Goal: Information Seeking & Learning: Check status

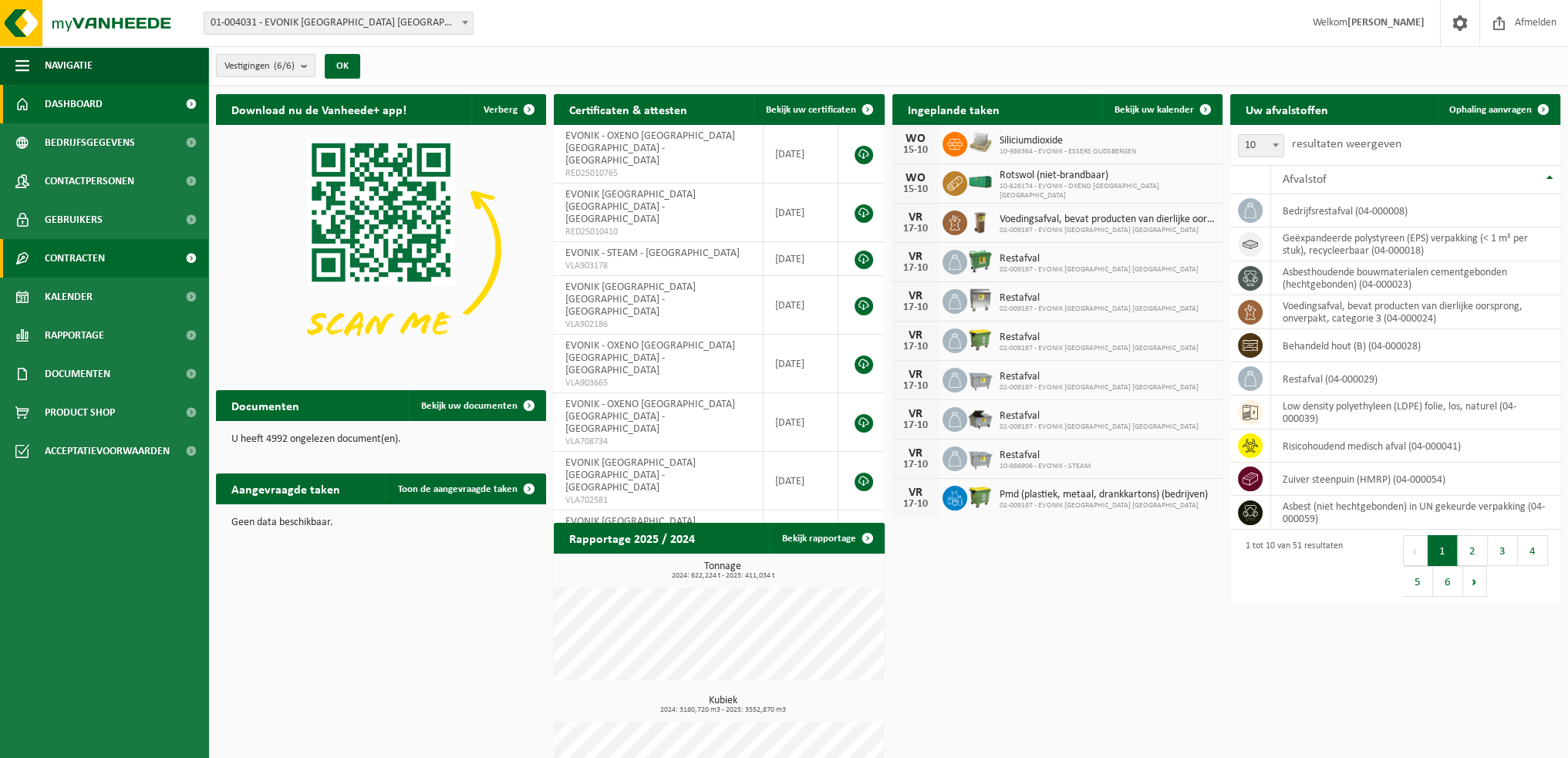
click at [192, 257] on span at bounding box center [191, 258] width 35 height 39
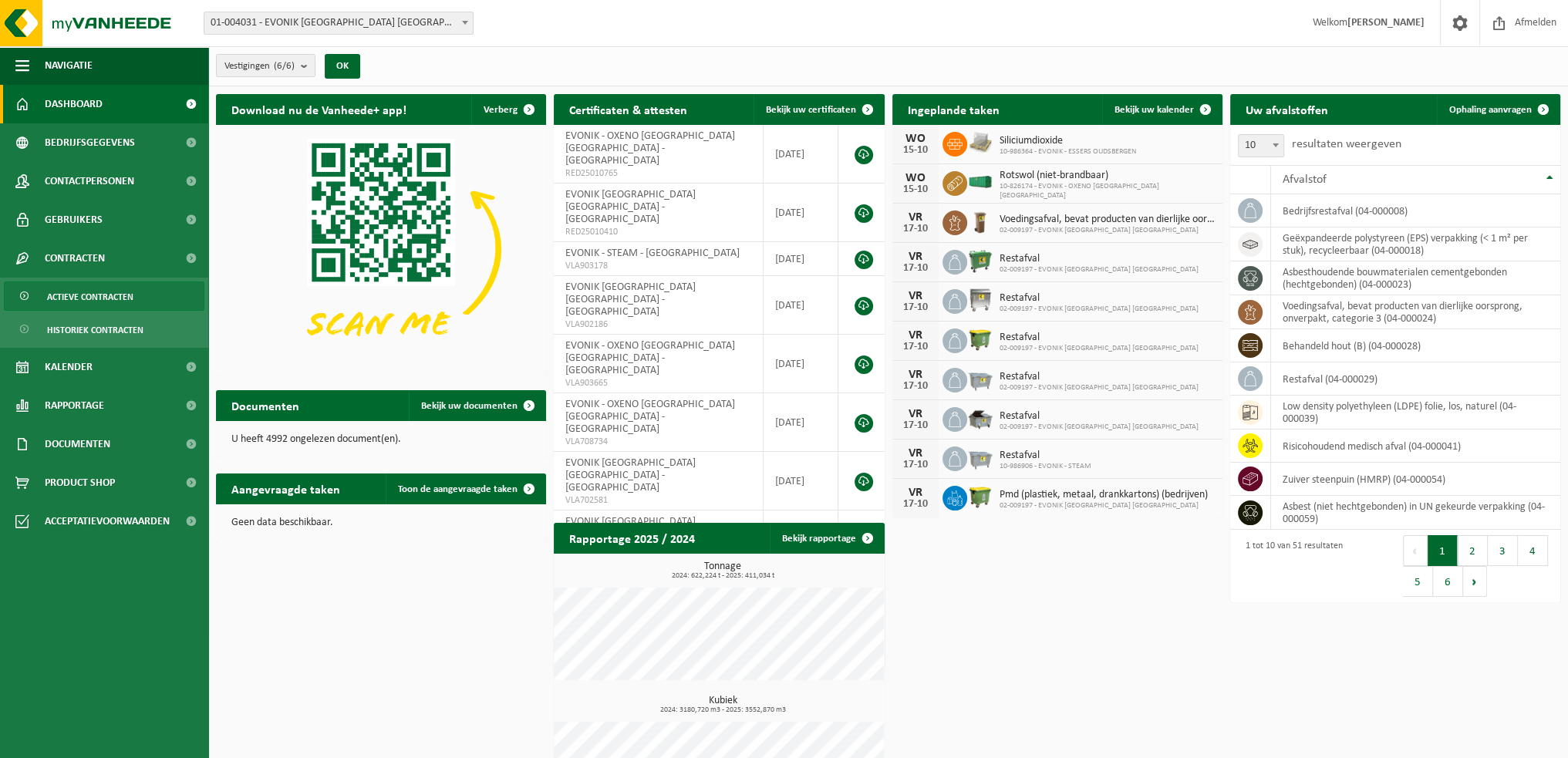
click at [147, 292] on link "Actieve contracten" at bounding box center [104, 296] width 201 height 30
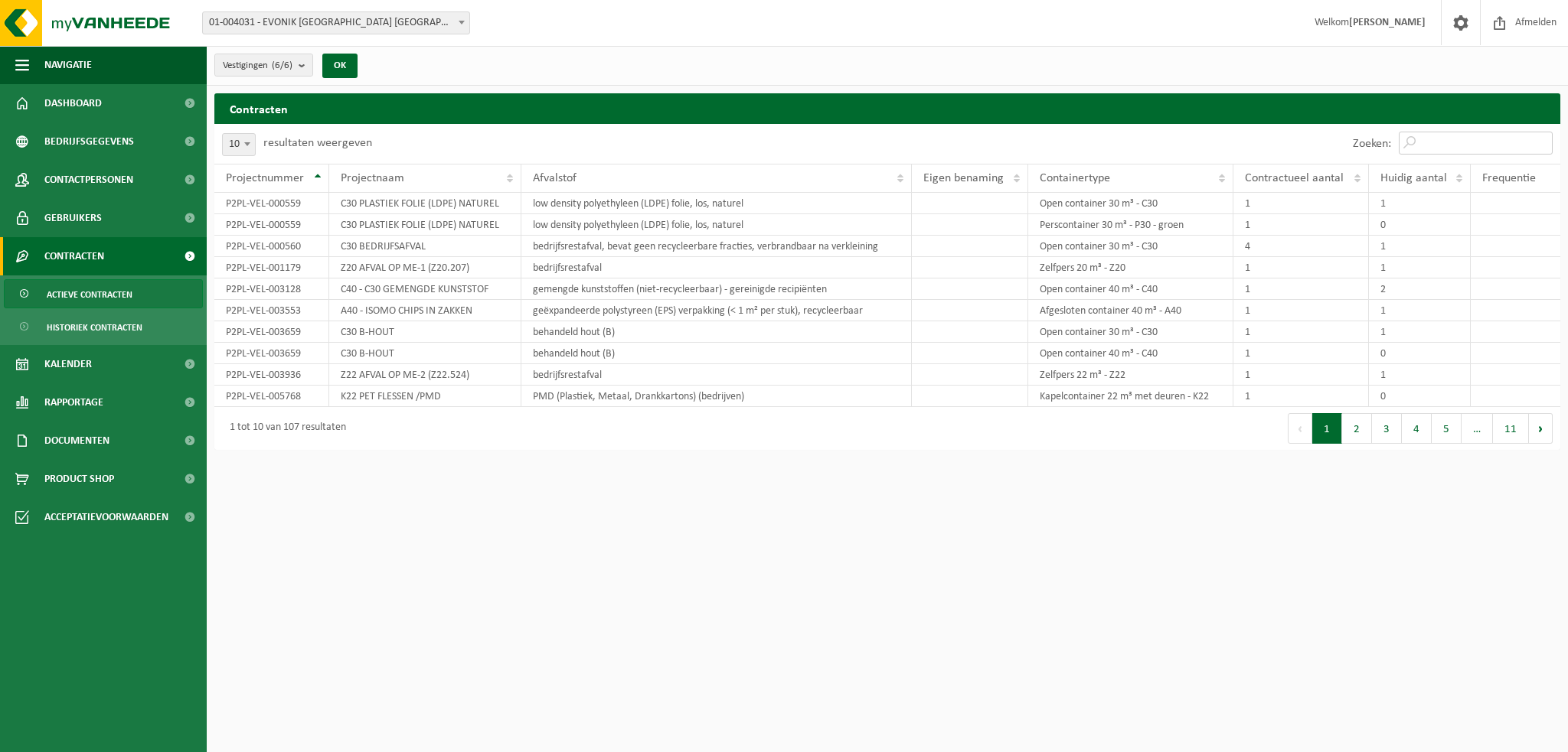
click at [1454, 148] on input "Zoeken:" at bounding box center [1476, 143] width 154 height 23
paste input "A40 - ISOMO CHIPS IN ZAKKEN"
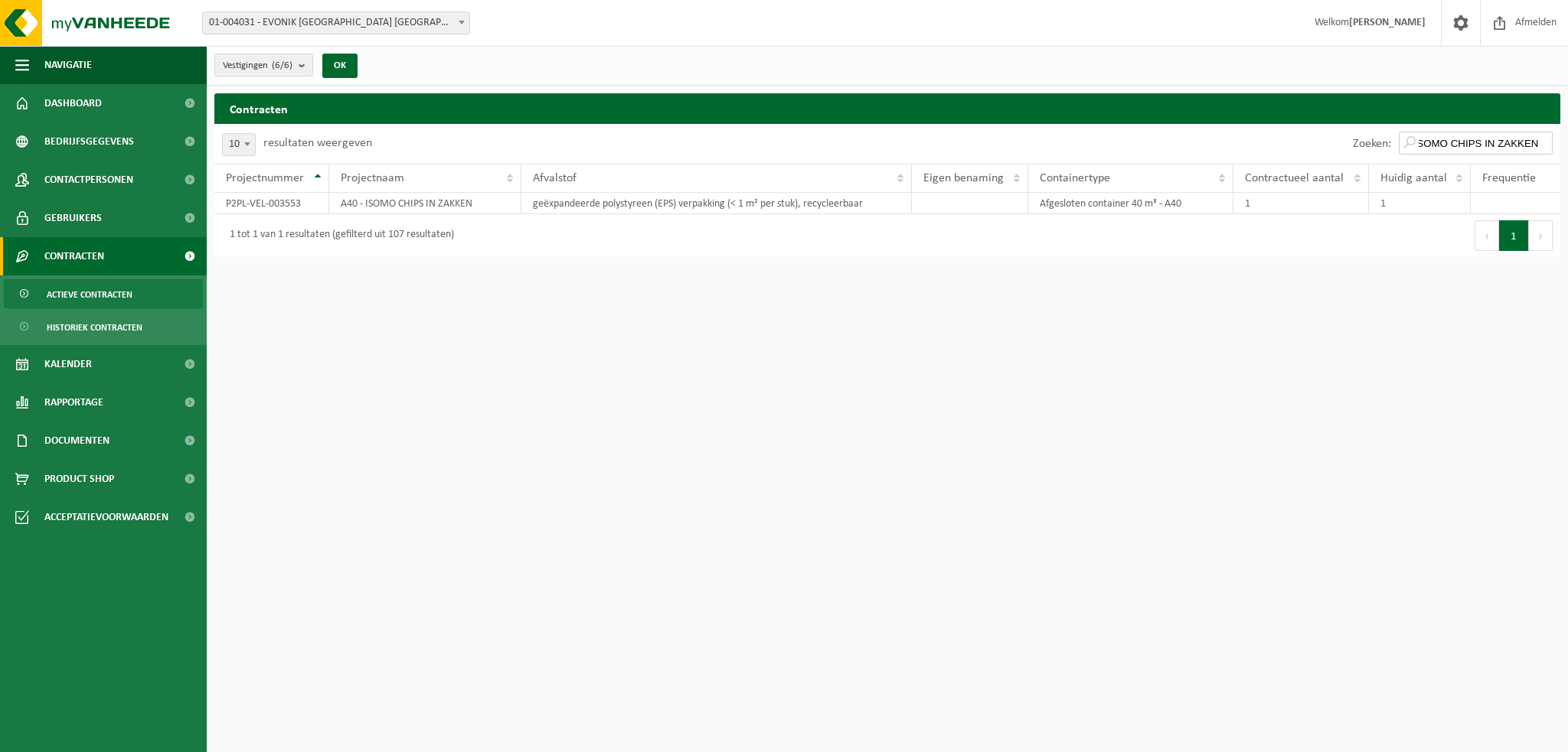
type input "A40 - ISOMO CHIPS IN ZAKKEN"
click at [1544, 140] on input "A40 - ISOMO CHIPS IN ZAKKEN" at bounding box center [1476, 143] width 154 height 23
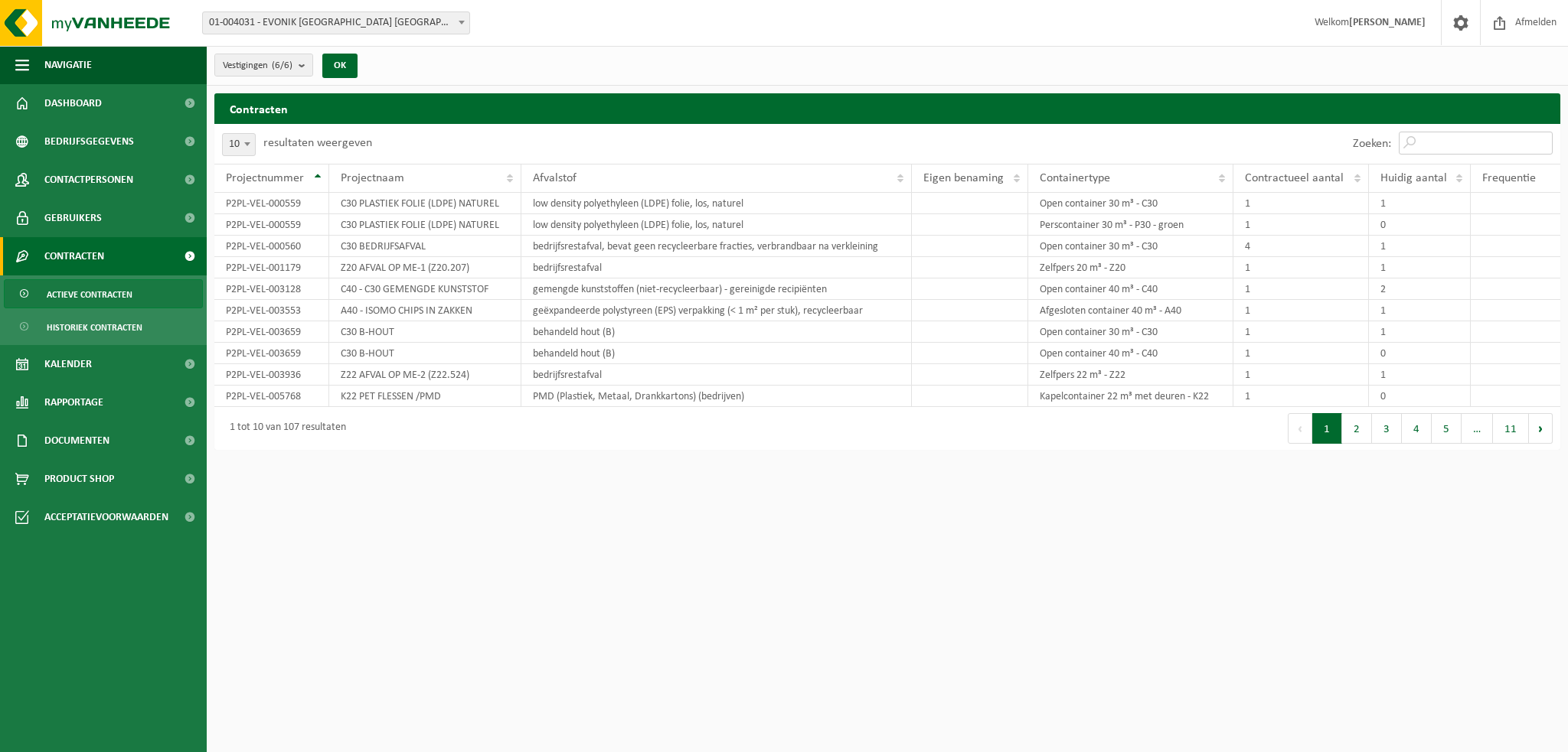
paste input "CR-HR-1C-1 hol glas, bont (huishoudelijk)"
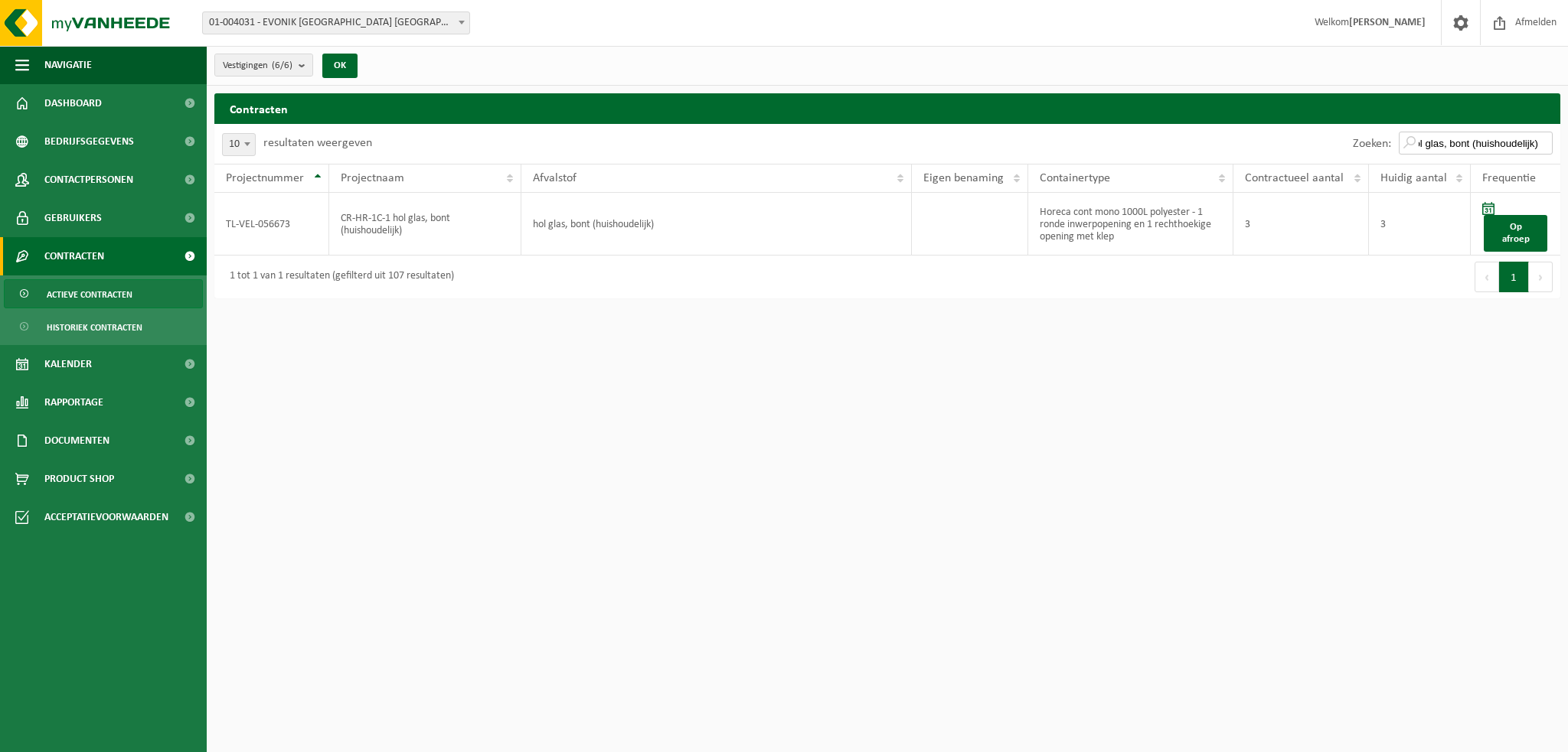
type input "CR-HR-1C-1 hol glas, bont (huishoudelijk)"
drag, startPoint x: 1137, startPoint y: 238, endPoint x: 1036, endPoint y: 210, distance: 104.8
click at [1036, 210] on td "Horeca cont mono 1000L polyester - 1 ronde inwerpopening en 1 rechthoekige open…" at bounding box center [1131, 224] width 205 height 63
copy td "Horeca cont mono 1000L polyester - 1 ronde inwerpopening en 1 rechthoekige open…"
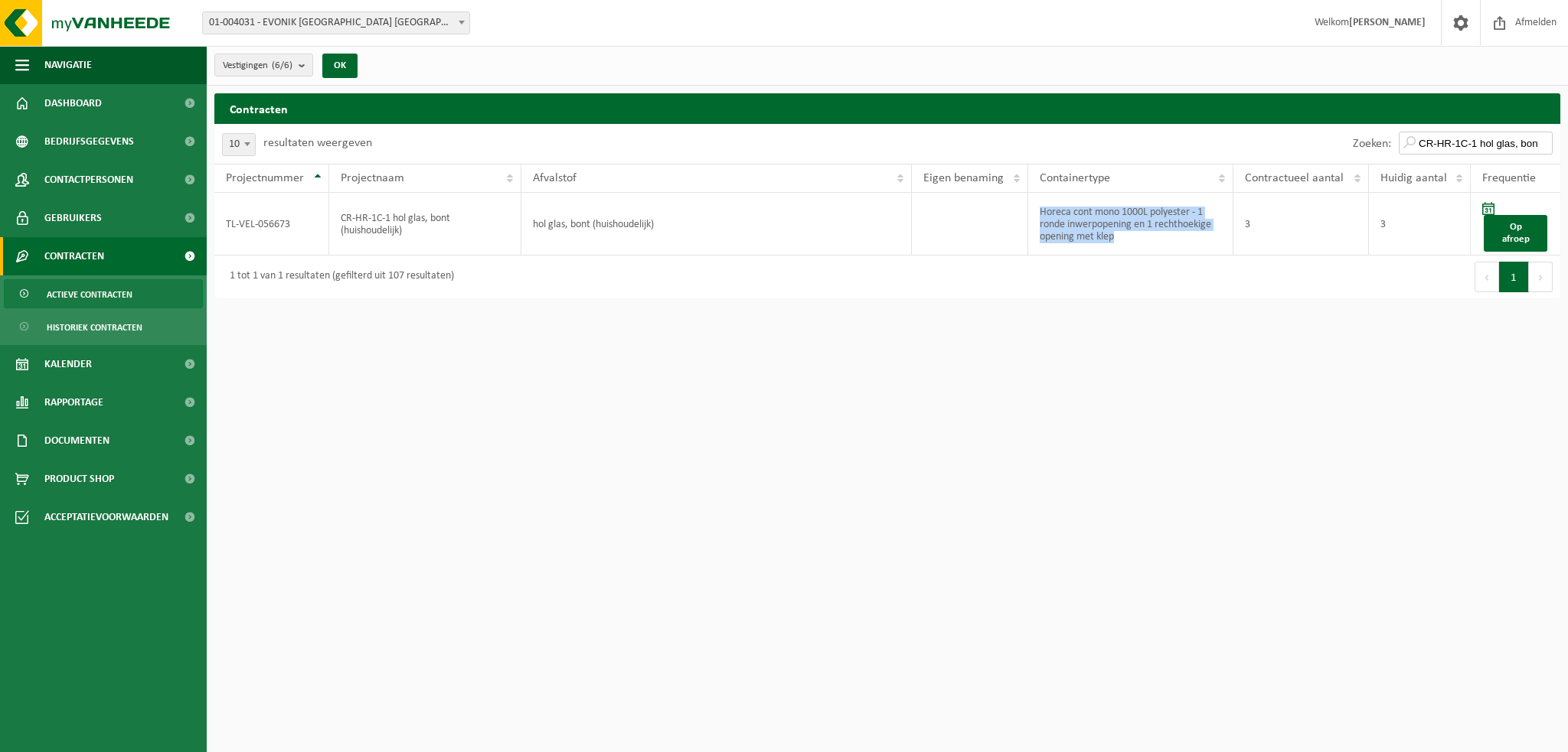
click at [1539, 140] on input "CR-HR-1C-1 hol glas, bont (huishoudelijk)" at bounding box center [1476, 143] width 154 height 23
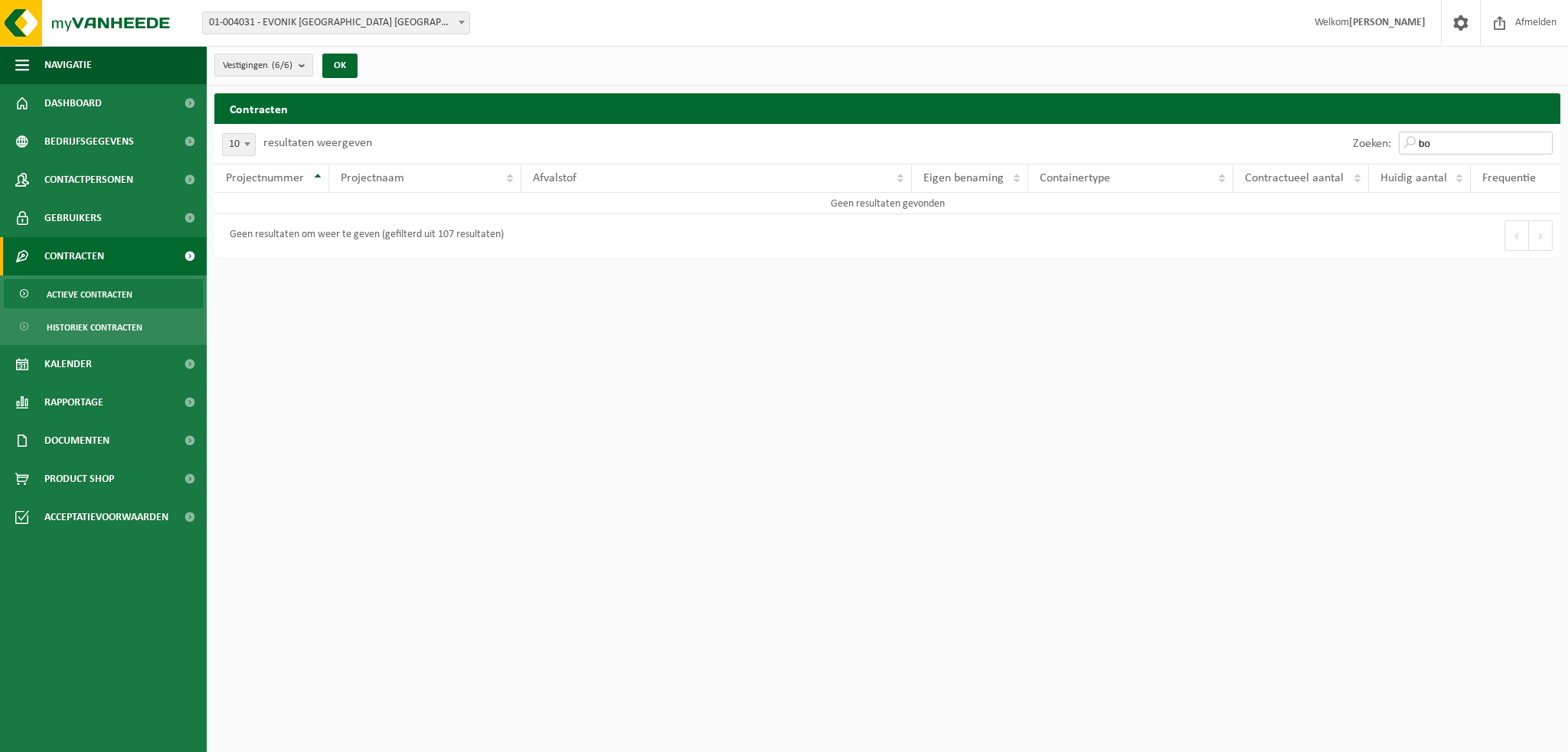
type input "b"
type input "s"
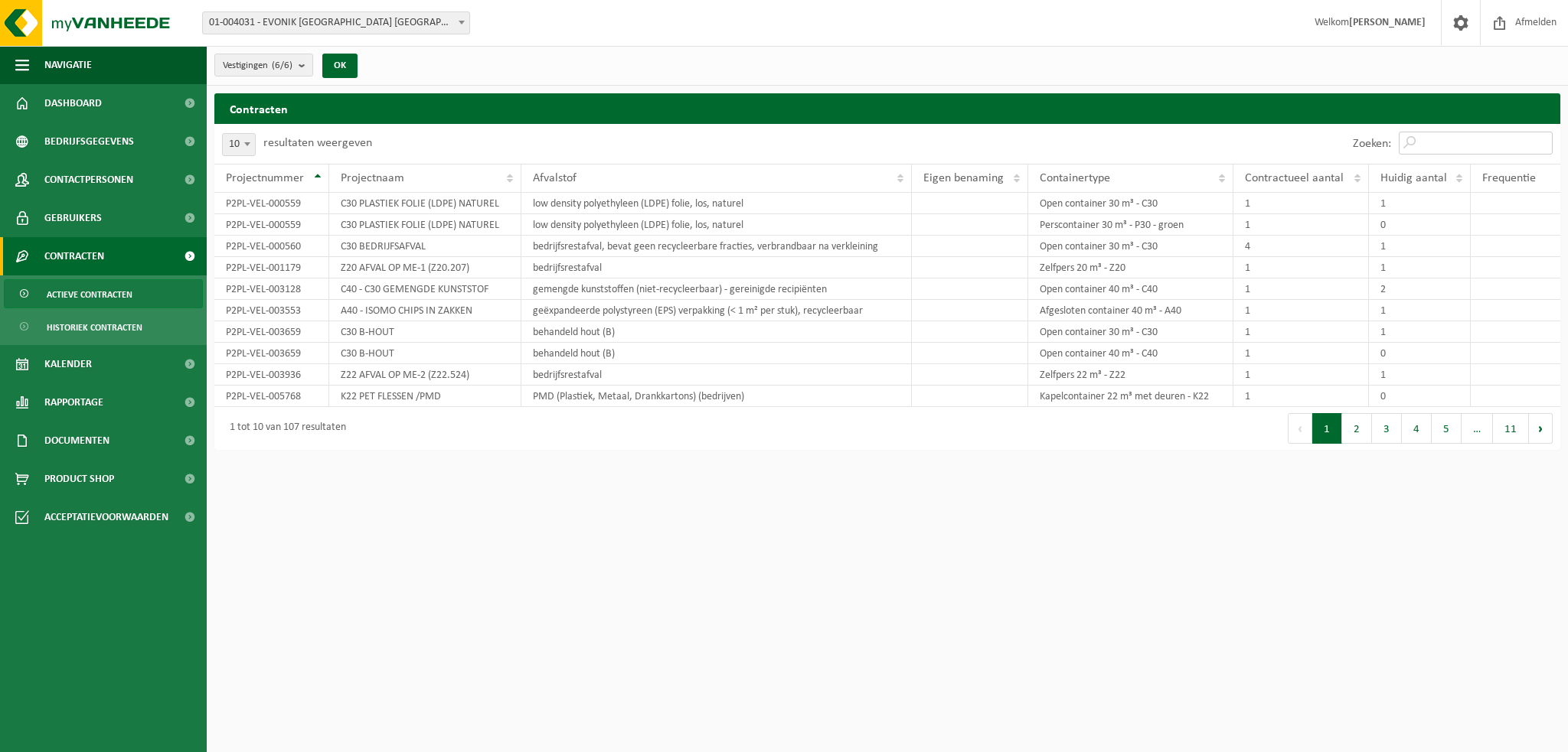
click at [1507, 140] on input "Zoeken:" at bounding box center [1476, 143] width 154 height 23
paste input "bouw- en sloopafval (inert) - industrie"
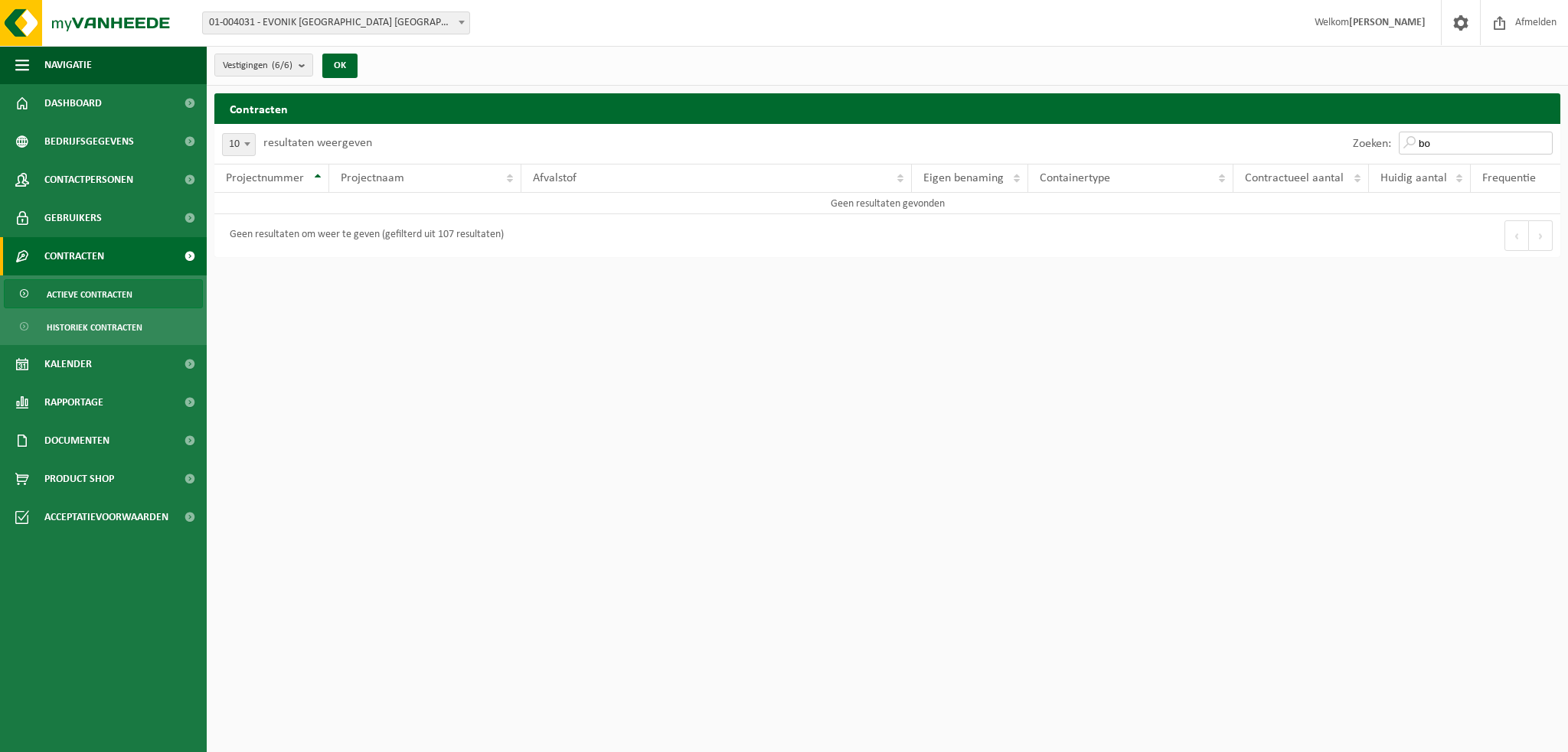
type input "b"
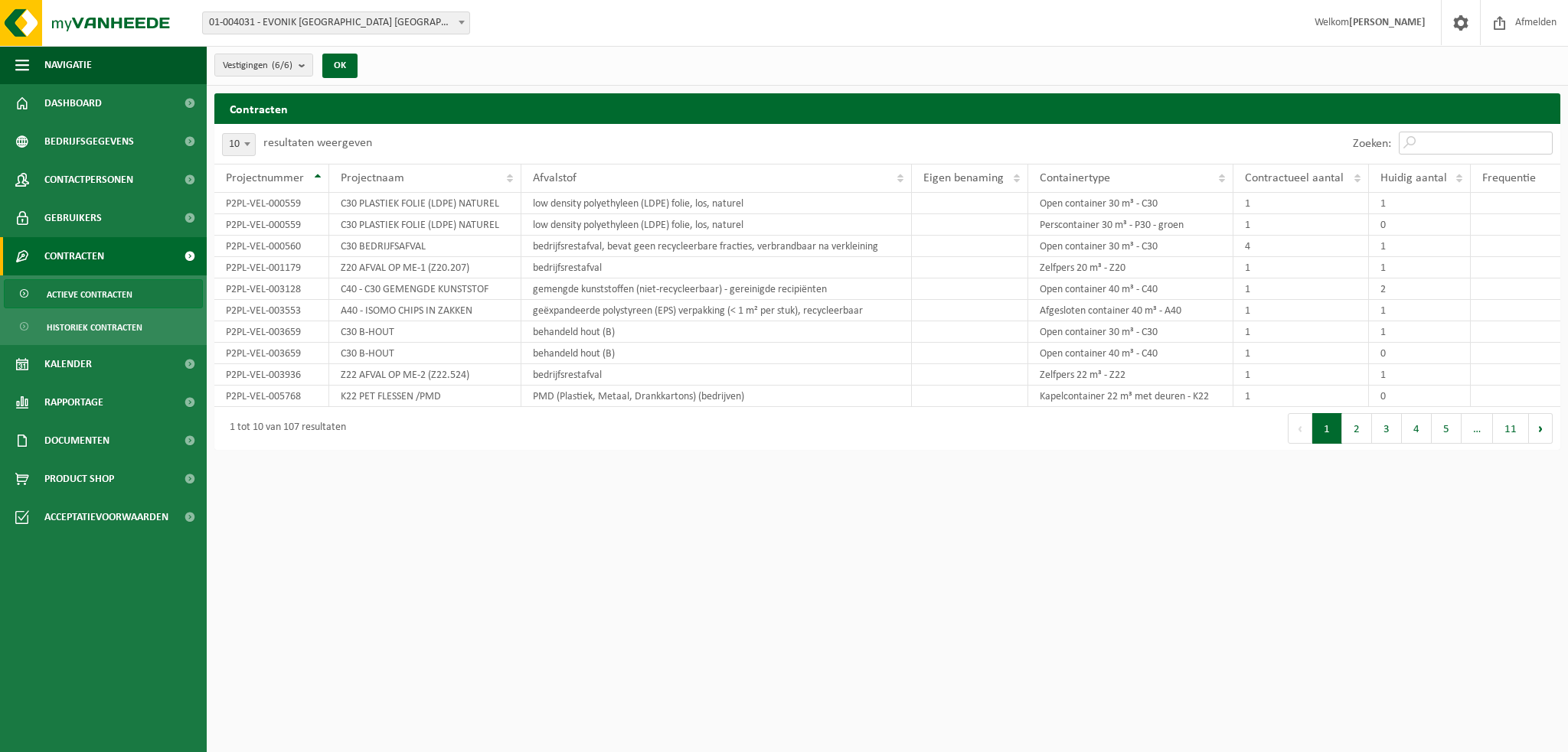
click at [1488, 149] on input "Zoeken:" at bounding box center [1476, 143] width 154 height 23
paste input "P2PL-VEL-006779"
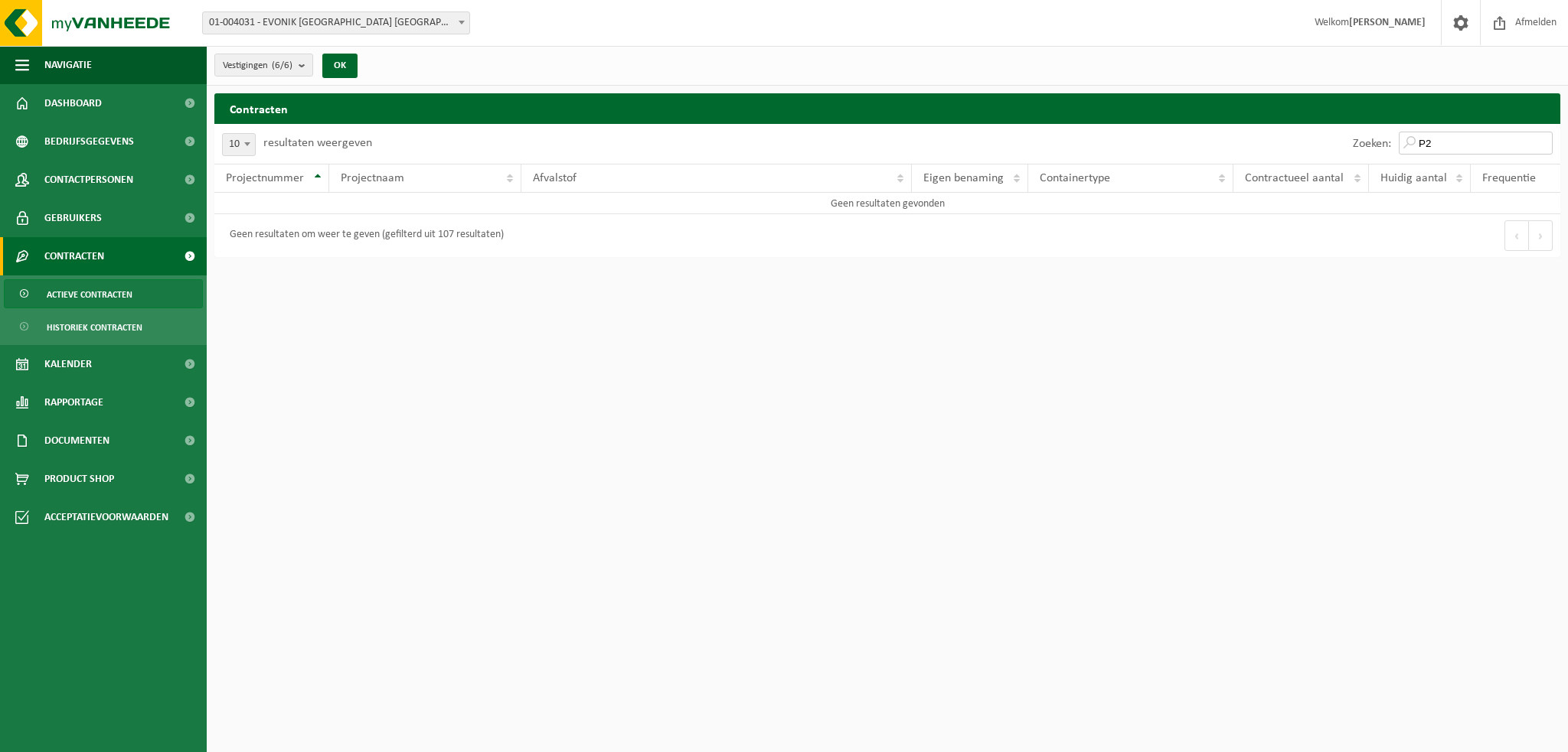
type input "P"
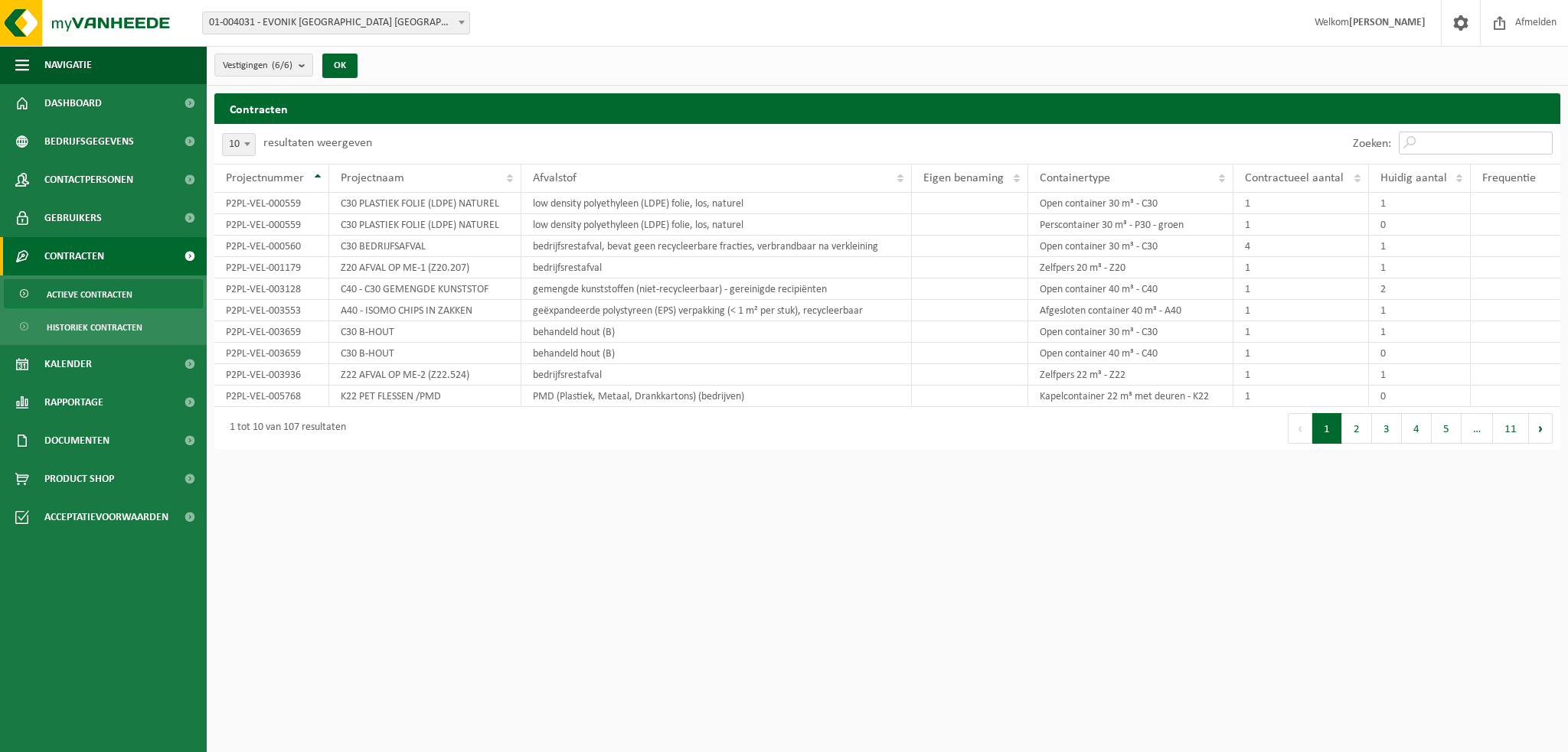
click at [1455, 144] on input "Zoeken:" at bounding box center [1476, 143] width 154 height 23
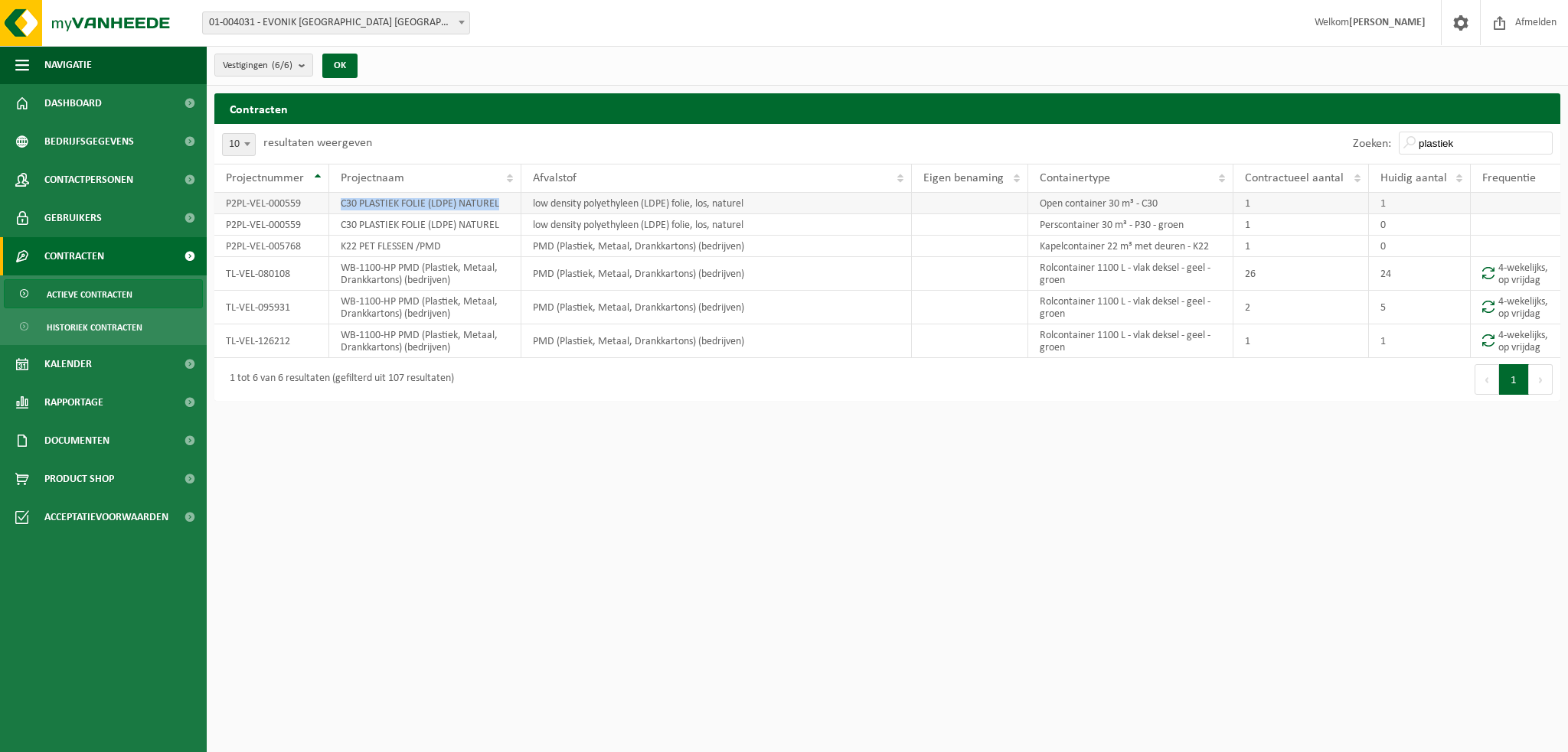
drag, startPoint x: 504, startPoint y: 205, endPoint x: 340, endPoint y: 201, distance: 164.0
click at [340, 201] on td "C30 PLASTIEK FOLIE (LDPE) NATUREL" at bounding box center [424, 204] width 192 height 21
copy td "C30 PLASTIEK FOLIE (LDPE) NATUREL"
drag, startPoint x: 1491, startPoint y: 138, endPoint x: 1405, endPoint y: 134, distance: 86.1
click at [1405, 134] on input "plastiek" at bounding box center [1476, 143] width 154 height 23
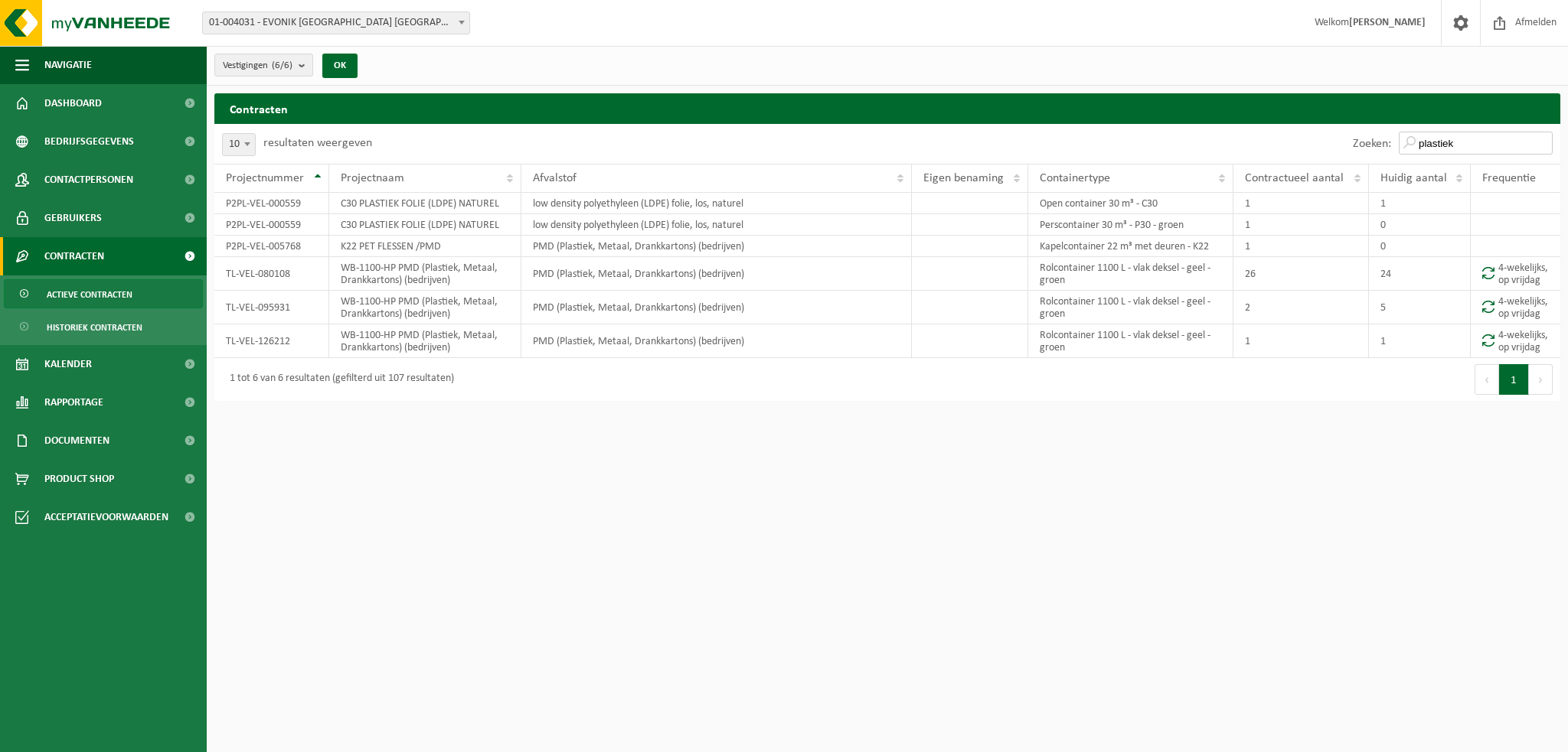
paste input "C30 PLASTIEK FOLIE (LDPE) NATUREL"
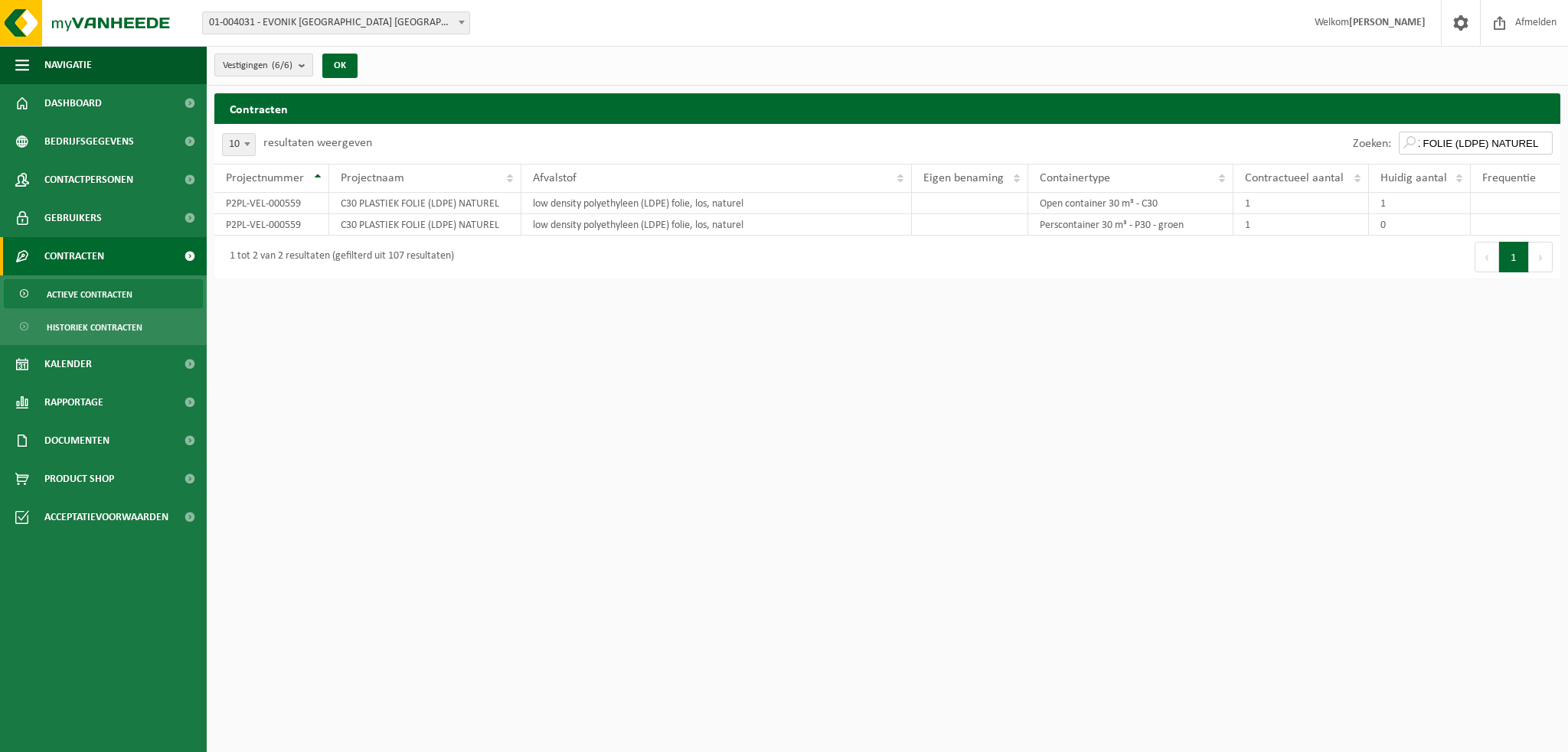
type input "C30 PLASTIEK FOLIE (LDPE) NATUREL"
click at [307, 61] on b "submit" at bounding box center [305, 65] width 13 height 21
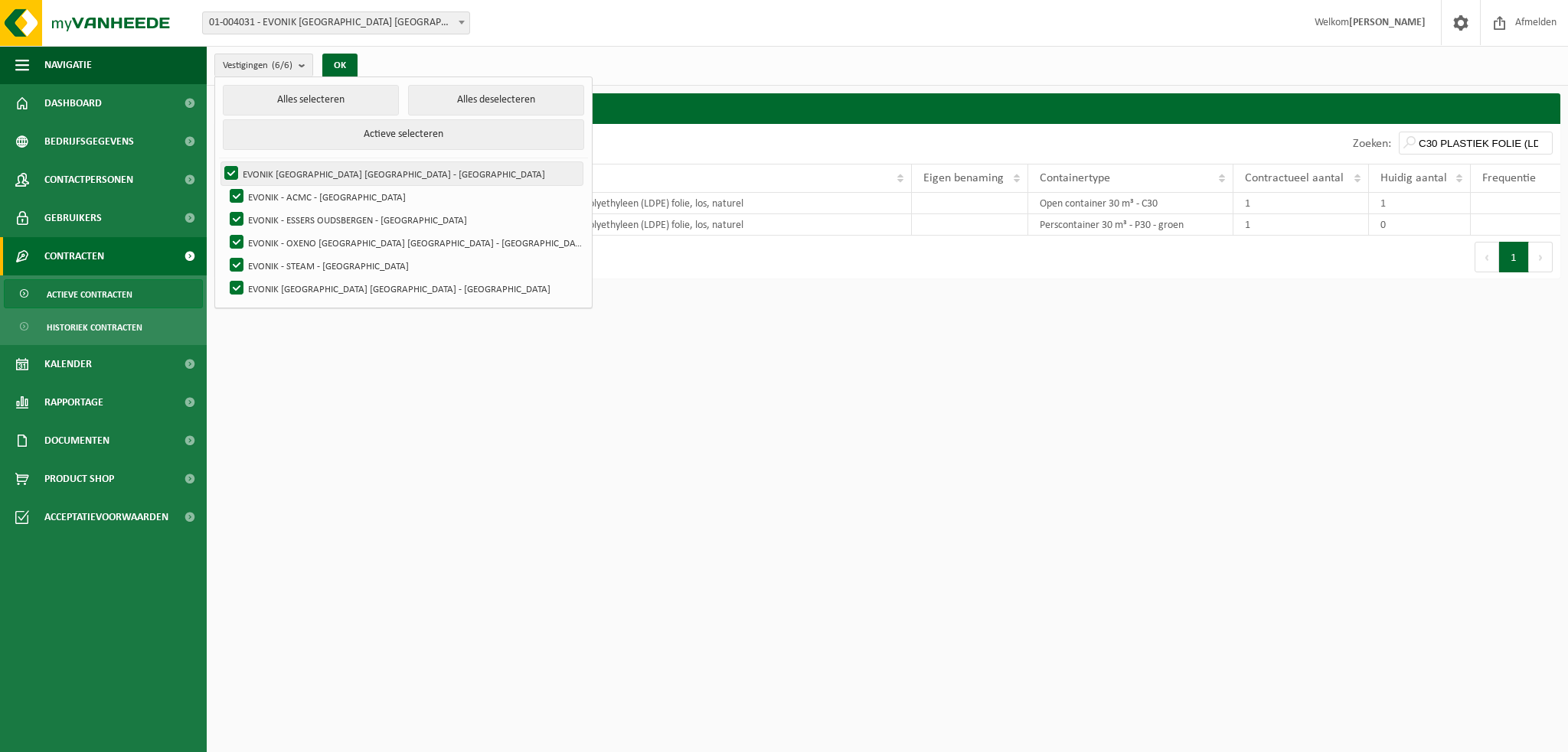
click at [233, 169] on label "EVONIK [GEOGRAPHIC_DATA] [GEOGRAPHIC_DATA] - [GEOGRAPHIC_DATA]" at bounding box center [402, 174] width 361 height 23
click at [219, 163] on input "EVONIK [GEOGRAPHIC_DATA] [GEOGRAPHIC_DATA] - [GEOGRAPHIC_DATA]" at bounding box center [218, 162] width 1 height 1
checkbox input "false"
click at [239, 190] on label "EVONIK - ACMC - [GEOGRAPHIC_DATA]" at bounding box center [405, 196] width 356 height 23
click at [224, 185] on input "EVONIK - ACMC - [GEOGRAPHIC_DATA]" at bounding box center [223, 185] width 1 height 1
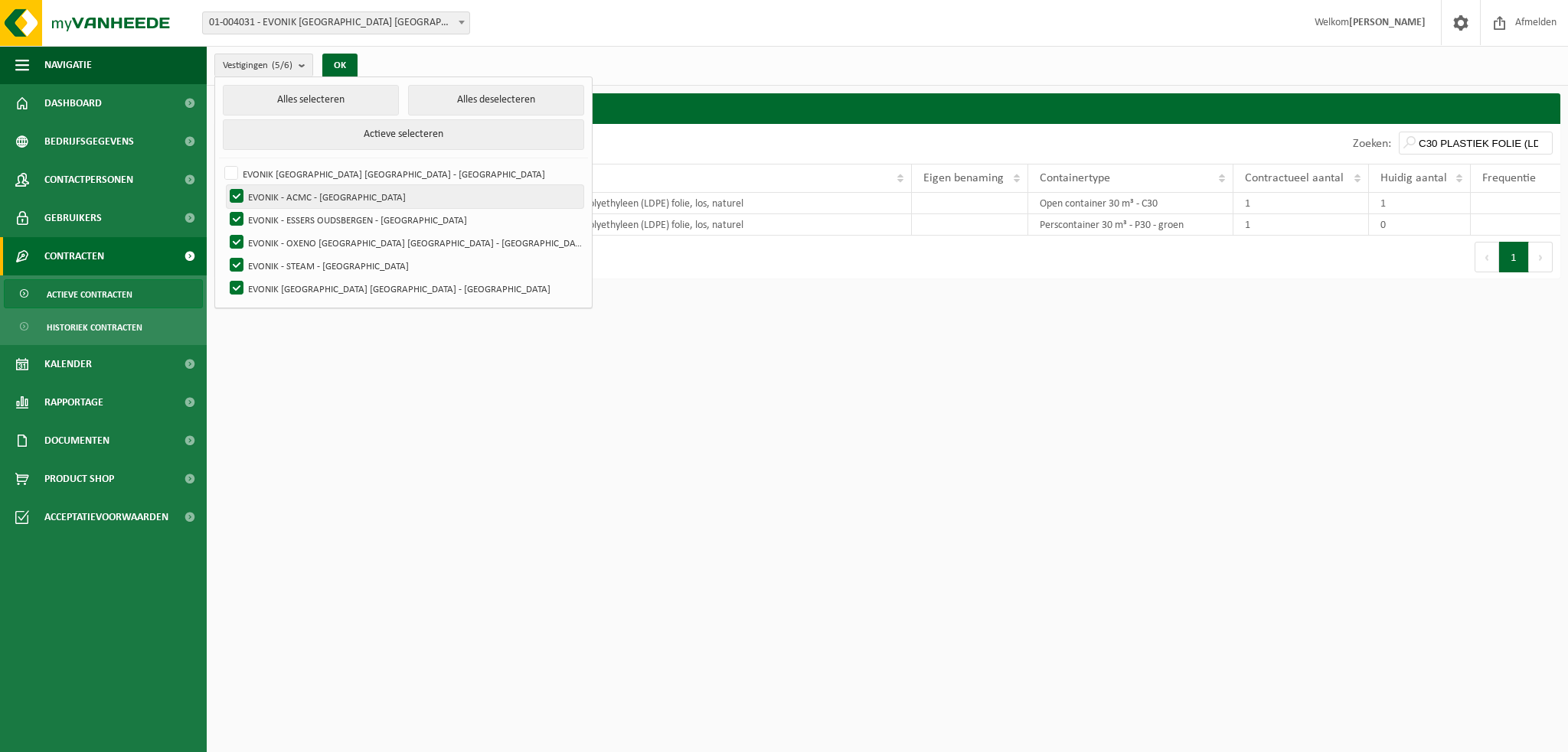
checkbox input "false"
click at [238, 214] on label "EVONIK - ESSERS OUDSBERGEN - [GEOGRAPHIC_DATA]" at bounding box center [405, 220] width 356 height 23
click at [224, 208] on input "EVONIK - ESSERS OUDSBERGEN - [GEOGRAPHIC_DATA]" at bounding box center [223, 207] width 1 height 1
checkbox input "false"
click at [238, 242] on label "EVONIK - OXENO [GEOGRAPHIC_DATA] [GEOGRAPHIC_DATA] - [GEOGRAPHIC_DATA]" at bounding box center [405, 243] width 356 height 23
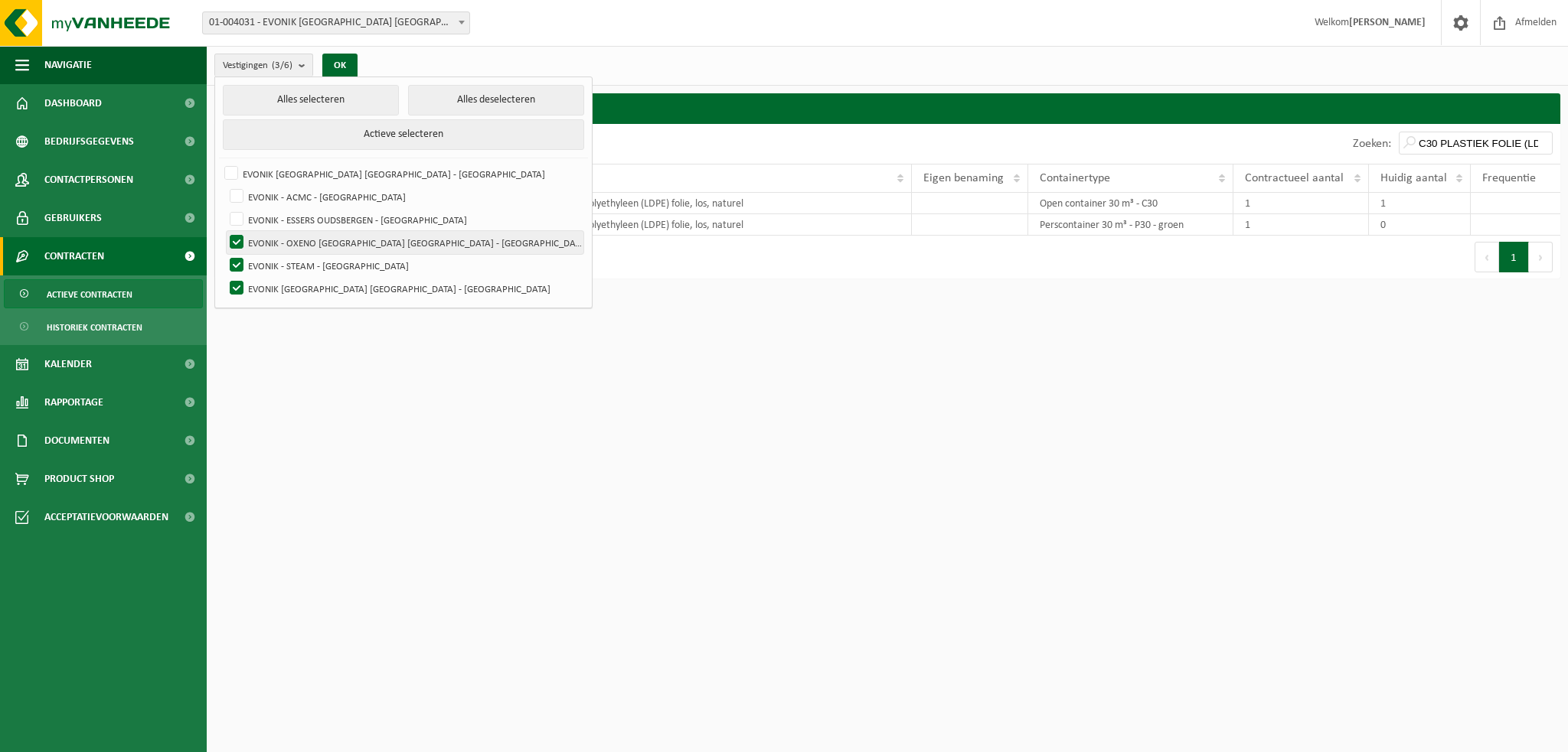
click at [224, 231] on input "EVONIK - OXENO [GEOGRAPHIC_DATA] [GEOGRAPHIC_DATA] - [GEOGRAPHIC_DATA]" at bounding box center [223, 230] width 1 height 1
checkbox input "false"
click at [240, 263] on label "EVONIK - STEAM - [GEOGRAPHIC_DATA]" at bounding box center [405, 266] width 356 height 23
click at [224, 255] on input "EVONIK - STEAM - [GEOGRAPHIC_DATA]" at bounding box center [223, 254] width 1 height 1
checkbox input "false"
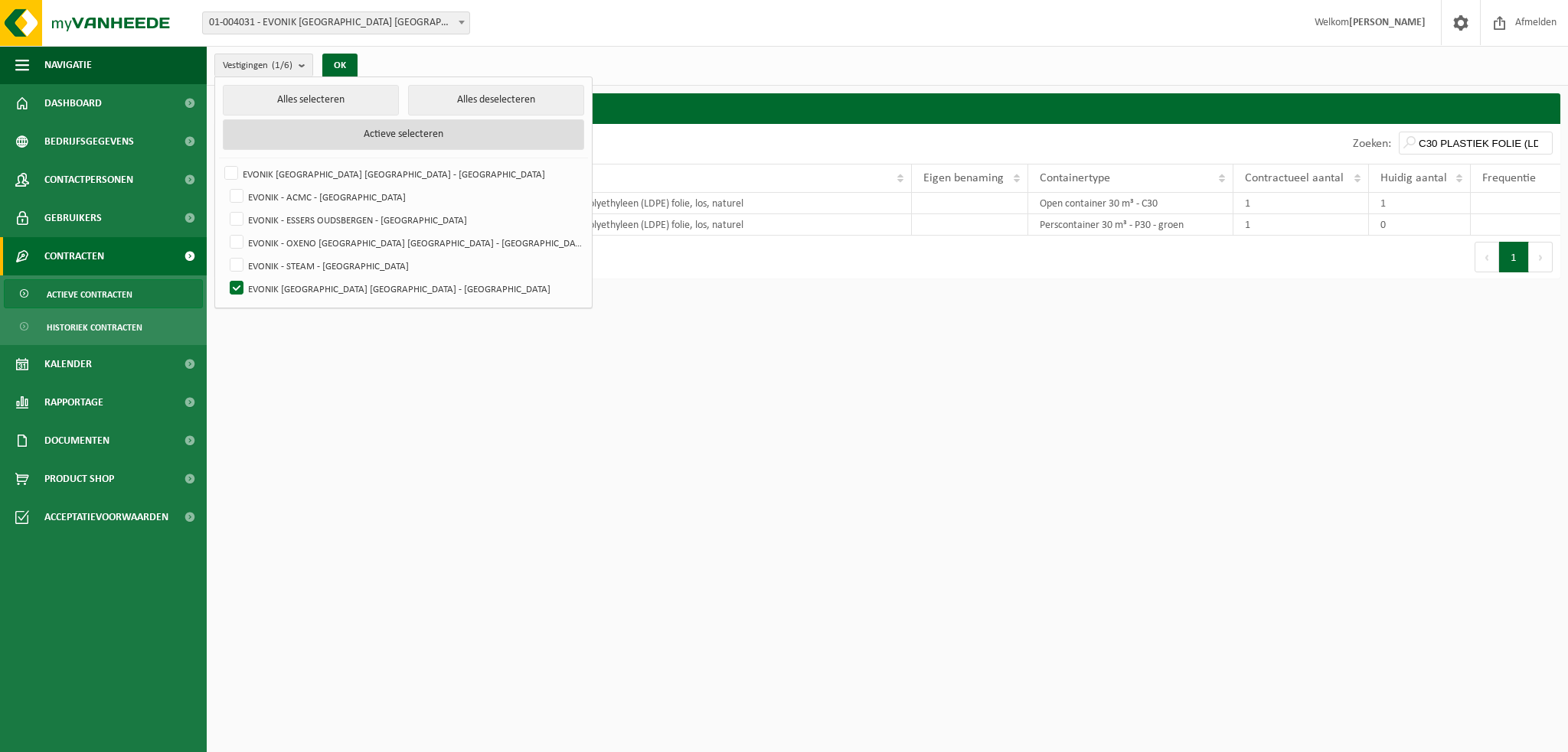
click at [392, 138] on button "Actieve selecteren" at bounding box center [403, 135] width 361 height 30
checkbox input "true"
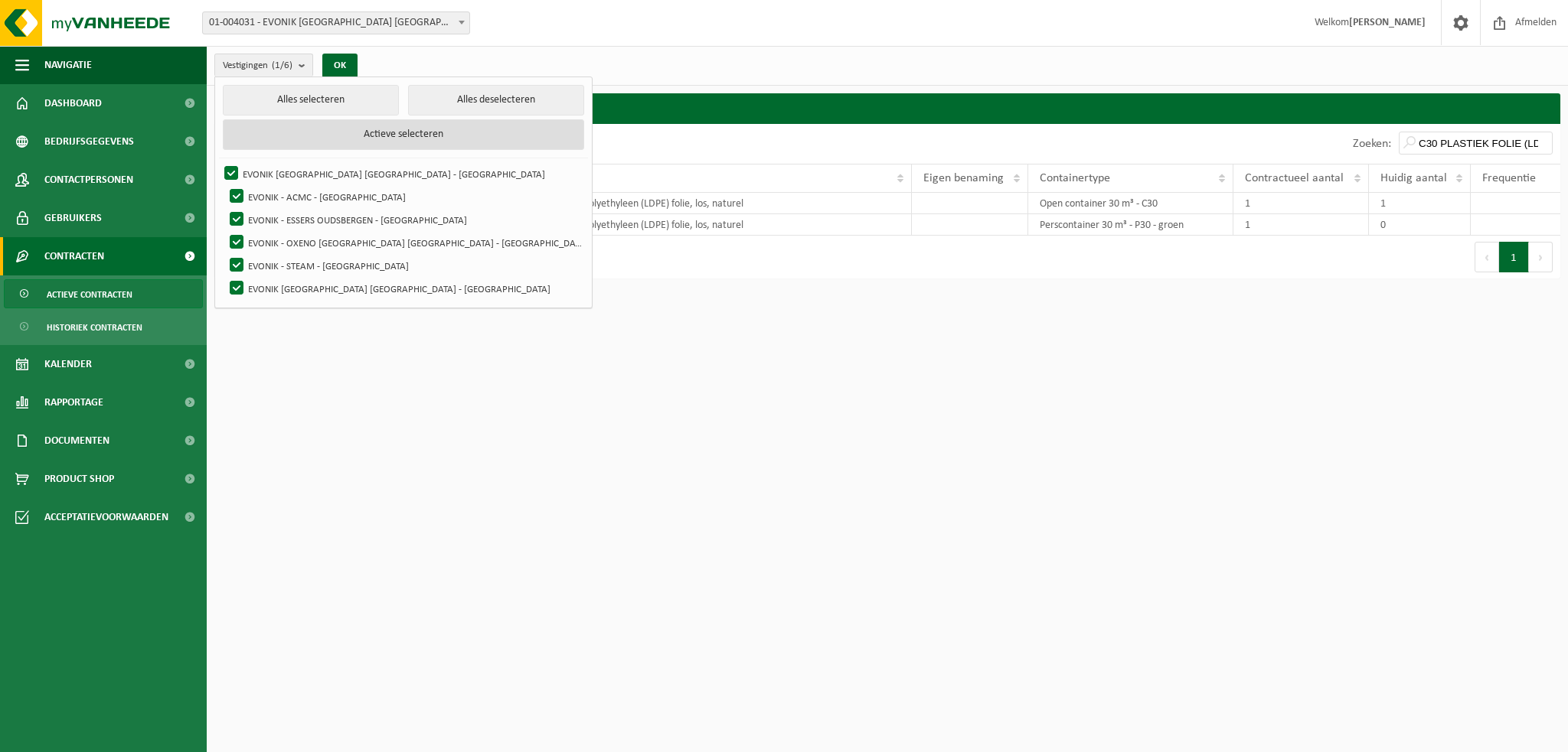
checkbox input "true"
click at [231, 170] on label "EVONIK [GEOGRAPHIC_DATA] [GEOGRAPHIC_DATA] - [GEOGRAPHIC_DATA]" at bounding box center [402, 174] width 361 height 23
click at [219, 163] on input "EVONIK [GEOGRAPHIC_DATA] [GEOGRAPHIC_DATA] - [GEOGRAPHIC_DATA]" at bounding box center [218, 162] width 1 height 1
checkbox input "false"
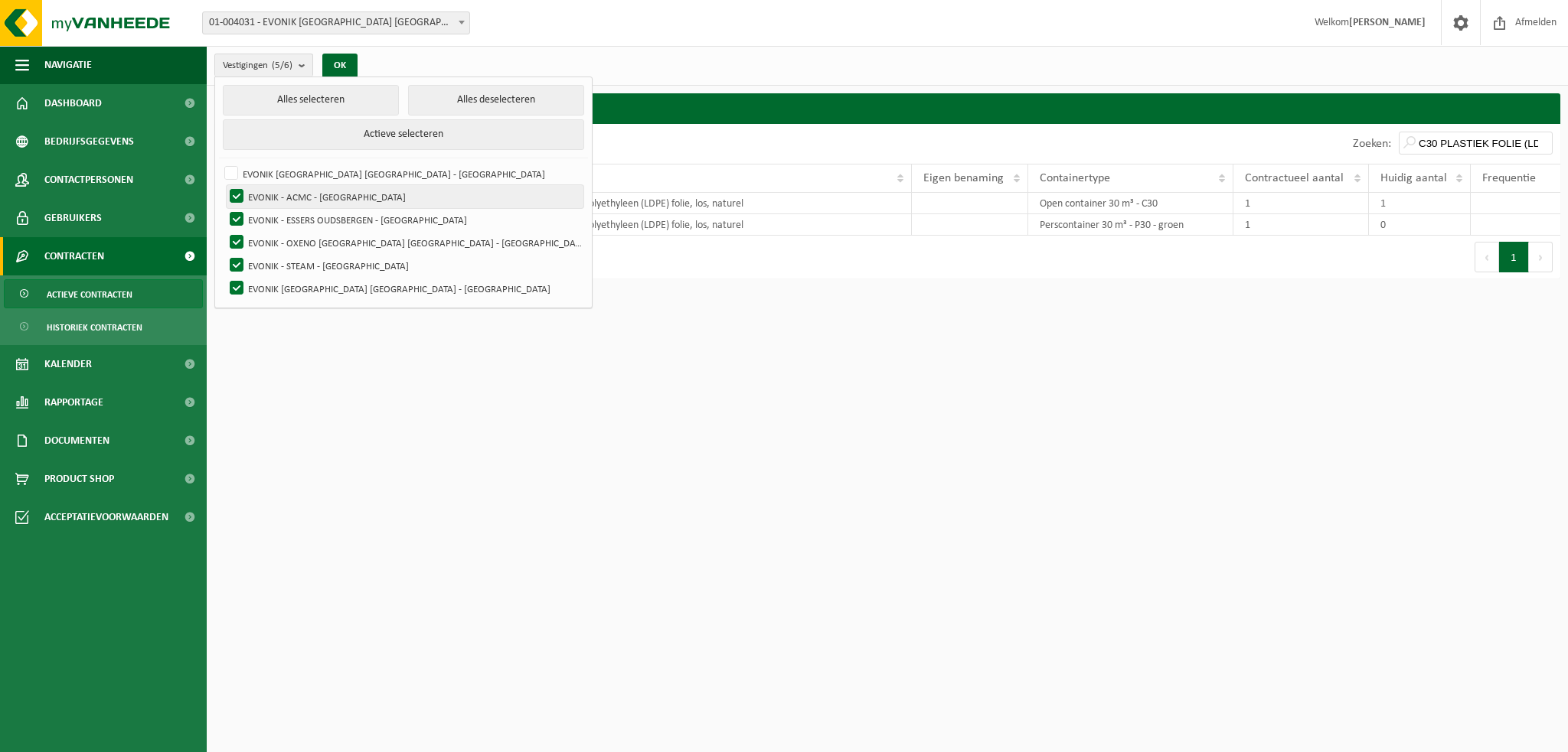
click at [238, 190] on label "EVONIK - ACMC - [GEOGRAPHIC_DATA]" at bounding box center [405, 196] width 356 height 23
click at [224, 185] on input "EVONIK - ACMC - [GEOGRAPHIC_DATA]" at bounding box center [223, 185] width 1 height 1
checkbox input "false"
click at [237, 216] on label "EVONIK - ESSERS OUDSBERGEN - [GEOGRAPHIC_DATA]" at bounding box center [405, 220] width 356 height 23
click at [224, 208] on input "EVONIK - ESSERS OUDSBERGEN - [GEOGRAPHIC_DATA]" at bounding box center [223, 207] width 1 height 1
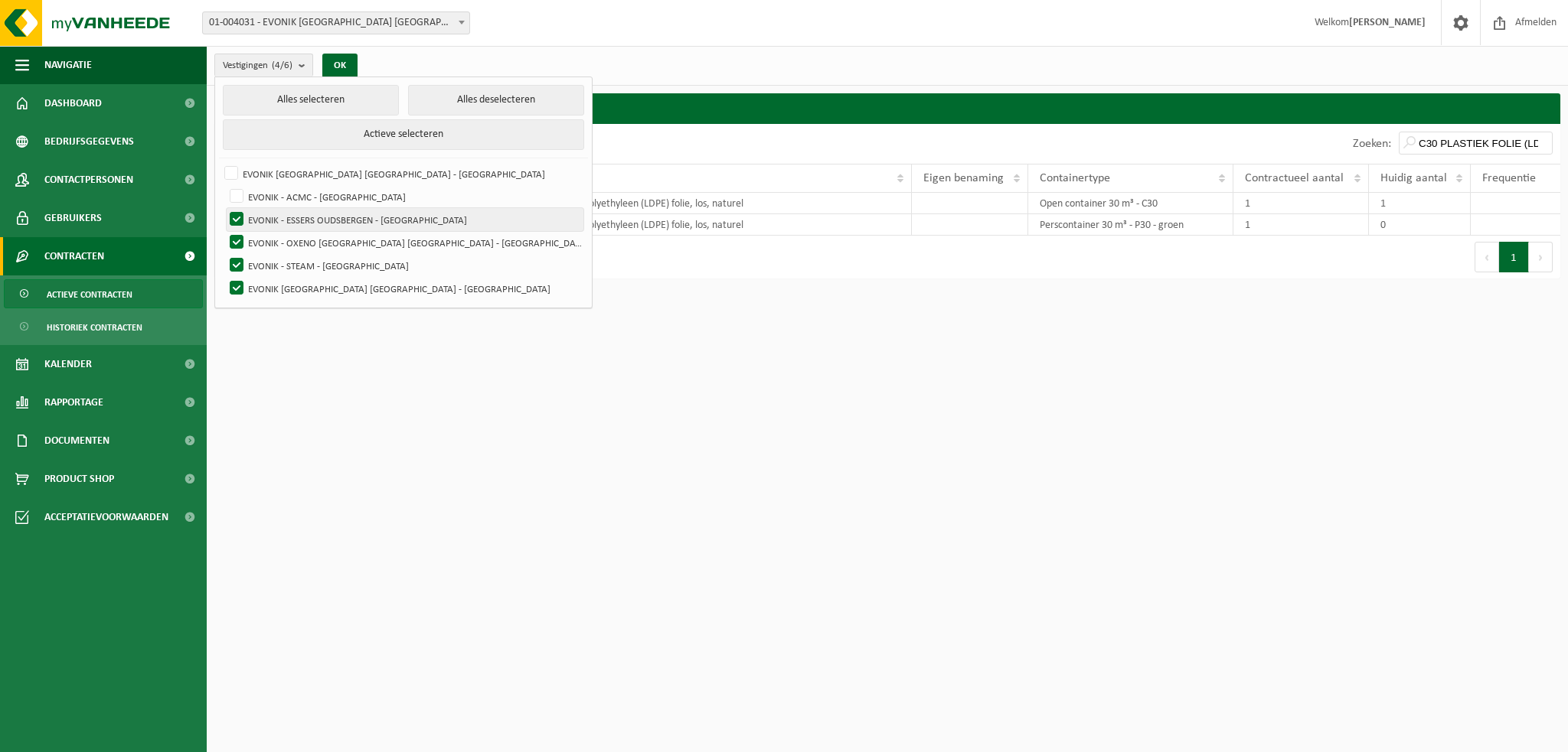
checkbox input "false"
drag, startPoint x: 239, startPoint y: 235, endPoint x: 241, endPoint y: 246, distance: 11.2
click at [240, 241] on label "EVONIK - OXENO [GEOGRAPHIC_DATA] [GEOGRAPHIC_DATA] - [GEOGRAPHIC_DATA]" at bounding box center [405, 243] width 356 height 23
click at [224, 231] on input "EVONIK - OXENO [GEOGRAPHIC_DATA] [GEOGRAPHIC_DATA] - [GEOGRAPHIC_DATA]" at bounding box center [223, 230] width 1 height 1
checkbox input "false"
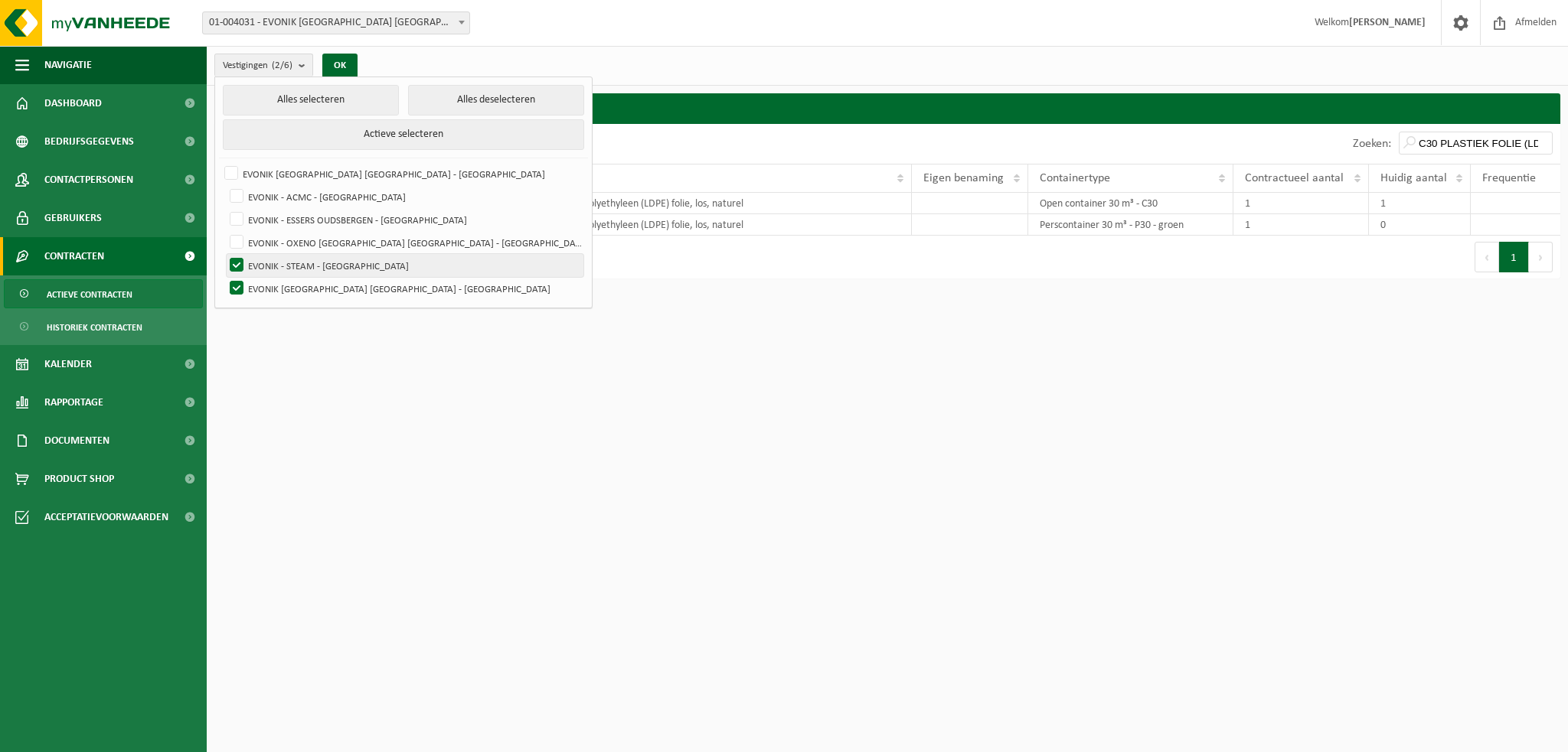
click at [239, 256] on label "EVONIK - STEAM - [GEOGRAPHIC_DATA]" at bounding box center [405, 266] width 356 height 23
click at [224, 255] on input "EVONIK - STEAM - [GEOGRAPHIC_DATA]" at bounding box center [223, 254] width 1 height 1
click at [556, 362] on html "Vestiging: 01-004031 - EVONIK ANTWERPEN NV - ANTWERPEN 10-995870 - EVONIK - ACM…" at bounding box center [784, 376] width 1568 height 752
click at [356, 62] on button "OK" at bounding box center [340, 65] width 35 height 24
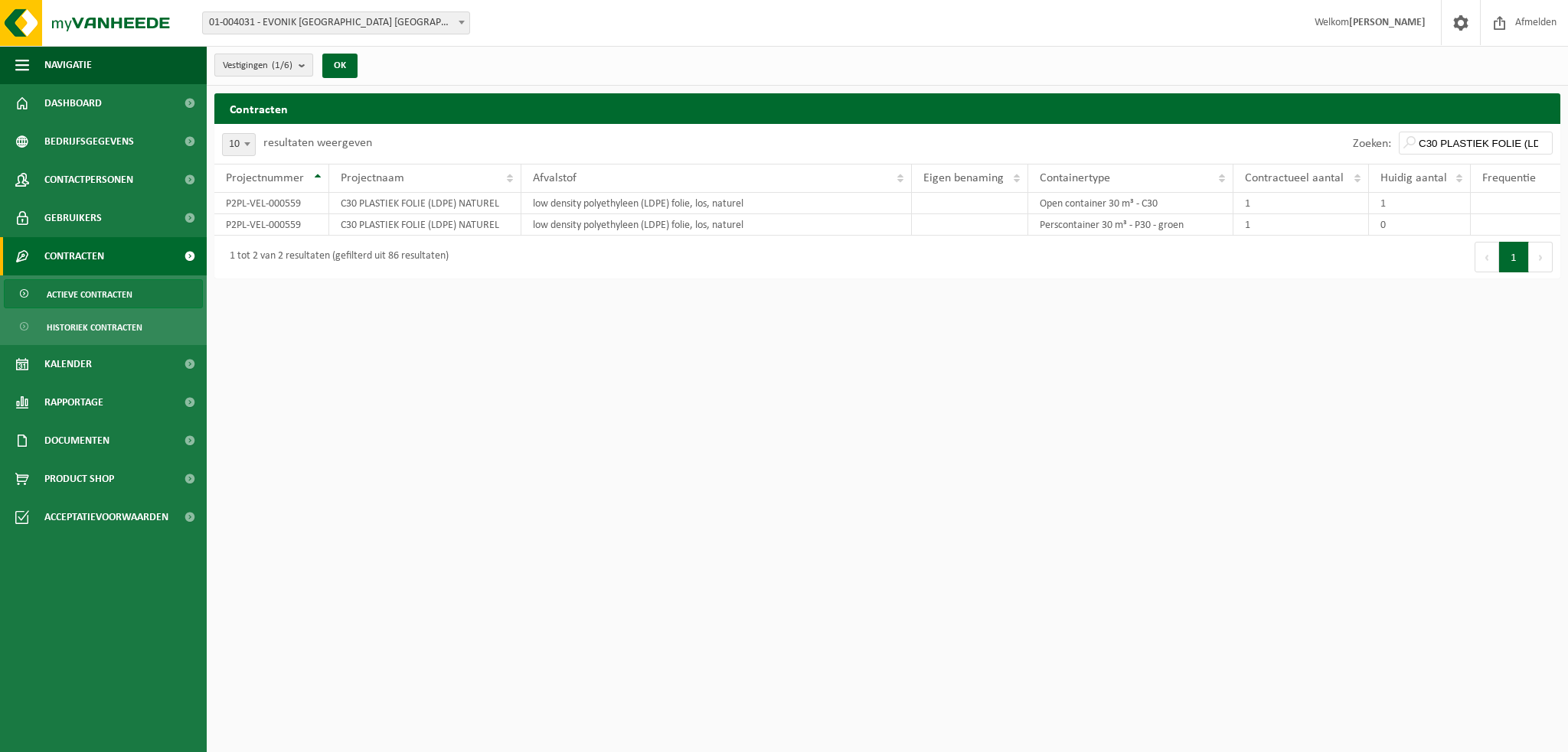
click at [302, 63] on b "submit" at bounding box center [305, 65] width 13 height 21
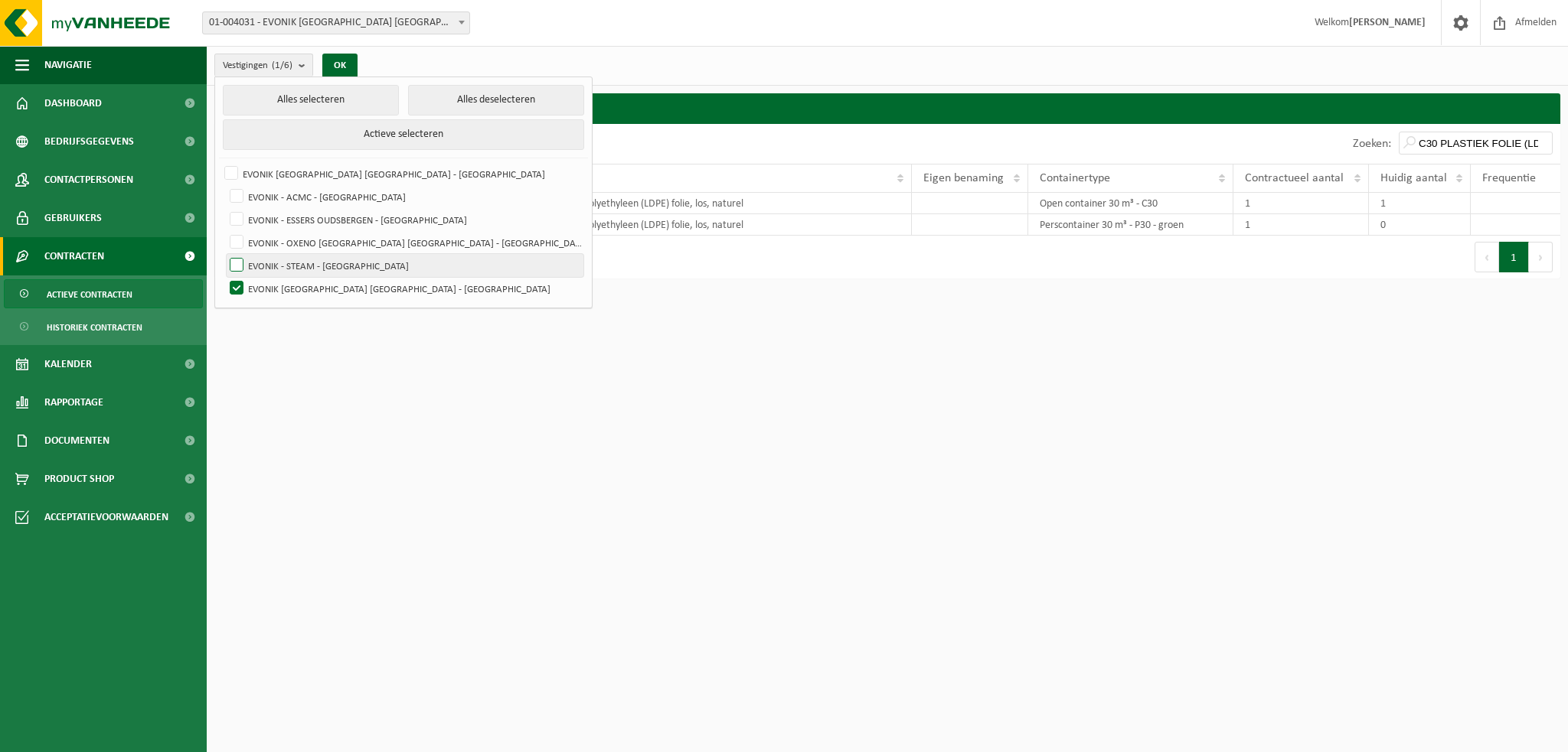
click at [242, 260] on label "EVONIK - STEAM - [GEOGRAPHIC_DATA]" at bounding box center [405, 266] width 356 height 23
click at [224, 255] on input "EVONIK - STEAM - [GEOGRAPHIC_DATA]" at bounding box center [223, 254] width 1 height 1
checkbox input "true"
click at [238, 284] on label "EVONIK [GEOGRAPHIC_DATA] [GEOGRAPHIC_DATA] - [GEOGRAPHIC_DATA]" at bounding box center [405, 288] width 356 height 23
click at [224, 277] on input "EVONIK [GEOGRAPHIC_DATA] [GEOGRAPHIC_DATA] - [GEOGRAPHIC_DATA]" at bounding box center [223, 276] width 1 height 1
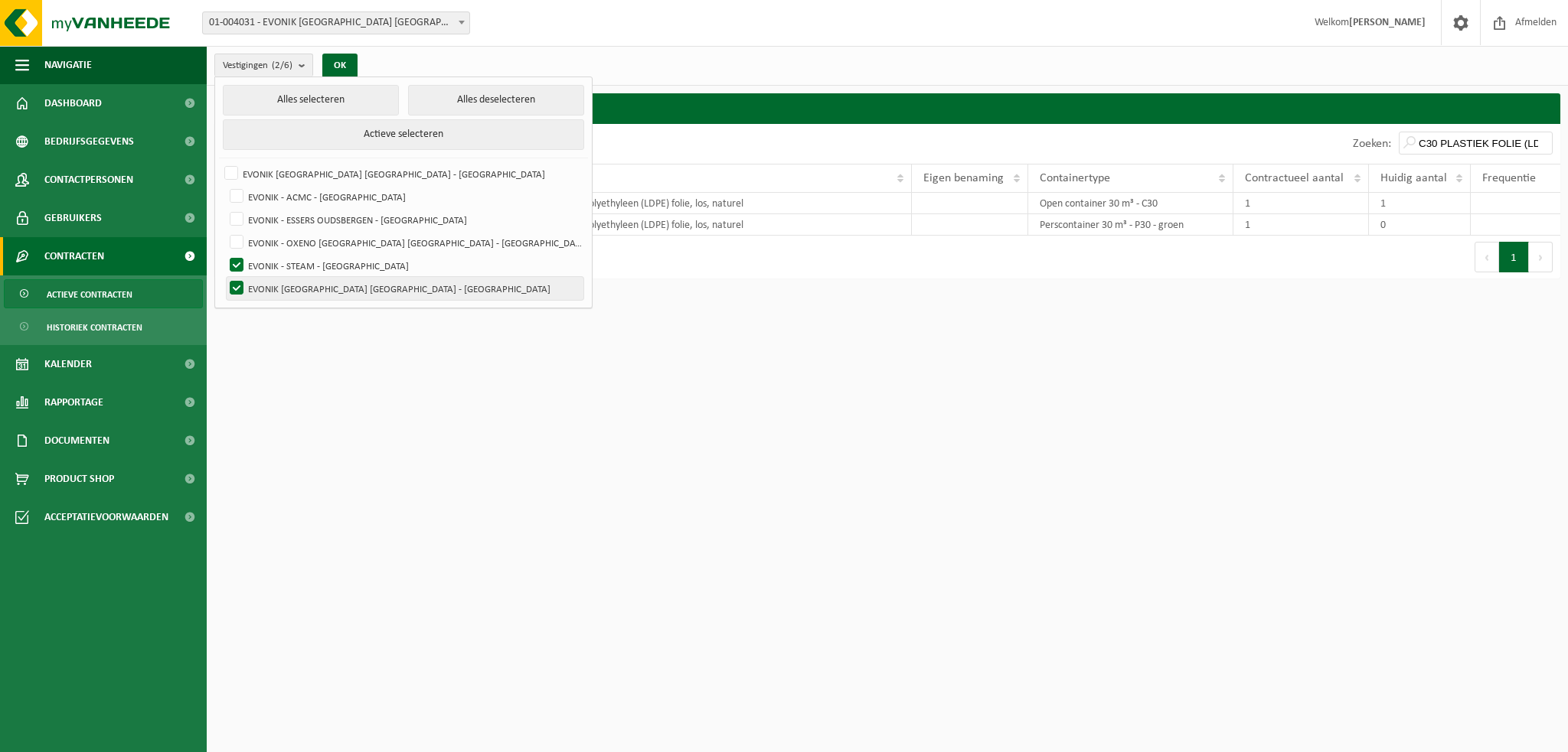
checkbox input "false"
click at [339, 69] on button "OK" at bounding box center [340, 65] width 35 height 24
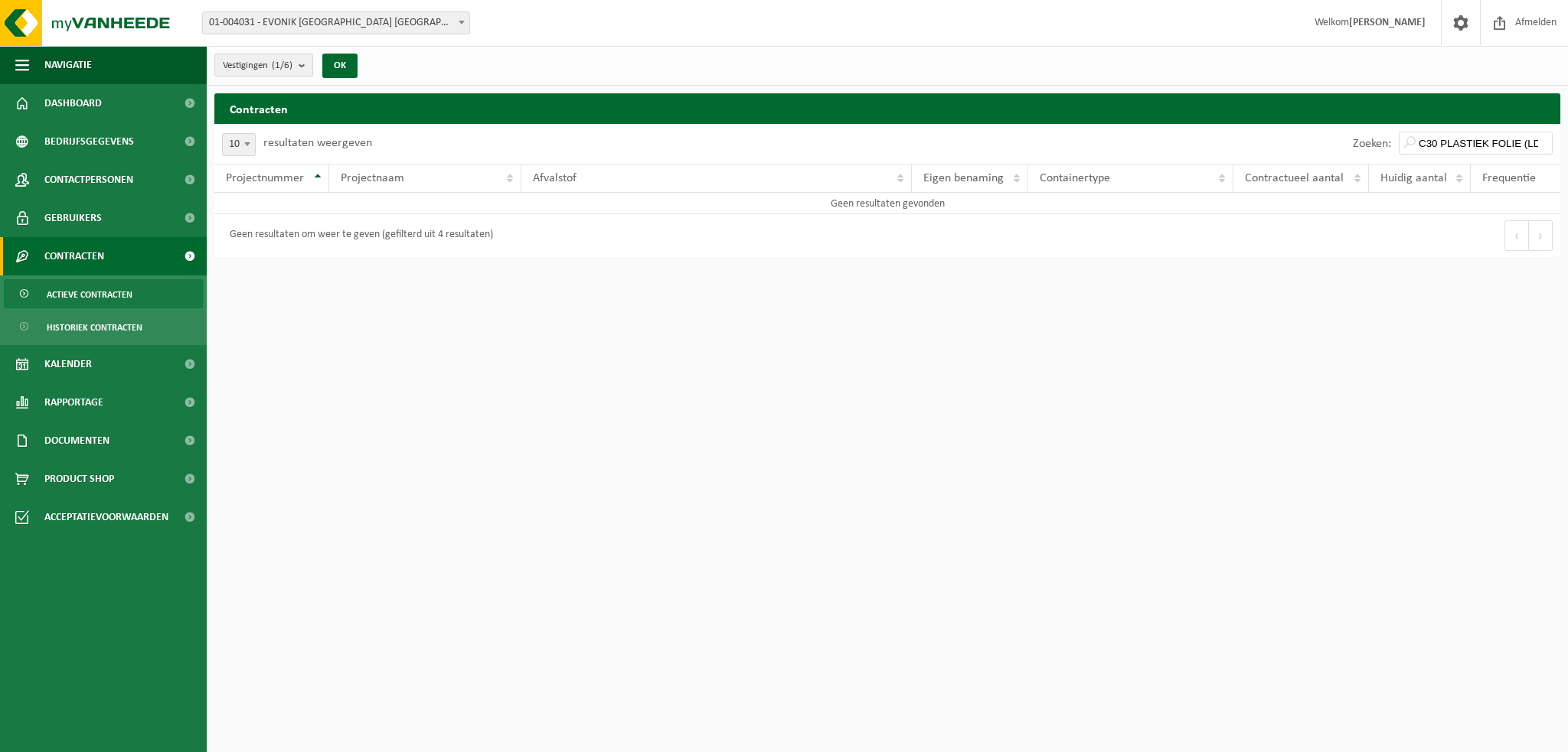
click at [313, 67] on b "submit" at bounding box center [305, 65] width 13 height 21
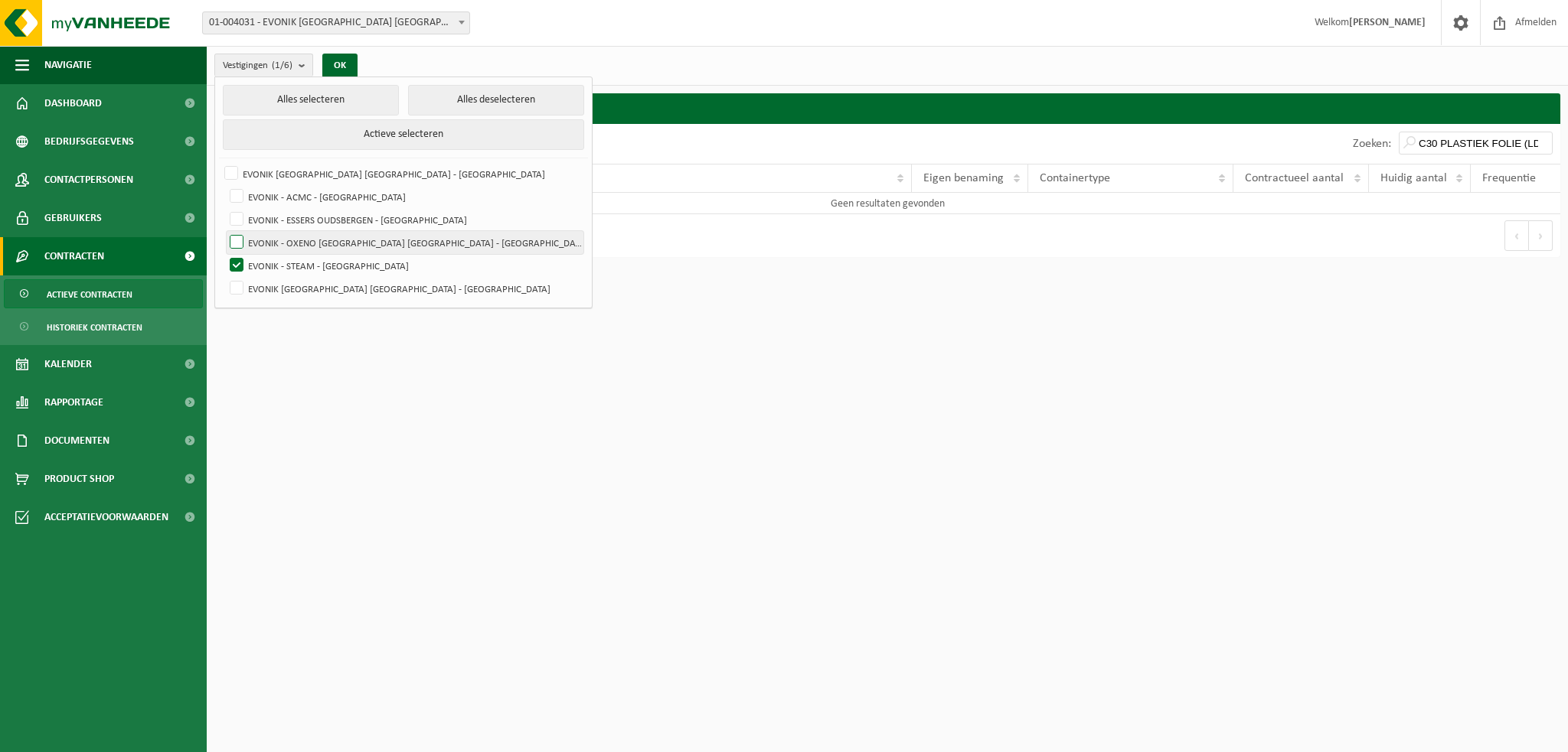
click at [236, 239] on label "EVONIK - OXENO [GEOGRAPHIC_DATA] [GEOGRAPHIC_DATA] - [GEOGRAPHIC_DATA]" at bounding box center [405, 243] width 356 height 23
click at [224, 231] on input "EVONIK - OXENO [GEOGRAPHIC_DATA] [GEOGRAPHIC_DATA] - [GEOGRAPHIC_DATA]" at bounding box center [223, 230] width 1 height 1
checkbox input "true"
click at [231, 269] on label "EVONIK - STEAM - [GEOGRAPHIC_DATA]" at bounding box center [405, 266] width 356 height 23
click at [224, 255] on input "EVONIK - STEAM - [GEOGRAPHIC_DATA]" at bounding box center [223, 254] width 1 height 1
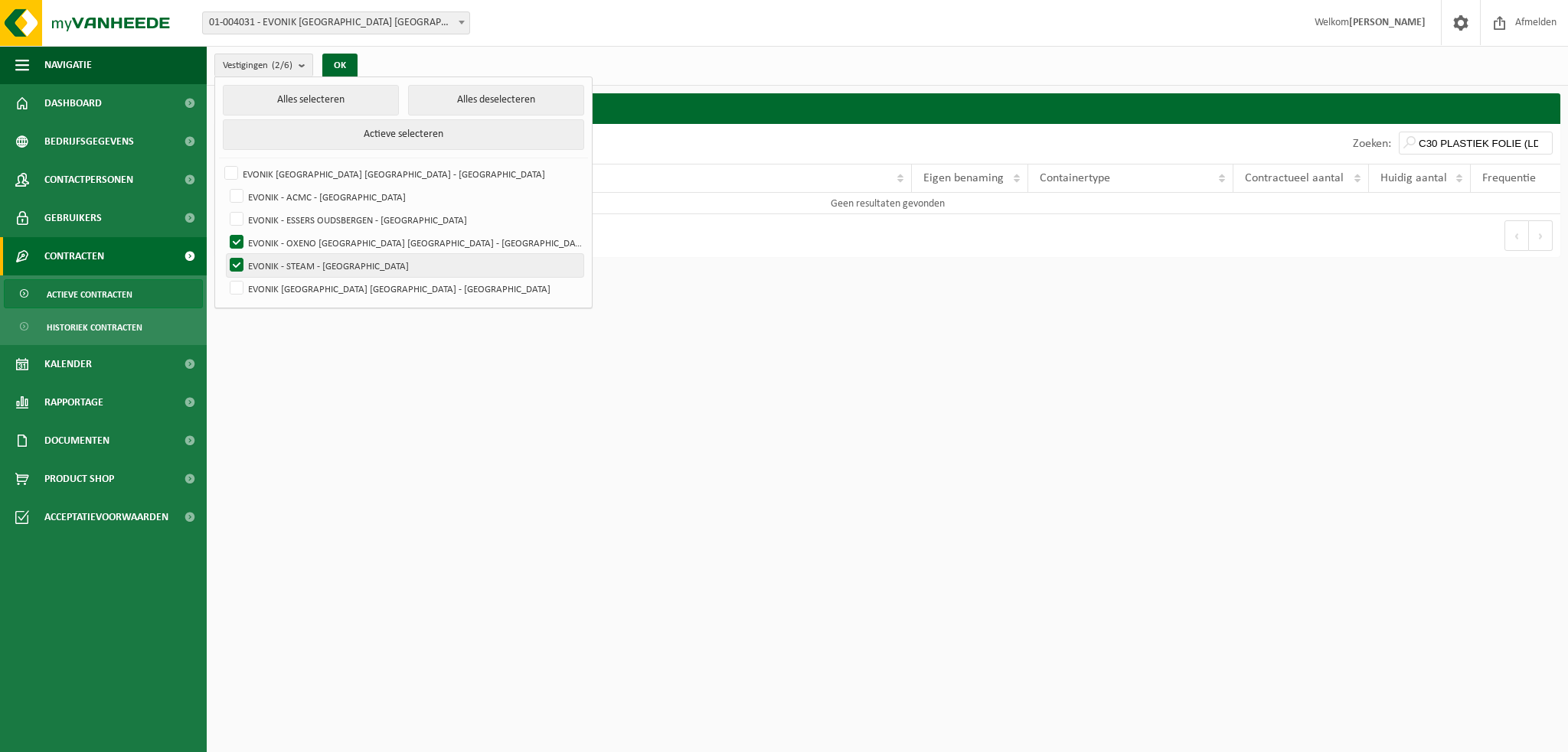
checkbox input "false"
click at [349, 56] on button "OK" at bounding box center [340, 65] width 35 height 24
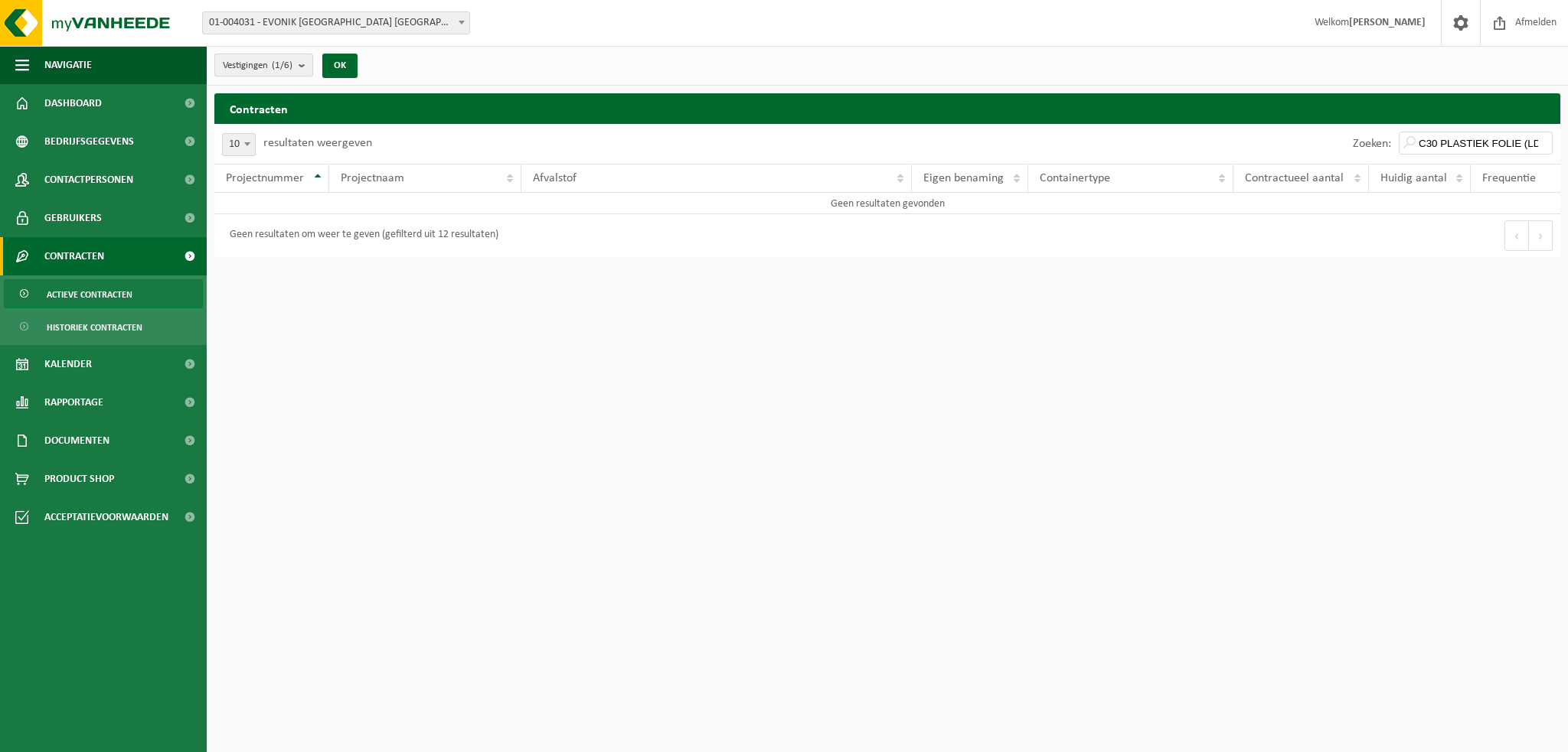
click at [309, 67] on b "submit" at bounding box center [305, 65] width 13 height 21
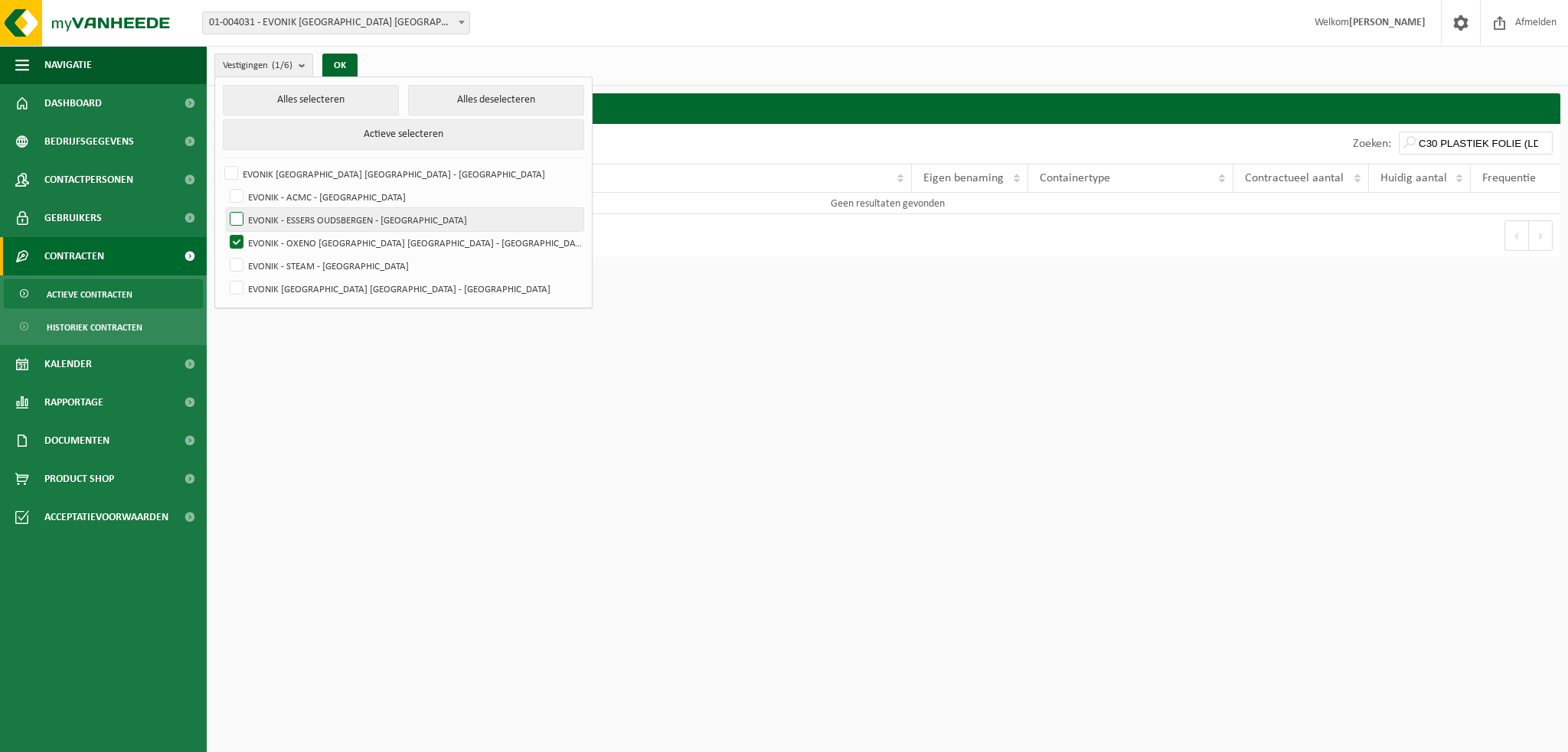
click at [244, 217] on label "EVONIK - ESSERS OUDSBERGEN - [GEOGRAPHIC_DATA]" at bounding box center [405, 220] width 356 height 23
click at [224, 208] on input "EVONIK - ESSERS OUDSBERGEN - [GEOGRAPHIC_DATA]" at bounding box center [223, 207] width 1 height 1
checkbox input "true"
click at [239, 238] on label "EVONIK - OXENO [GEOGRAPHIC_DATA] [GEOGRAPHIC_DATA] - [GEOGRAPHIC_DATA]" at bounding box center [405, 243] width 356 height 23
click at [224, 231] on input "EVONIK - OXENO [GEOGRAPHIC_DATA] [GEOGRAPHIC_DATA] - [GEOGRAPHIC_DATA]" at bounding box center [223, 230] width 1 height 1
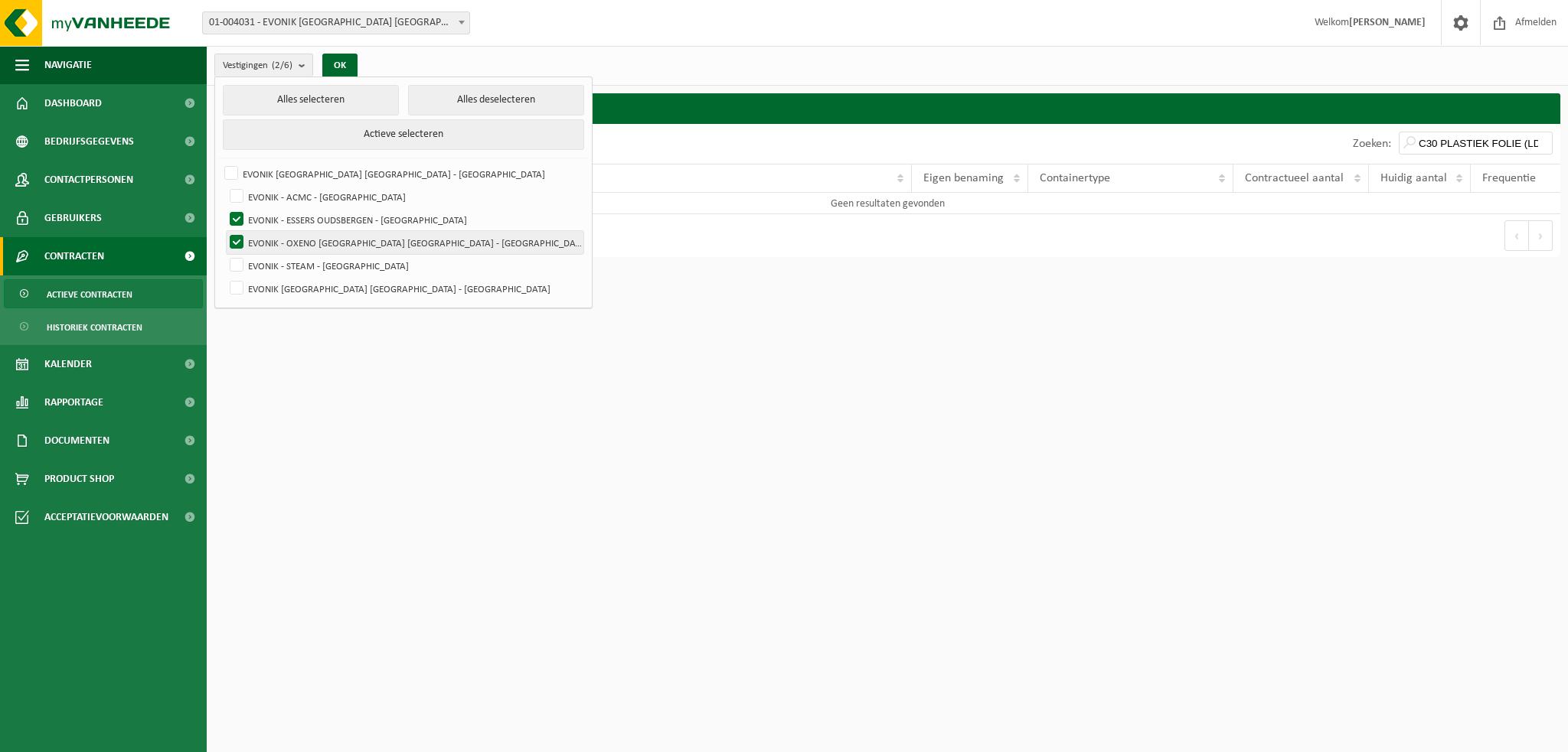
checkbox input "false"
click at [337, 68] on button "OK" at bounding box center [340, 65] width 35 height 24
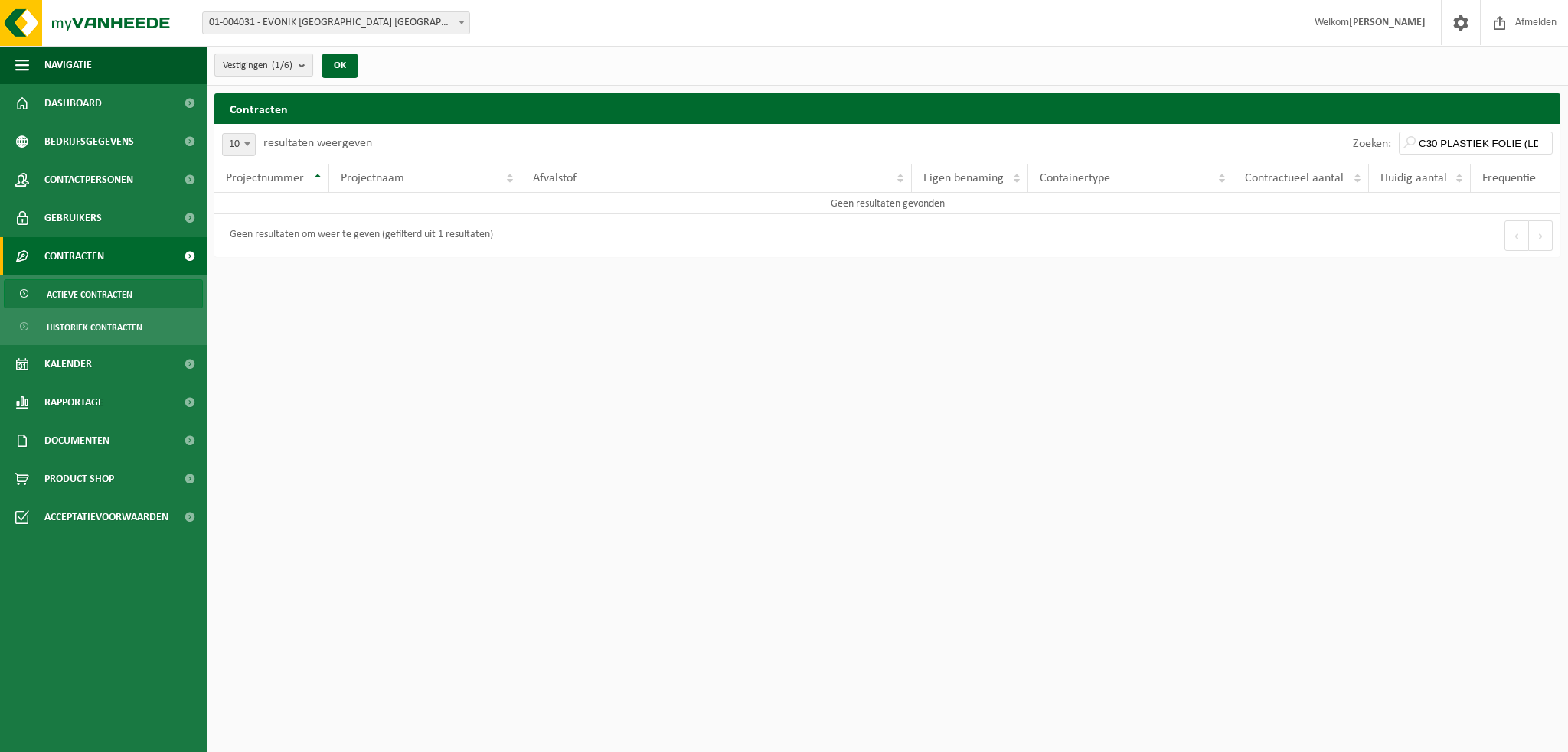
click at [313, 68] on b "submit" at bounding box center [305, 65] width 13 height 21
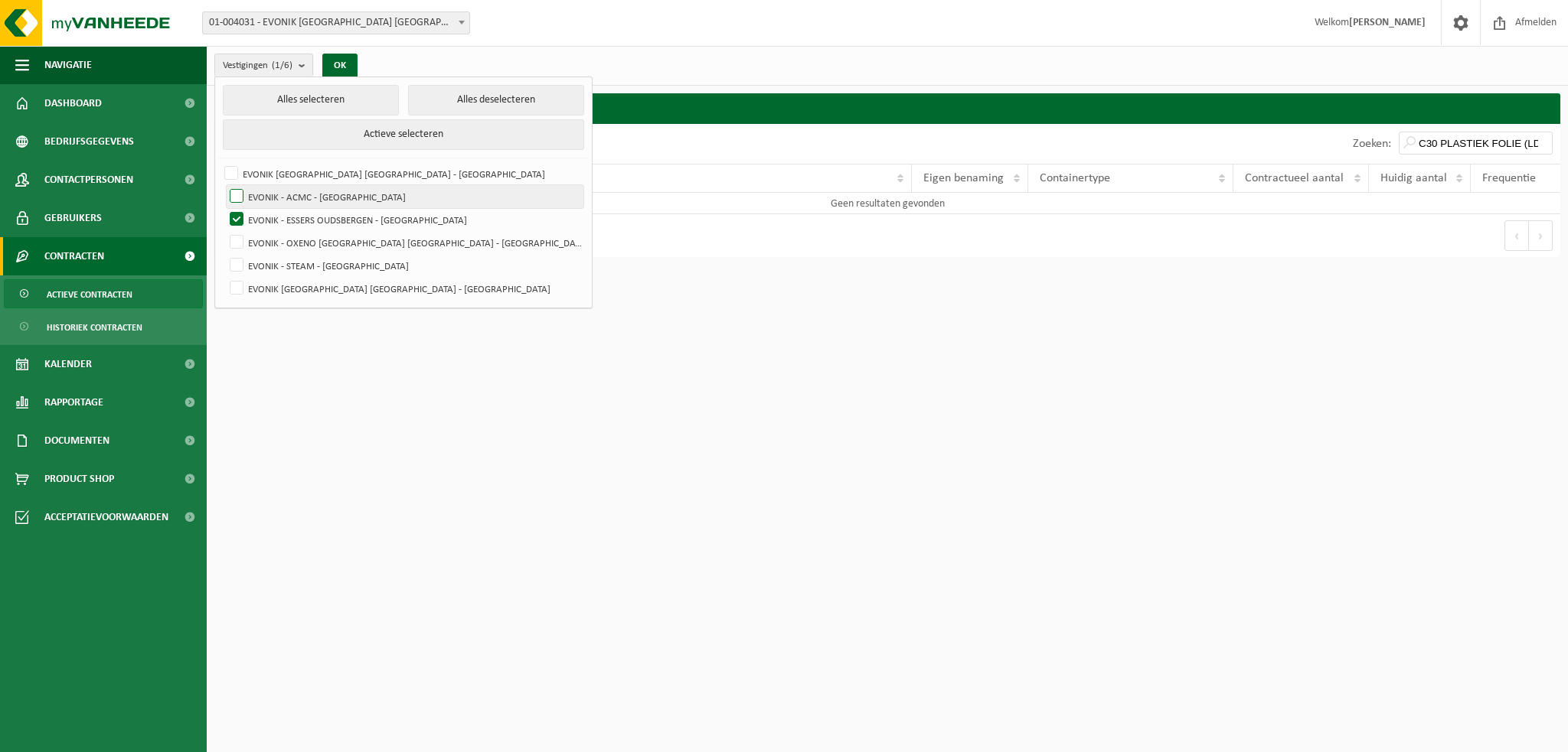
click at [246, 192] on label "EVONIK - ACMC - [GEOGRAPHIC_DATA]" at bounding box center [405, 196] width 356 height 23
click at [224, 185] on input "EVONIK - ACMC - [GEOGRAPHIC_DATA]" at bounding box center [223, 185] width 1 height 1
checkbox input "true"
click at [239, 210] on label "EVONIK - ESSERS OUDSBERGEN - [GEOGRAPHIC_DATA]" at bounding box center [405, 220] width 356 height 23
click at [224, 208] on input "EVONIK - ESSERS OUDSBERGEN - [GEOGRAPHIC_DATA]" at bounding box center [223, 207] width 1 height 1
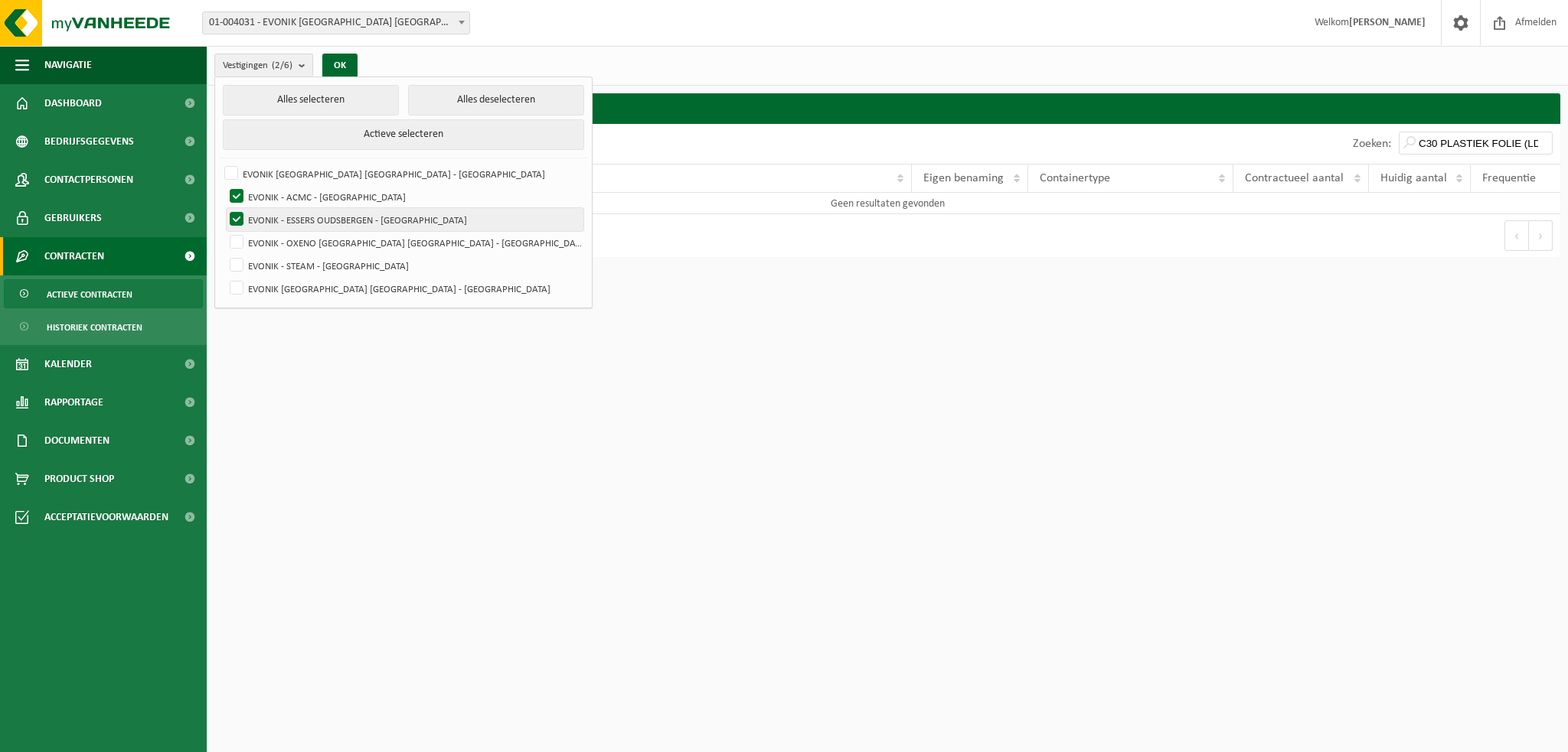
checkbox input "false"
click at [350, 63] on button "OK" at bounding box center [340, 65] width 35 height 24
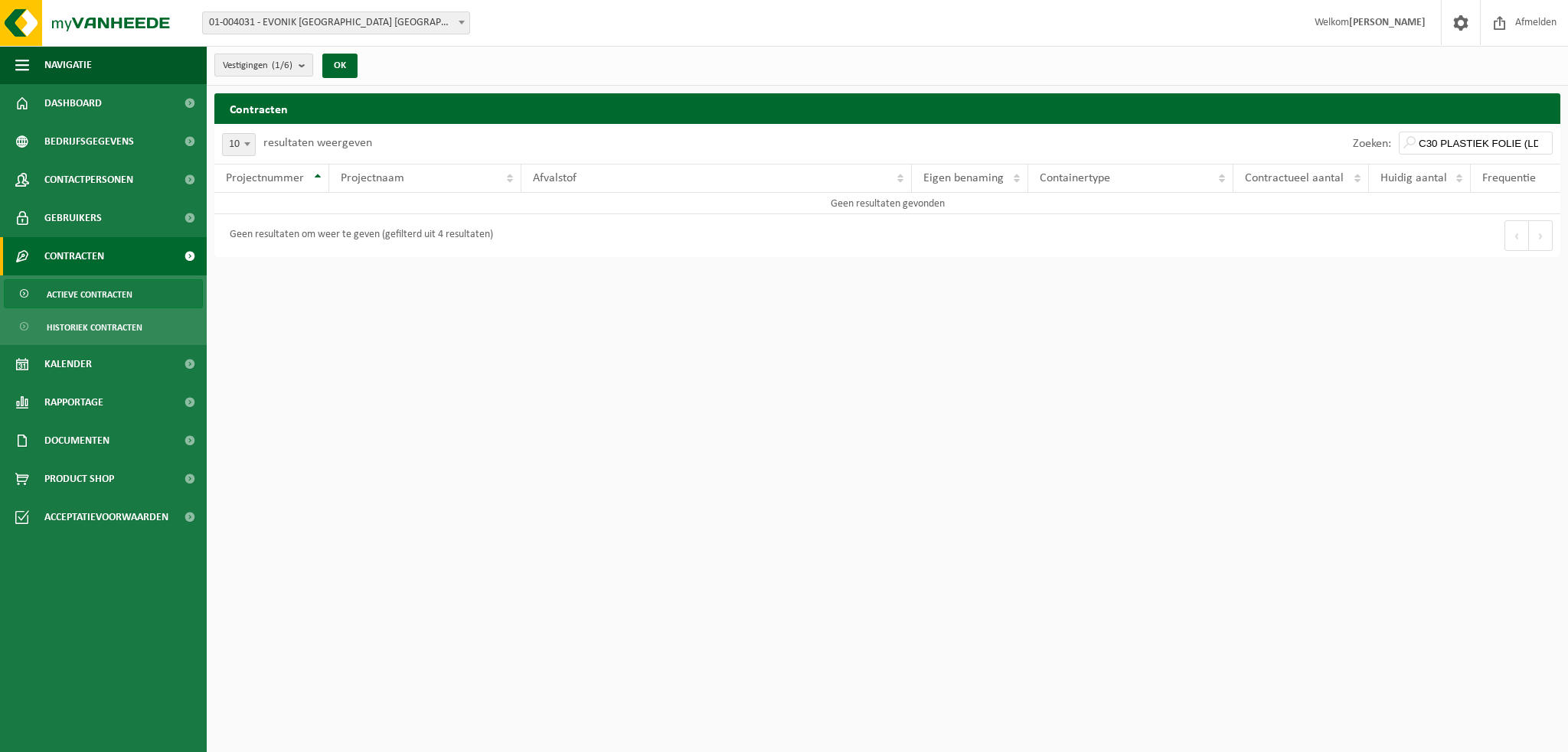
click at [310, 68] on b "submit" at bounding box center [305, 65] width 13 height 21
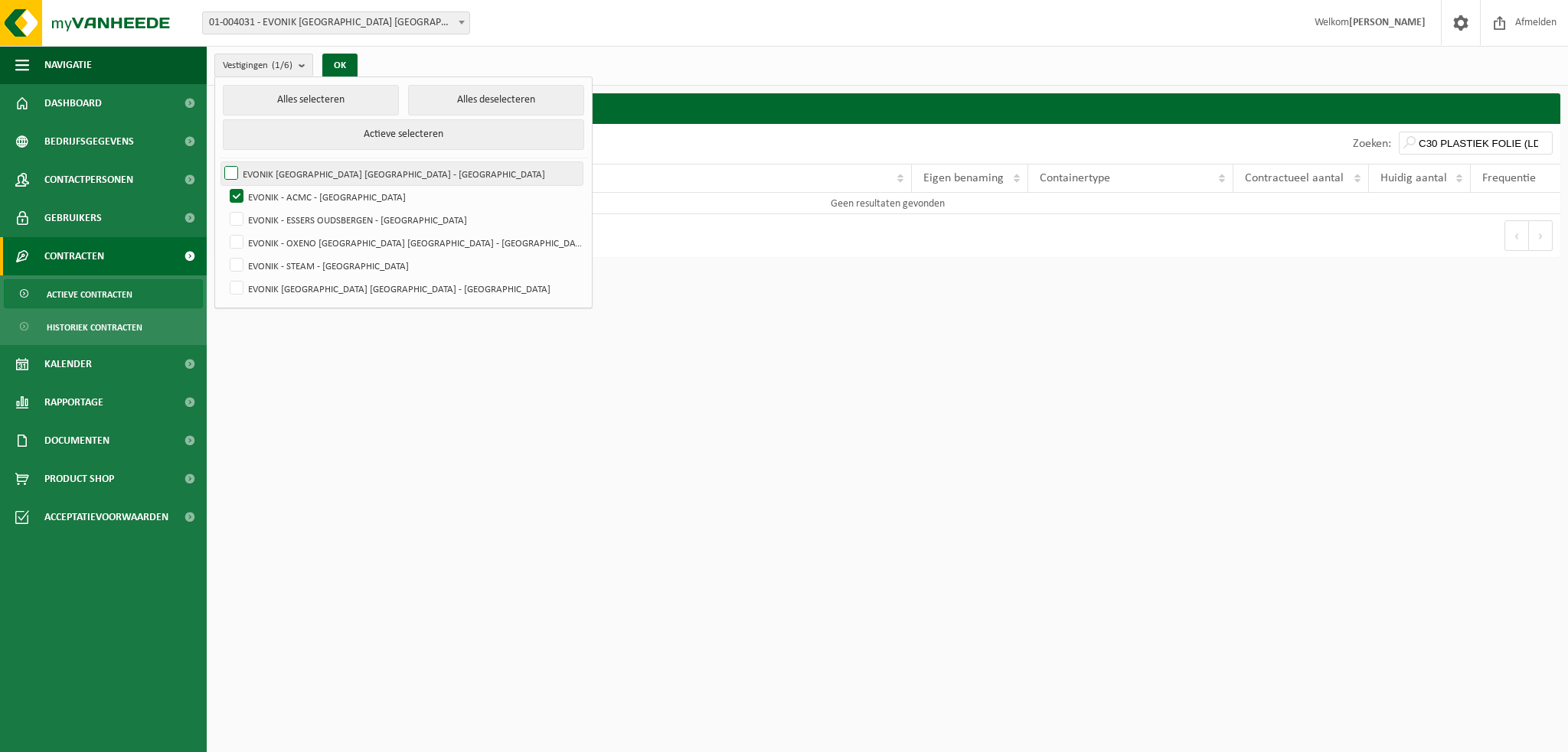
click at [229, 171] on label "EVONIK [GEOGRAPHIC_DATA] [GEOGRAPHIC_DATA] - [GEOGRAPHIC_DATA]" at bounding box center [402, 174] width 361 height 23
click at [219, 163] on input "EVONIK [GEOGRAPHIC_DATA] [GEOGRAPHIC_DATA] - [GEOGRAPHIC_DATA]" at bounding box center [218, 162] width 1 height 1
checkbox input "true"
click at [233, 189] on label "EVONIK - ACMC - [GEOGRAPHIC_DATA]" at bounding box center [405, 196] width 356 height 23
click at [224, 185] on input "EVONIK - ACMC - [GEOGRAPHIC_DATA]" at bounding box center [223, 185] width 1 height 1
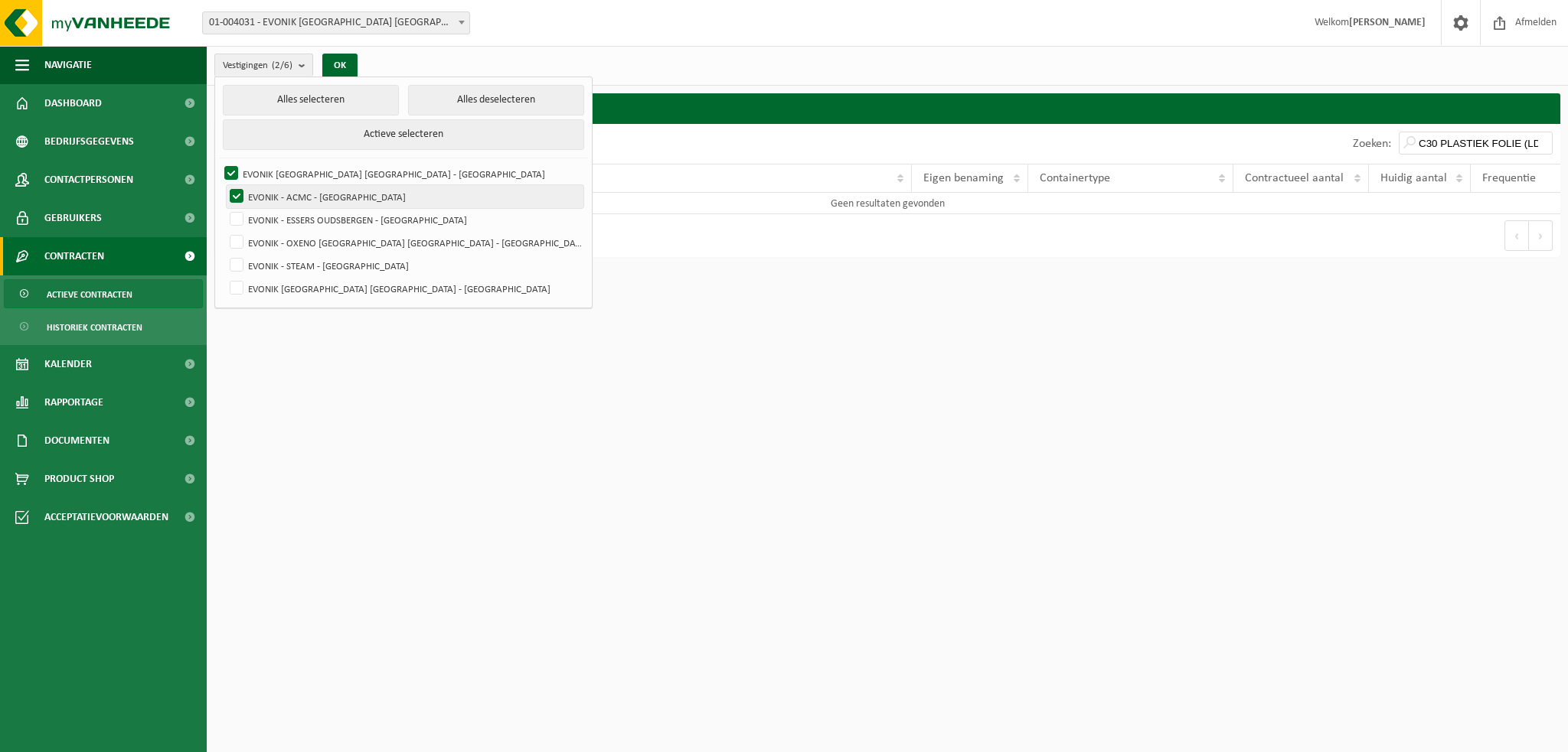
checkbox input "false"
click at [340, 62] on button "OK" at bounding box center [340, 65] width 35 height 24
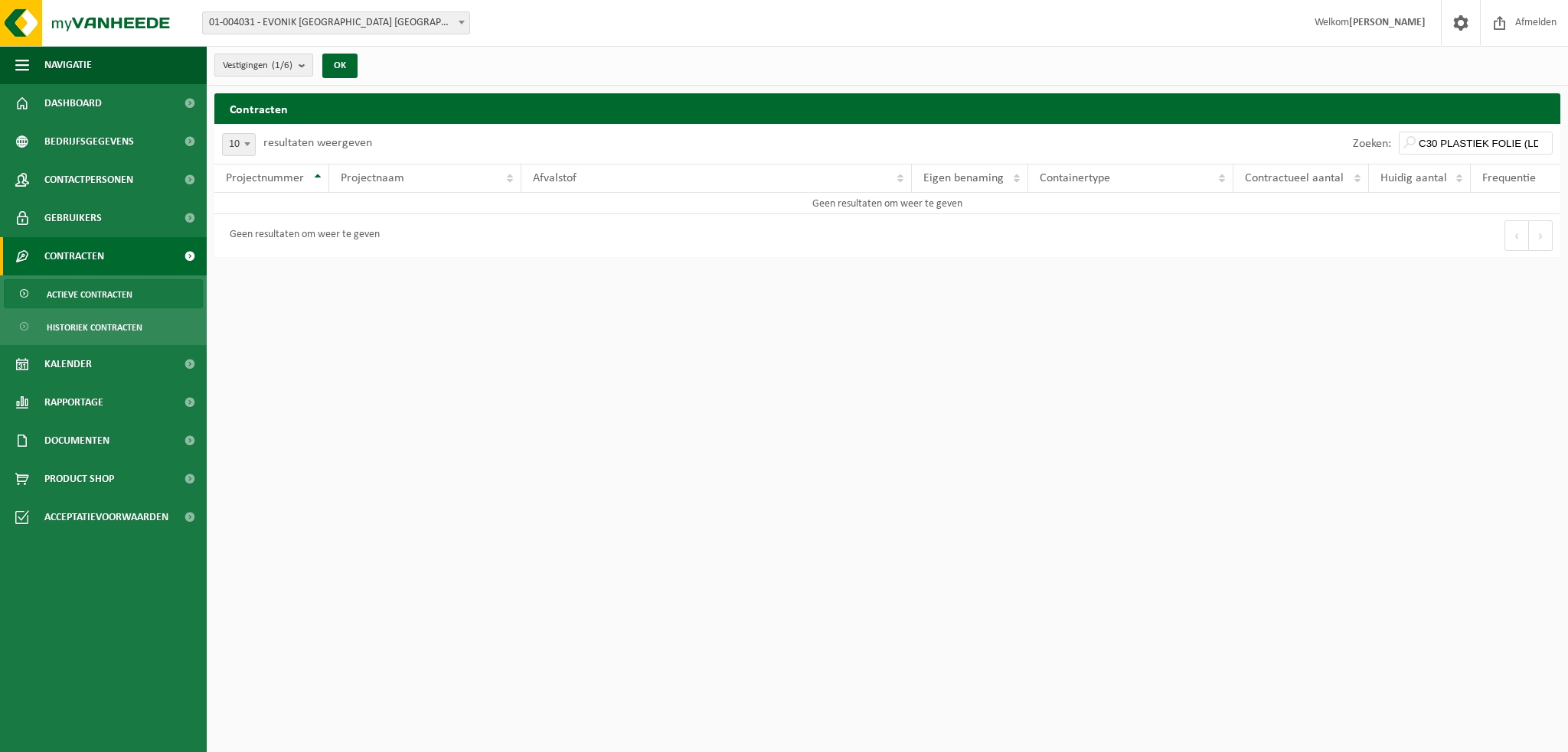
click at [308, 66] on b "submit" at bounding box center [305, 65] width 13 height 21
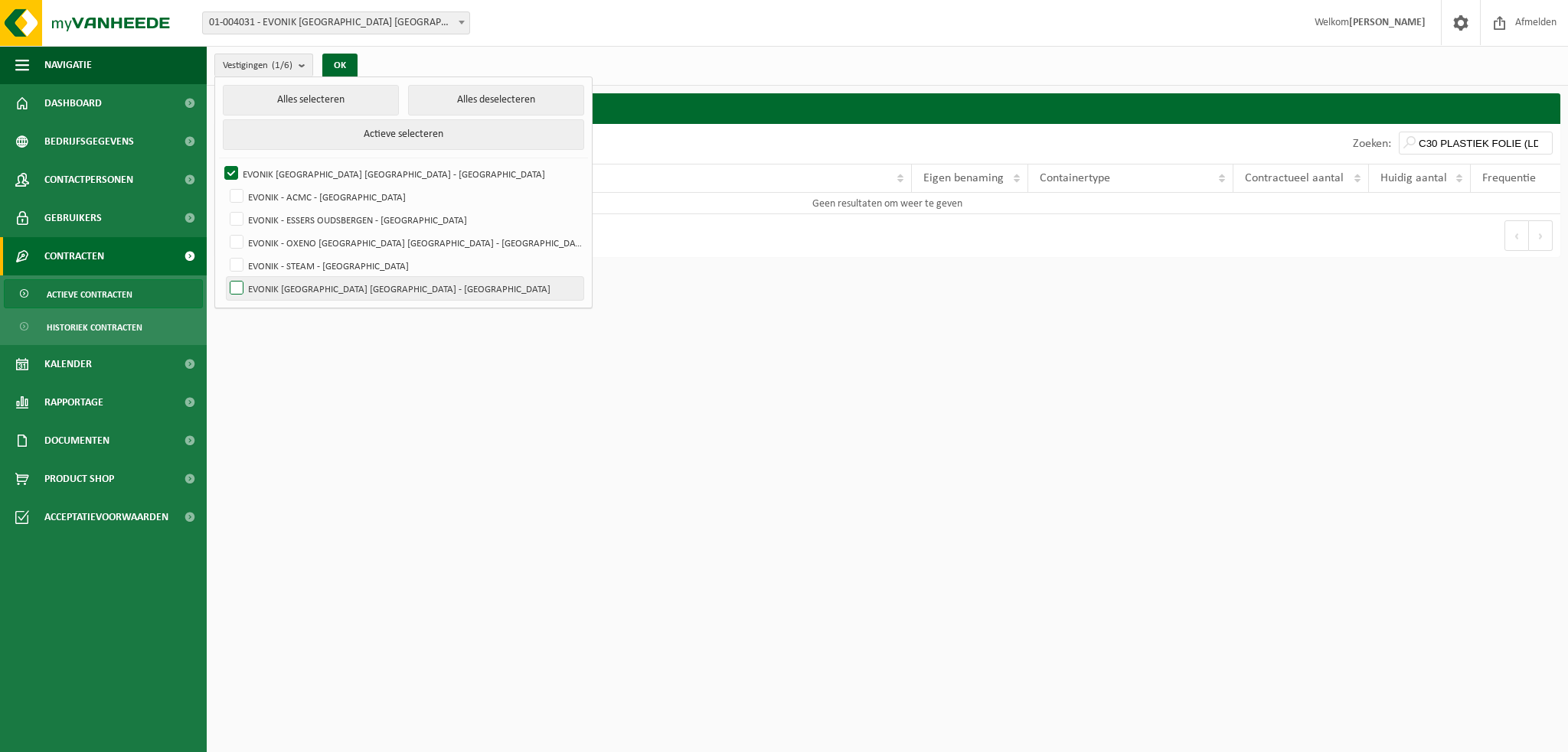
click at [244, 284] on label "EVONIK [GEOGRAPHIC_DATA] [GEOGRAPHIC_DATA] - [GEOGRAPHIC_DATA]" at bounding box center [405, 288] width 356 height 23
click at [224, 277] on input "EVONIK [GEOGRAPHIC_DATA] [GEOGRAPHIC_DATA] - [GEOGRAPHIC_DATA]" at bounding box center [223, 276] width 1 height 1
checkbox input "true"
click at [233, 171] on label "EVONIK [GEOGRAPHIC_DATA] [GEOGRAPHIC_DATA] - [GEOGRAPHIC_DATA]" at bounding box center [402, 174] width 361 height 23
click at [219, 163] on input "EVONIK [GEOGRAPHIC_DATA] [GEOGRAPHIC_DATA] - [GEOGRAPHIC_DATA]" at bounding box center [218, 162] width 1 height 1
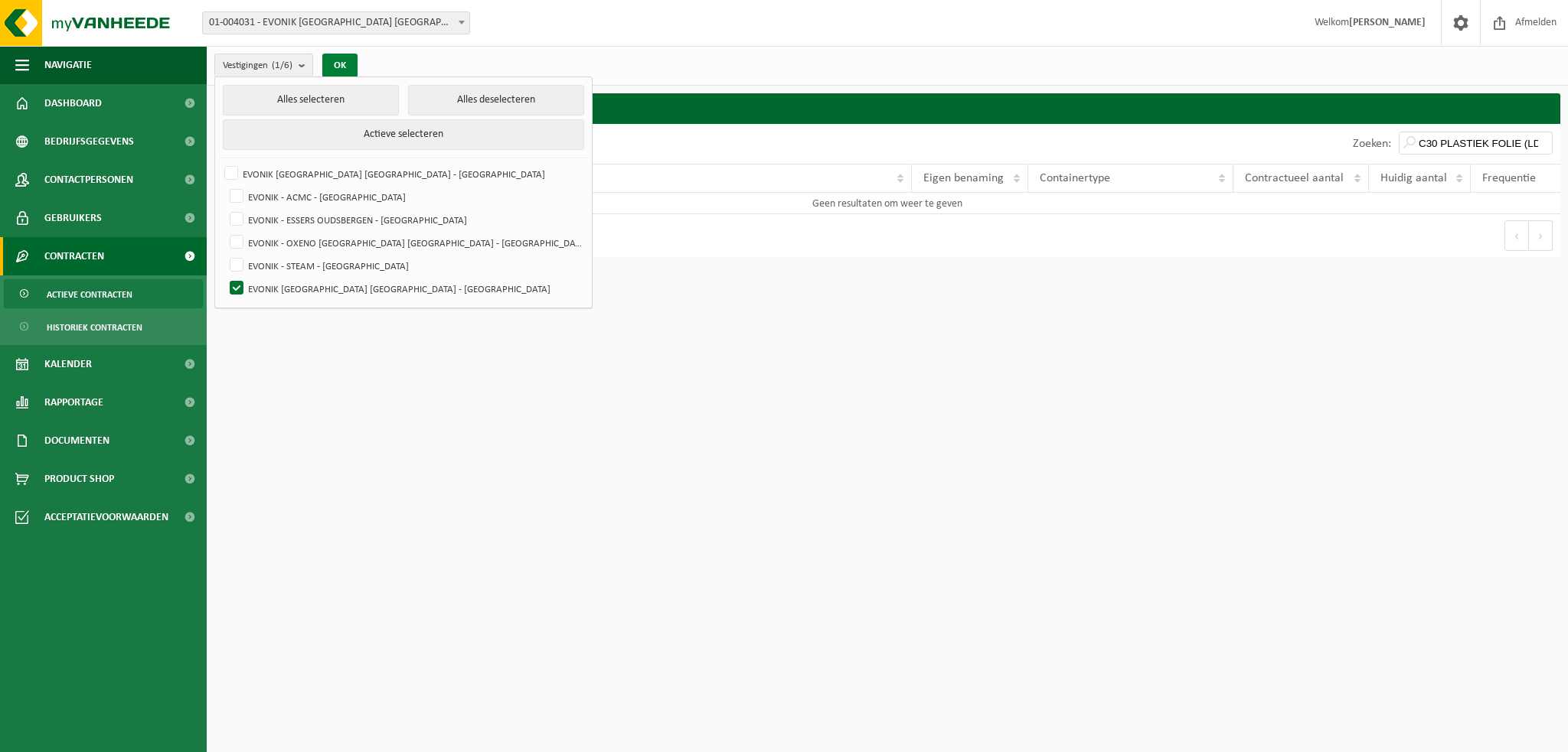
click at [331, 63] on button "OK" at bounding box center [340, 65] width 35 height 24
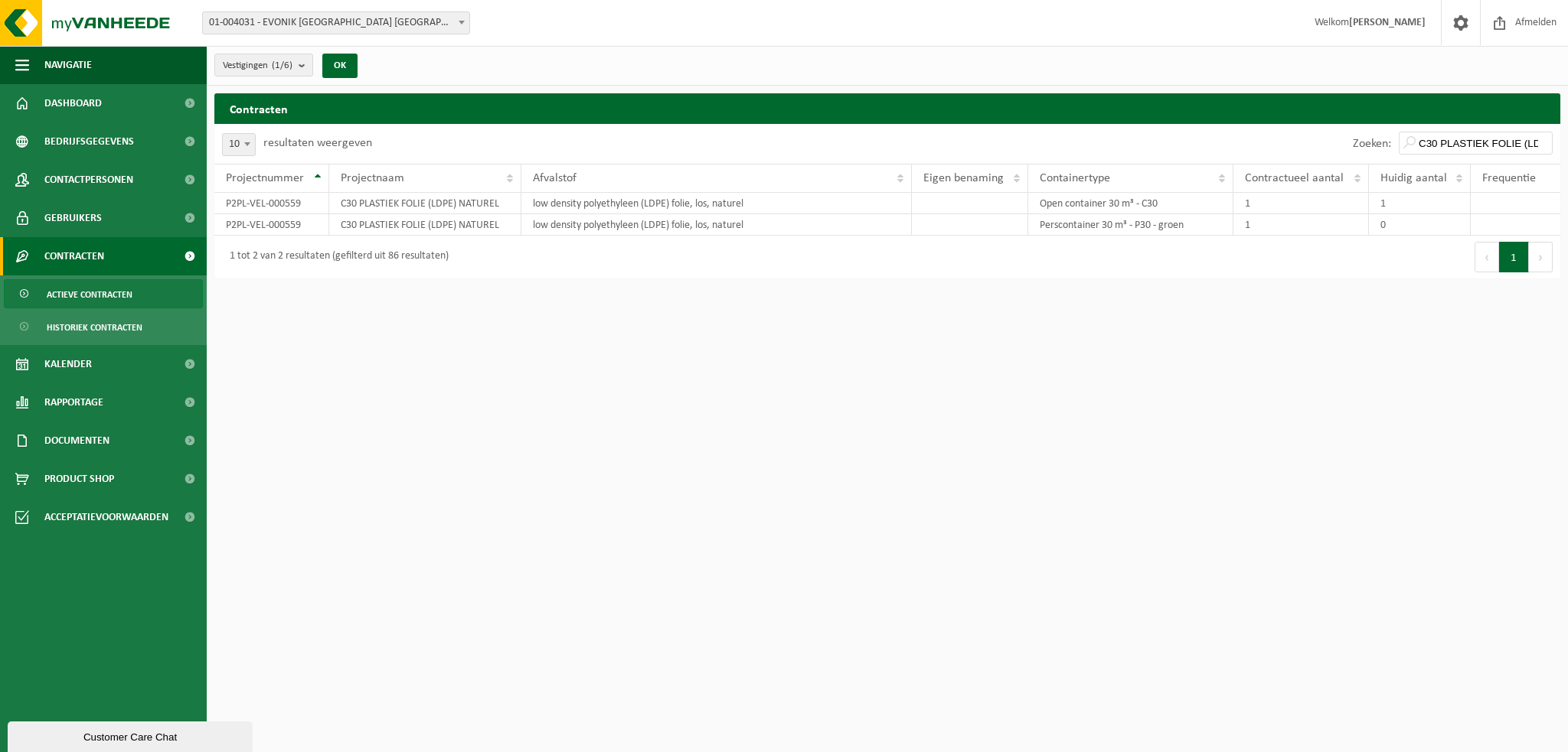
click at [300, 293] on html "Vestiging: 01-004031 - EVONIK ANTWERPEN NV - ANTWERPEN 10-995870 - EVONIK - ACM…" at bounding box center [784, 376] width 1568 height 752
click at [312, 64] on b "submit" at bounding box center [305, 65] width 13 height 21
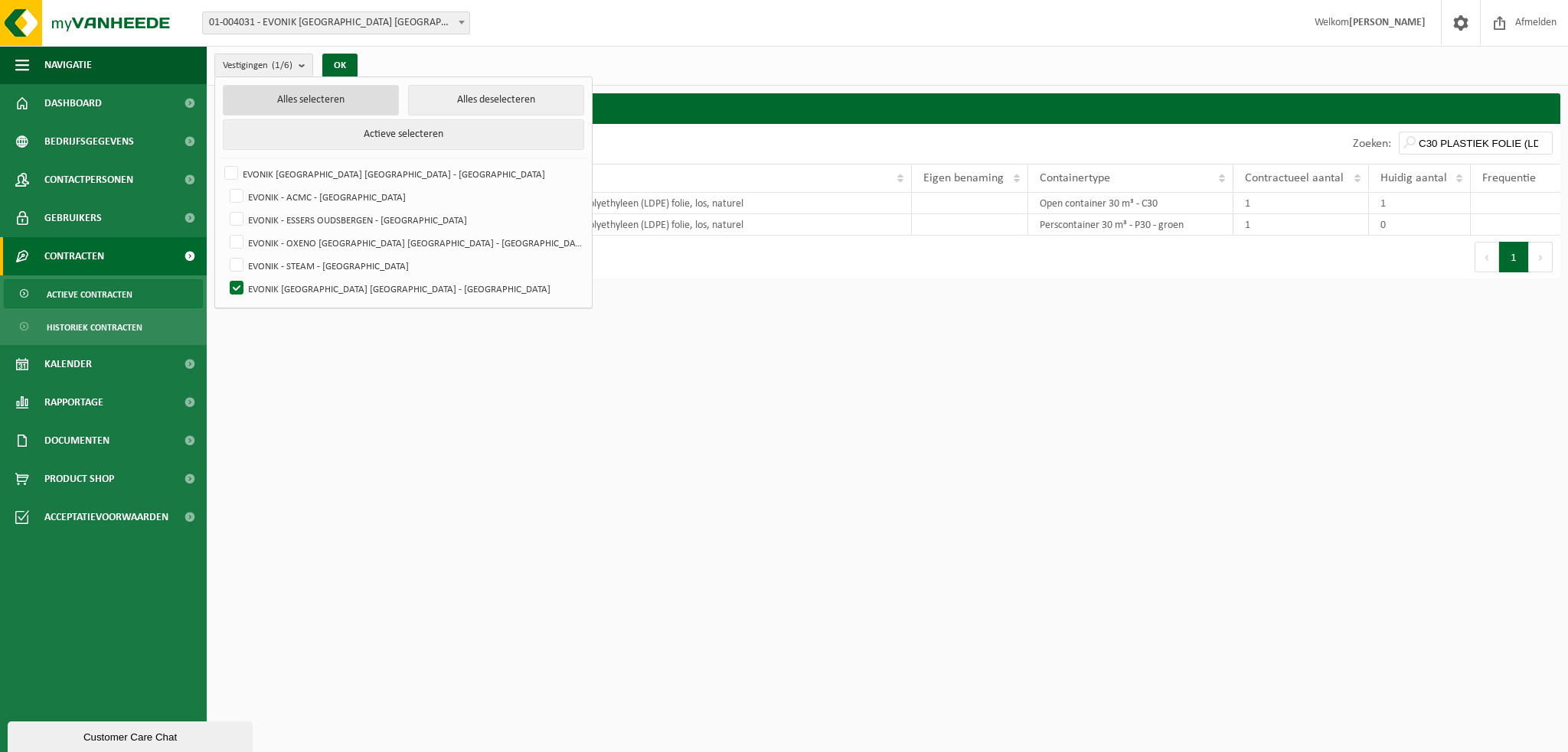
click at [291, 98] on button "Alles selecteren" at bounding box center [310, 100] width 176 height 30
checkbox input "true"
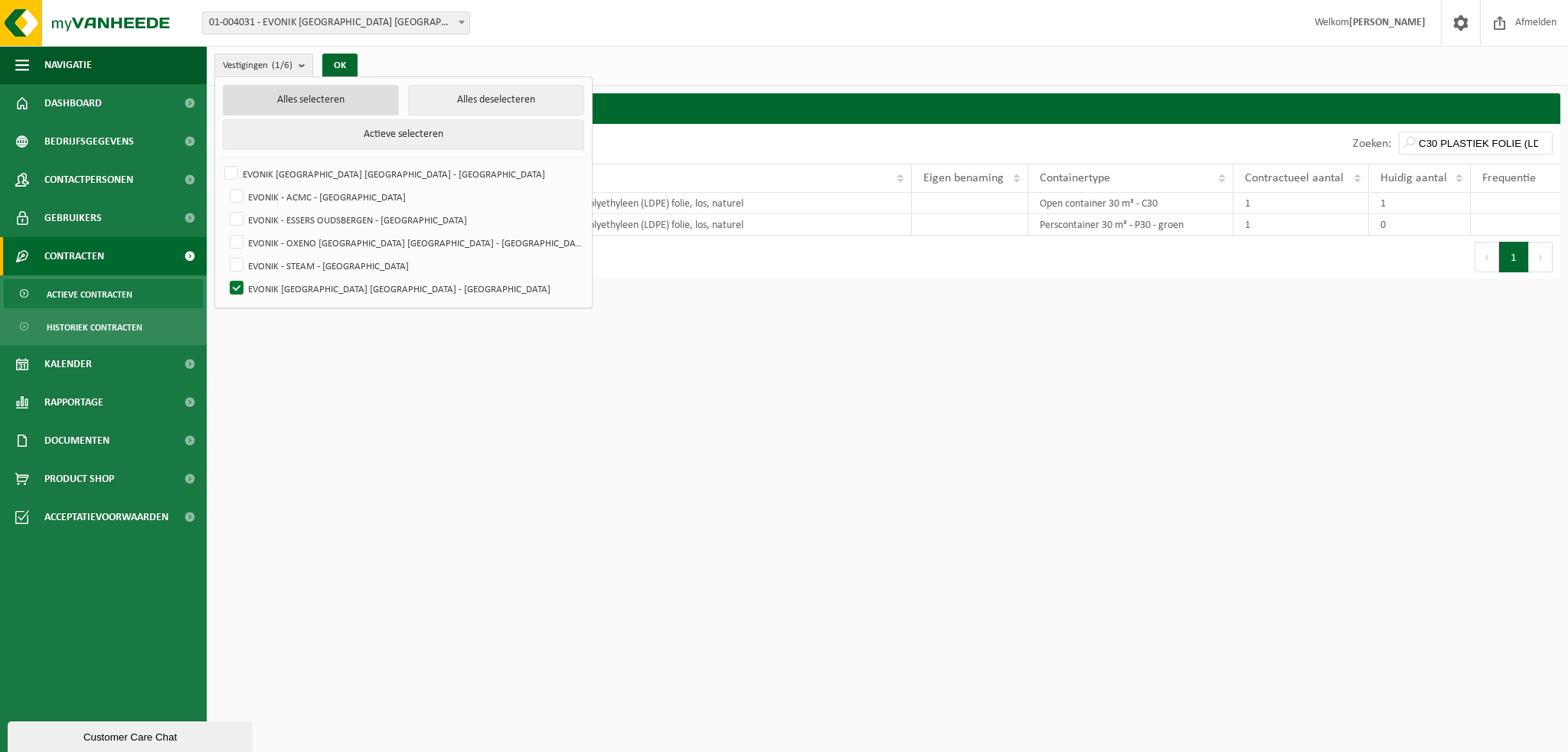
checkbox input "true"
click at [341, 59] on button "OK" at bounding box center [340, 65] width 35 height 24
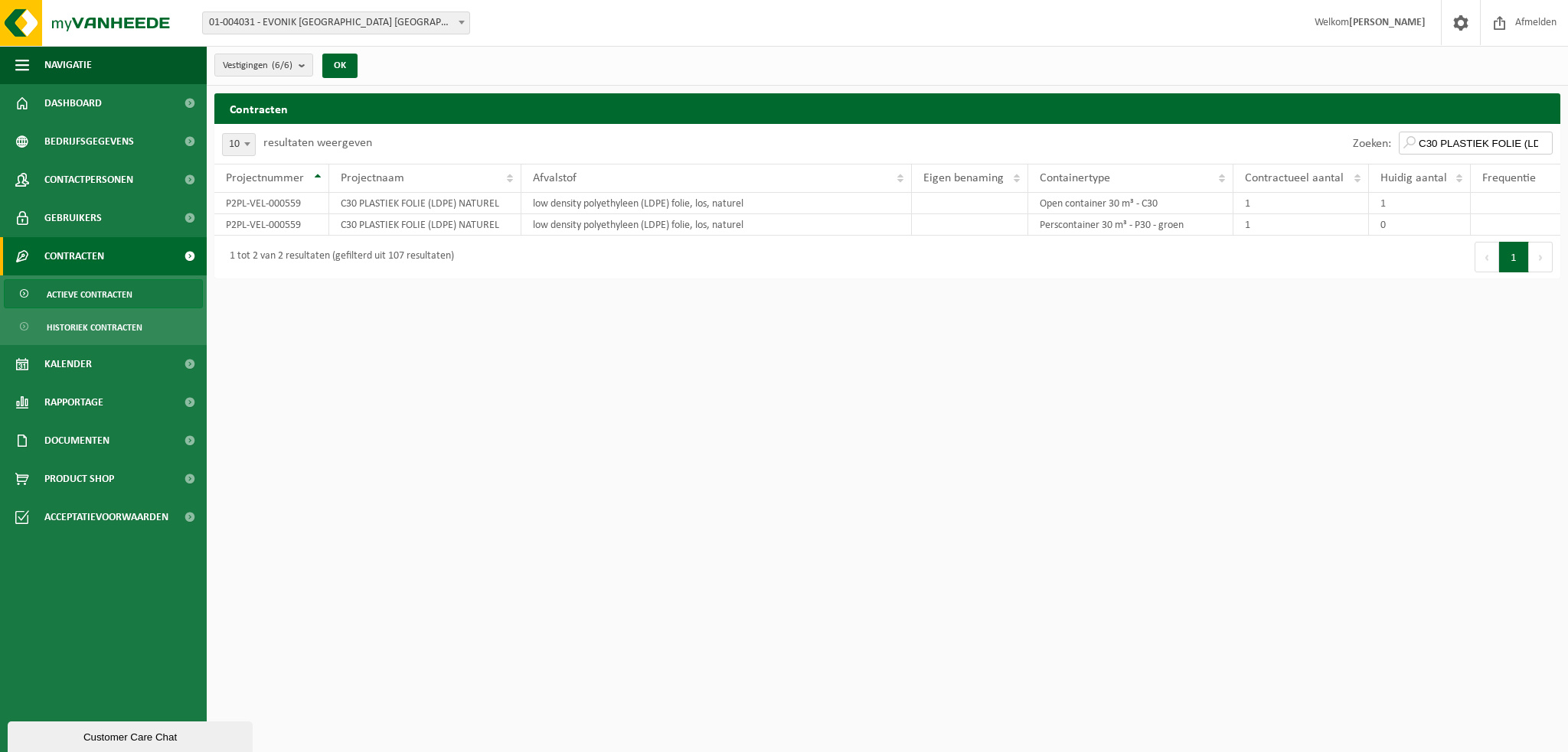
click at [1539, 143] on input "C30 PLASTIEK FOLIE (LDPE) NATUREL" at bounding box center [1476, 143] width 154 height 23
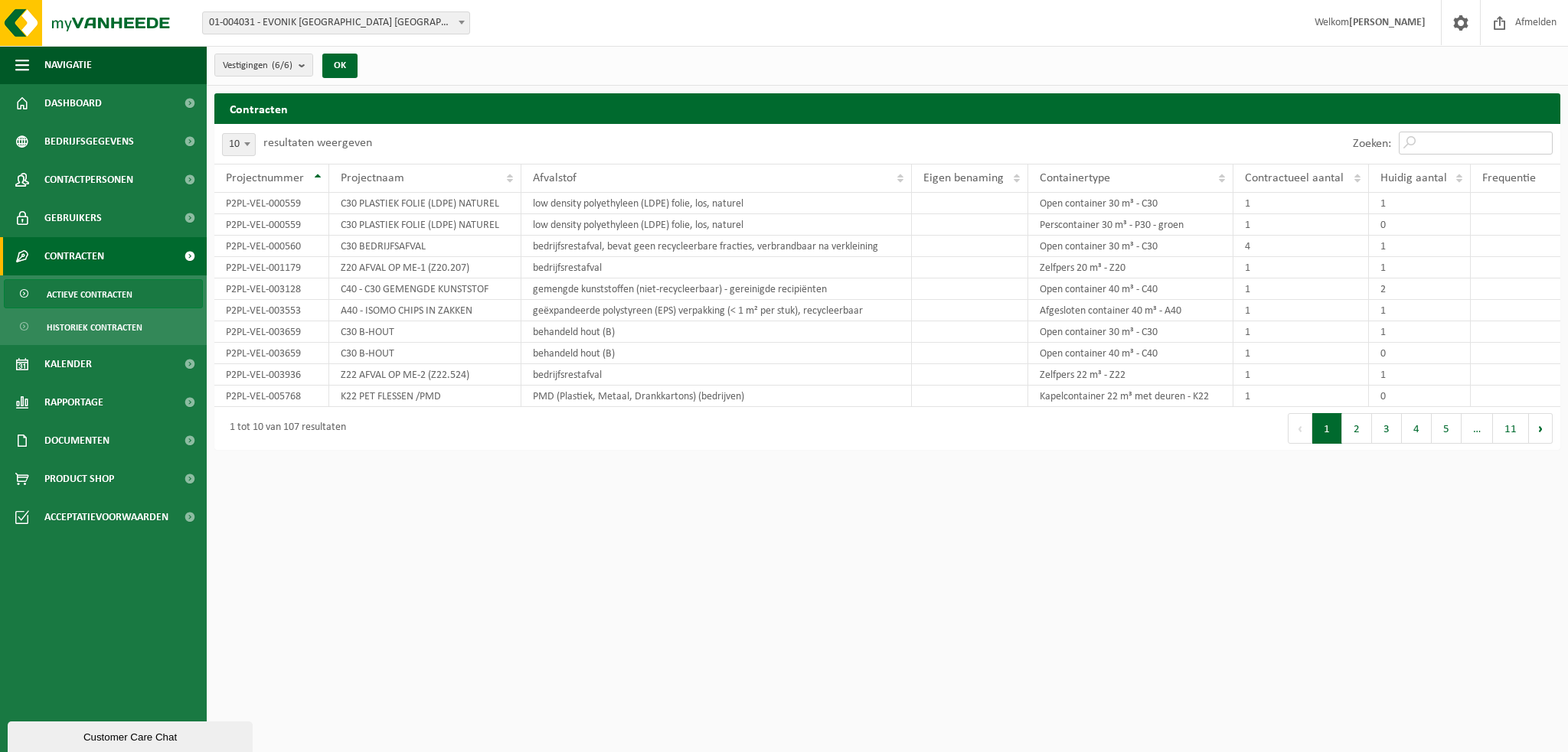
click at [1507, 139] on input "Zoeken:" at bounding box center [1476, 143] width 154 height 23
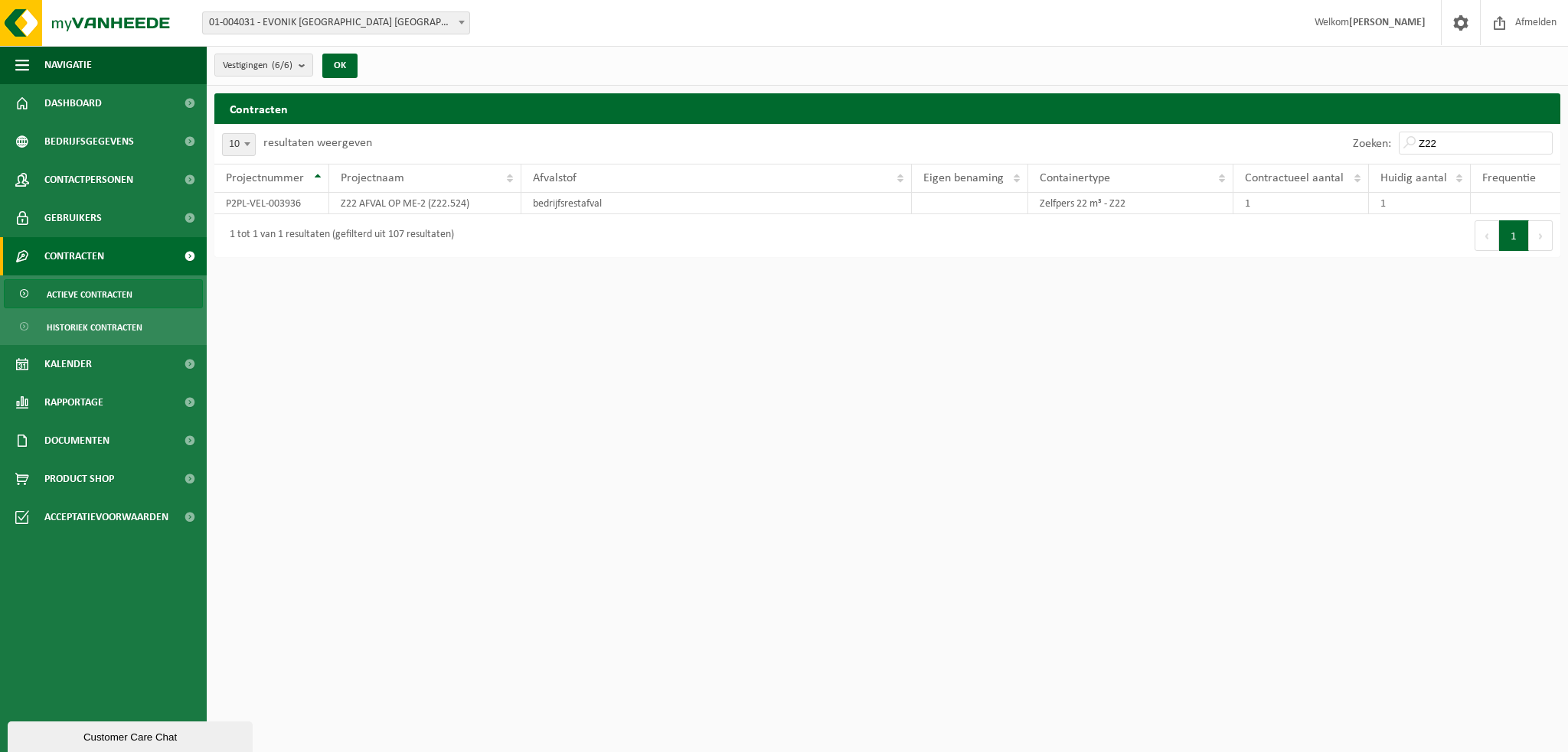
click at [1148, 435] on html "Vestiging: 01-004031 - EVONIK ANTWERPEN NV - ANTWERPEN 10-995870 - EVONIK - ACM…" at bounding box center [784, 376] width 1568 height 752
click at [1470, 137] on input "Z22" at bounding box center [1476, 143] width 154 height 23
click at [1484, 146] on input "Z20" at bounding box center [1476, 143] width 154 height 23
drag, startPoint x: 1458, startPoint y: 144, endPoint x: 1381, endPoint y: 140, distance: 77.1
click at [1381, 140] on div "Zoeken: Z22" at bounding box center [1453, 144] width 215 height 40
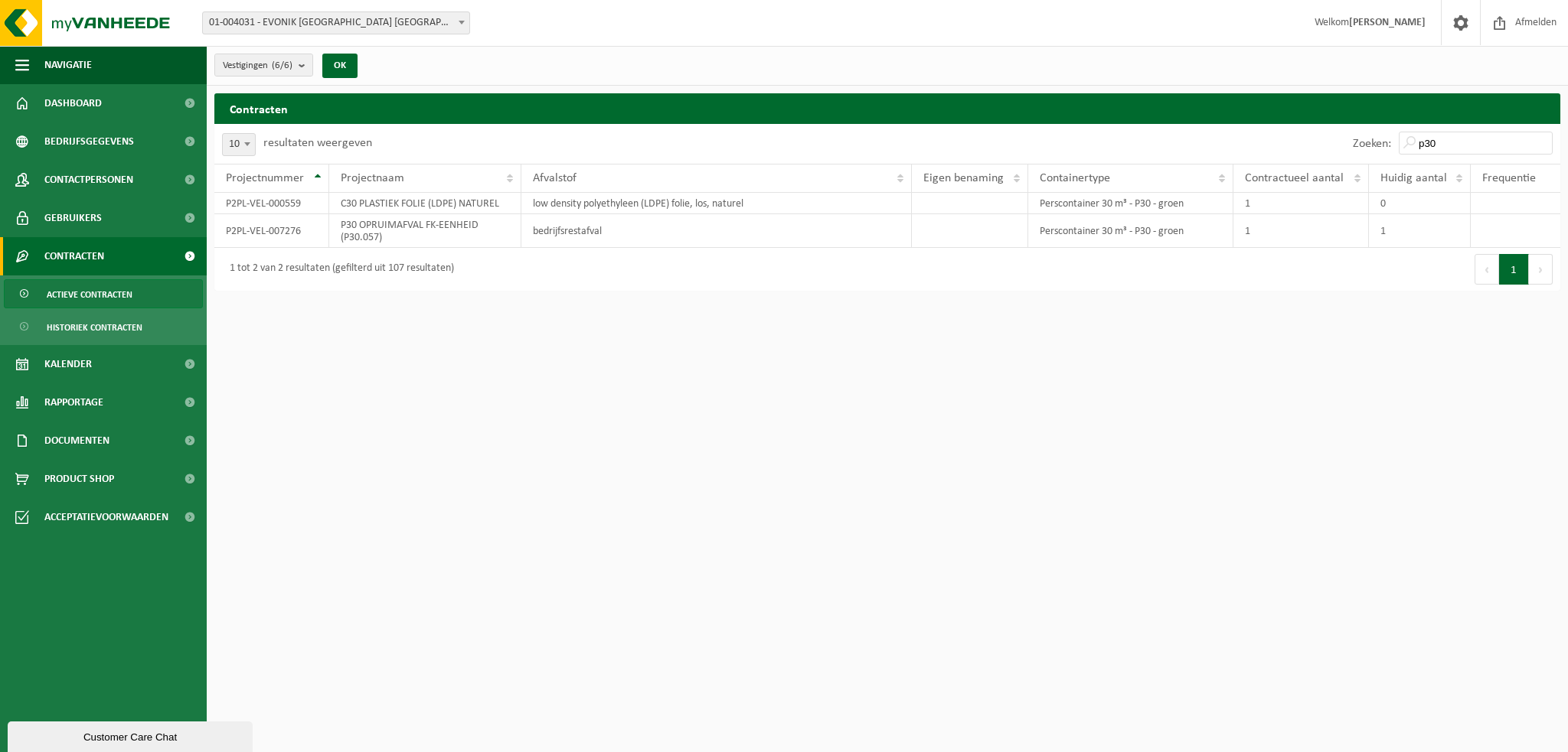
click at [1295, 124] on div "Zoeken: p30" at bounding box center [1223, 144] width 673 height 40
click at [1480, 133] on input "p30" at bounding box center [1476, 143] width 154 height 23
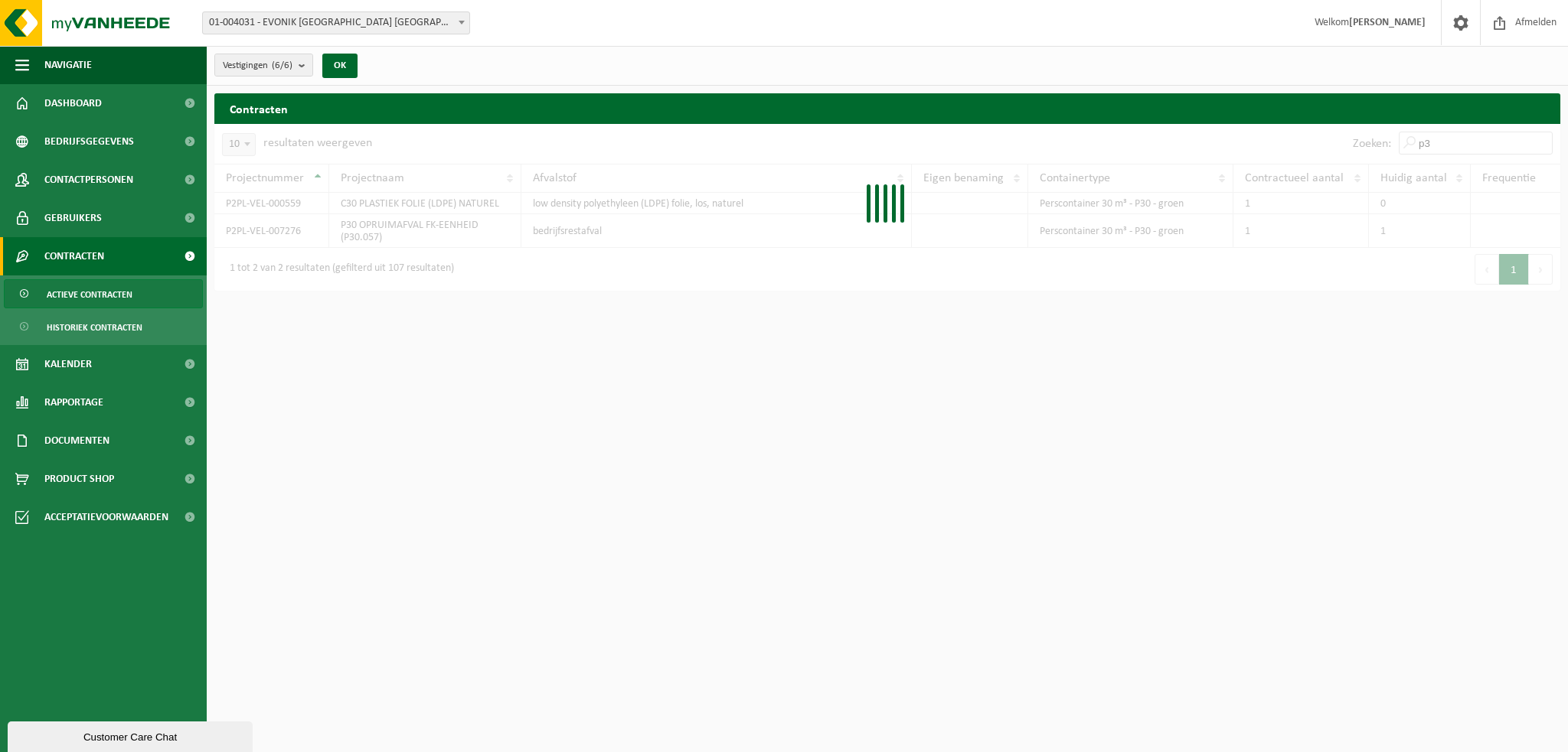
type input "p"
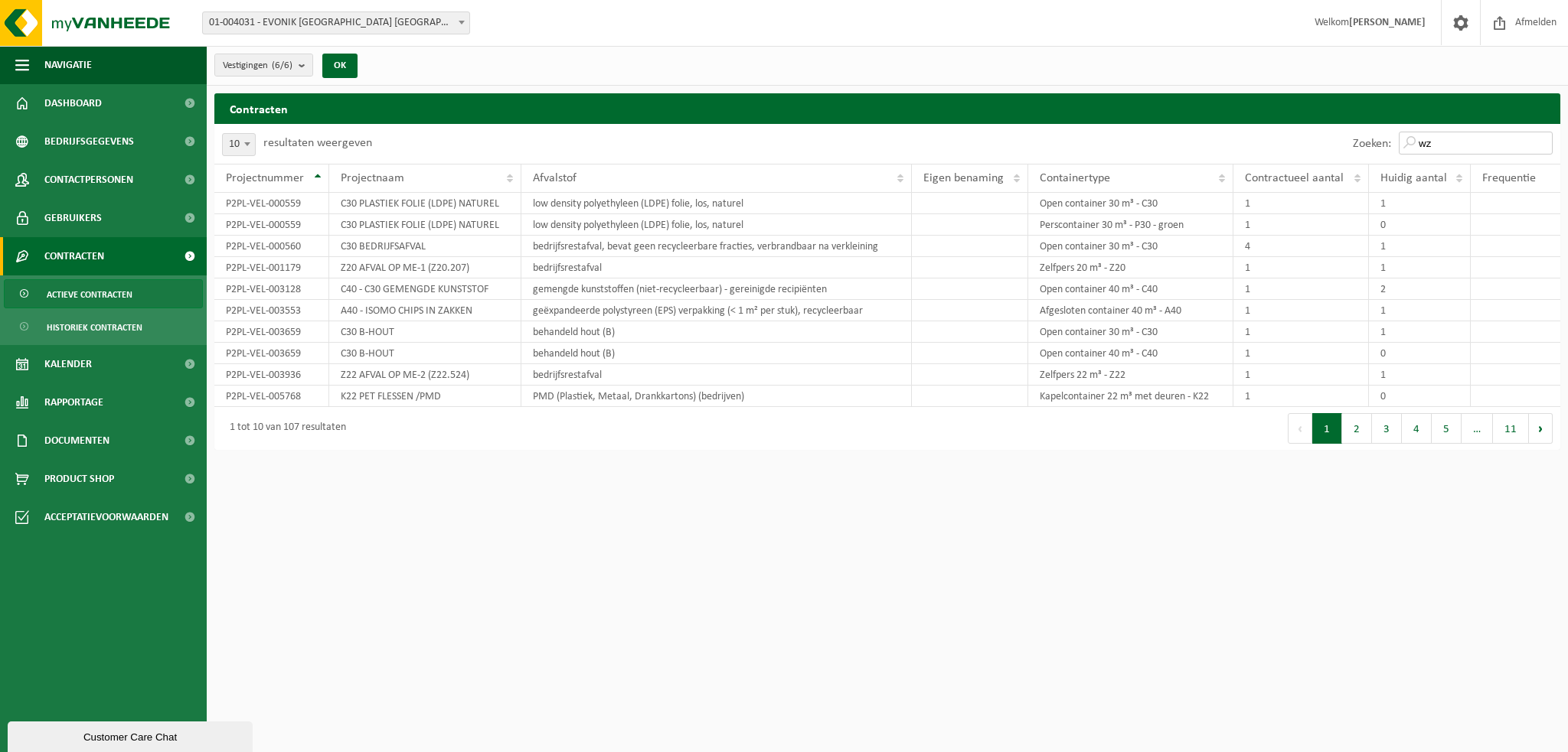
type input "w"
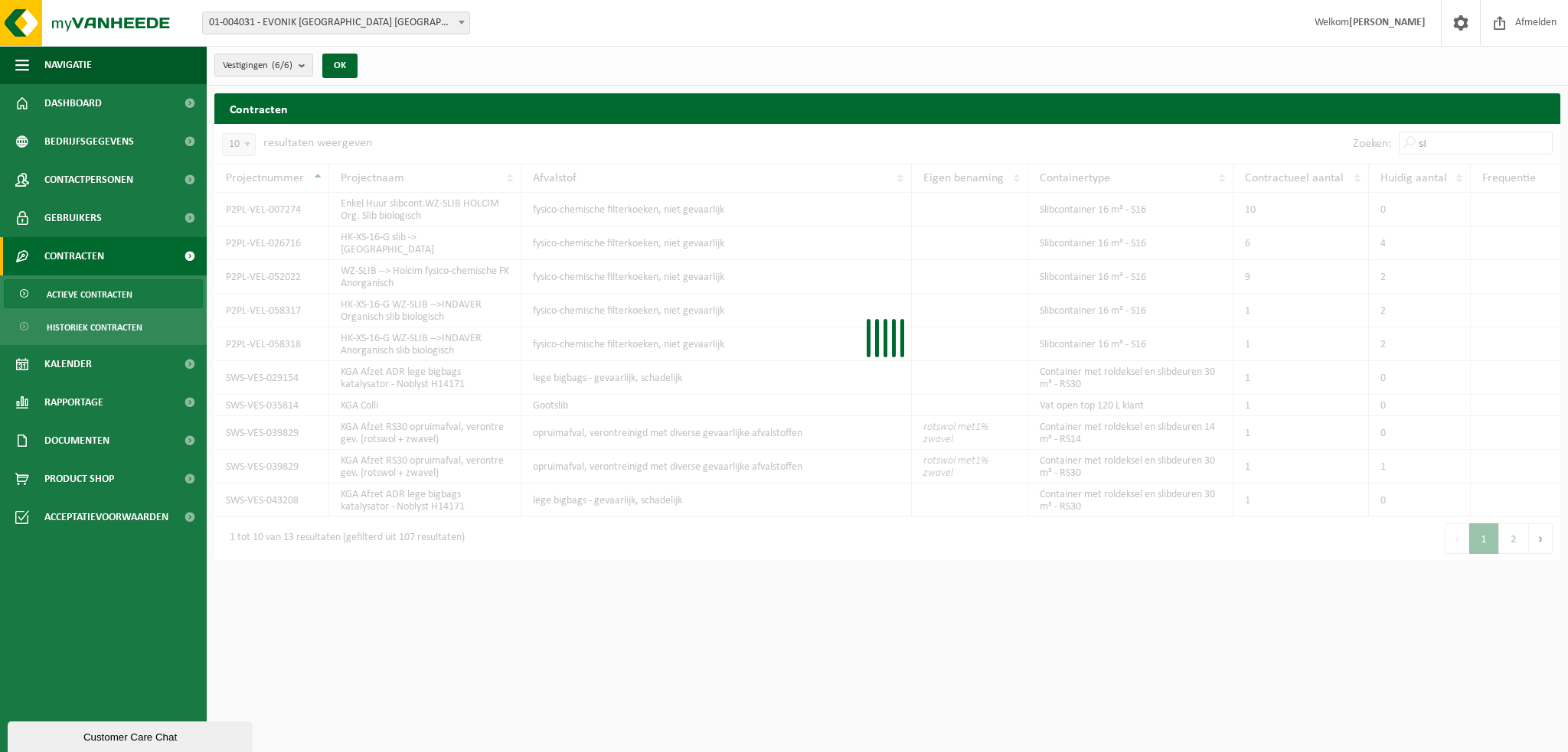
type input "s"
type input "w"
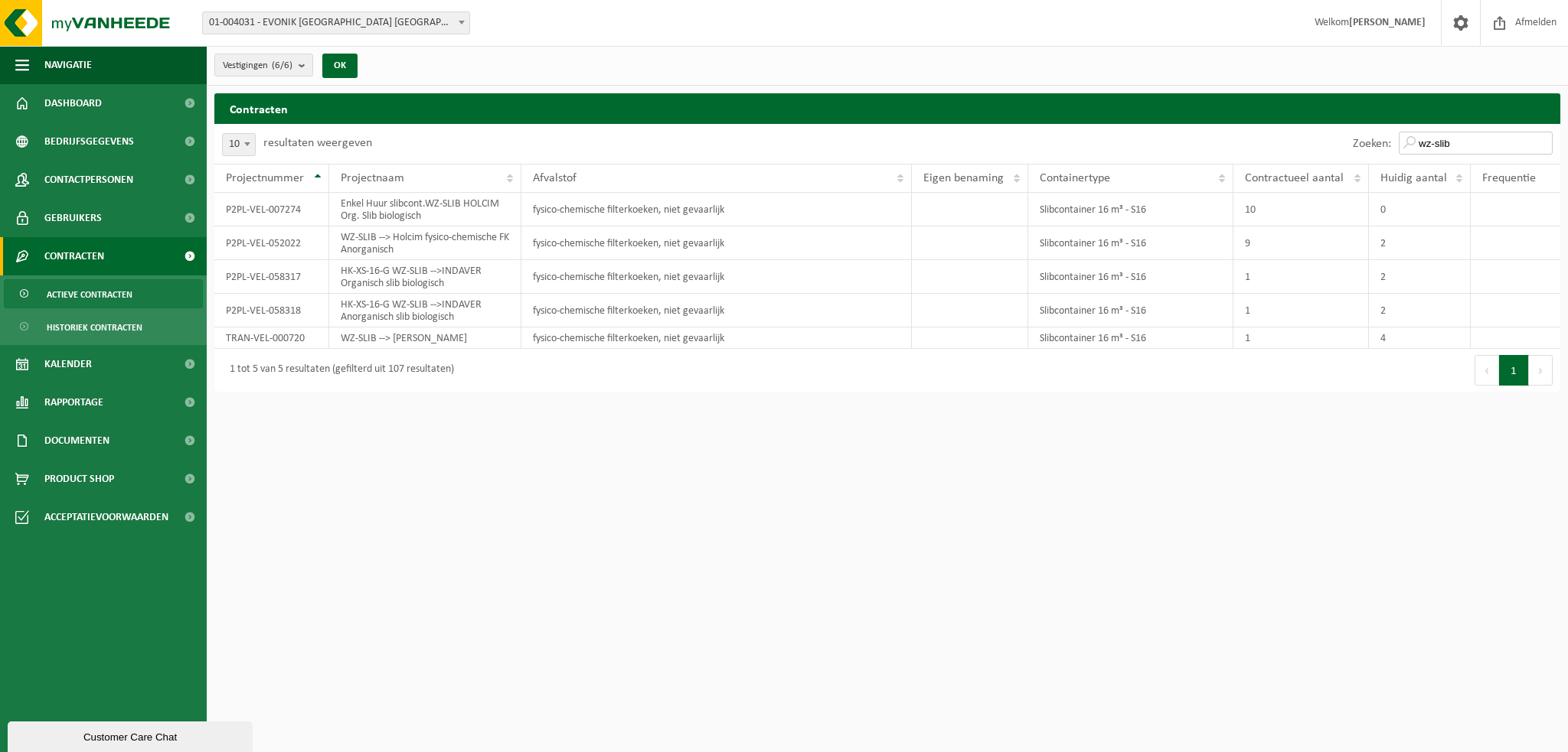
type input "wz-slib"
drag, startPoint x: 763, startPoint y: 338, endPoint x: 531, endPoint y: 342, distance: 232.0
click at [531, 342] on td "fysico-chemische filterkoeken, niet gevaarlijk" at bounding box center [717, 338] width 390 height 21
copy td "fysico-chemische filterkoeken, niet gevaarlijk"
drag, startPoint x: 410, startPoint y: 254, endPoint x: 340, endPoint y: 239, distance: 71.6
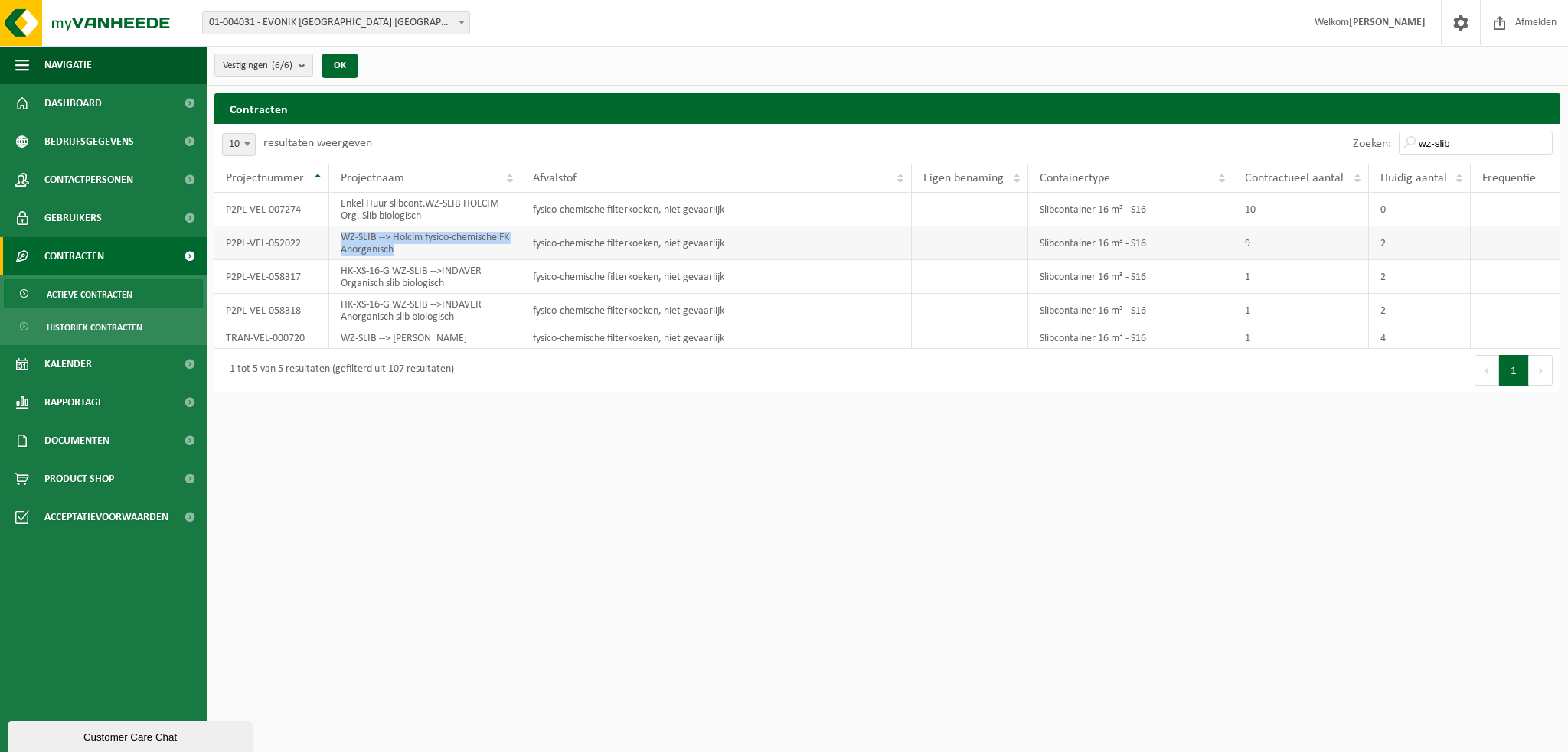
click at [340, 239] on td "WZ-SLIB --> Holcim fysico-chemische FK Anorganisch" at bounding box center [424, 244] width 192 height 34
copy td "WZ-SLIB --> Holcim fysico-chemische FK Anorganisch"
click at [300, 63] on b "submit" at bounding box center [305, 65] width 13 height 21
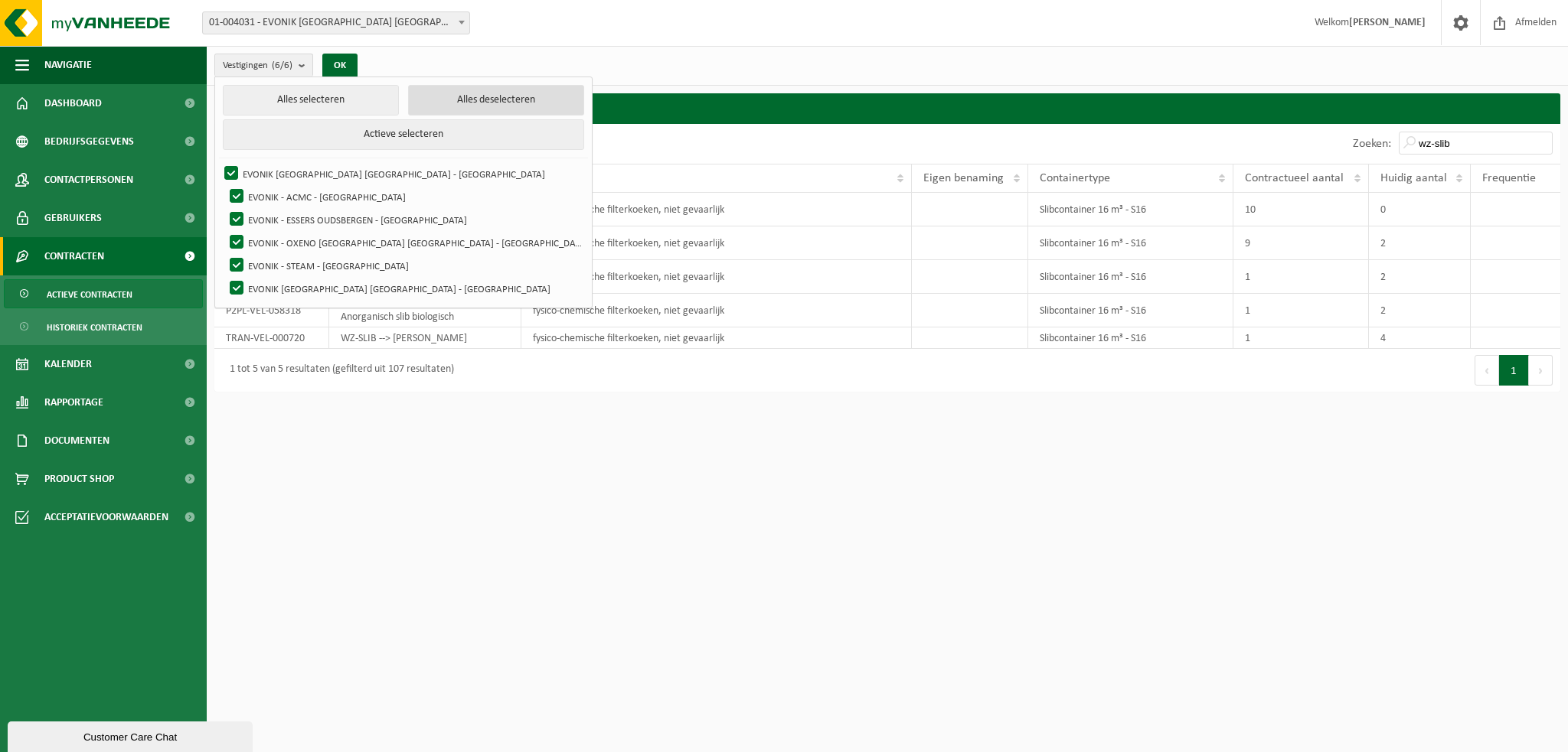
drag, startPoint x: 408, startPoint y: 104, endPoint x: 398, endPoint y: 105, distance: 10.0
click at [408, 104] on button "Alles deselecteren" at bounding box center [496, 100] width 176 height 30
checkbox input "false"
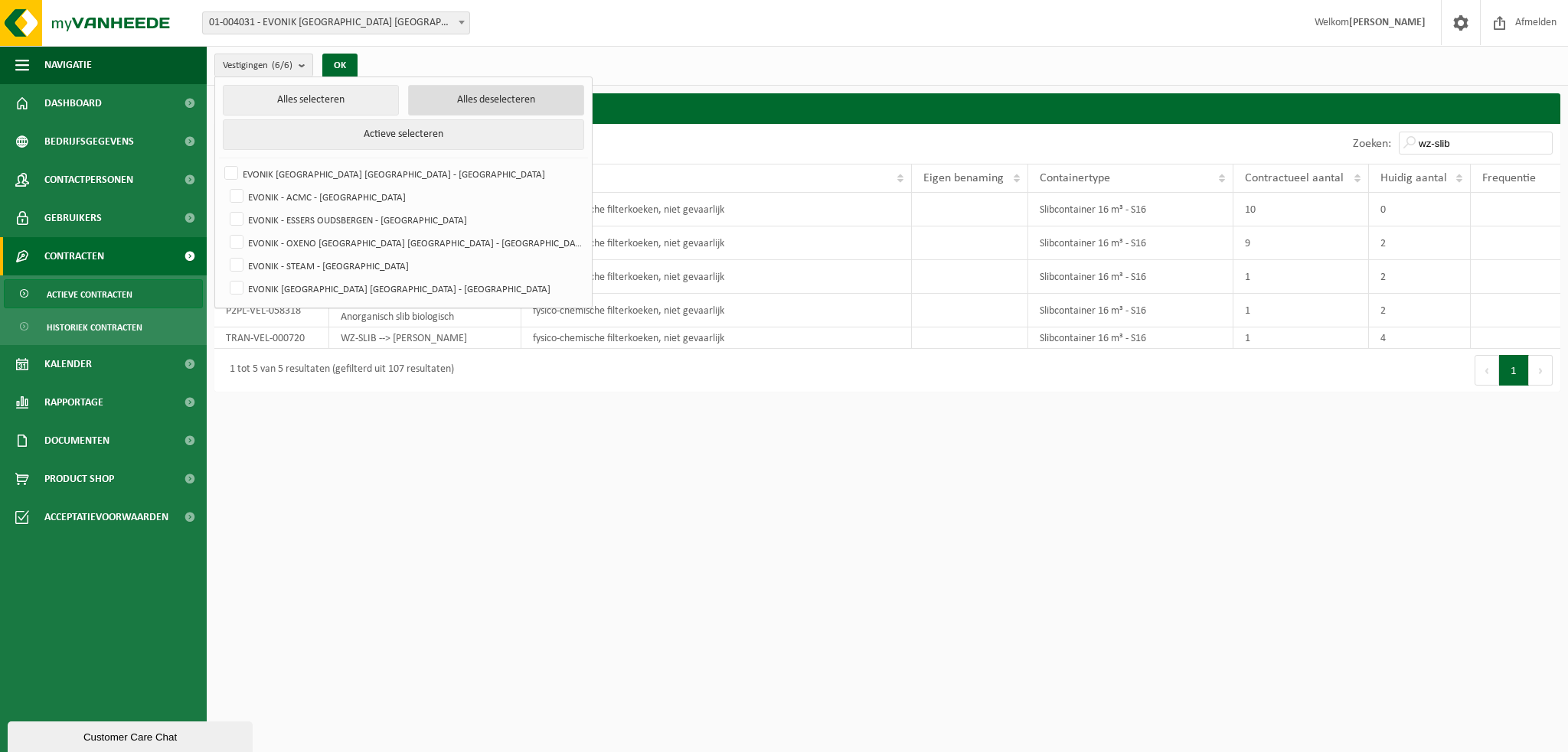
checkbox input "false"
click at [242, 280] on label "EVONIK [GEOGRAPHIC_DATA] [GEOGRAPHIC_DATA] - [GEOGRAPHIC_DATA]" at bounding box center [405, 288] width 356 height 23
click at [224, 277] on input "EVONIK [GEOGRAPHIC_DATA] [GEOGRAPHIC_DATA] - [GEOGRAPHIC_DATA]" at bounding box center [223, 276] width 1 height 1
checkbox input "true"
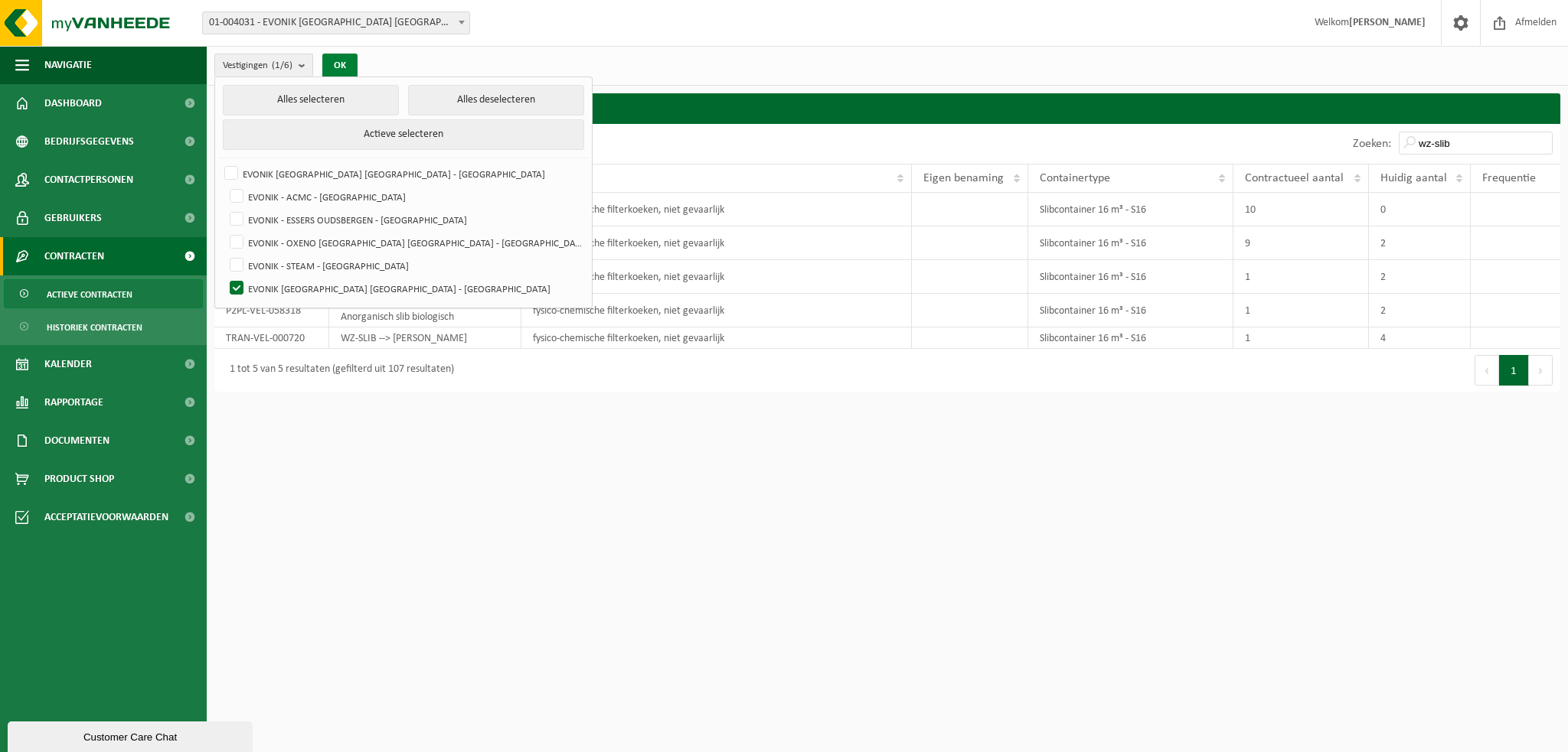
click at [340, 62] on button "OK" at bounding box center [340, 65] width 35 height 24
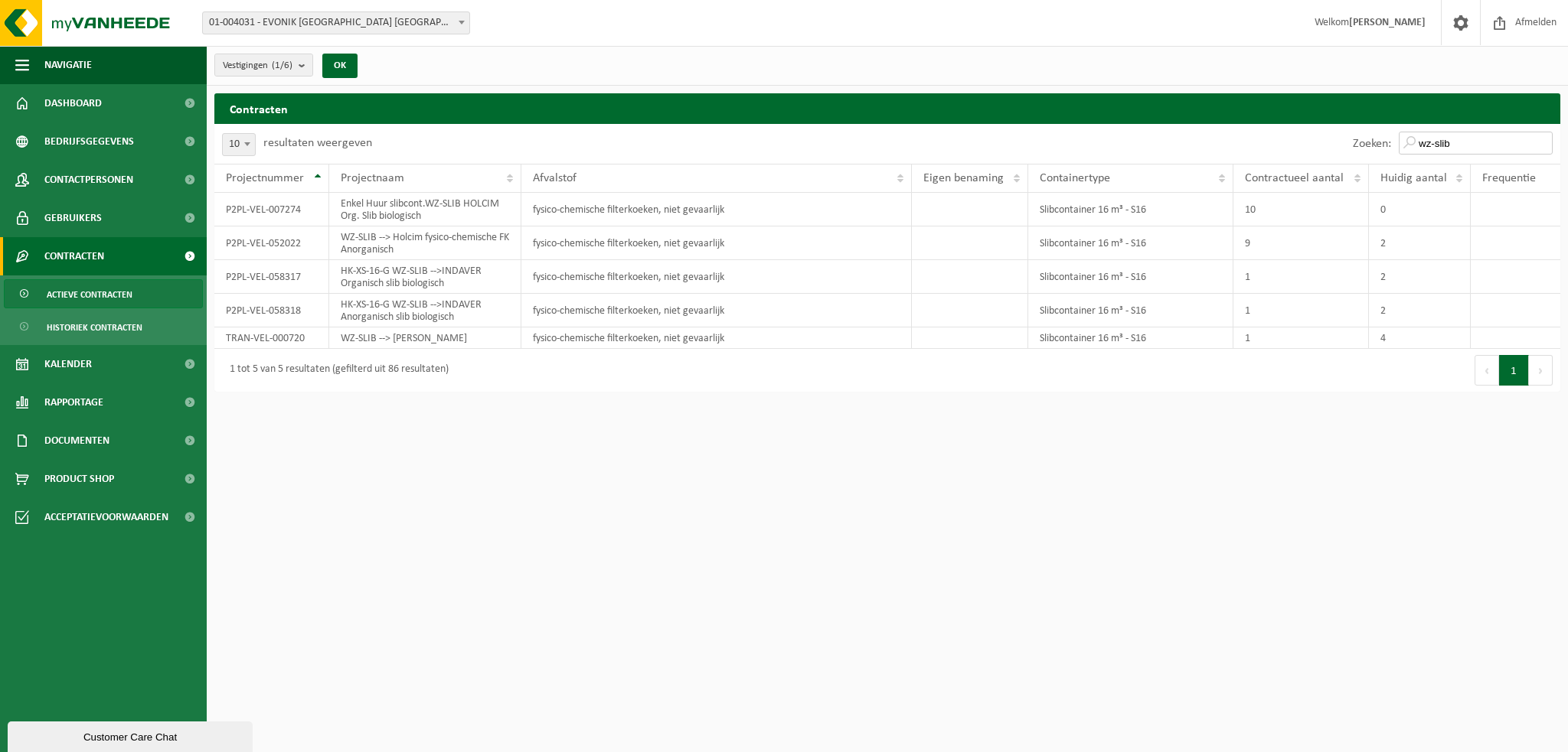
drag, startPoint x: 1540, startPoint y: 136, endPoint x: 1405, endPoint y: 138, distance: 135.0
click at [1405, 138] on input "wz-slib" at bounding box center [1476, 143] width 154 height 23
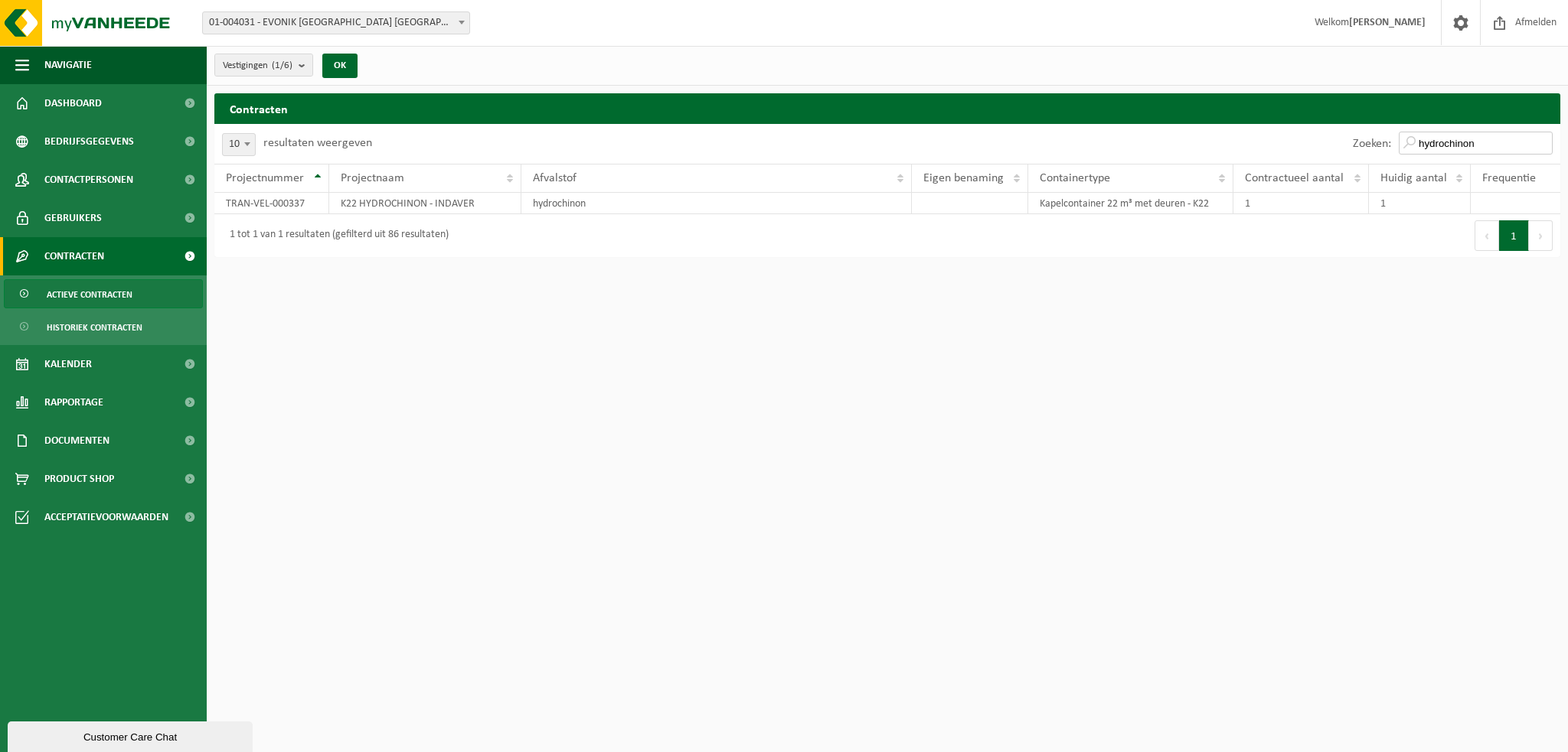
drag, startPoint x: 1480, startPoint y: 143, endPoint x: 1384, endPoint y: 137, distance: 96.2
click at [1384, 137] on div "Zoeken: hydrochinon" at bounding box center [1453, 144] width 215 height 40
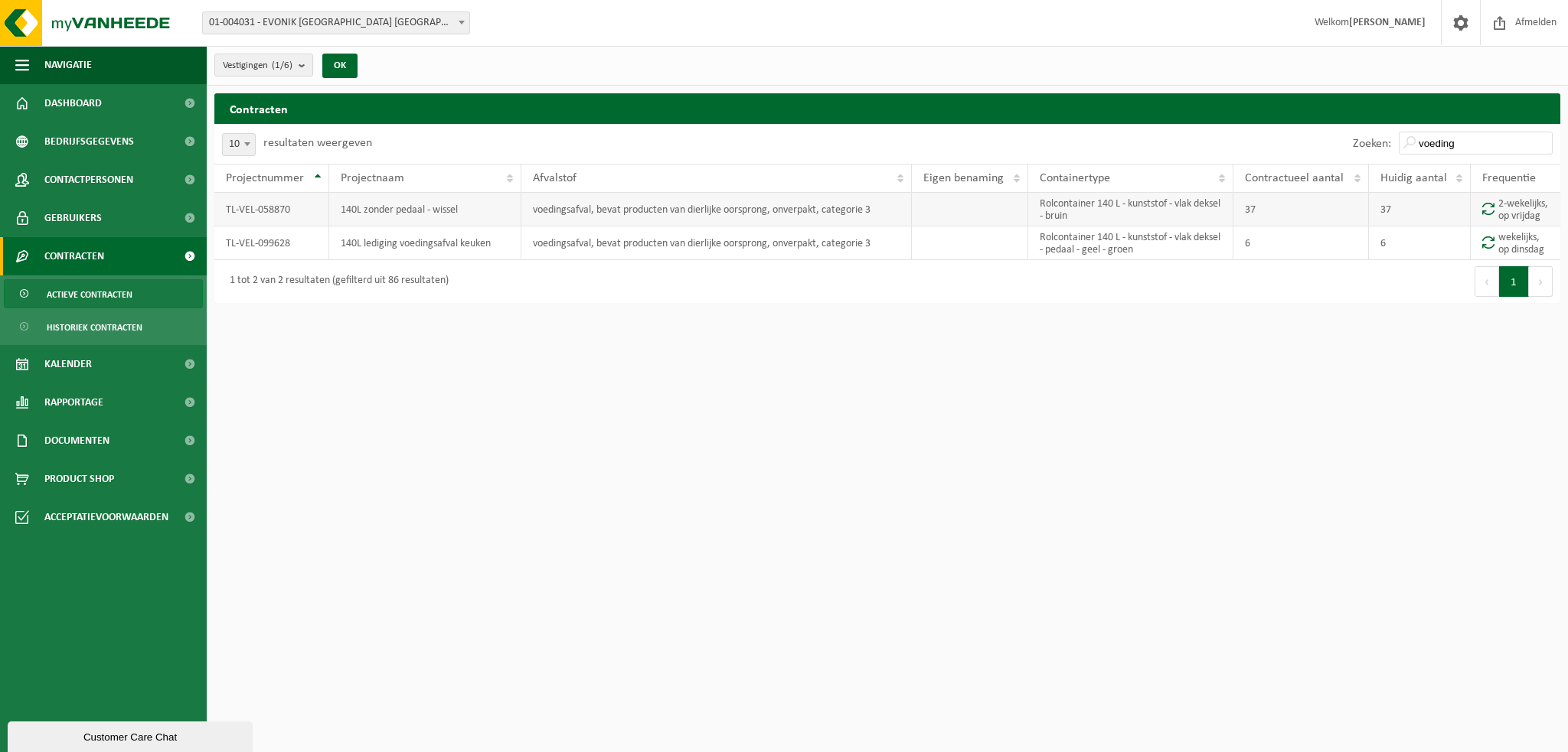
click at [482, 205] on td "140L zonder pedaal - wissel" at bounding box center [424, 210] width 192 height 34
drag, startPoint x: 485, startPoint y: 213, endPoint x: 336, endPoint y: 216, distance: 149.0
click at [336, 216] on td "140L zonder pedaal - wissel" at bounding box center [424, 210] width 192 height 34
copy td "140L zonder pedaal - wissel"
drag, startPoint x: 1505, startPoint y: 140, endPoint x: 1272, endPoint y: 109, distance: 235.1
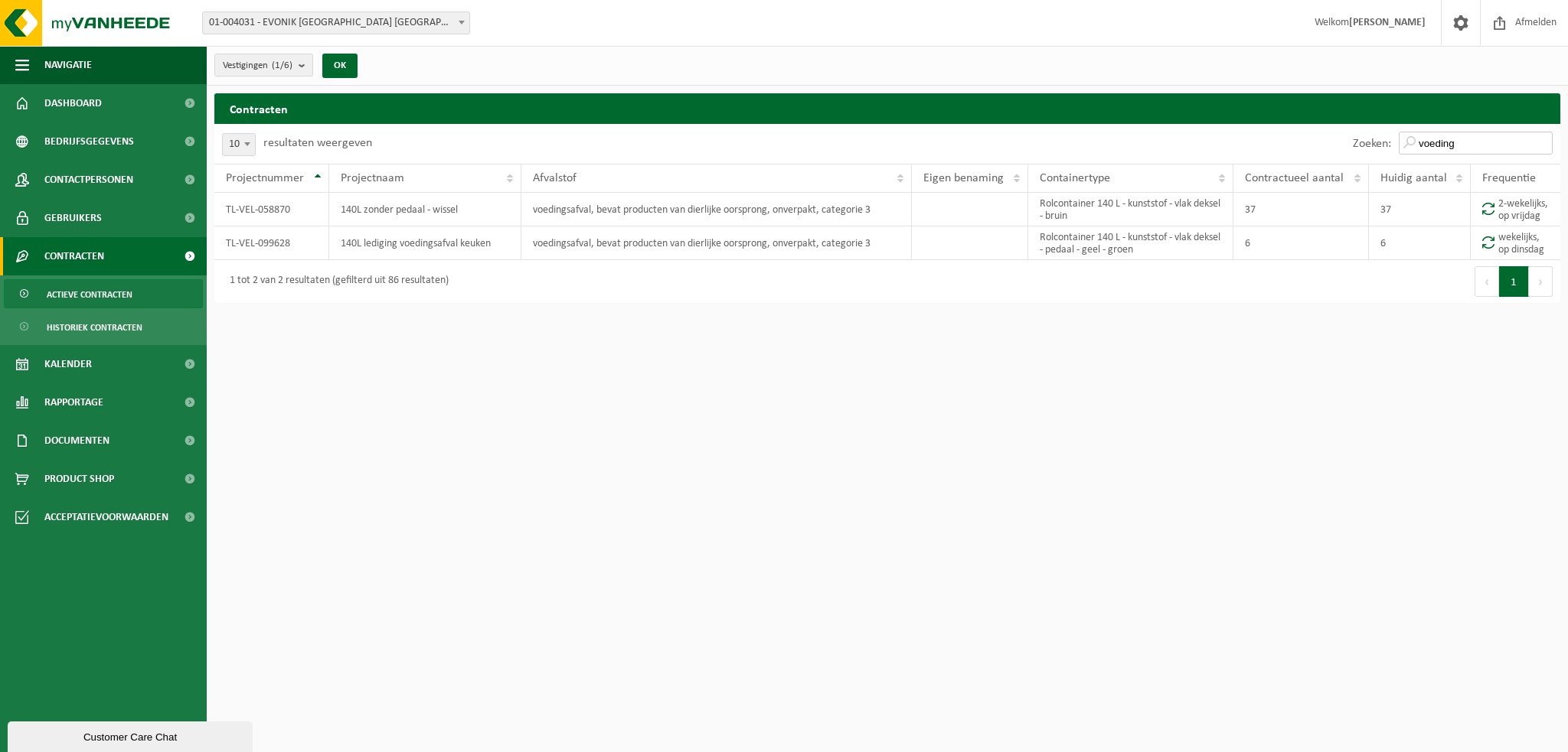
click at [1272, 109] on div "Contracten Even geduld. Door de grote hoeveelheid gegevens duurt het laden even…" at bounding box center [887, 202] width 1362 height 217
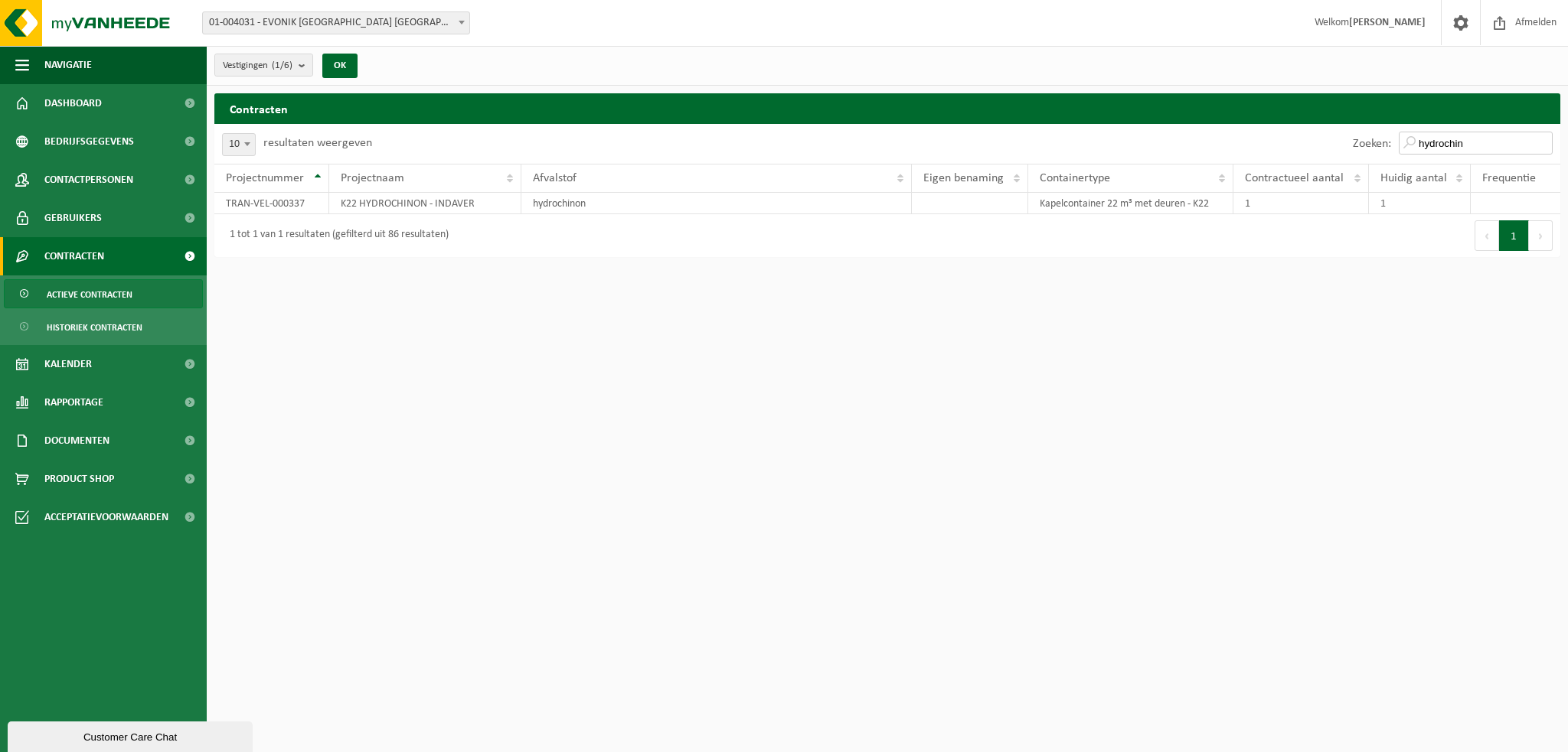
drag, startPoint x: 1504, startPoint y: 143, endPoint x: 1386, endPoint y: 143, distance: 118.0
click at [1386, 143] on div "Zoeken: hydrochin" at bounding box center [1453, 144] width 215 height 40
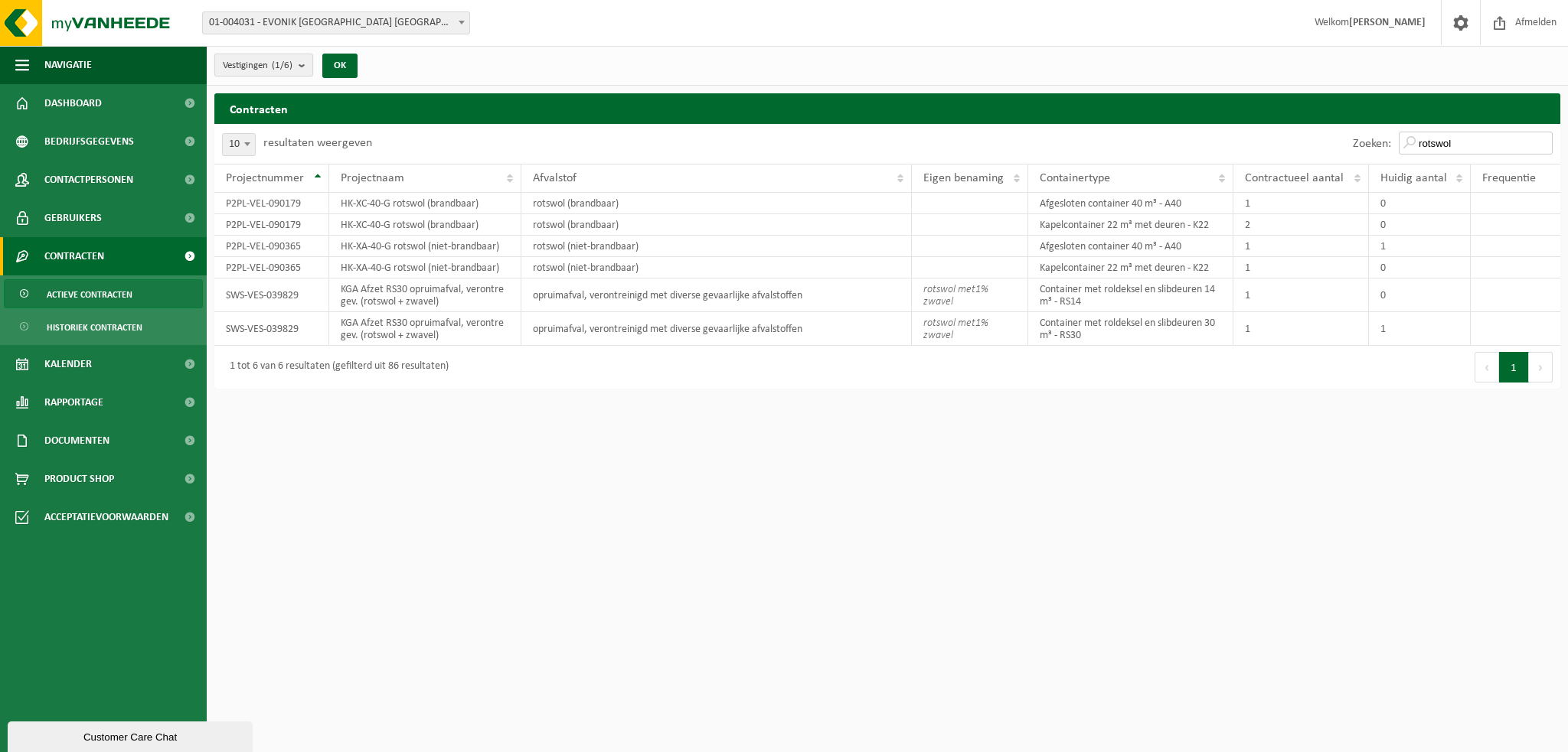
type input "rotswol"
click at [307, 76] on b "submit" at bounding box center [305, 65] width 13 height 21
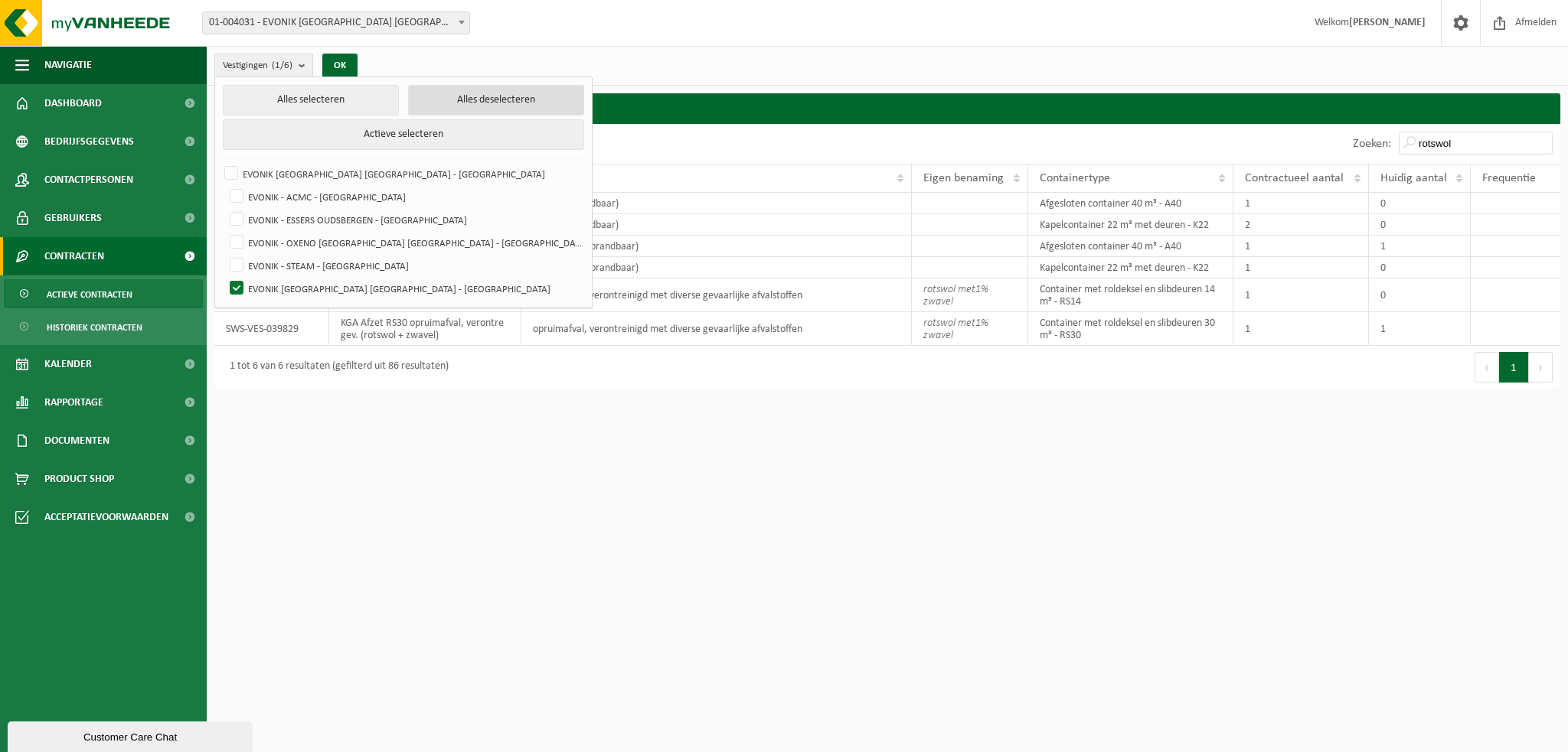
click at [427, 101] on button "Alles deselecteren" at bounding box center [496, 100] width 176 height 30
click at [233, 281] on label "EVONIK [GEOGRAPHIC_DATA] [GEOGRAPHIC_DATA] - [GEOGRAPHIC_DATA]" at bounding box center [405, 288] width 356 height 23
click at [224, 277] on input "EVONIK [GEOGRAPHIC_DATA] [GEOGRAPHIC_DATA] - [GEOGRAPHIC_DATA]" at bounding box center [223, 276] width 1 height 1
checkbox input "true"
click at [334, 69] on button "OK" at bounding box center [340, 65] width 35 height 24
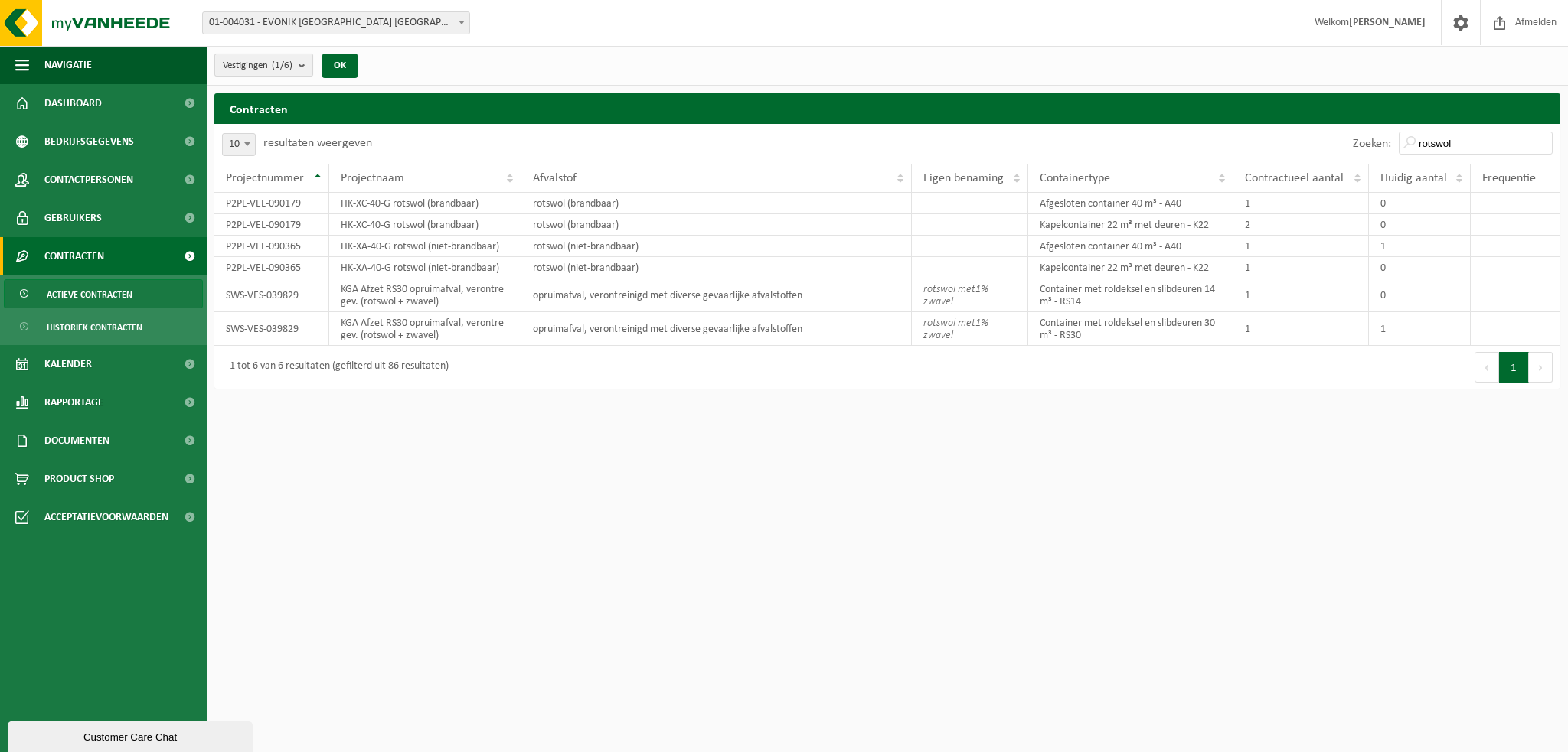
click at [303, 67] on b "submit" at bounding box center [305, 65] width 13 height 21
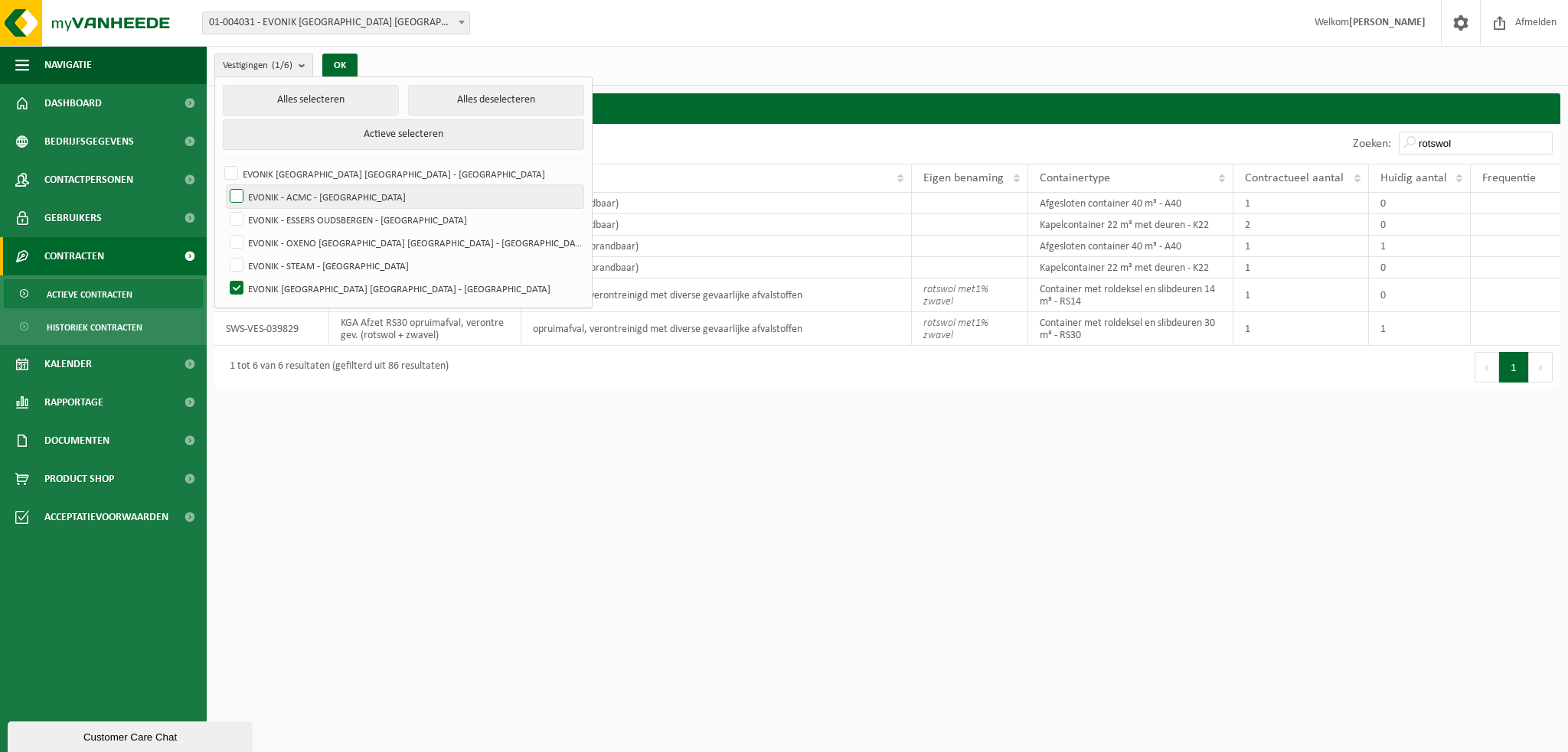
click at [233, 195] on label "EVONIK - ACMC - [GEOGRAPHIC_DATA]" at bounding box center [405, 196] width 356 height 23
click at [224, 185] on input "EVONIK - ACMC - [GEOGRAPHIC_DATA]" at bounding box center [223, 185] width 1 height 1
checkbox input "true"
click at [233, 281] on label "EVONIK [GEOGRAPHIC_DATA] [GEOGRAPHIC_DATA] - [GEOGRAPHIC_DATA]" at bounding box center [405, 288] width 356 height 23
click at [224, 277] on input "EVONIK [GEOGRAPHIC_DATA] [GEOGRAPHIC_DATA] - [GEOGRAPHIC_DATA]" at bounding box center [223, 276] width 1 height 1
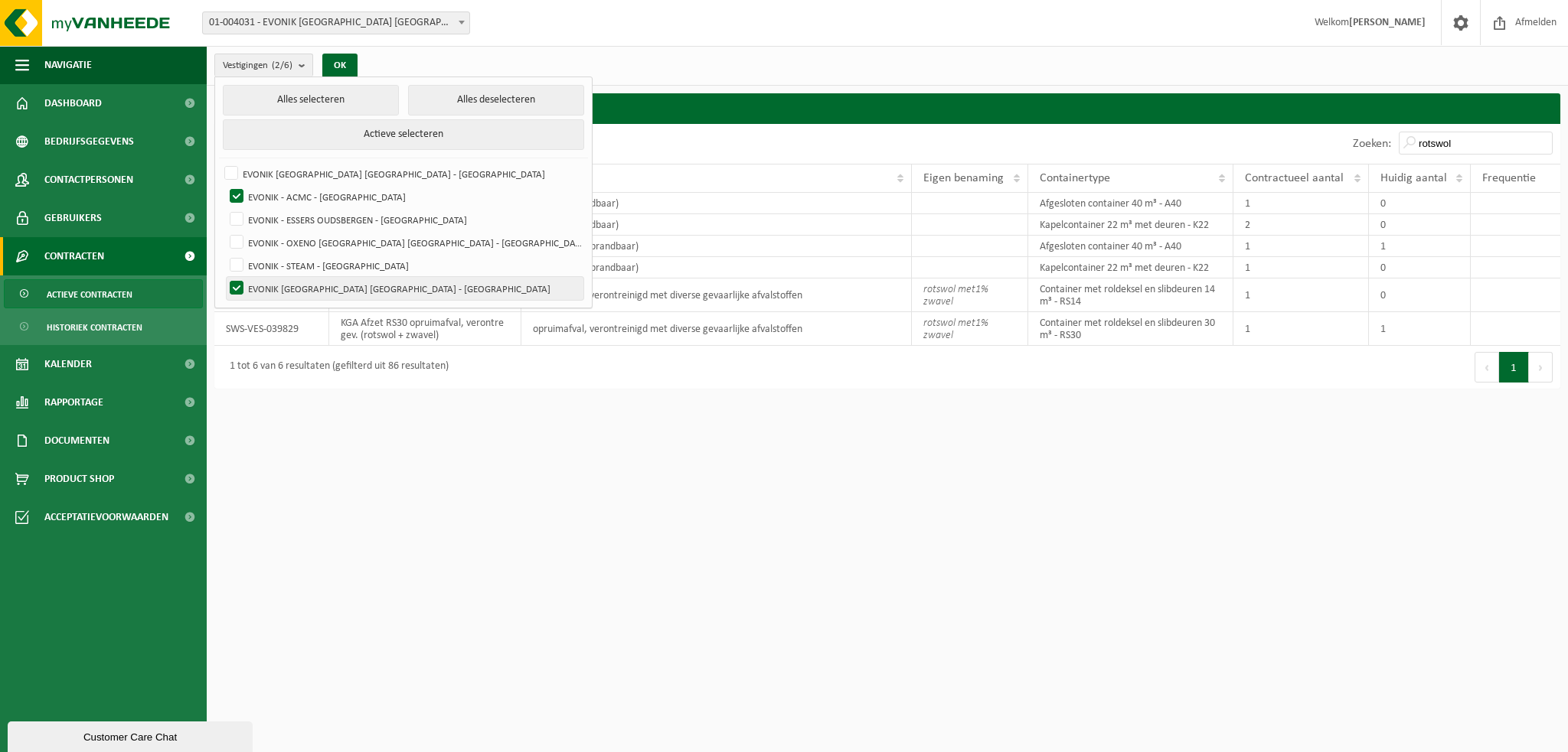
checkbox input "false"
click at [356, 71] on button "OK" at bounding box center [340, 65] width 35 height 24
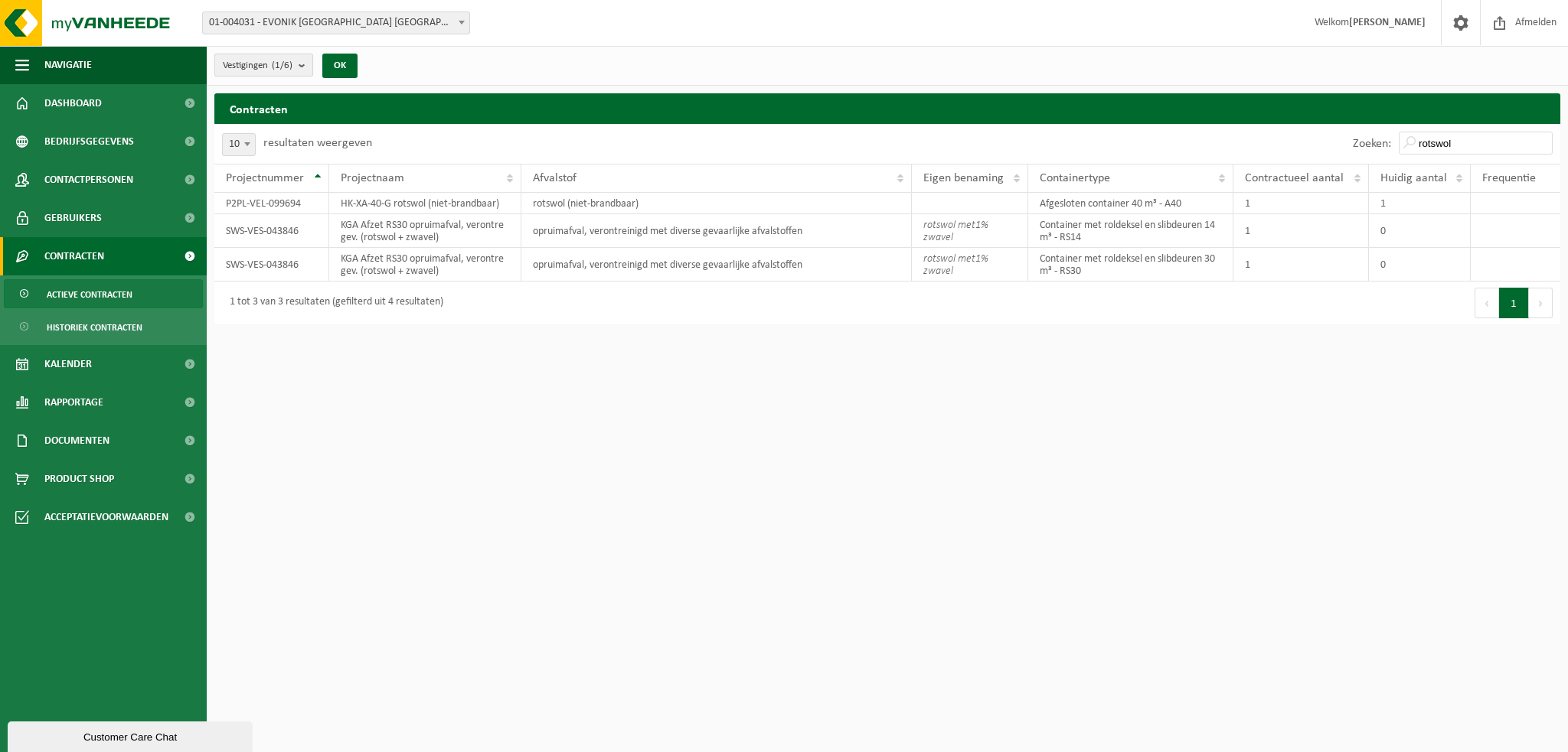
click at [306, 67] on b "submit" at bounding box center [305, 65] width 13 height 21
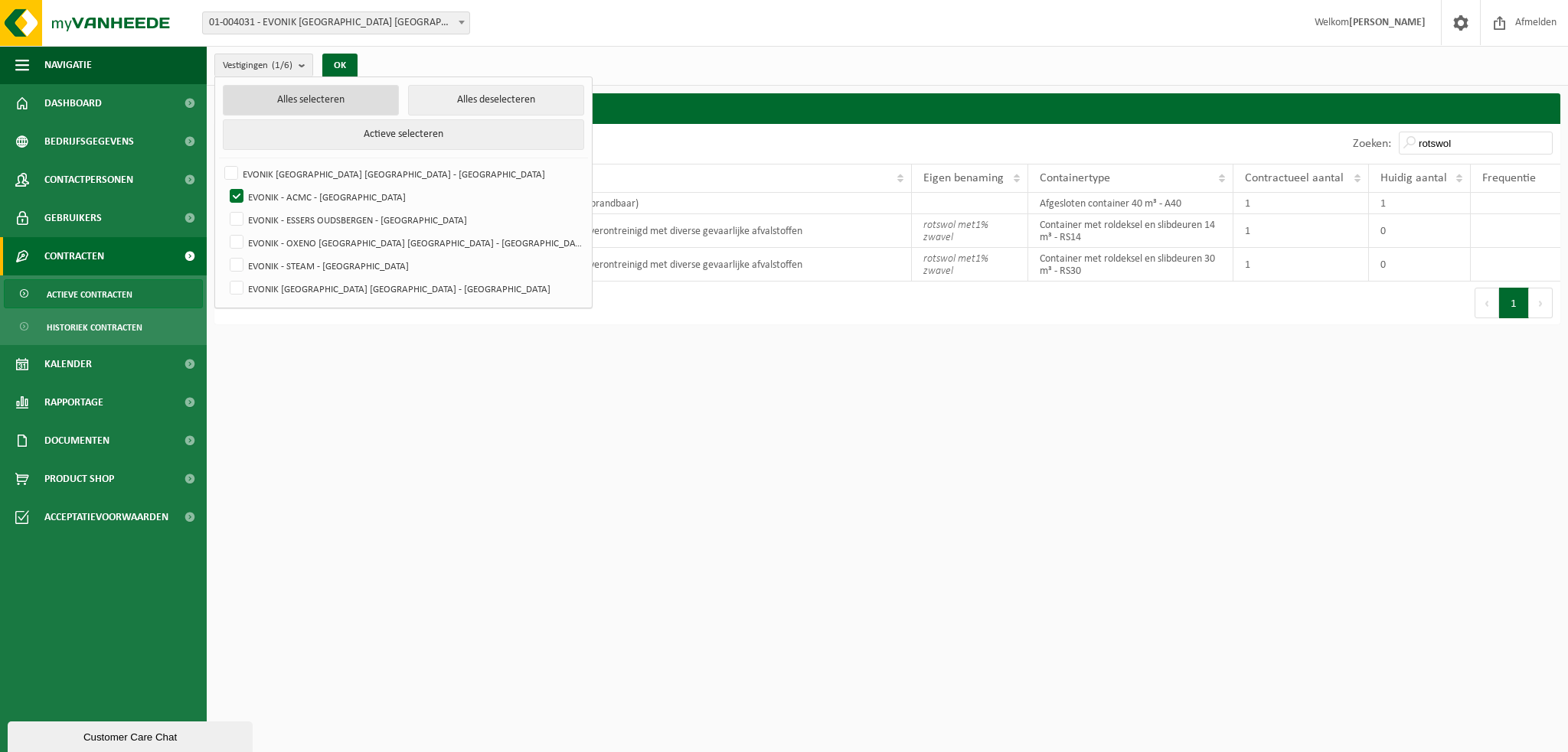
click at [305, 102] on button "Alles selecteren" at bounding box center [310, 100] width 176 height 30
checkbox input "true"
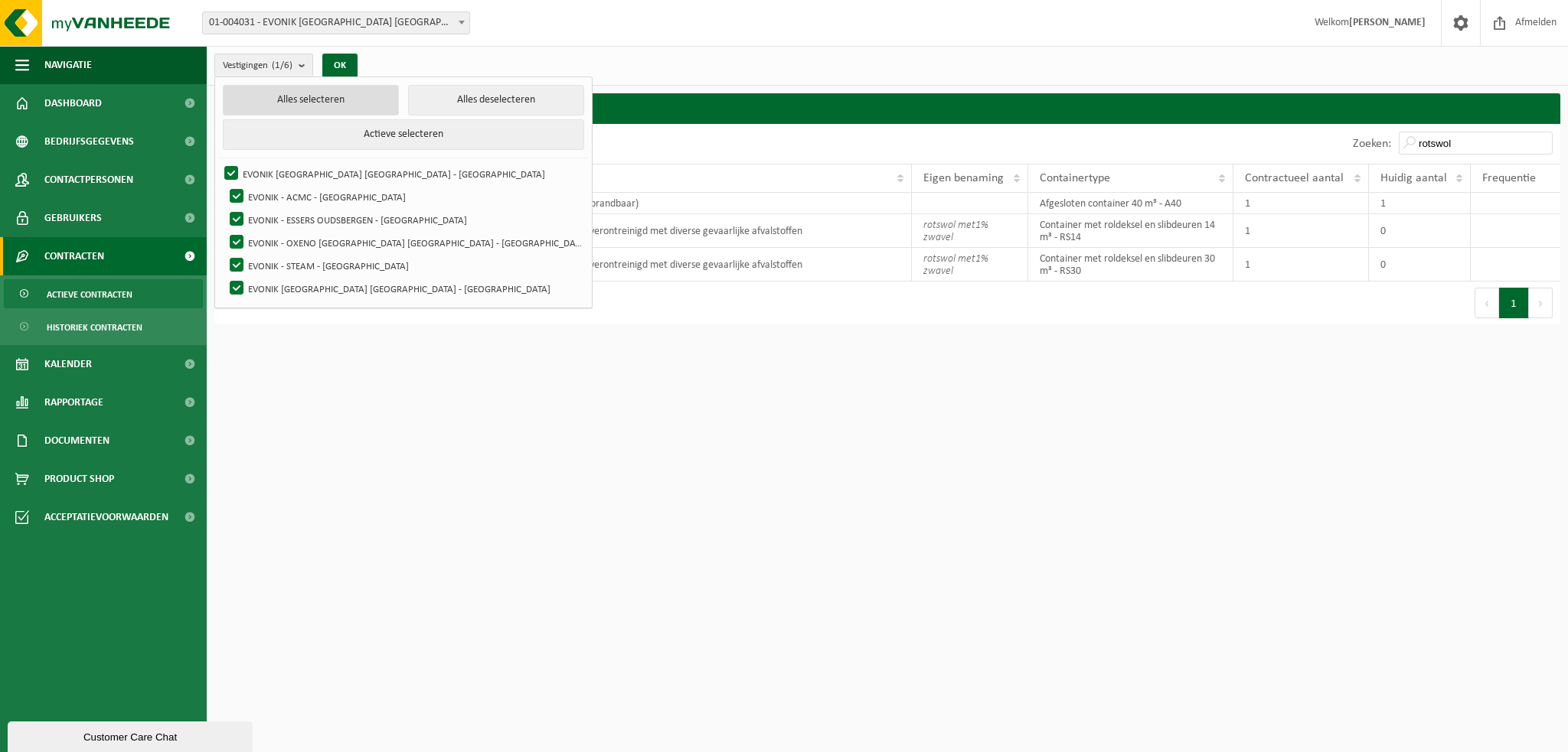
checkbox input "true"
click at [349, 67] on button "OK" at bounding box center [340, 65] width 35 height 24
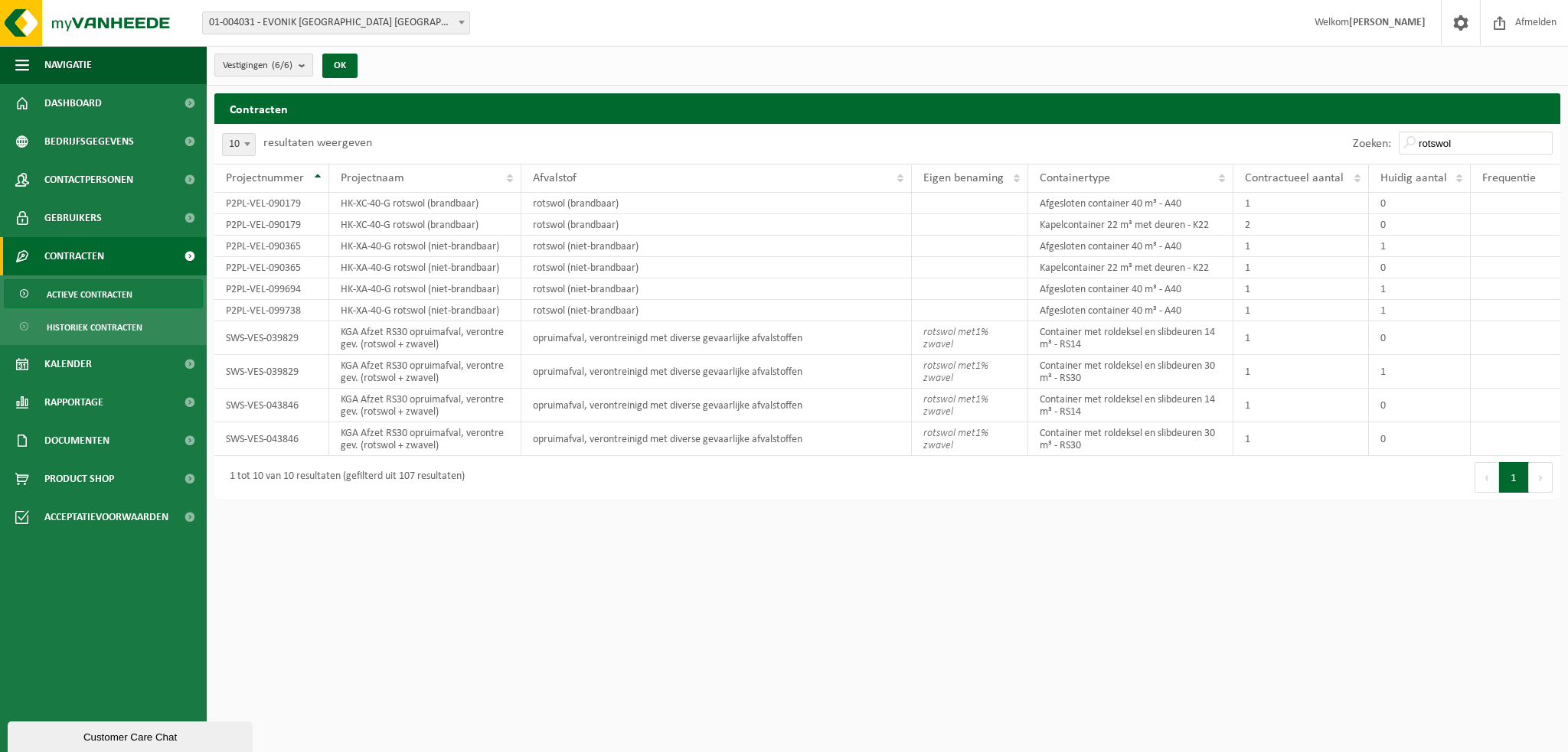
click at [303, 67] on b "submit" at bounding box center [305, 65] width 13 height 21
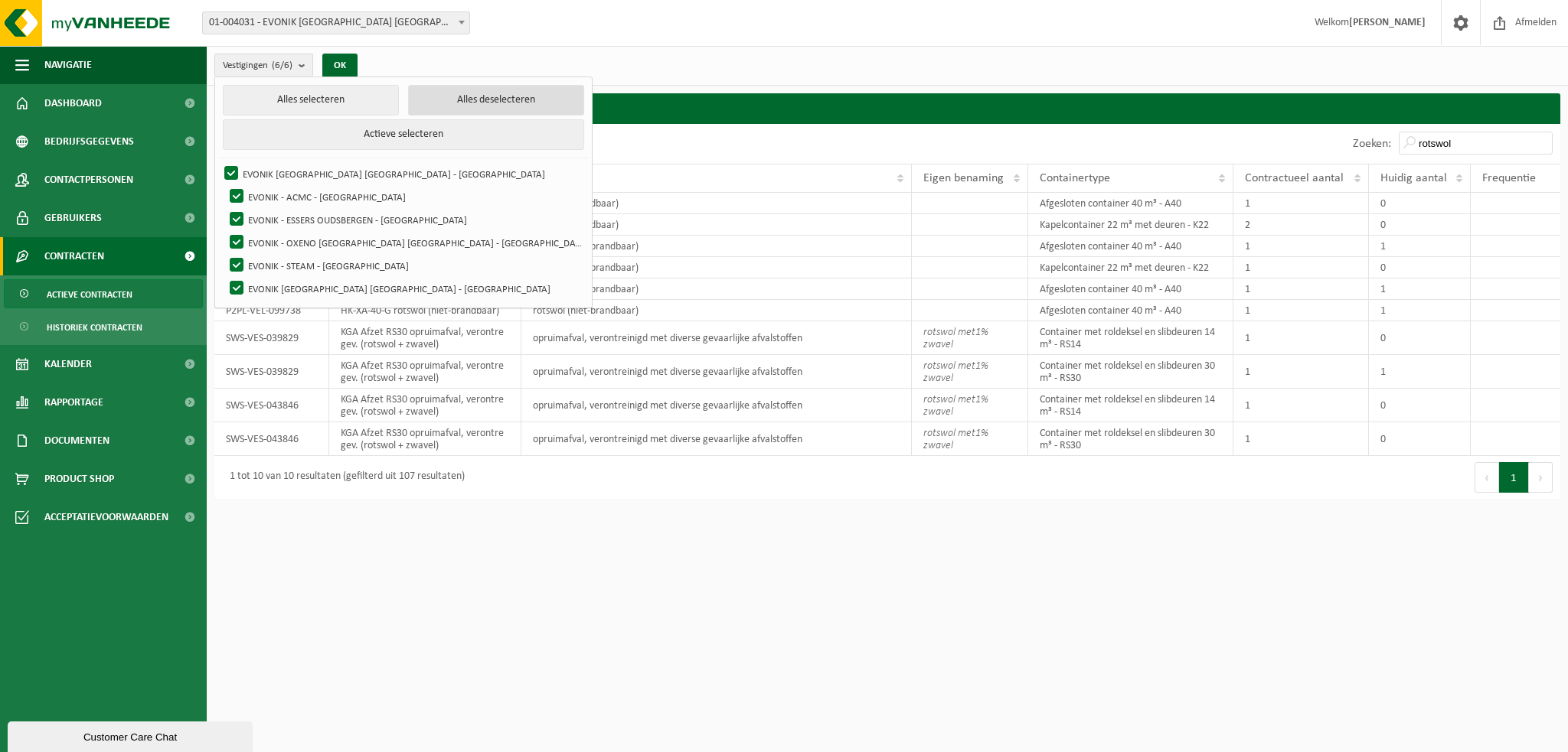
click at [408, 100] on button "Alles deselecteren" at bounding box center [496, 100] width 176 height 30
checkbox input "false"
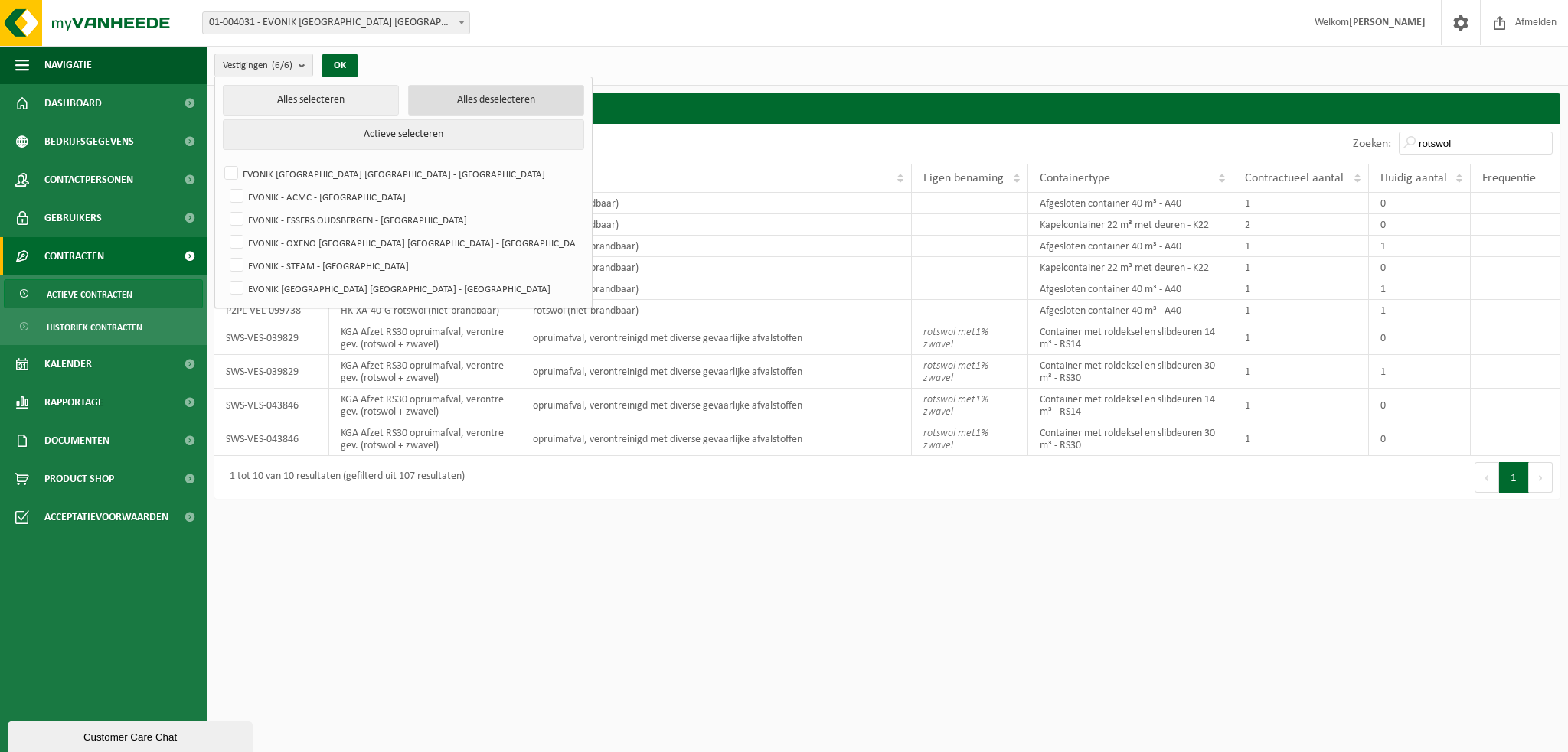
checkbox input "false"
click at [240, 287] on label "EVONIK [GEOGRAPHIC_DATA] [GEOGRAPHIC_DATA] - [GEOGRAPHIC_DATA]" at bounding box center [405, 288] width 356 height 23
click at [224, 277] on input "EVONIK [GEOGRAPHIC_DATA] [GEOGRAPHIC_DATA] - [GEOGRAPHIC_DATA]" at bounding box center [223, 276] width 1 height 1
checkbox input "true"
click at [340, 58] on button "OK" at bounding box center [340, 65] width 35 height 24
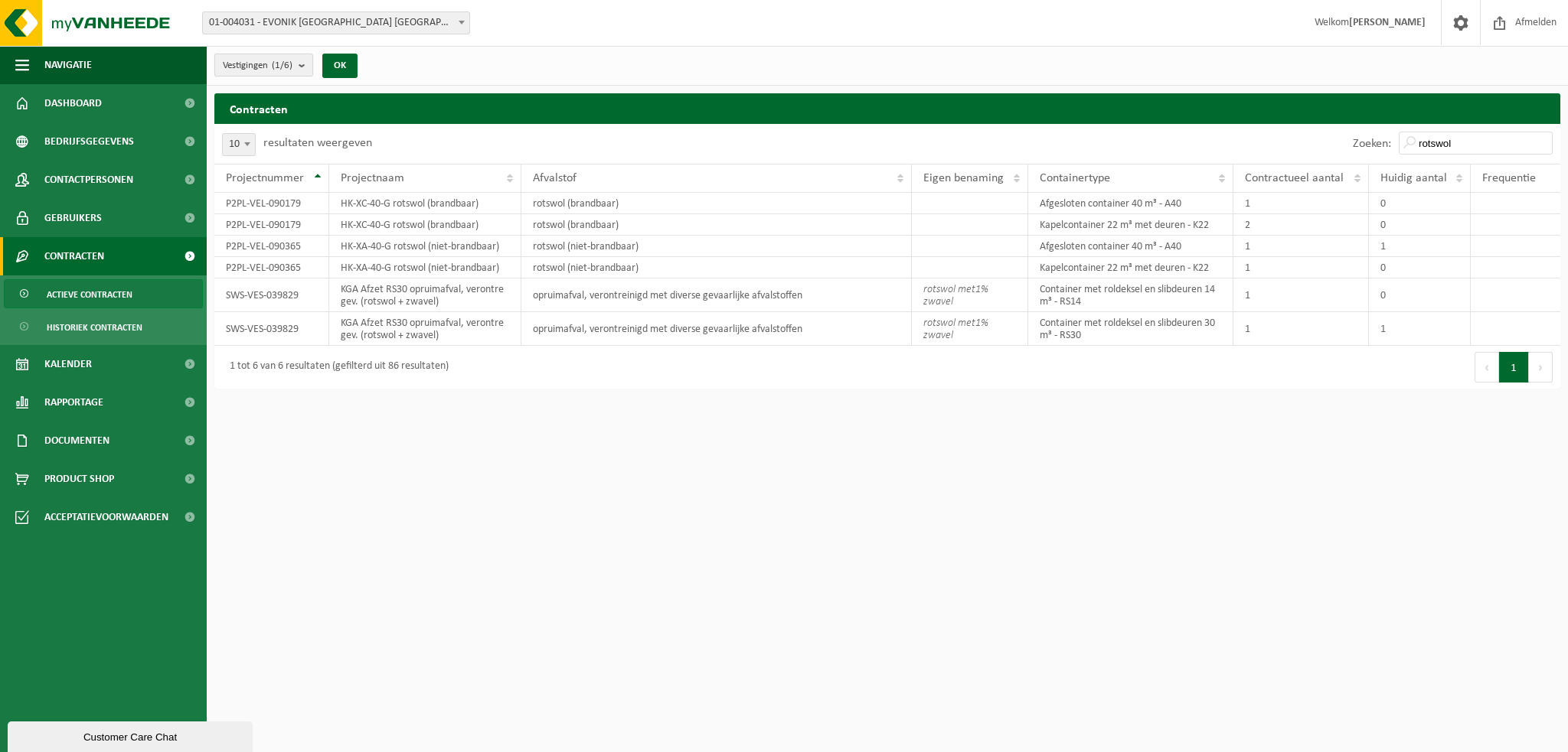
click at [306, 64] on b "submit" at bounding box center [305, 65] width 13 height 21
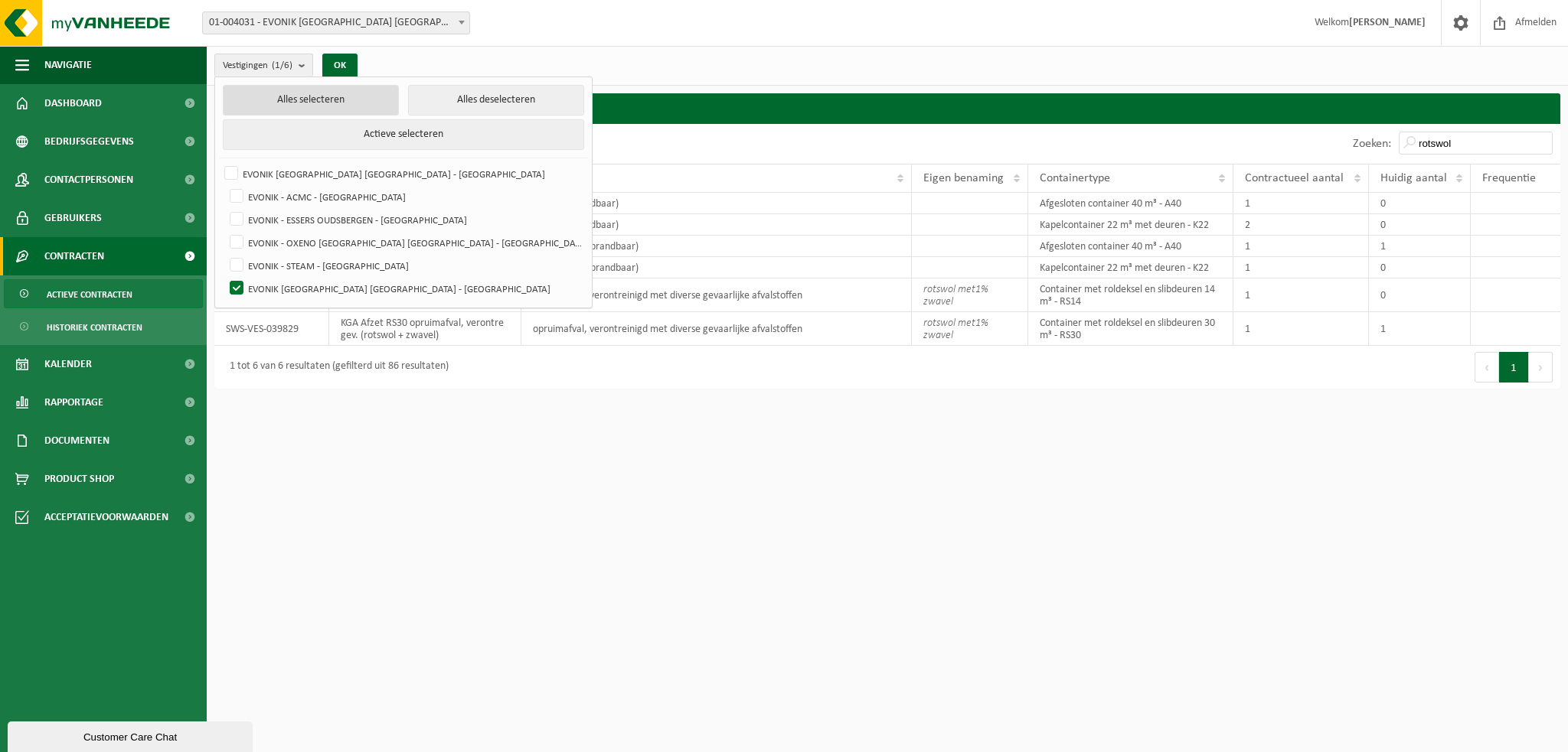
click at [305, 100] on button "Alles selecteren" at bounding box center [310, 100] width 176 height 30
checkbox input "true"
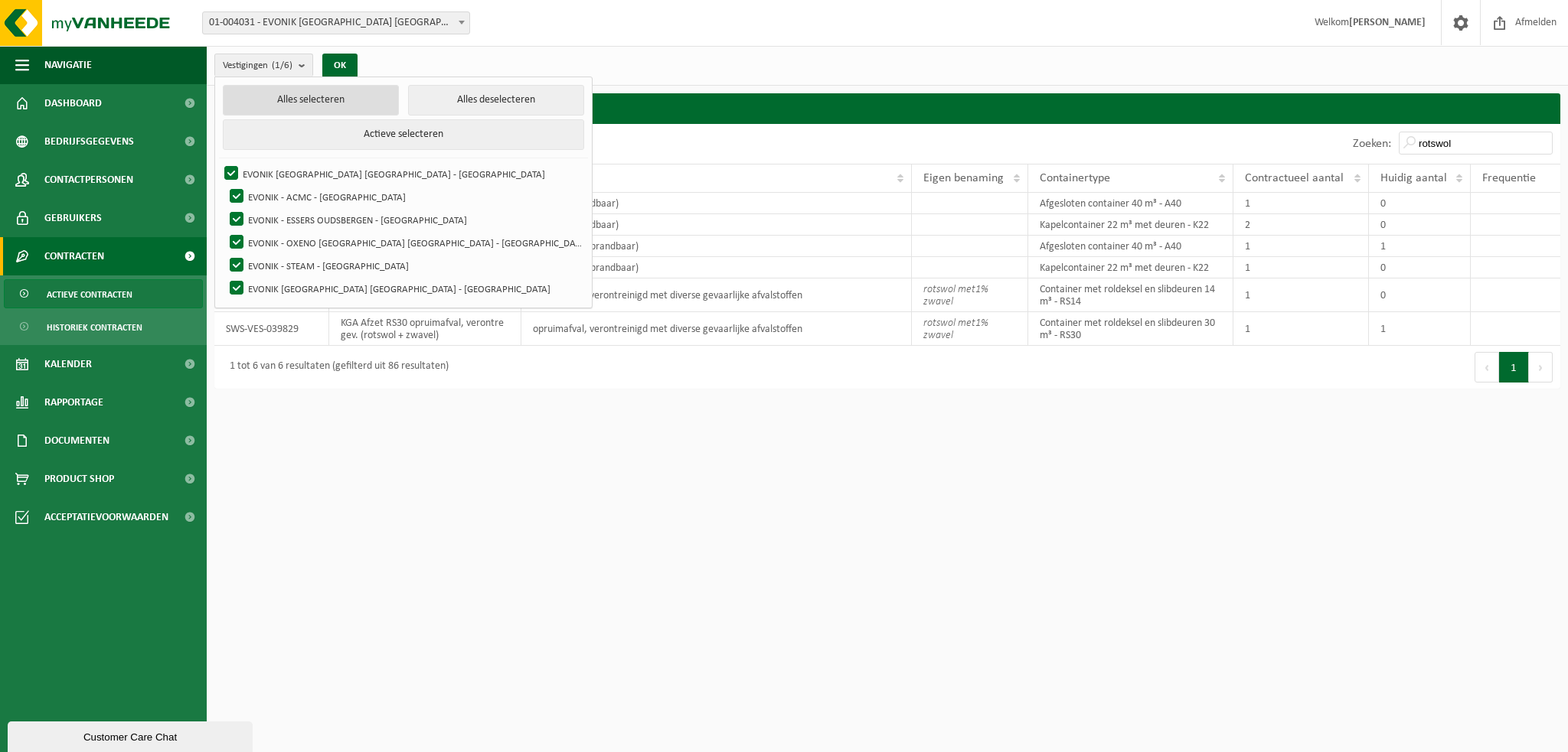
checkbox input "true"
click at [339, 59] on button "OK" at bounding box center [340, 65] width 35 height 24
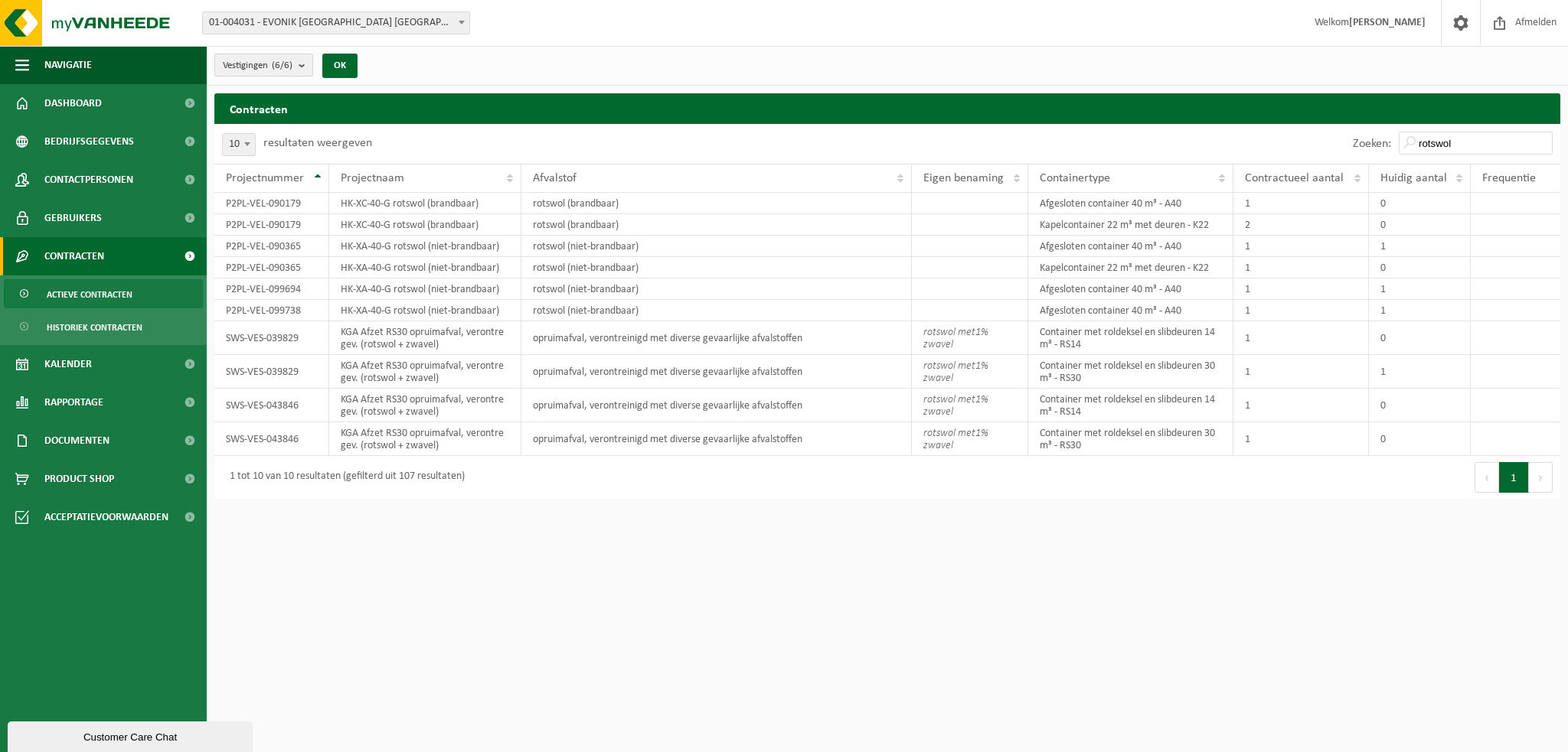
click at [292, 59] on span "Vestigingen (6/6)" at bounding box center [257, 66] width 70 height 23
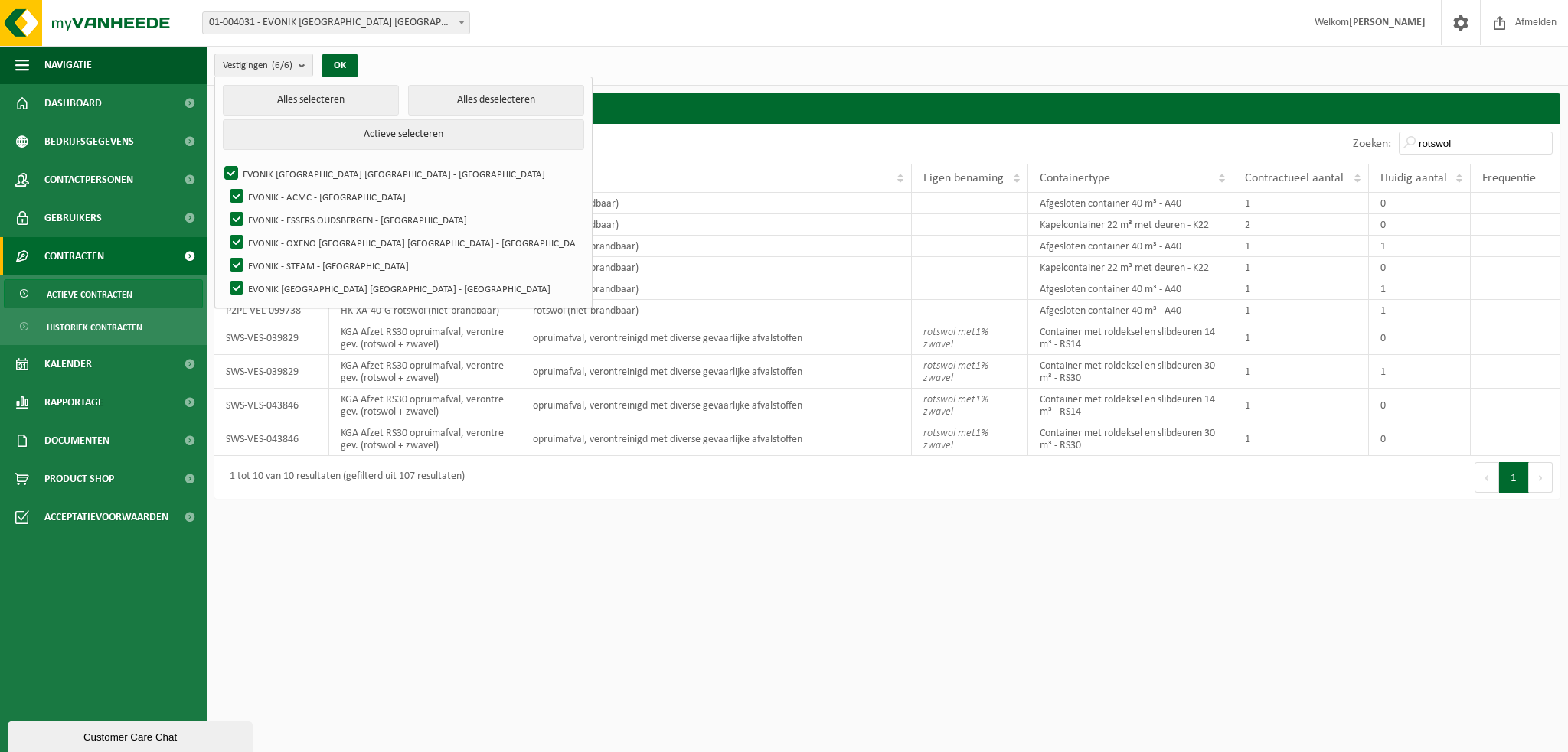
drag, startPoint x: 298, startPoint y: 97, endPoint x: 476, endPoint y: 97, distance: 178.0
click at [476, 97] on div "Vestigingen (6/6) Alles selecteren Alles deselecteren Actieve selecteren EVONIK…" at bounding box center [784, 253] width 1568 height 506
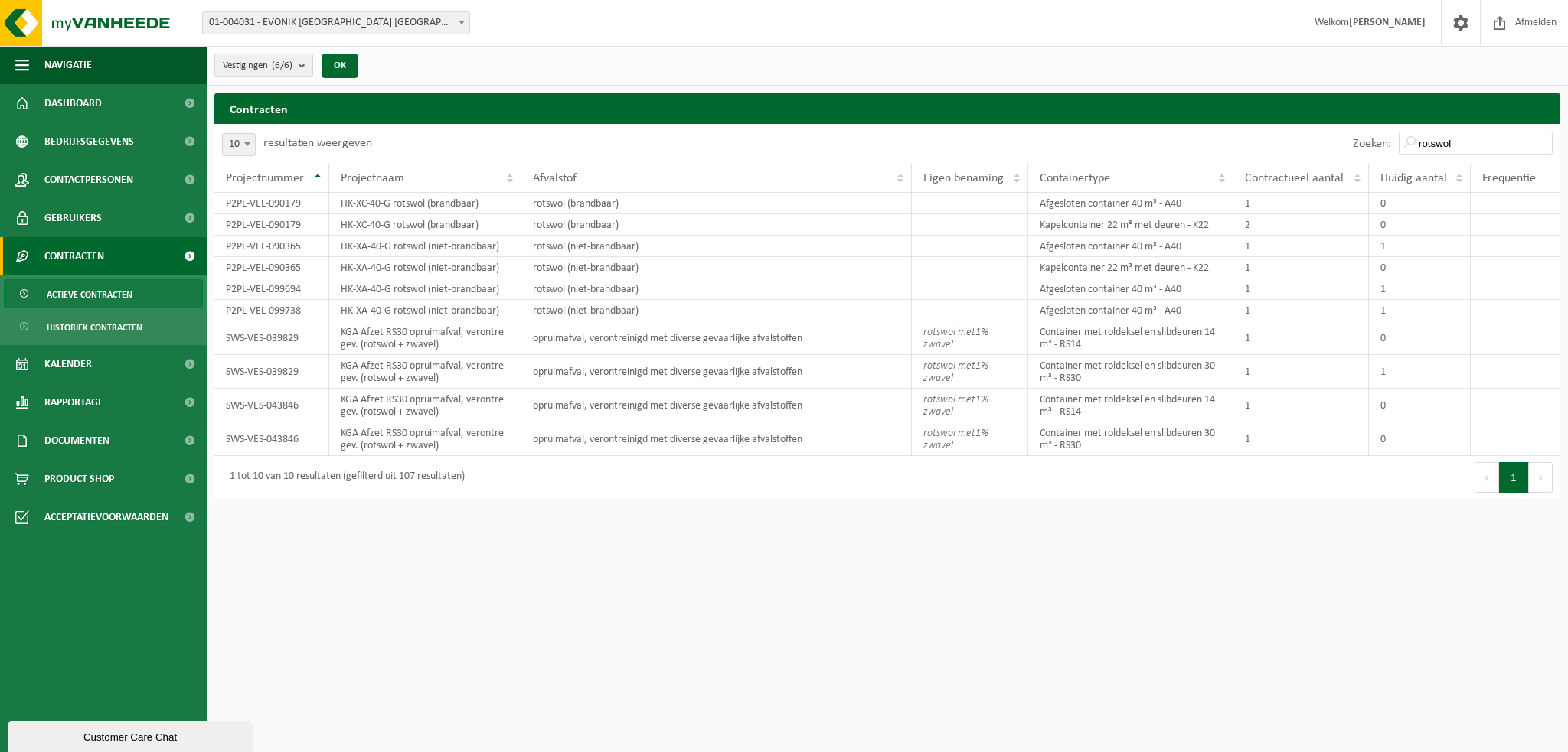
click at [277, 64] on count "(6/6)" at bounding box center [281, 65] width 21 height 10
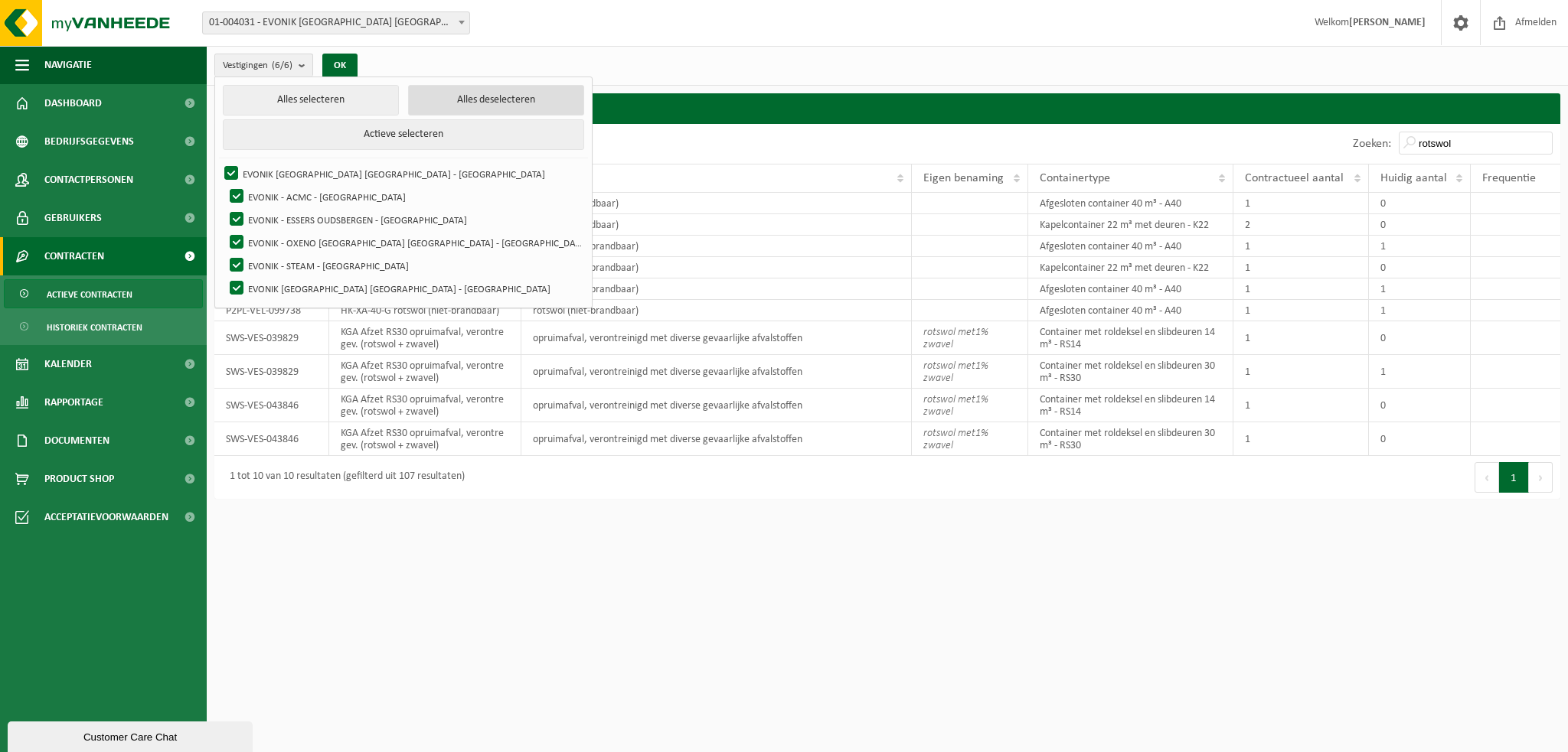
click at [408, 109] on button "Alles deselecteren" at bounding box center [496, 100] width 176 height 30
checkbox input "false"
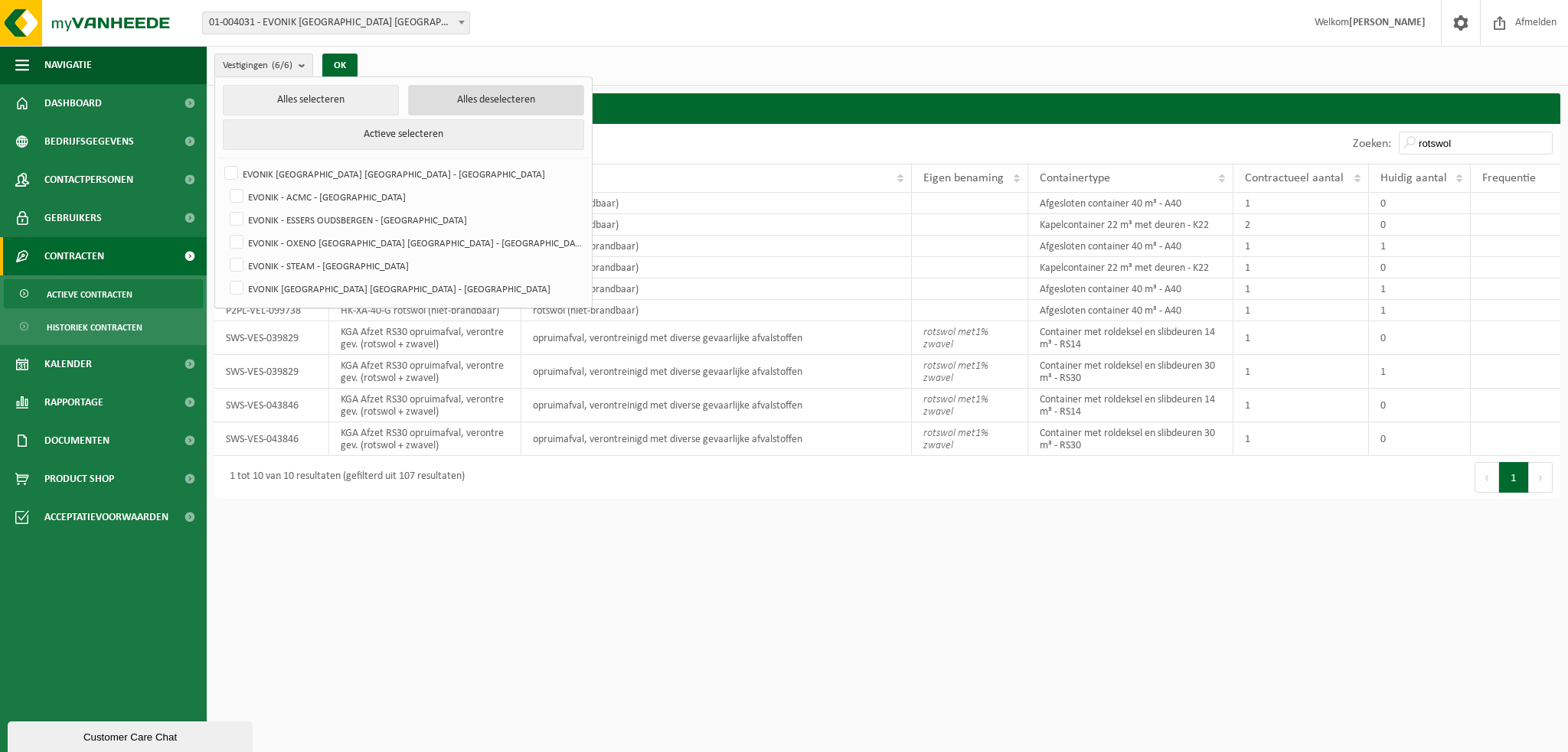
checkbox input "false"
click at [239, 287] on label "EVONIK [GEOGRAPHIC_DATA] [GEOGRAPHIC_DATA] - [GEOGRAPHIC_DATA]" at bounding box center [405, 288] width 356 height 23
click at [224, 277] on input "EVONIK [GEOGRAPHIC_DATA] [GEOGRAPHIC_DATA] - [GEOGRAPHIC_DATA]" at bounding box center [223, 276] width 1 height 1
checkbox input "true"
click at [228, 163] on label "EVONIK [GEOGRAPHIC_DATA] [GEOGRAPHIC_DATA] - [GEOGRAPHIC_DATA]" at bounding box center [402, 174] width 361 height 23
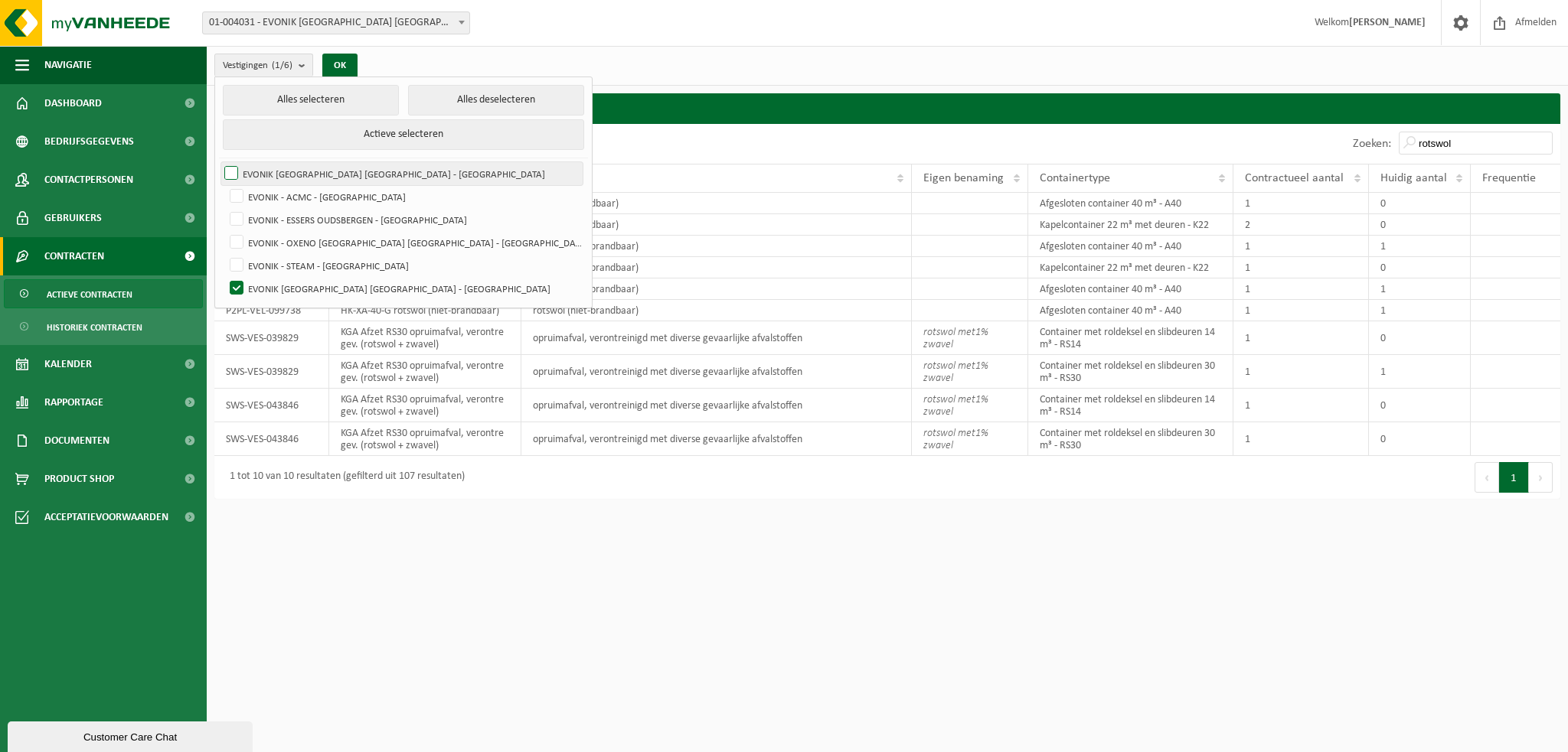
click at [219, 163] on input "EVONIK [GEOGRAPHIC_DATA] [GEOGRAPHIC_DATA] - [GEOGRAPHIC_DATA]" at bounding box center [218, 162] width 1 height 1
checkbox input "true"
click at [337, 67] on button "OK" at bounding box center [340, 65] width 35 height 24
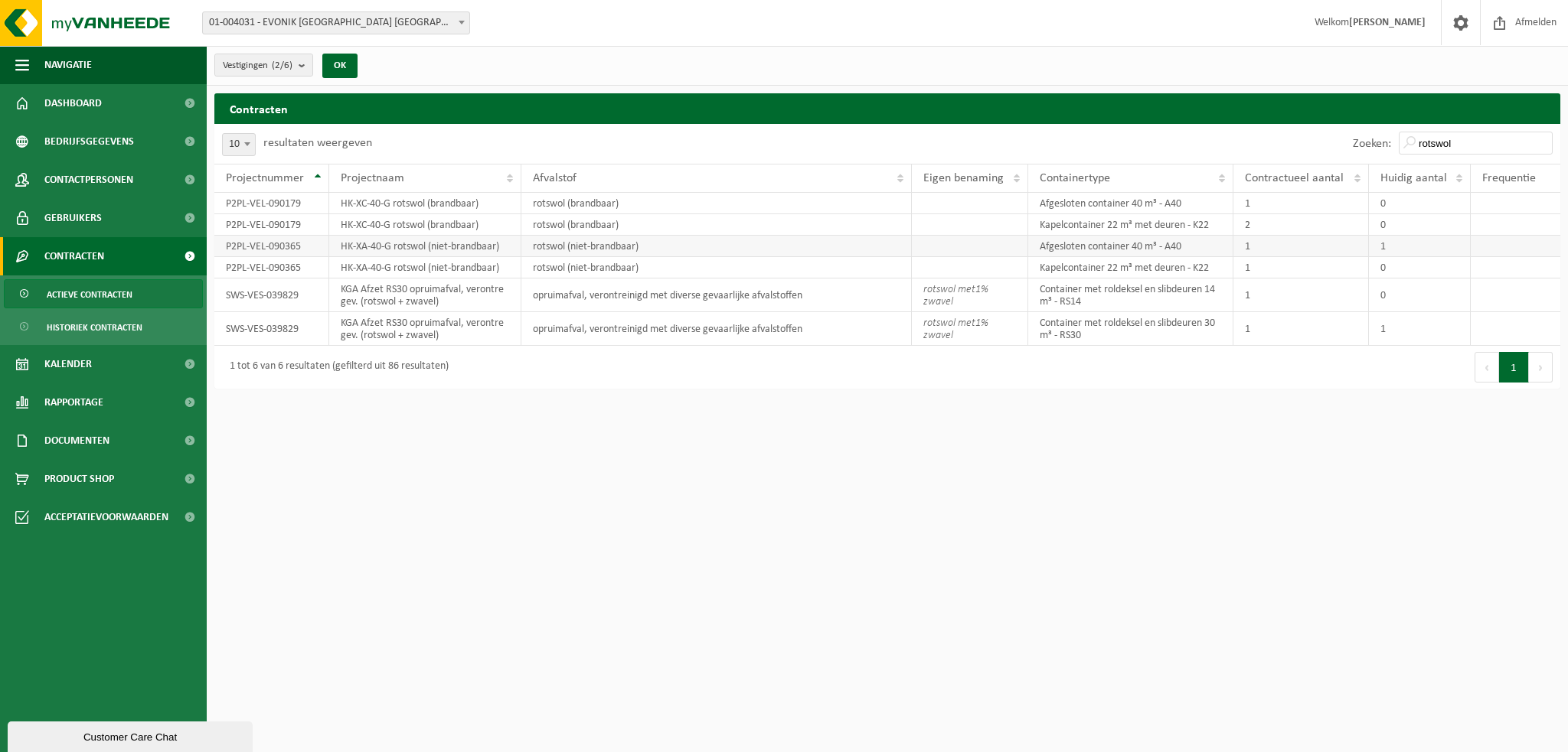
drag, startPoint x: 505, startPoint y: 247, endPoint x: 343, endPoint y: 247, distance: 162.0
click at [343, 247] on td "HK-XA-40-G rotswol (niet-brandbaar)" at bounding box center [424, 246] width 192 height 21
copy td "HK-XA-40-G rotswol (niet-brandbaar)"
drag, startPoint x: 918, startPoint y: 270, endPoint x: 779, endPoint y: 252, distance: 140.2
click at [918, 270] on td at bounding box center [970, 268] width 116 height 21
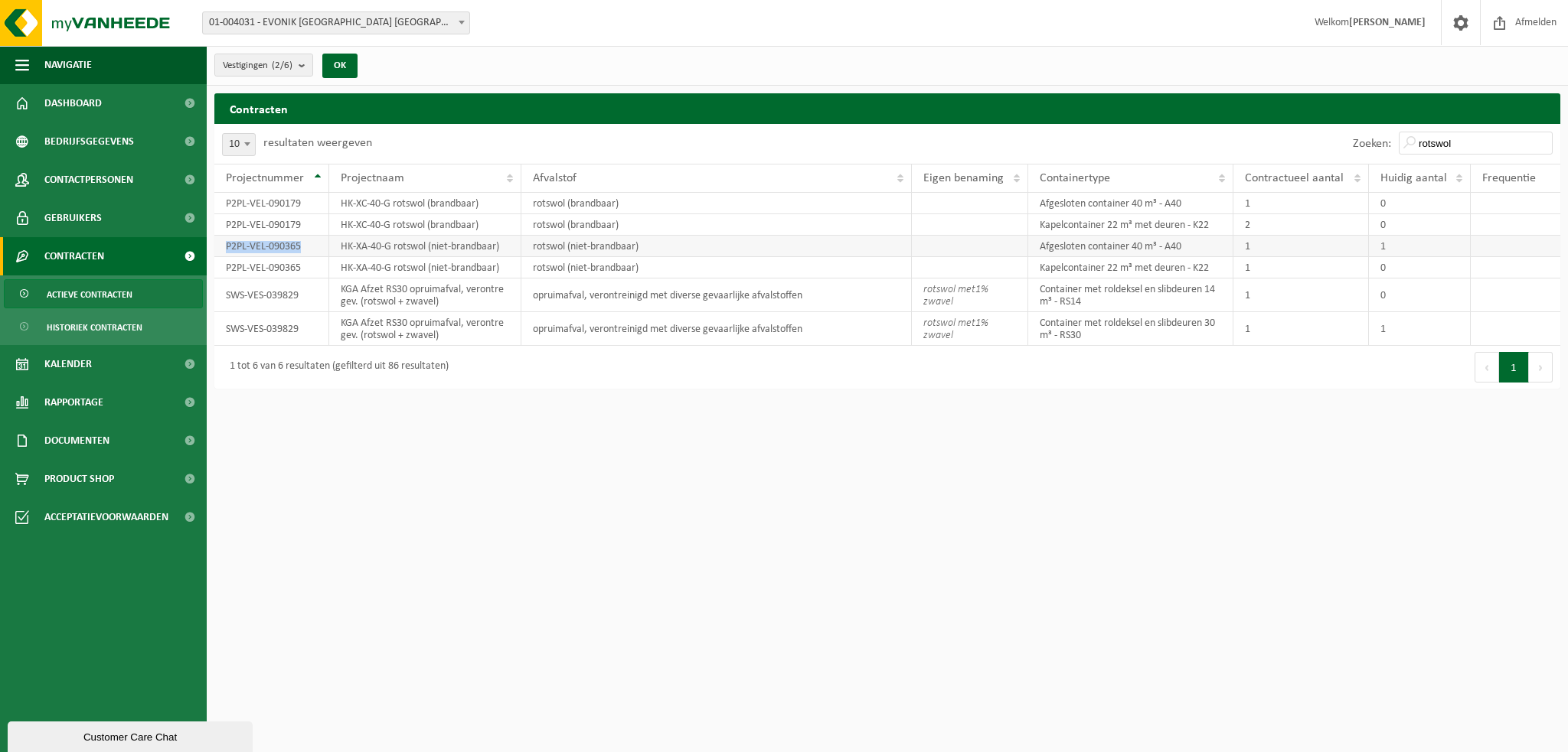
drag, startPoint x: 306, startPoint y: 247, endPoint x: 227, endPoint y: 247, distance: 79.0
click at [227, 247] on td "P2PL-VEL-090365" at bounding box center [272, 246] width 115 height 21
copy td "P2PL-VEL-090365"
click at [308, 62] on b "submit" at bounding box center [305, 65] width 13 height 21
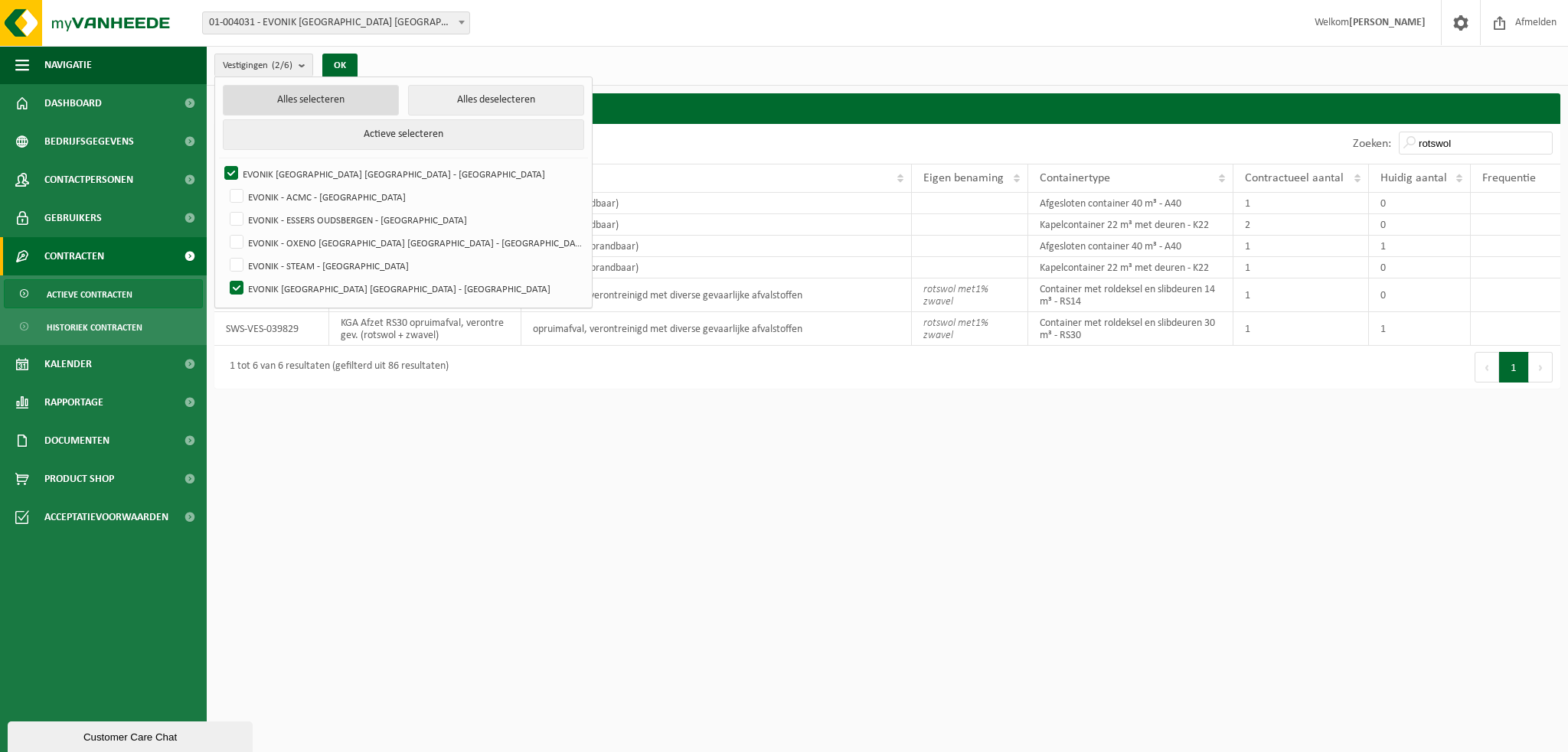
click at [290, 104] on button "Alles selecteren" at bounding box center [310, 100] width 176 height 30
checkbox input "true"
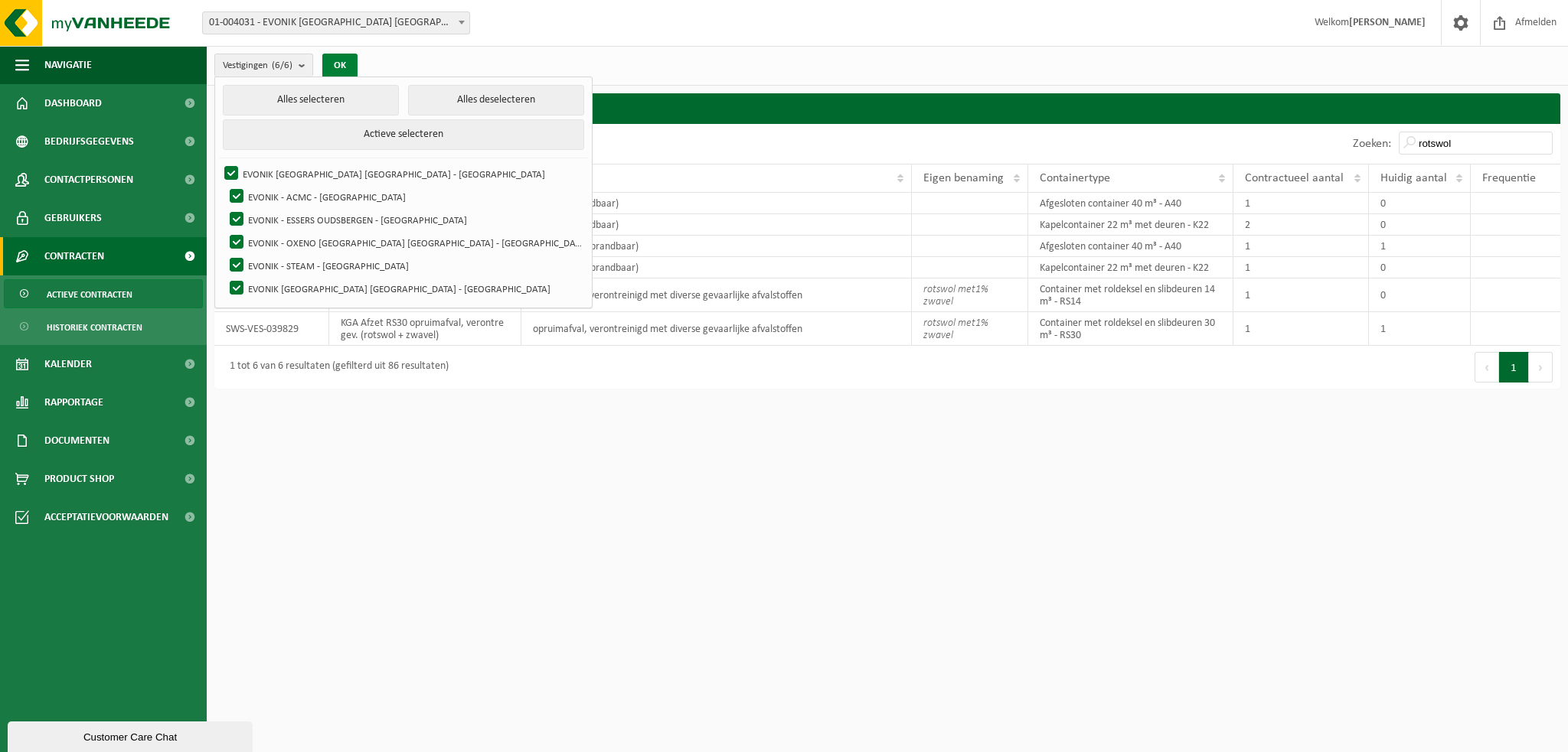
click at [339, 66] on button "OK" at bounding box center [340, 65] width 35 height 24
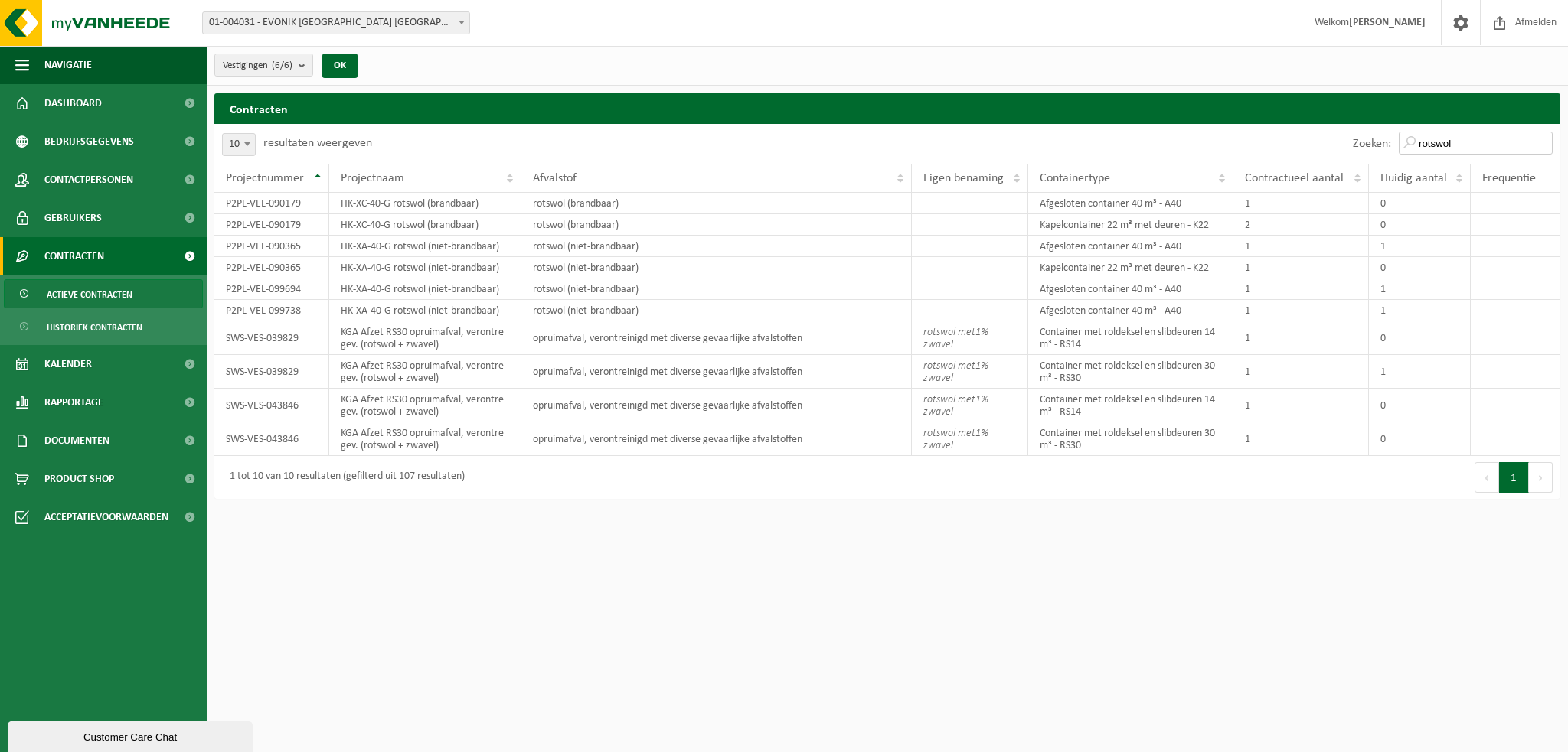
drag, startPoint x: 1474, startPoint y: 146, endPoint x: 1411, endPoint y: 144, distance: 63.0
click at [1411, 144] on input "rotswol" at bounding box center [1476, 143] width 154 height 23
paste input "040587"
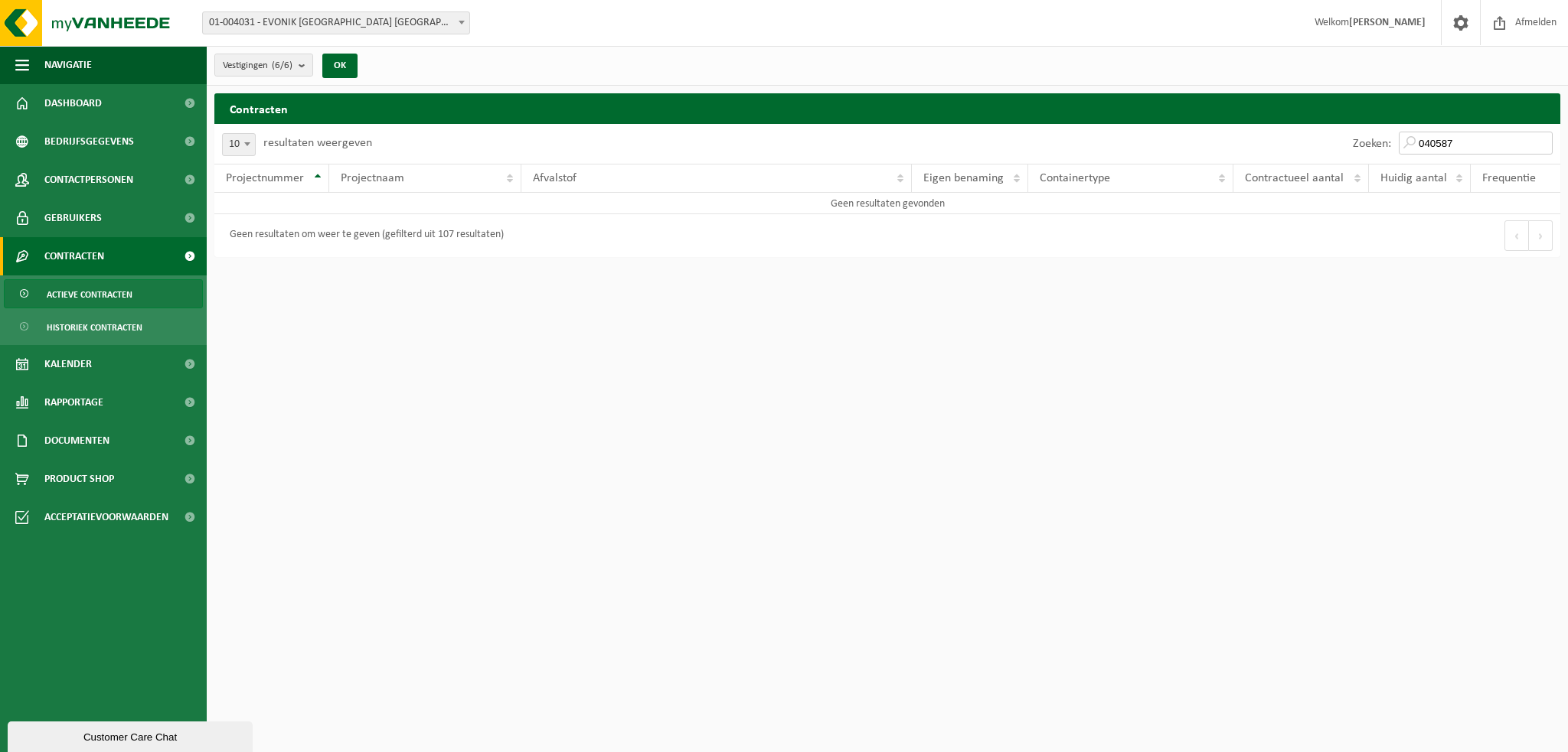
drag, startPoint x: 1475, startPoint y: 137, endPoint x: 1382, endPoint y: 141, distance: 93.1
click at [1382, 141] on div "Zoeken: 040587" at bounding box center [1453, 144] width 215 height 40
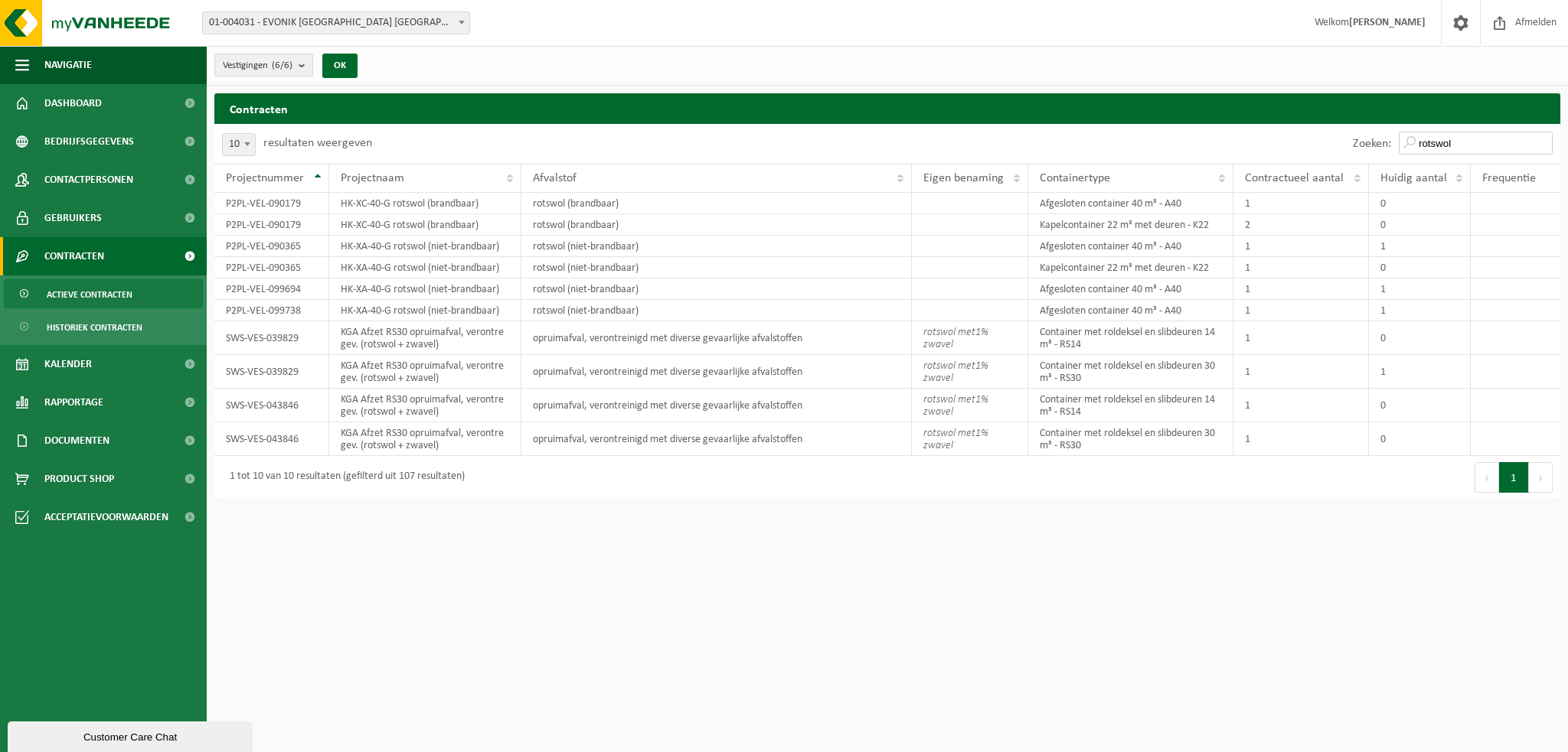
type input "rotswol"
click at [300, 65] on b "submit" at bounding box center [305, 65] width 13 height 21
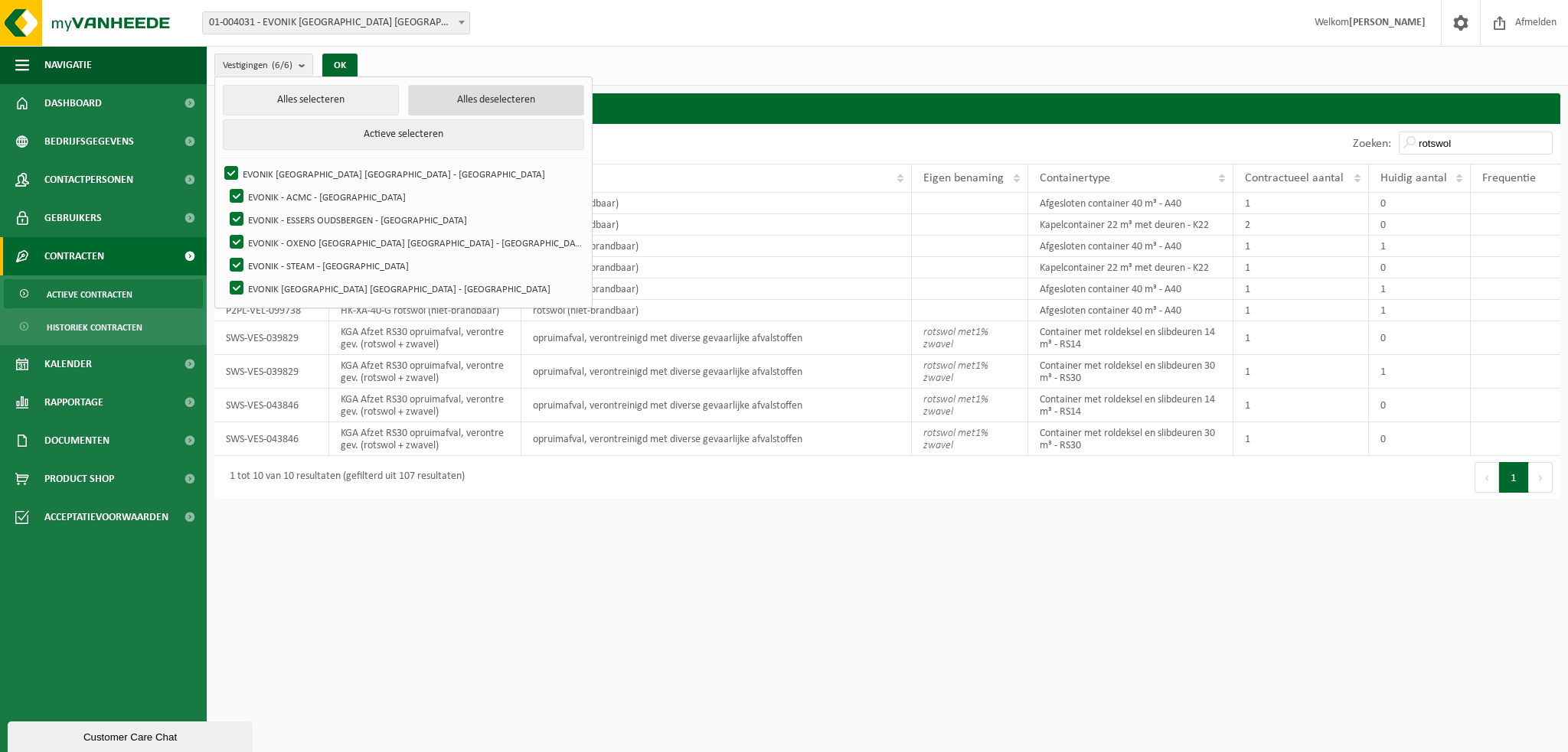
click at [408, 100] on button "Alles deselecteren" at bounding box center [496, 100] width 176 height 30
checkbox input "false"
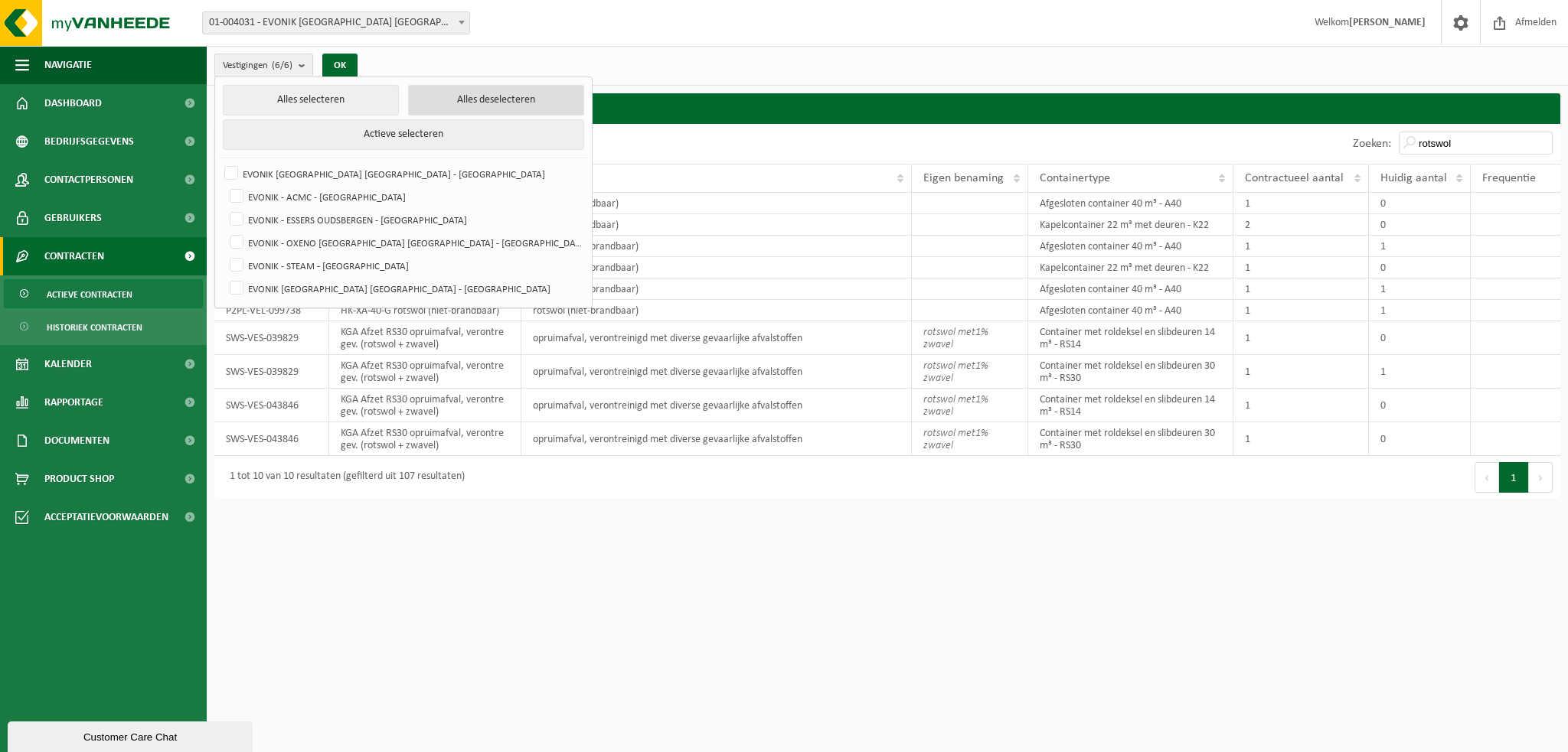
checkbox input "false"
click at [239, 170] on label "EVONIK [GEOGRAPHIC_DATA] [GEOGRAPHIC_DATA] - [GEOGRAPHIC_DATA]" at bounding box center [402, 174] width 361 height 23
click at [219, 163] on input "EVONIK [GEOGRAPHIC_DATA] [GEOGRAPHIC_DATA] - [GEOGRAPHIC_DATA]" at bounding box center [218, 162] width 1 height 1
checkbox input "true"
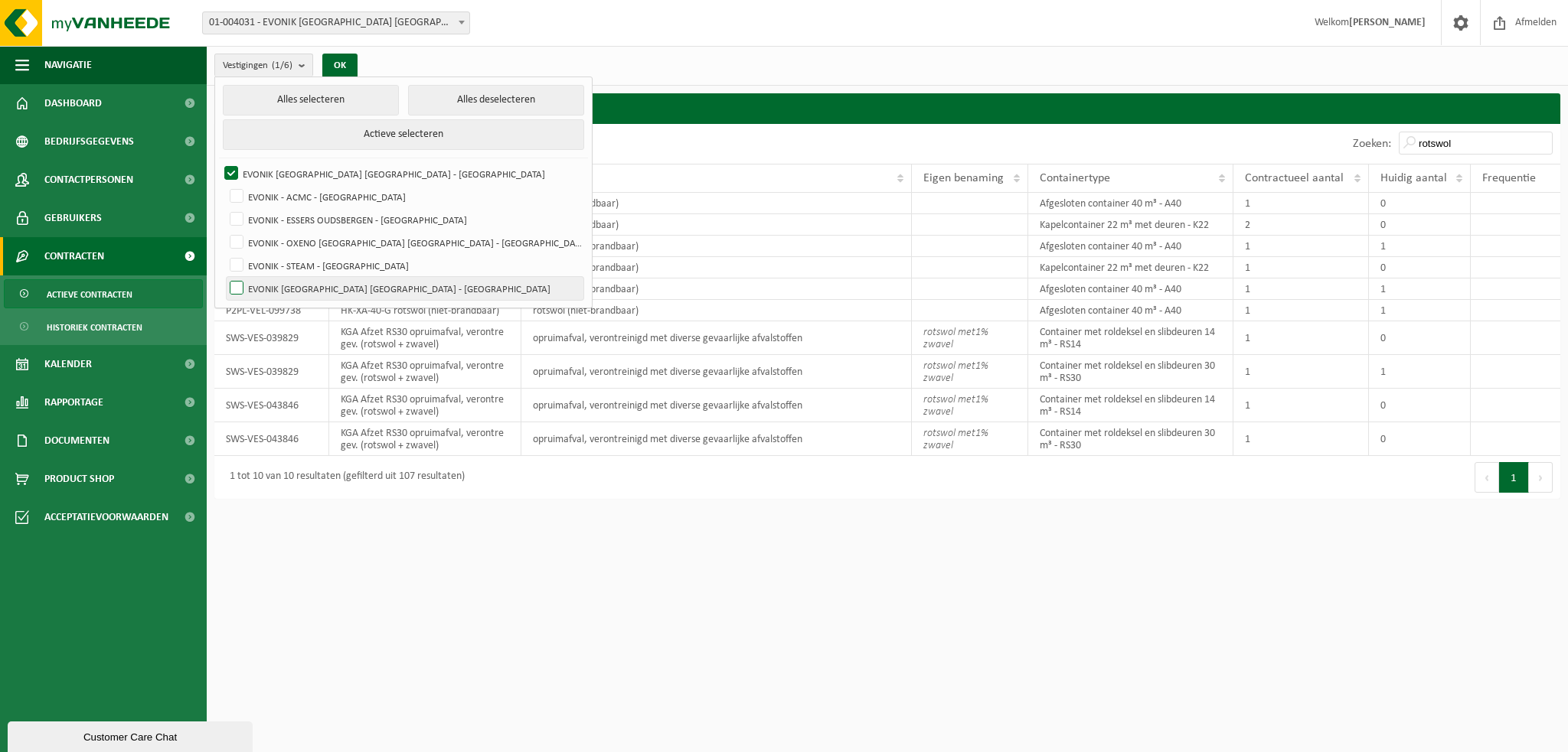
click at [231, 287] on label "EVONIK [GEOGRAPHIC_DATA] [GEOGRAPHIC_DATA] - [GEOGRAPHIC_DATA]" at bounding box center [405, 288] width 356 height 23
click at [224, 277] on input "EVONIK [GEOGRAPHIC_DATA] [GEOGRAPHIC_DATA] - [GEOGRAPHIC_DATA]" at bounding box center [223, 276] width 1 height 1
checkbox input "true"
click at [349, 67] on button "OK" at bounding box center [340, 65] width 35 height 24
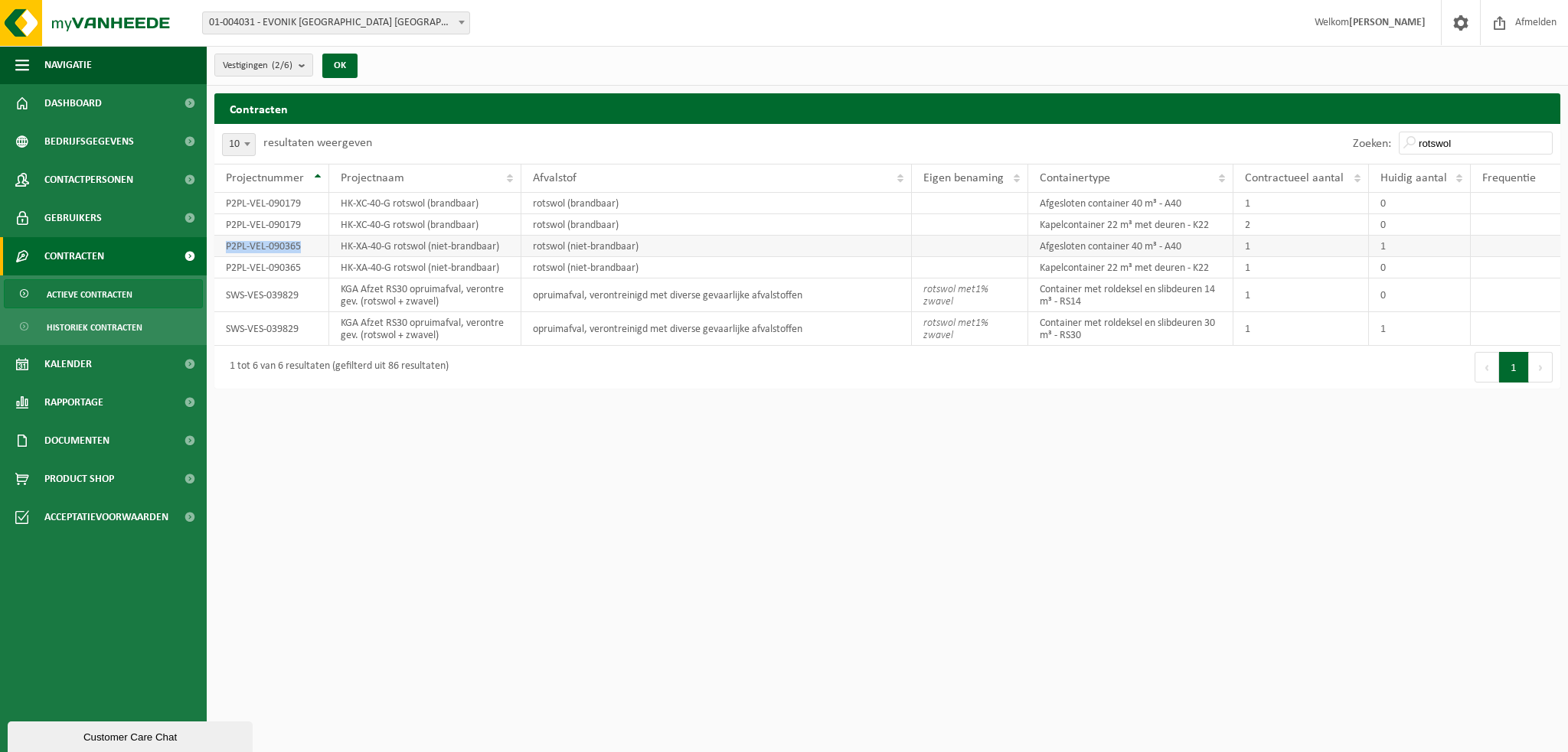
drag, startPoint x: 305, startPoint y: 241, endPoint x: 221, endPoint y: 244, distance: 84.1
click at [221, 244] on td "P2PL-VEL-090365" at bounding box center [272, 246] width 115 height 21
copy td "P2PL-VEL-090365"
drag, startPoint x: 1464, startPoint y: 136, endPoint x: 1397, endPoint y: 137, distance: 67.0
click at [1397, 137] on div "Zoeken: rotswol" at bounding box center [1453, 144] width 215 height 40
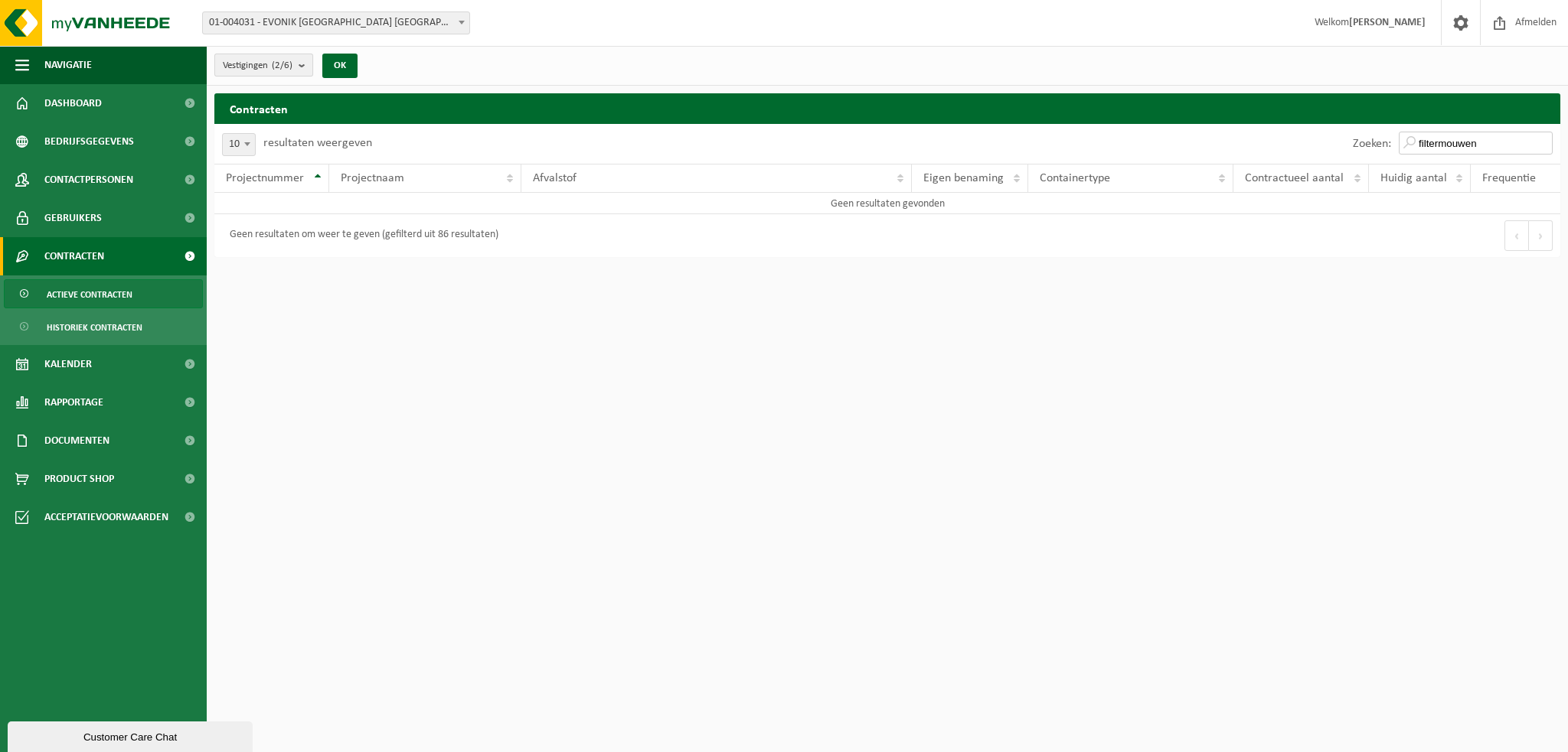
type input "filtermouwen"
click at [312, 66] on b "submit" at bounding box center [305, 65] width 13 height 21
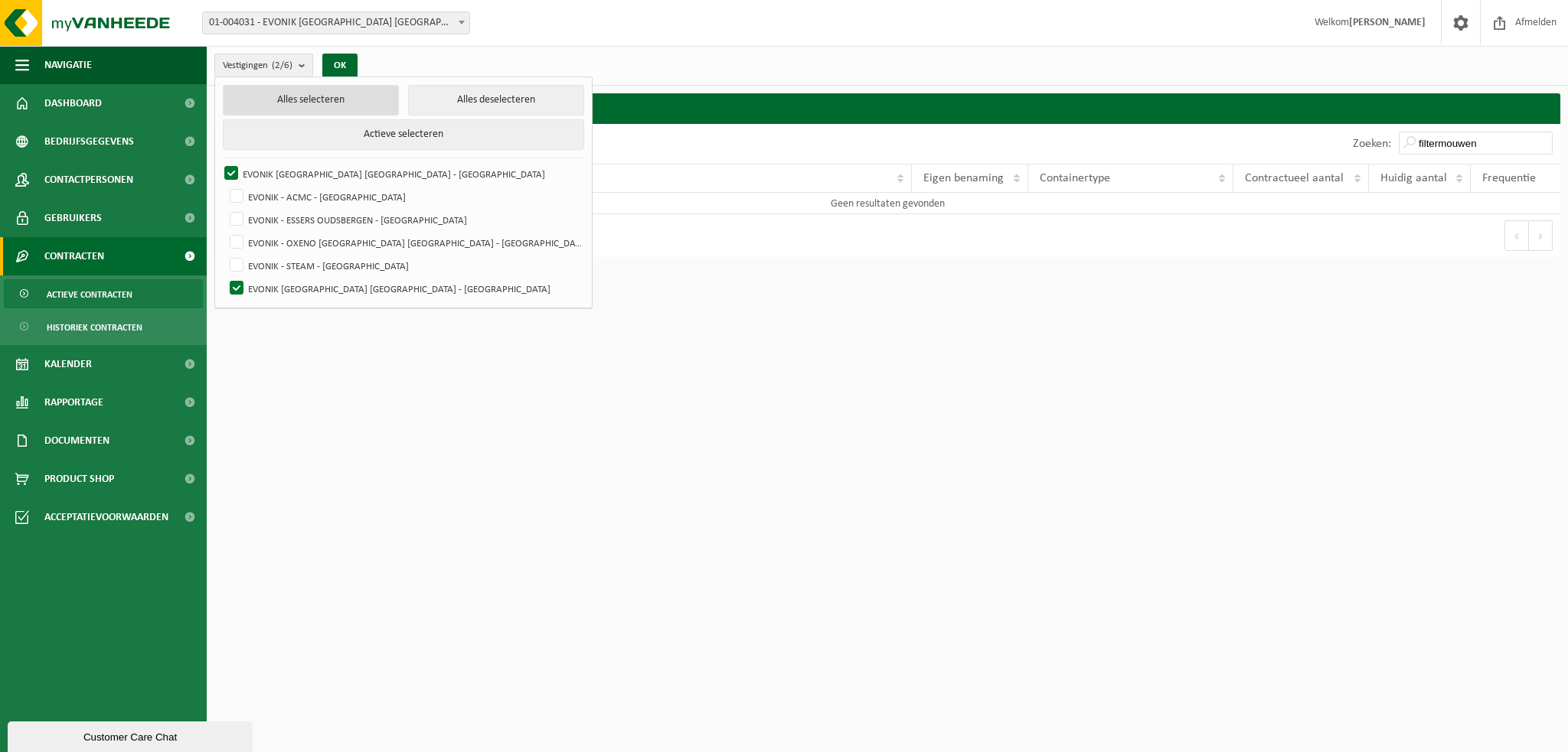
click at [297, 90] on button "Alles selecteren" at bounding box center [310, 100] width 176 height 30
checkbox input "true"
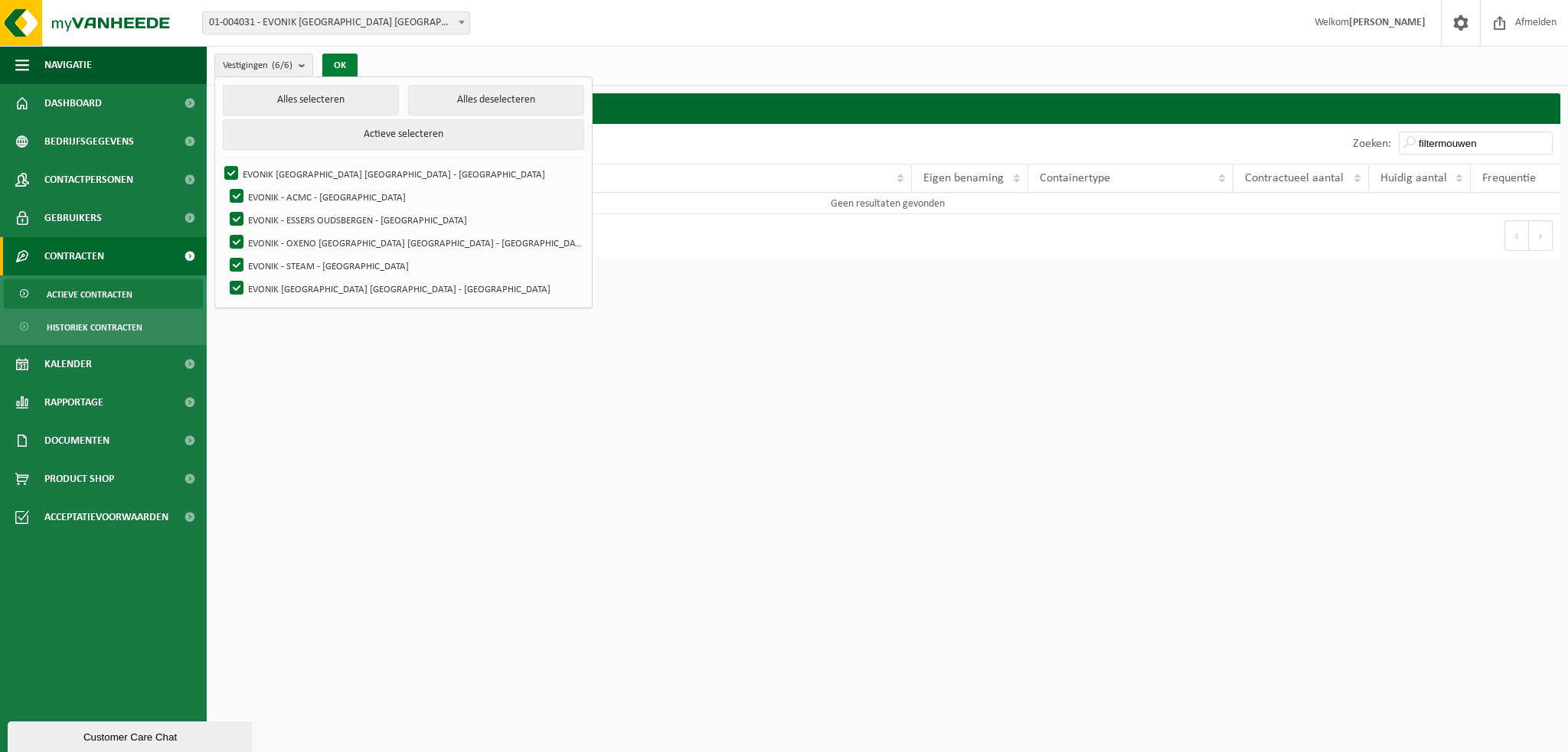
click at [337, 62] on button "OK" at bounding box center [340, 65] width 35 height 24
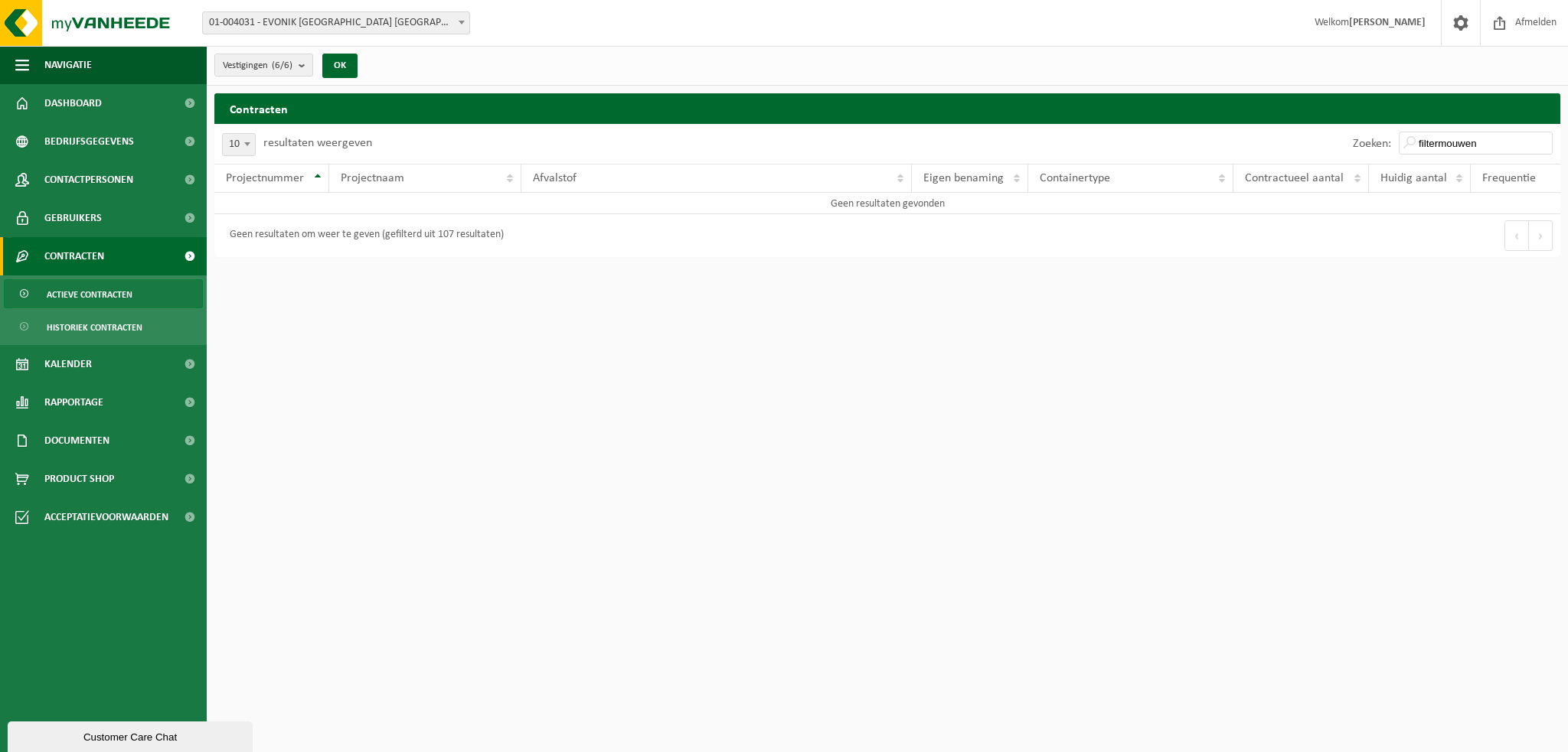
click at [1326, 352] on html "Vestiging: 01-004031 - EVONIK ANTWERPEN NV - ANTWERPEN 10-995870 - EVONIK - ACM…" at bounding box center [784, 376] width 1568 height 752
drag, startPoint x: 1488, startPoint y: 143, endPoint x: 1370, endPoint y: 145, distance: 118.0
click at [1370, 145] on div "Zoeken: filtermouwen" at bounding box center [1453, 144] width 215 height 40
drag, startPoint x: 1470, startPoint y: 136, endPoint x: 1497, endPoint y: 138, distance: 27.1
click at [1470, 136] on input "HX-XC-20-G" at bounding box center [1476, 143] width 154 height 23
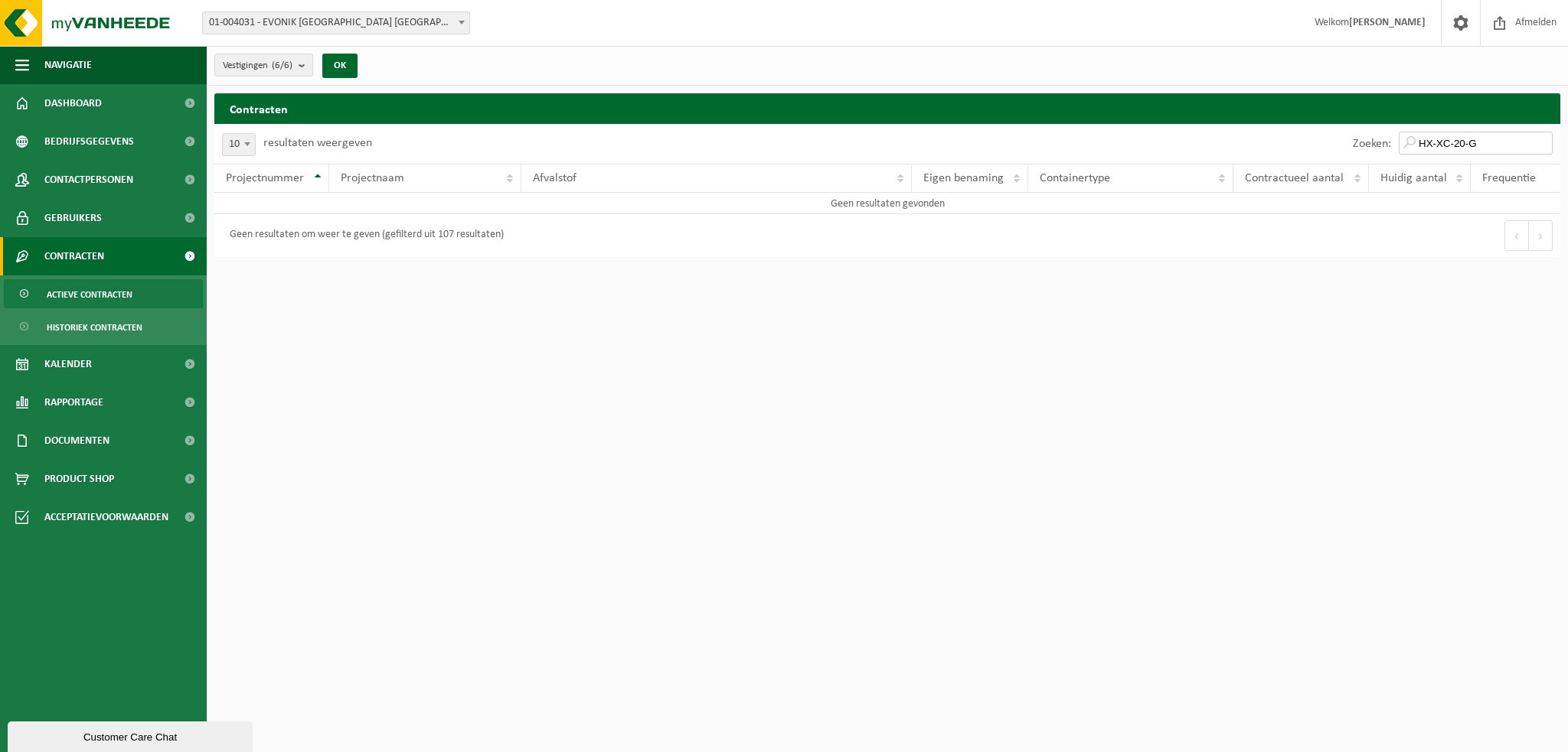
drag, startPoint x: 1497, startPoint y: 138, endPoint x: 1373, endPoint y: 138, distance: 124.0
click at [1373, 138] on div "Zoeken: HX-XC-20-G" at bounding box center [1453, 144] width 215 height 40
paste input "P2PL-VEL-054564"
drag, startPoint x: 1514, startPoint y: 140, endPoint x: 1402, endPoint y: 142, distance: 112.0
click at [1402, 142] on div "Zoeken: P2PL-VEL-054564" at bounding box center [1453, 144] width 215 height 40
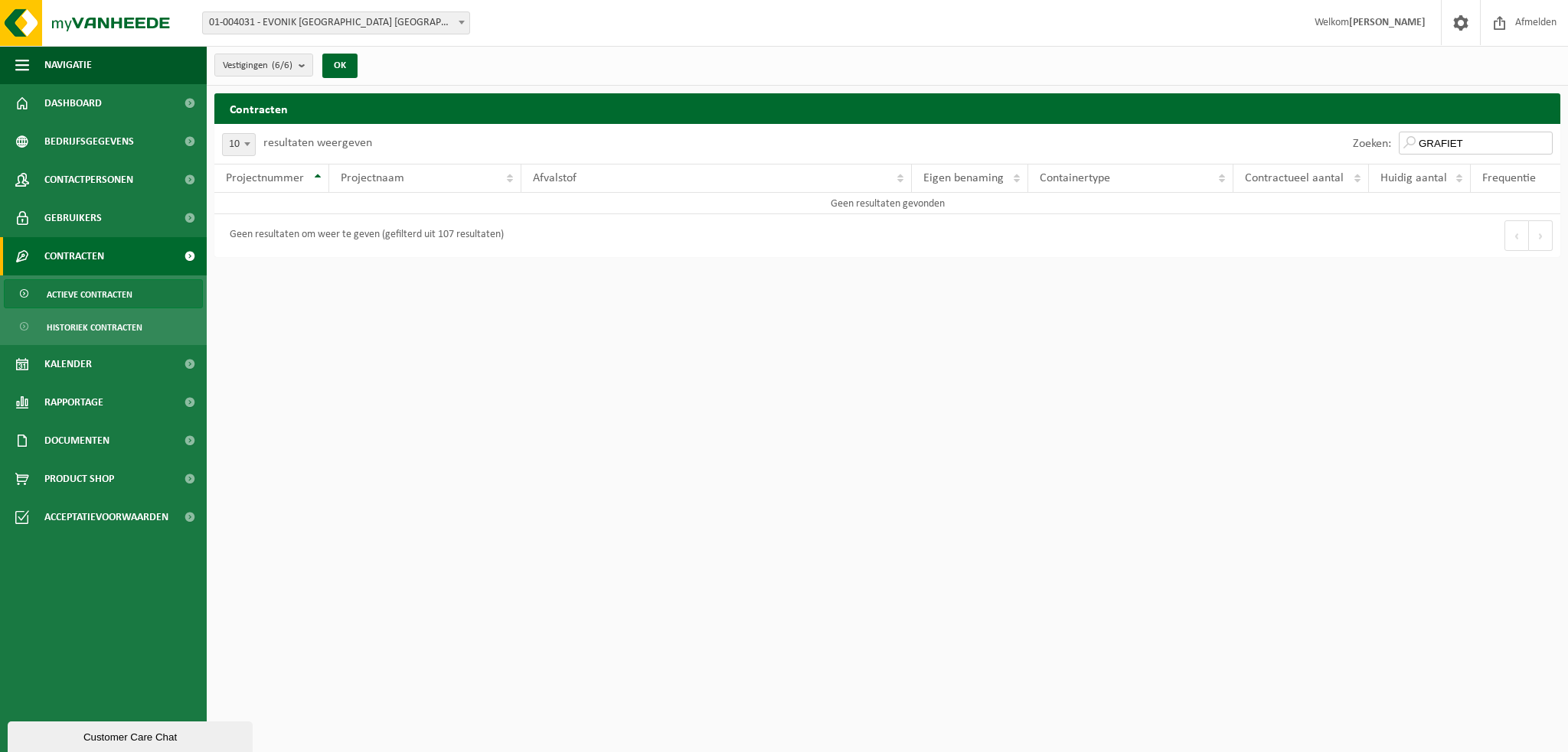
drag, startPoint x: 1509, startPoint y: 144, endPoint x: 1336, endPoint y: 146, distance: 173.0
click at [1336, 146] on div "Zoeken: GRAFIET" at bounding box center [1223, 144] width 673 height 40
drag, startPoint x: 1180, startPoint y: 507, endPoint x: 1154, endPoint y: 516, distance: 27.5
click at [1180, 507] on html "Vestiging: 01-004031 - EVONIK ANTWERPEN NV - ANTWERPEN 10-995870 - EVONIK - ACM…" at bounding box center [784, 376] width 1568 height 752
click at [1014, 408] on html "Vestiging: 01-004031 - EVONIK ANTWERPEN NV - ANTWERPEN 10-995870 - EVONIK - ACM…" at bounding box center [784, 376] width 1568 height 752
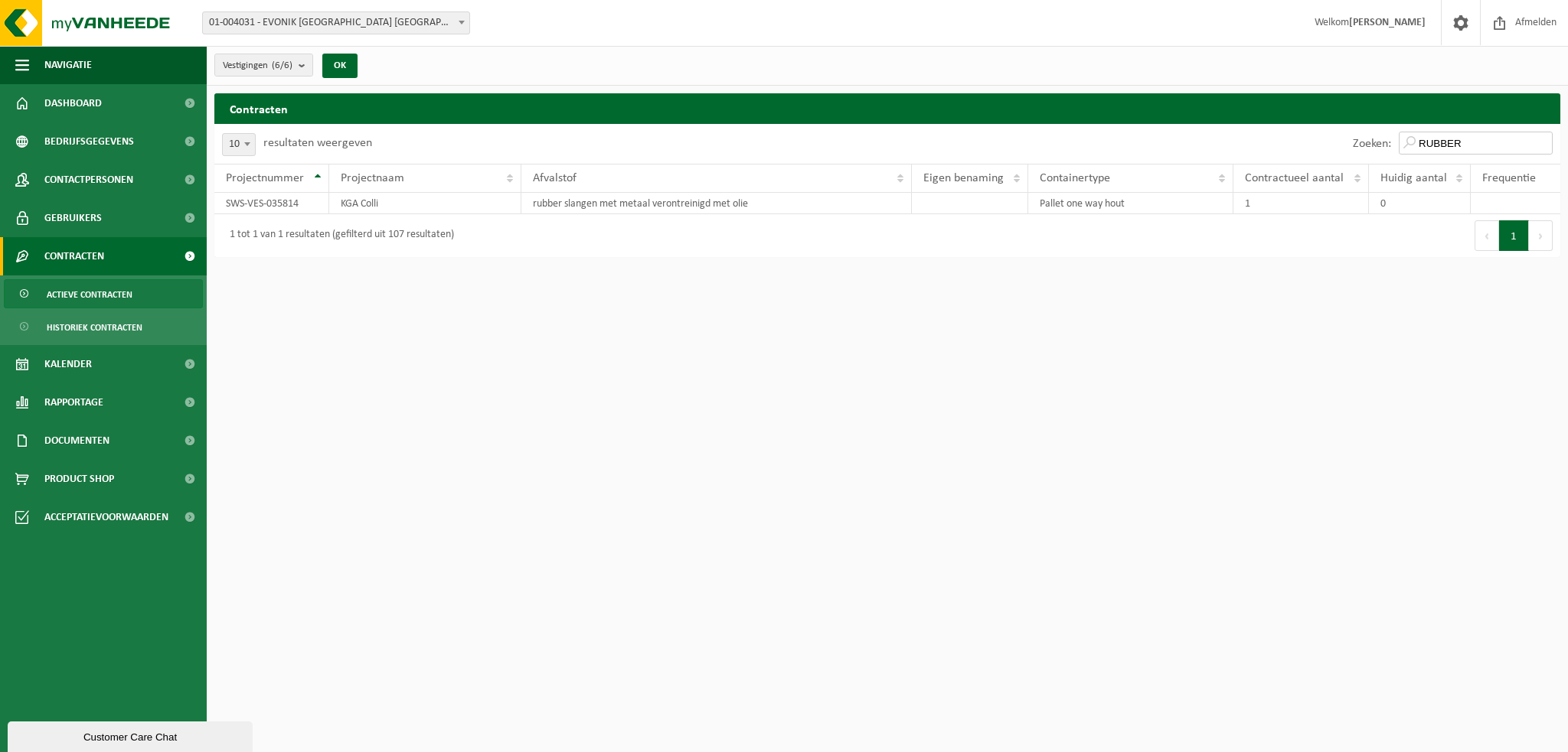
drag, startPoint x: 1470, startPoint y: 136, endPoint x: 1399, endPoint y: 137, distance: 71.0
click at [1399, 137] on div "Zoeken: RUBBER" at bounding box center [1453, 144] width 215 height 40
paste input "P2PL-VEL-096085"
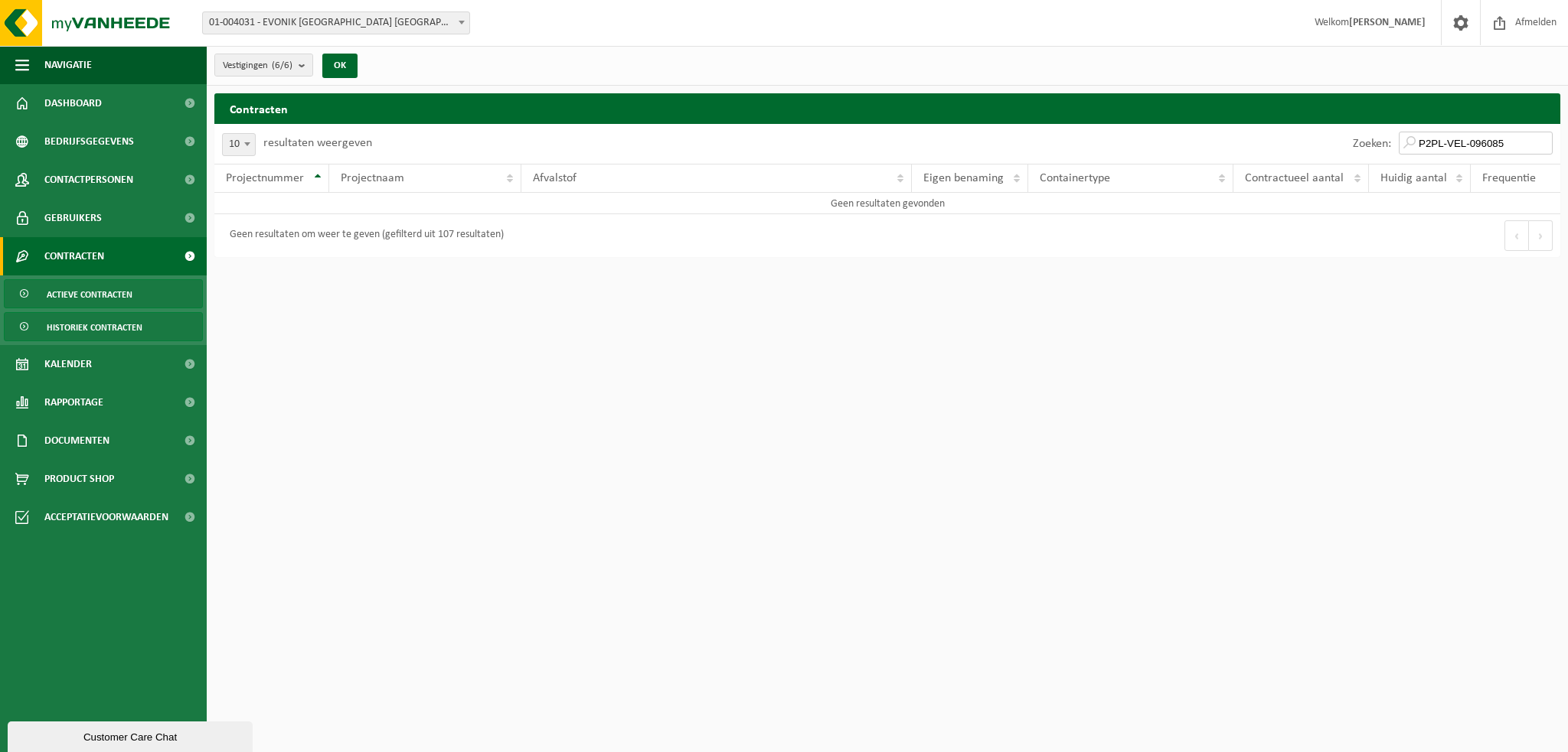
type input "P2PL-VEL-096085"
click at [131, 322] on span "Historiek contracten" at bounding box center [94, 328] width 96 height 29
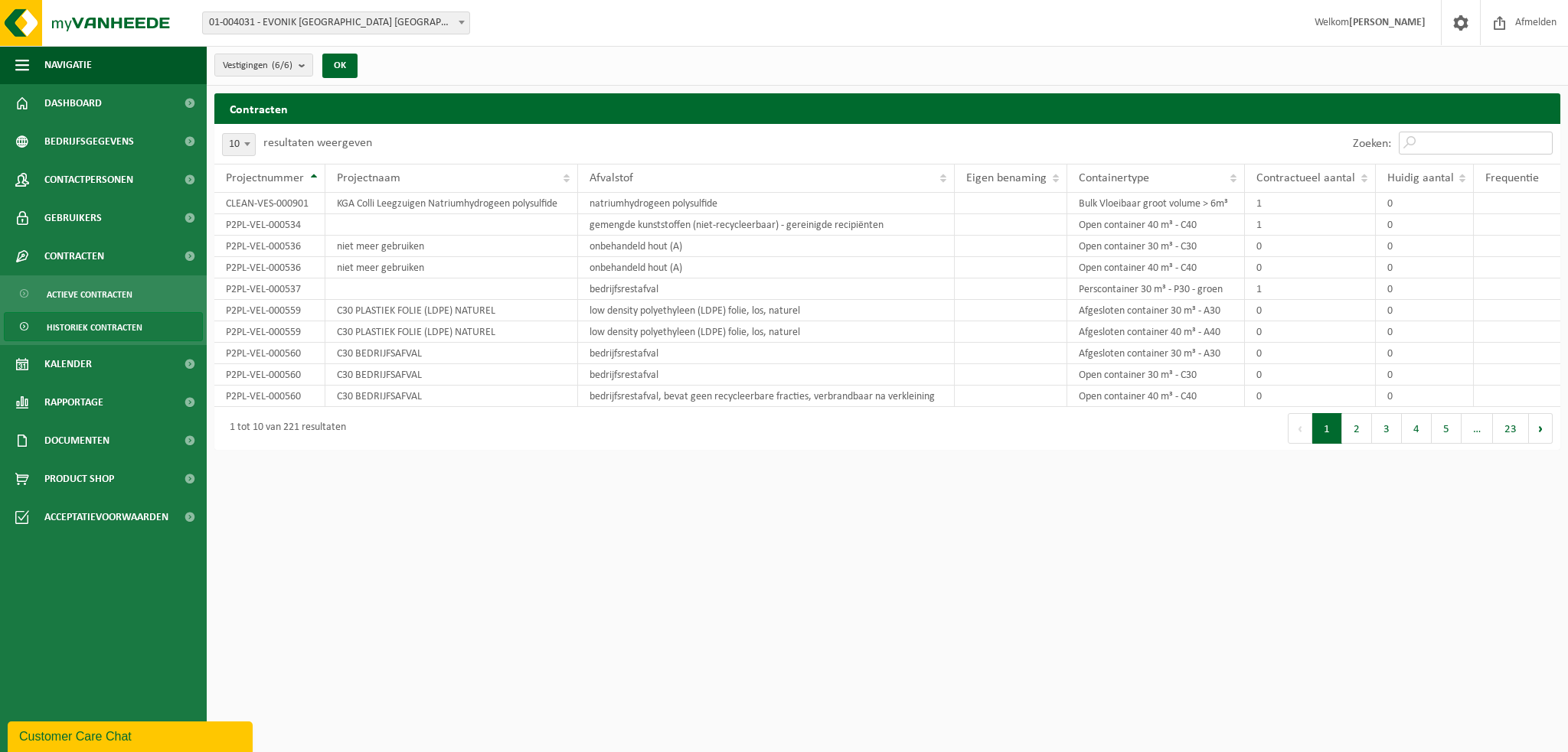
click at [1505, 137] on input "Zoeken:" at bounding box center [1476, 143] width 154 height 23
paste input "P2PL-VEL-096085"
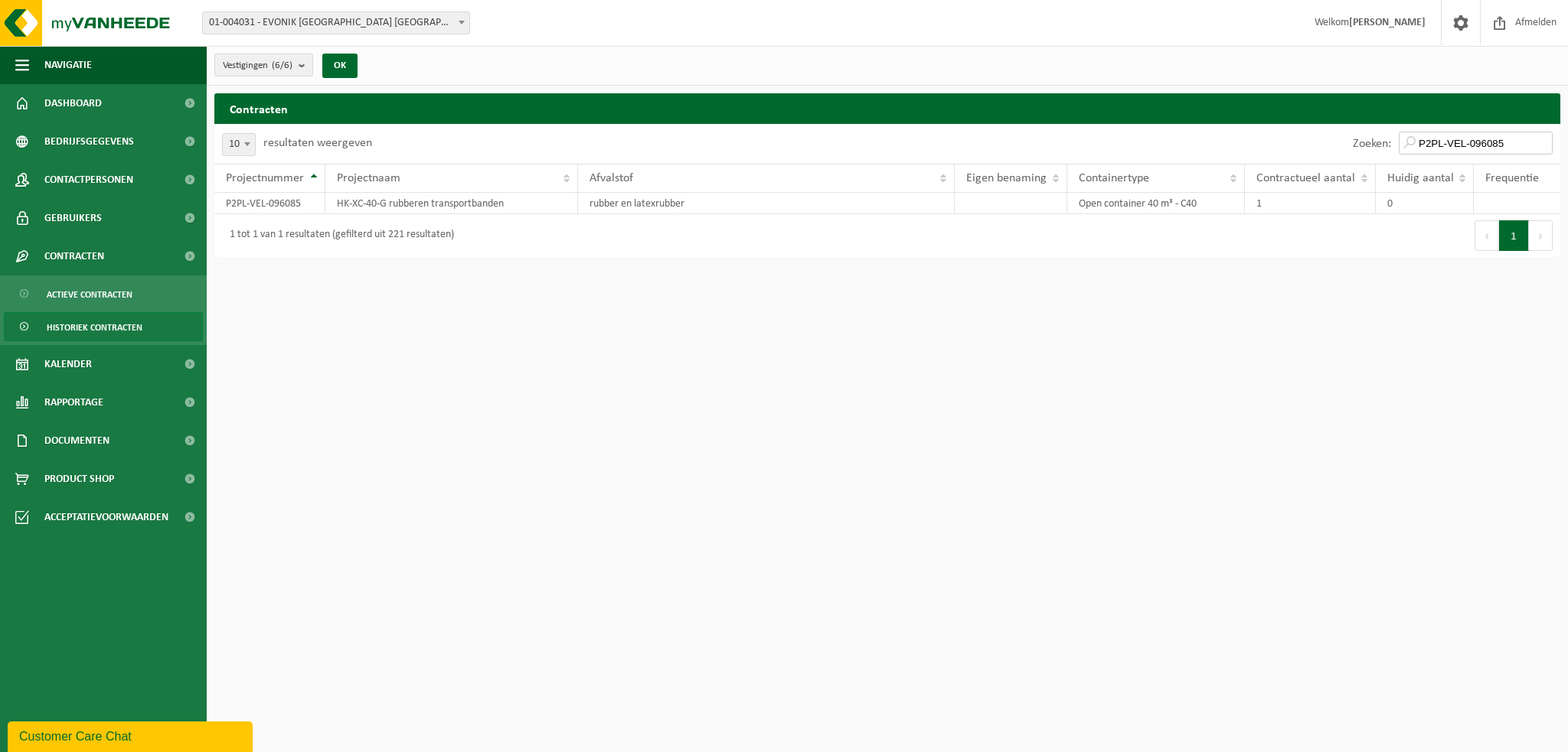
drag, startPoint x: 1526, startPoint y: 142, endPoint x: 1379, endPoint y: 142, distance: 147.0
click at [1379, 142] on div "Zoeken: P2PL-VEL-096085" at bounding box center [1453, 144] width 215 height 40
paste input "54564"
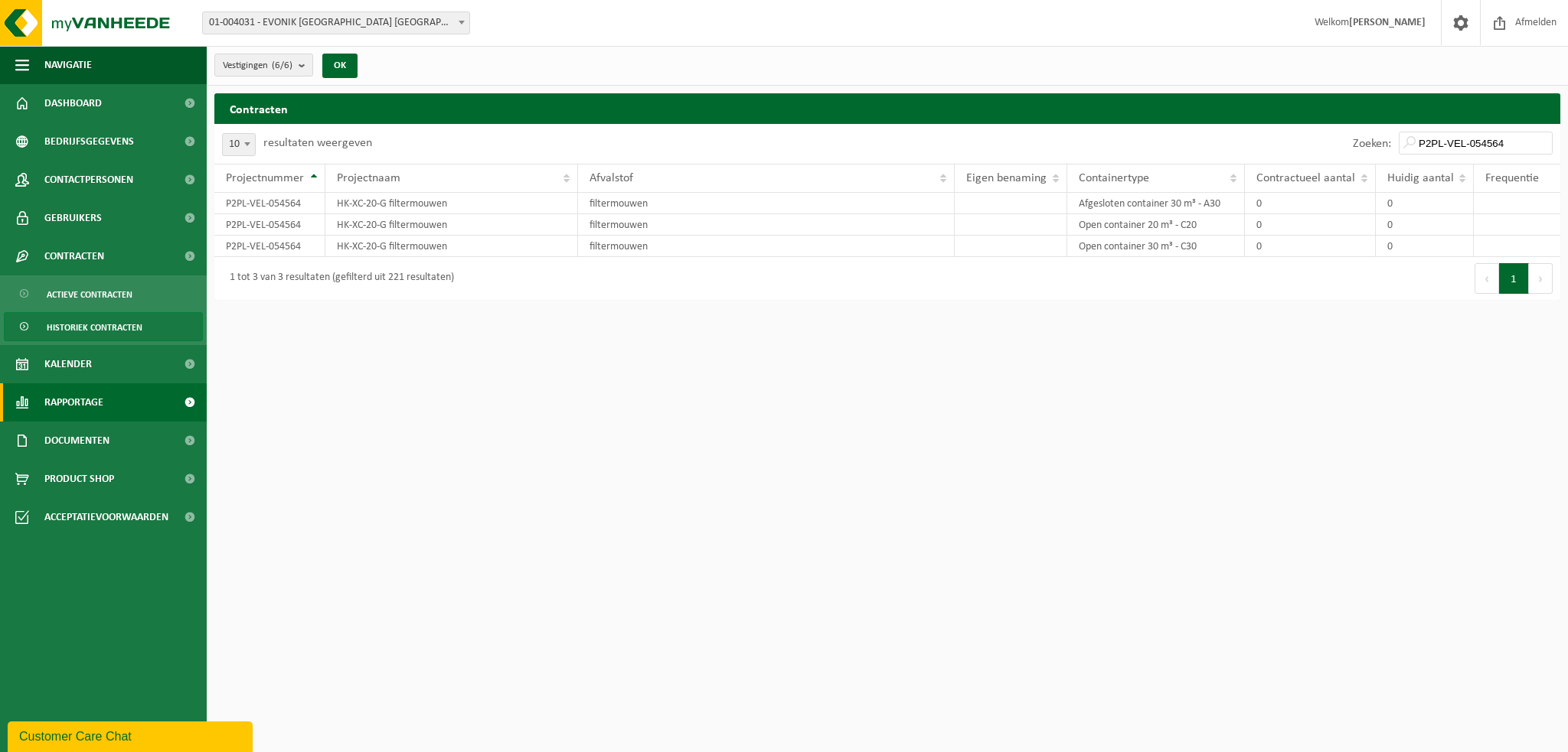
click at [189, 398] on span at bounding box center [189, 402] width 35 height 38
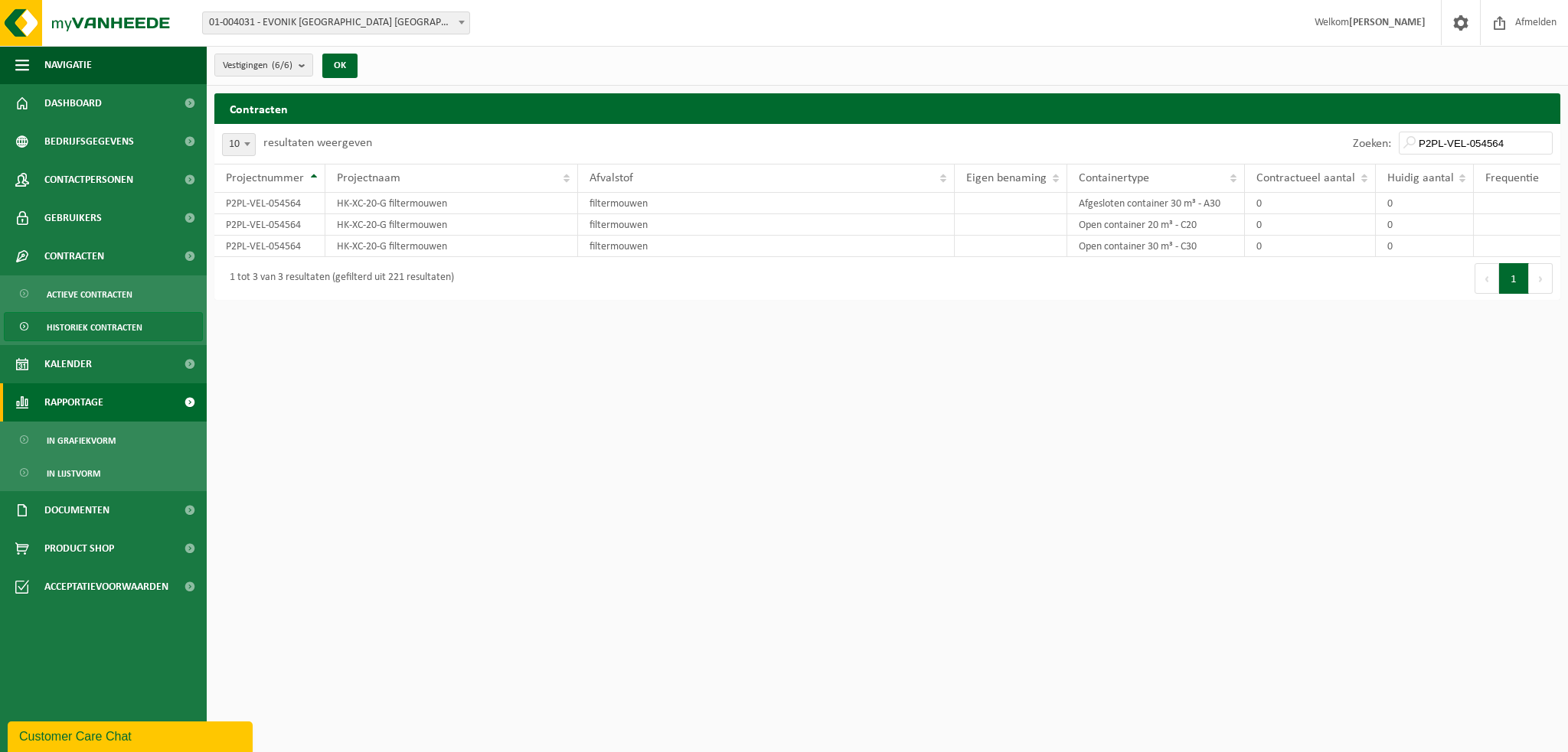
click at [189, 398] on span at bounding box center [189, 402] width 35 height 38
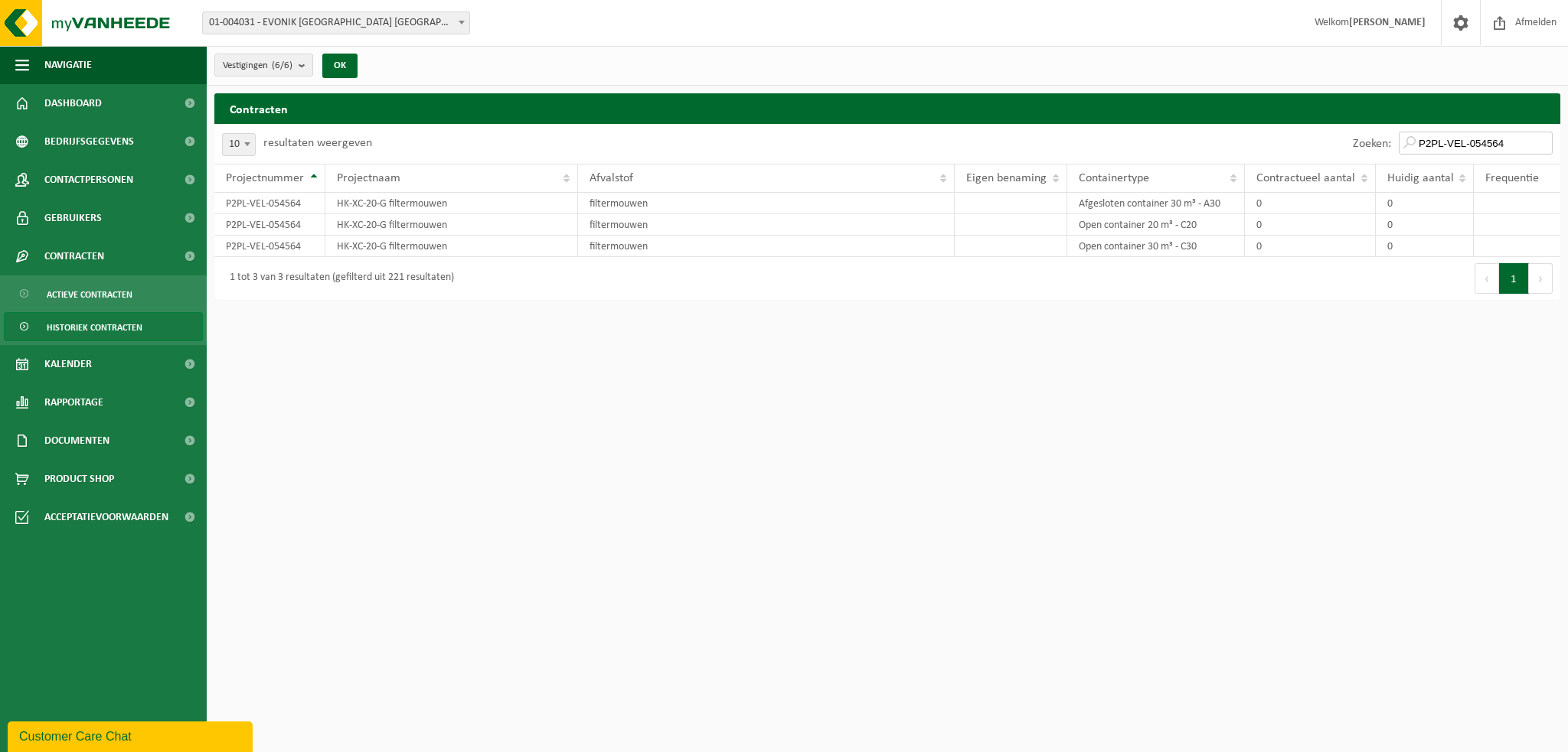
drag, startPoint x: 1519, startPoint y: 144, endPoint x: 1421, endPoint y: 147, distance: 98.0
click at [1421, 147] on input "P2PL-VEL-054564" at bounding box center [1476, 143] width 154 height 23
paste input "06779"
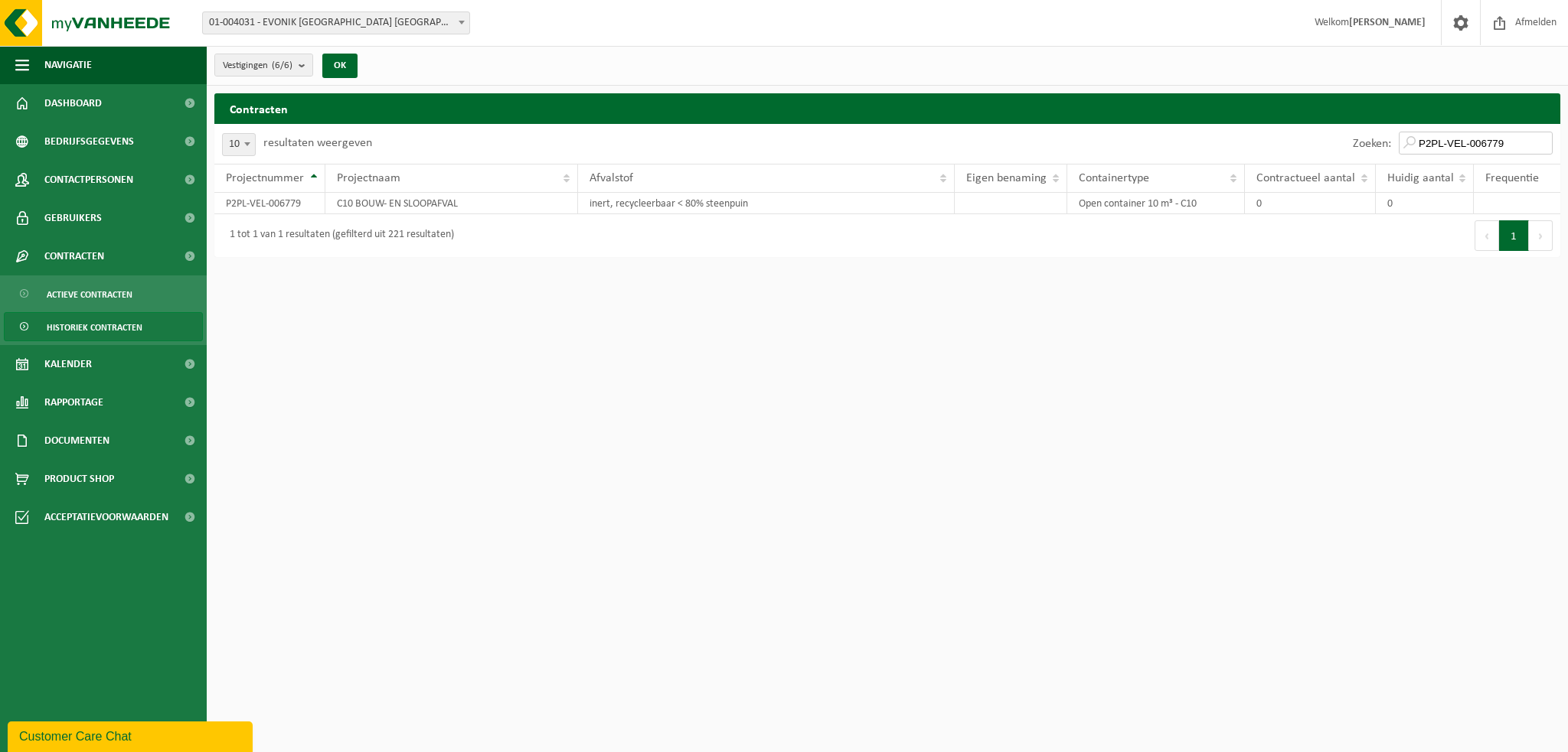
drag, startPoint x: 1522, startPoint y: 146, endPoint x: 1424, endPoint y: 146, distance: 98.0
click at [1424, 146] on input "P2PL-VEL-006779" at bounding box center [1476, 143] width 154 height 23
paste input "76023"
drag, startPoint x: 1523, startPoint y: 147, endPoint x: 1422, endPoint y: 146, distance: 101.0
click at [1422, 146] on input "P2PL-VEL-076023" at bounding box center [1476, 143] width 154 height 23
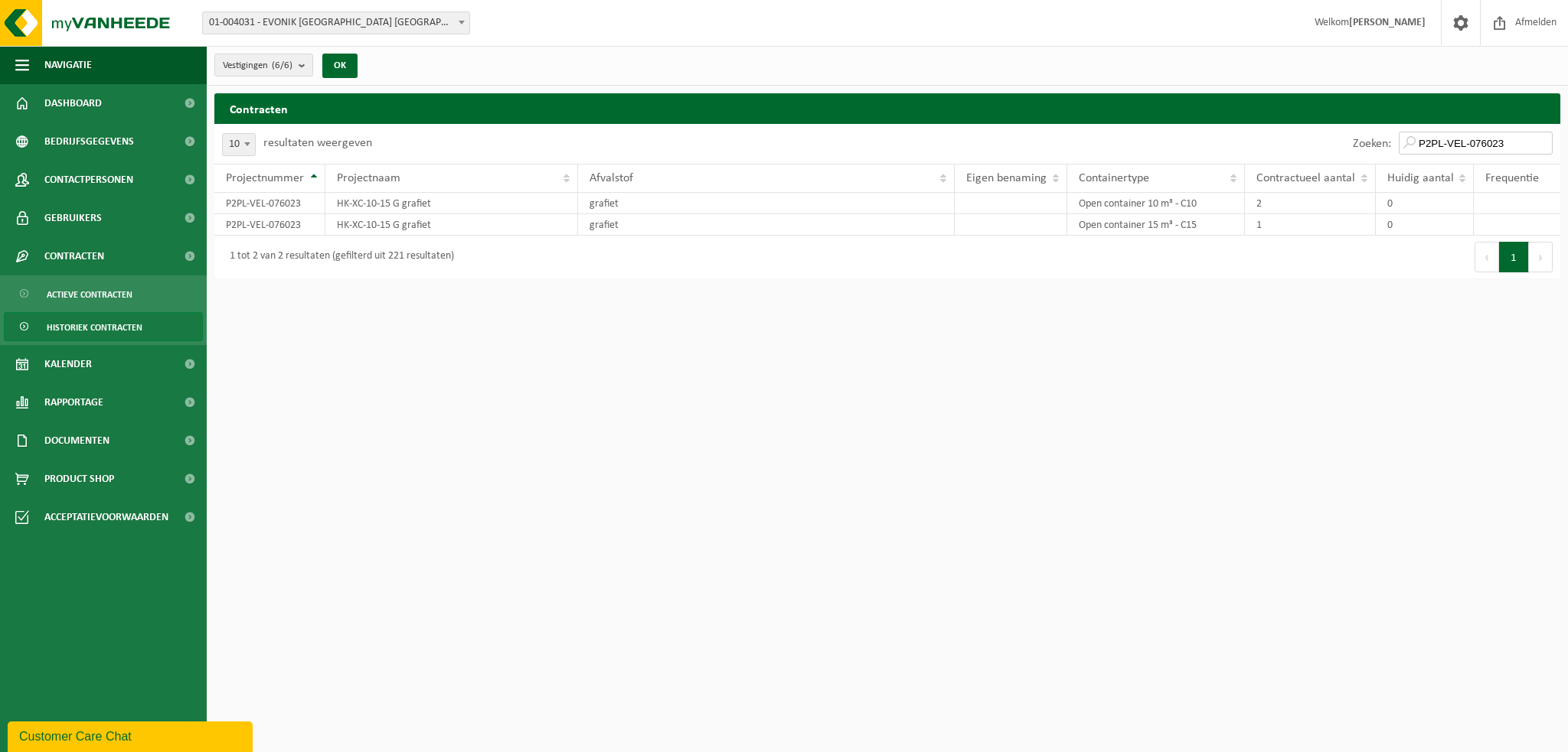
paste input "40587"
type input "P2PL-VEL-040587"
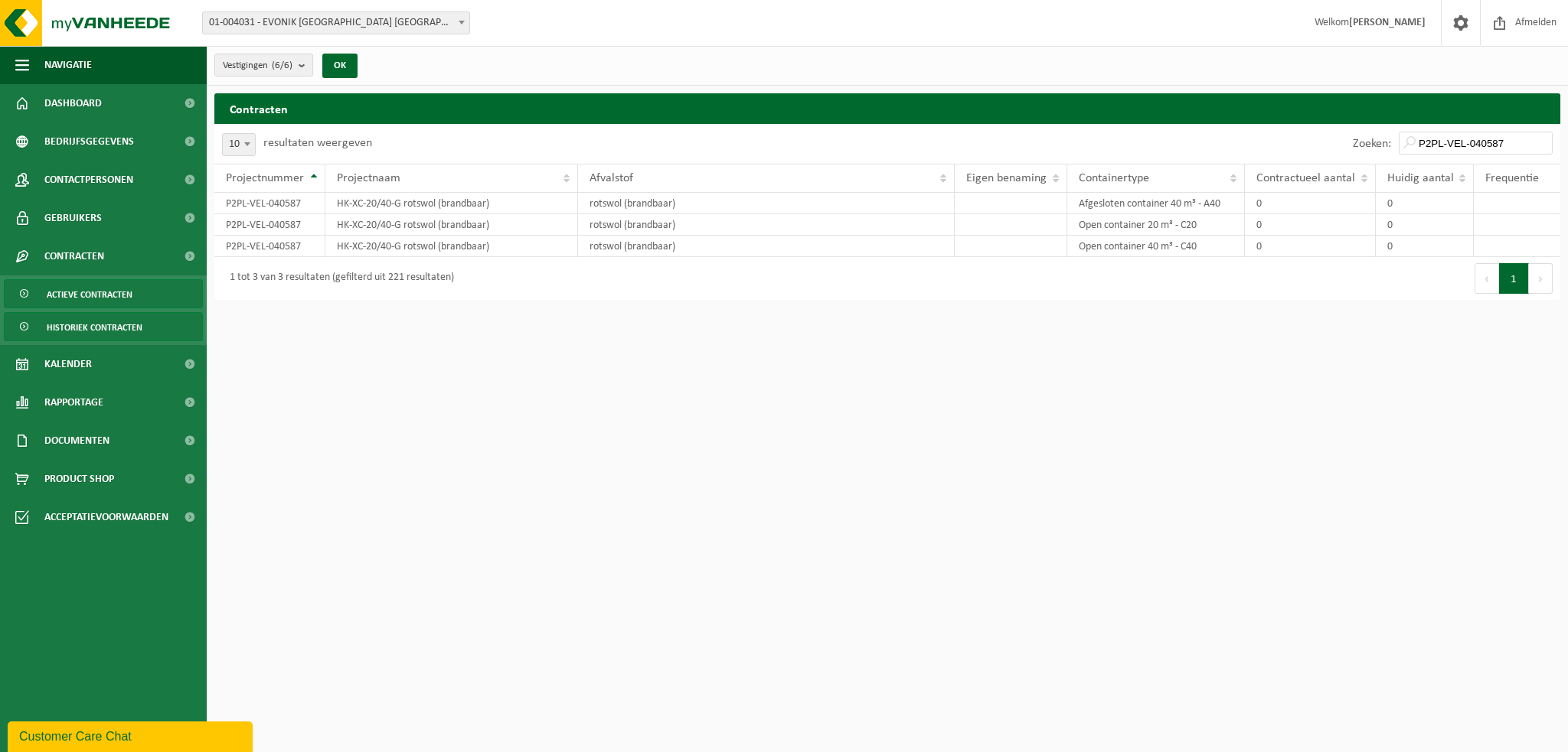
click at [121, 294] on span "Actieve contracten" at bounding box center [89, 295] width 86 height 29
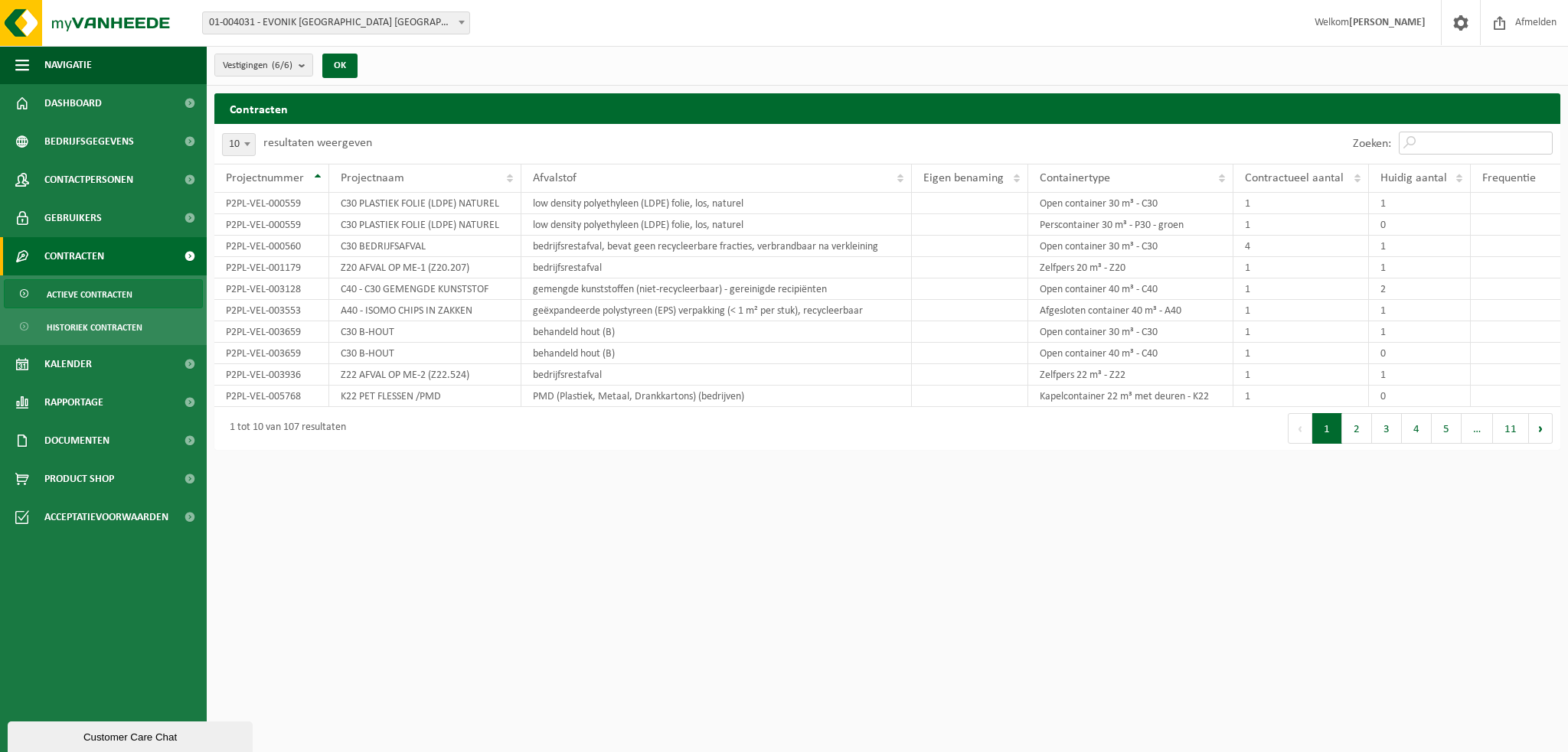
click at [1473, 133] on input "Zoeken:" at bounding box center [1476, 143] width 154 height 23
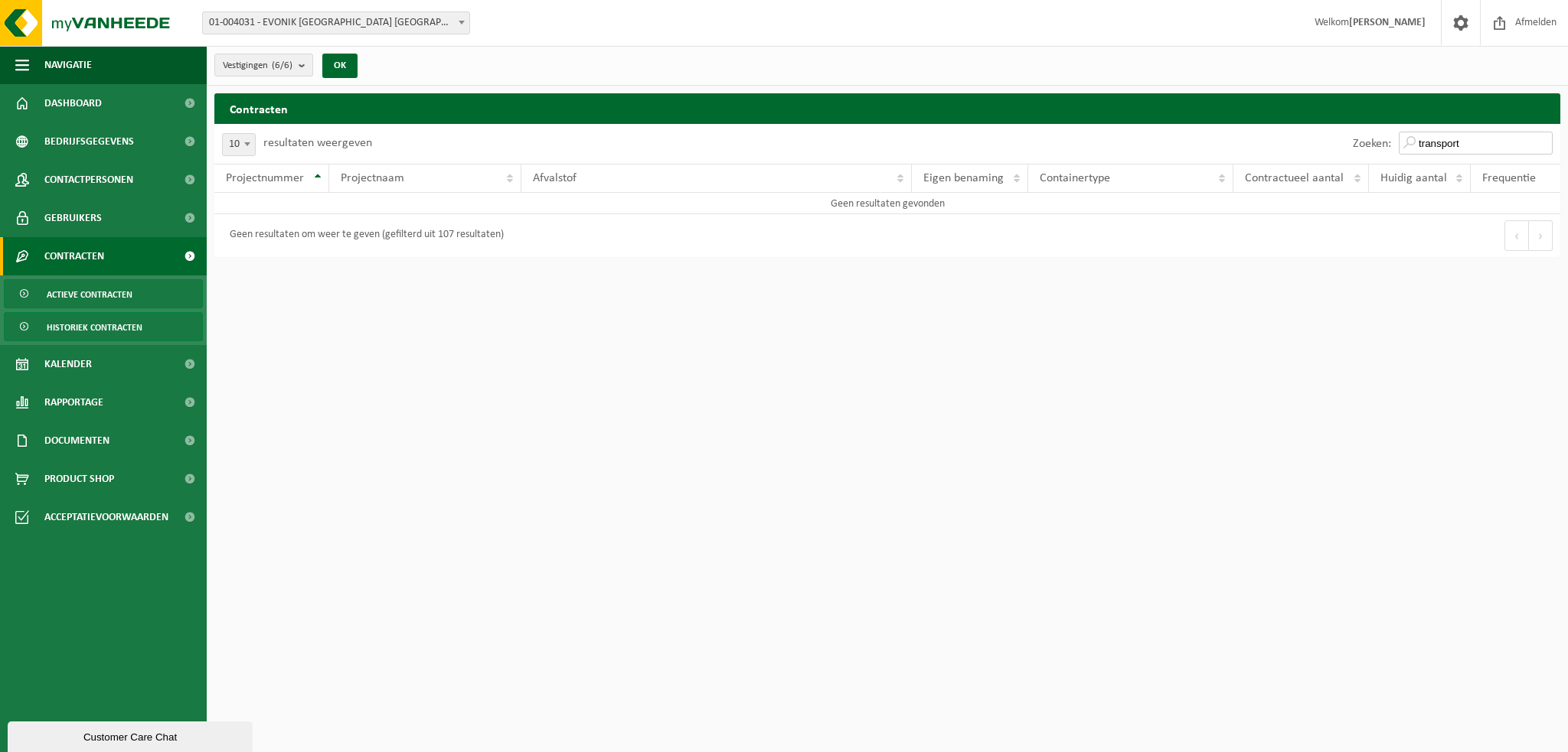
type input "transport"
click at [95, 325] on span "Historiek contracten" at bounding box center [94, 328] width 96 height 29
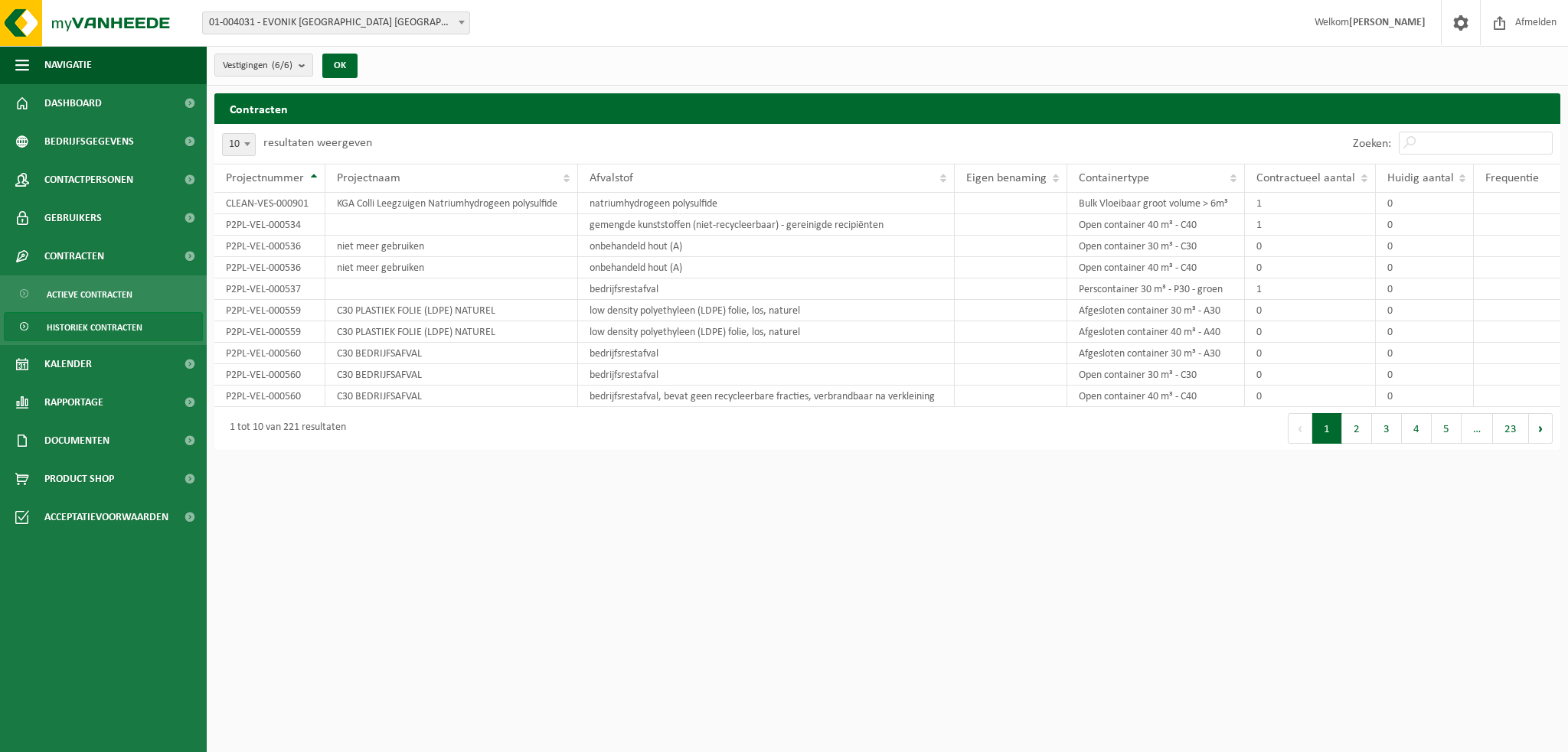
click at [1469, 147] on input "Zoeken:" at bounding box center [1476, 143] width 154 height 23
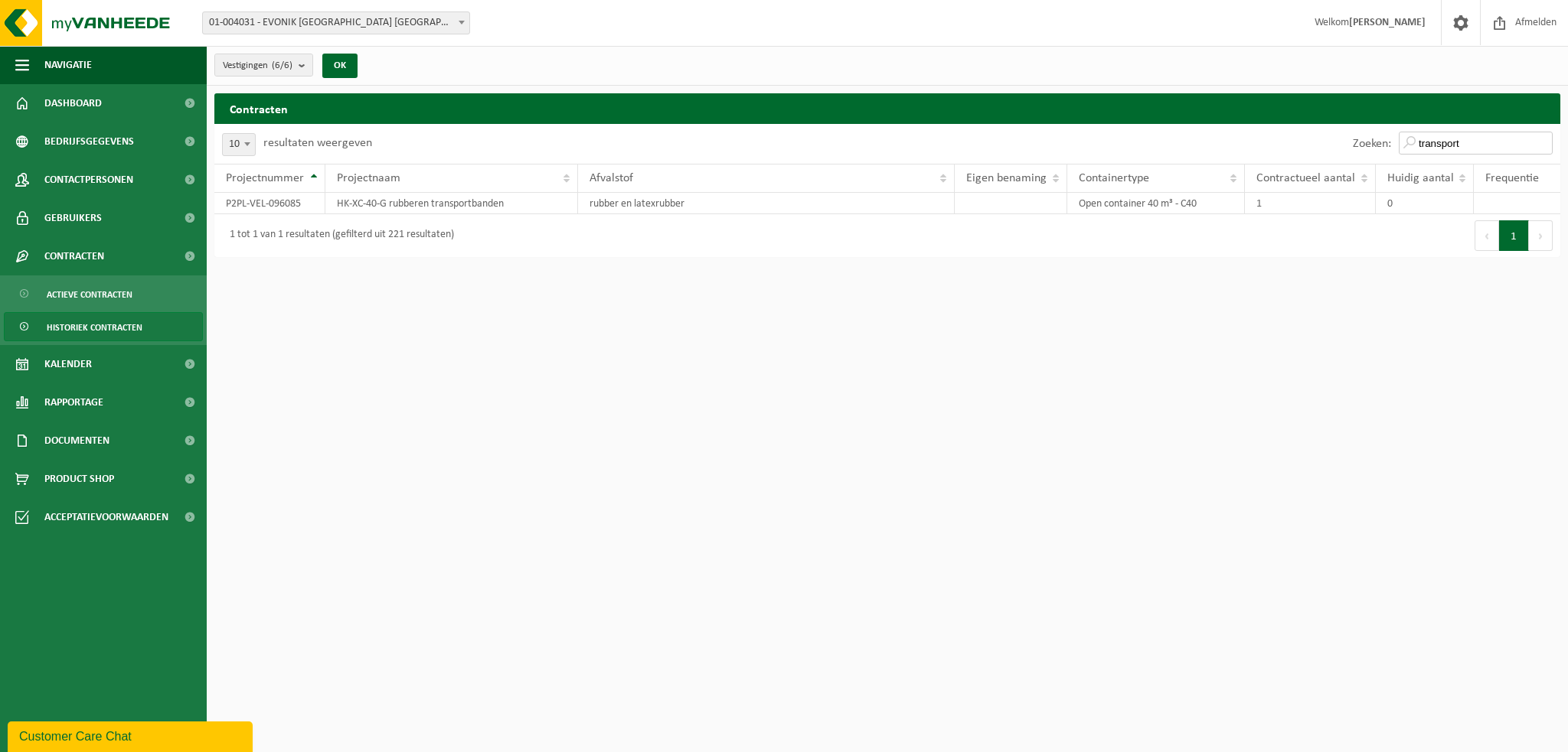
drag, startPoint x: 1368, startPoint y: 133, endPoint x: 1346, endPoint y: 133, distance: 22.0
click at [1346, 133] on div "Zoeken: transport" at bounding box center [1223, 144] width 673 height 40
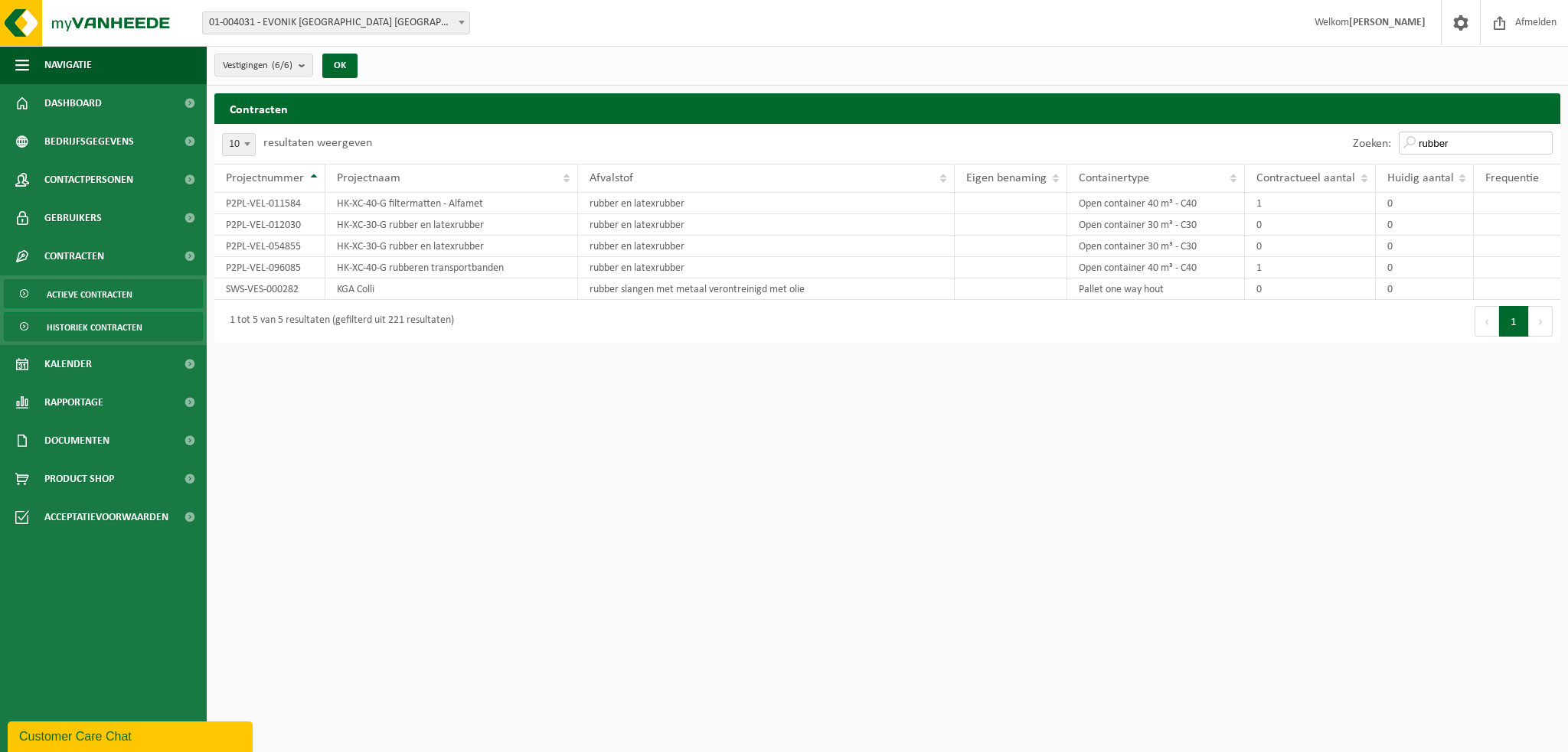
type input "rubber"
click at [99, 297] on span "Actieve contracten" at bounding box center [89, 295] width 86 height 29
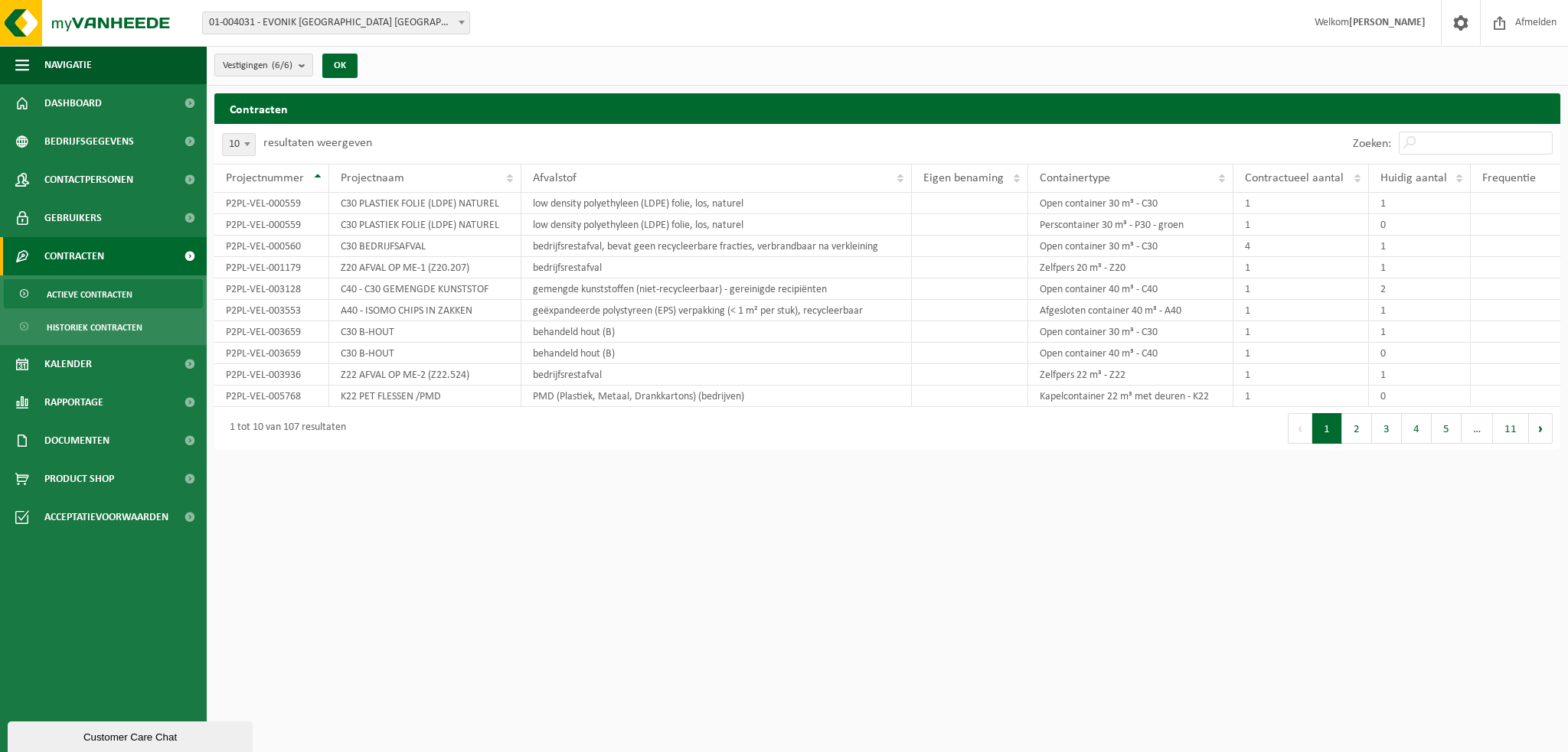
click at [104, 295] on span "Actieve contracten" at bounding box center [89, 295] width 86 height 29
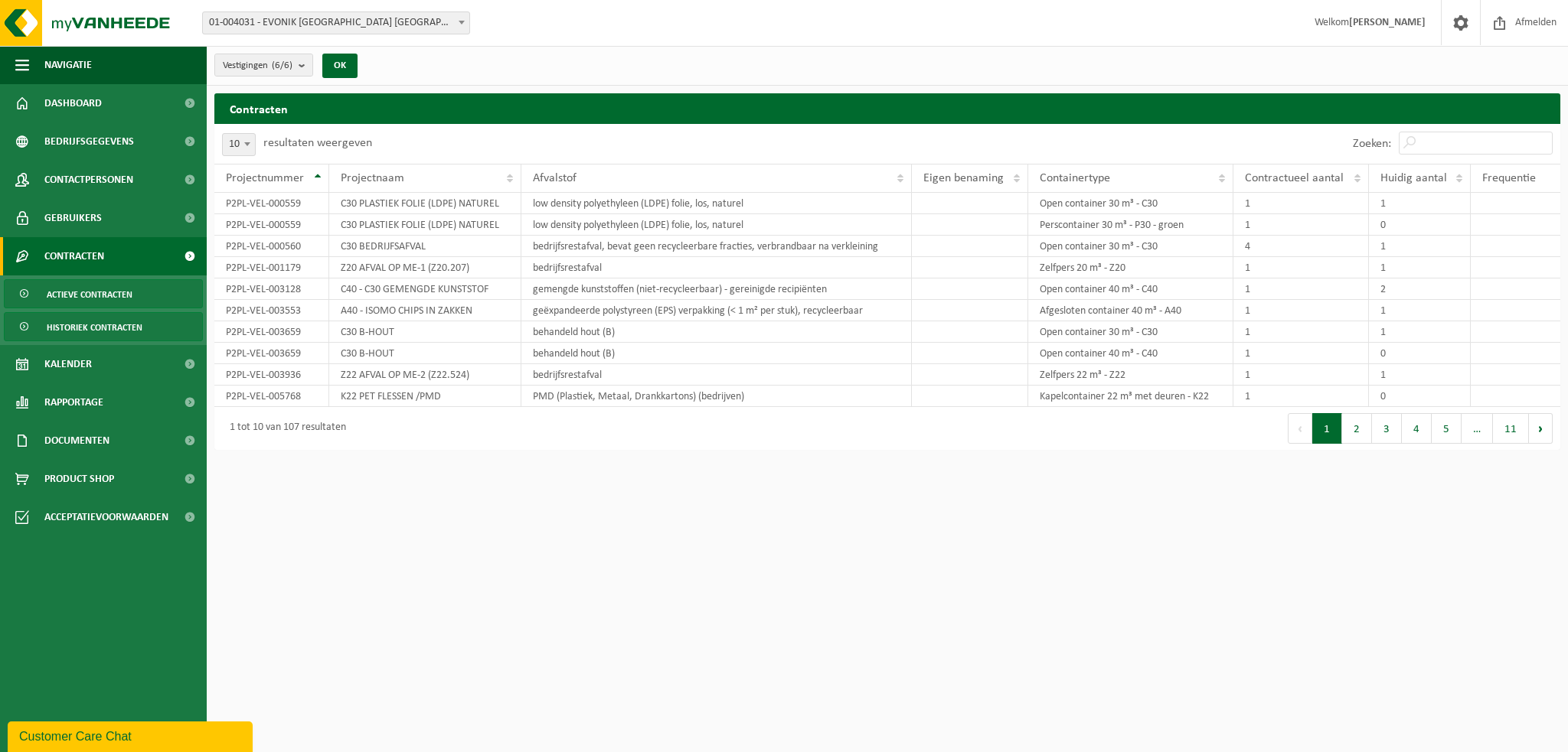
click at [126, 326] on span "Historiek contracten" at bounding box center [94, 328] width 96 height 29
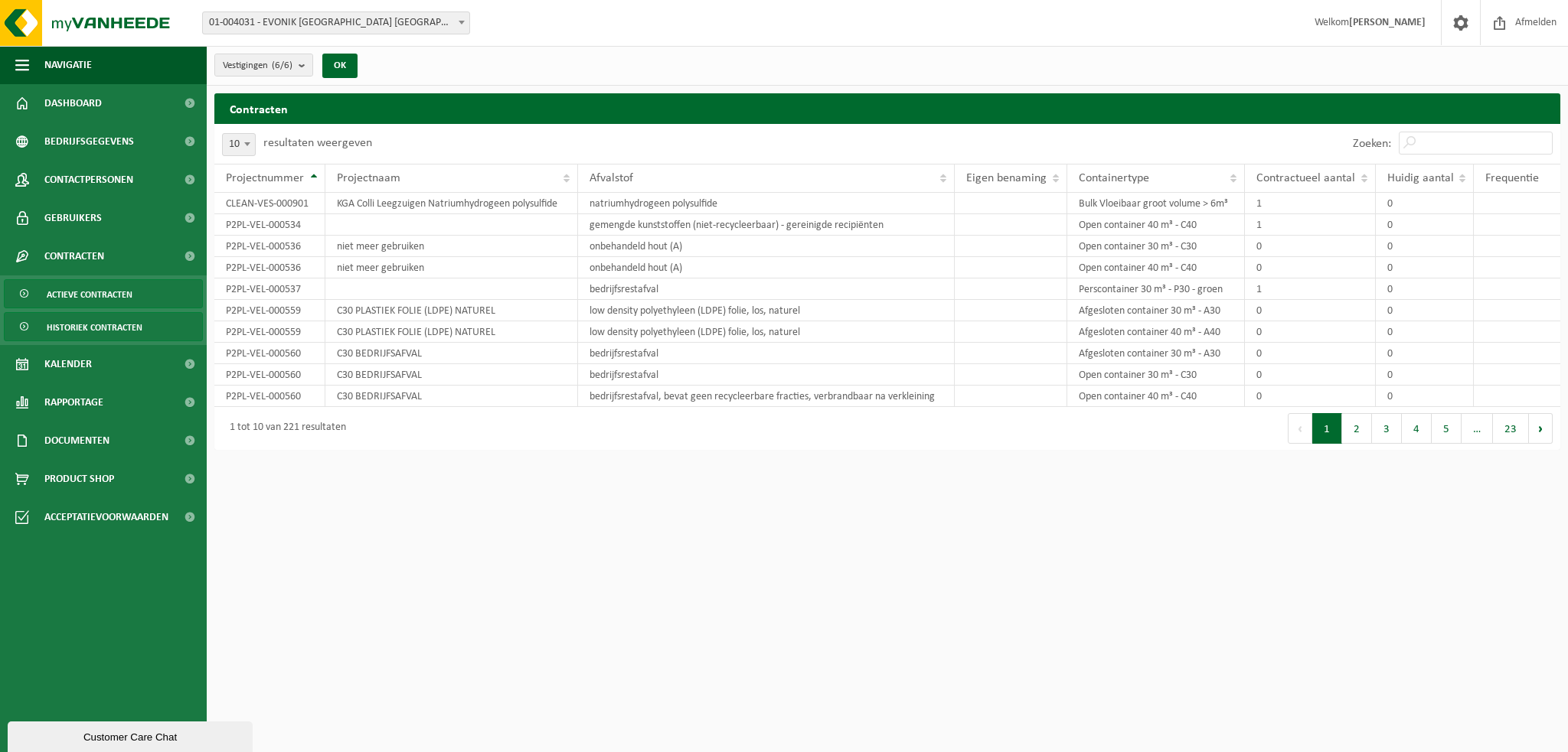
click at [124, 290] on span "Actieve contracten" at bounding box center [89, 295] width 86 height 29
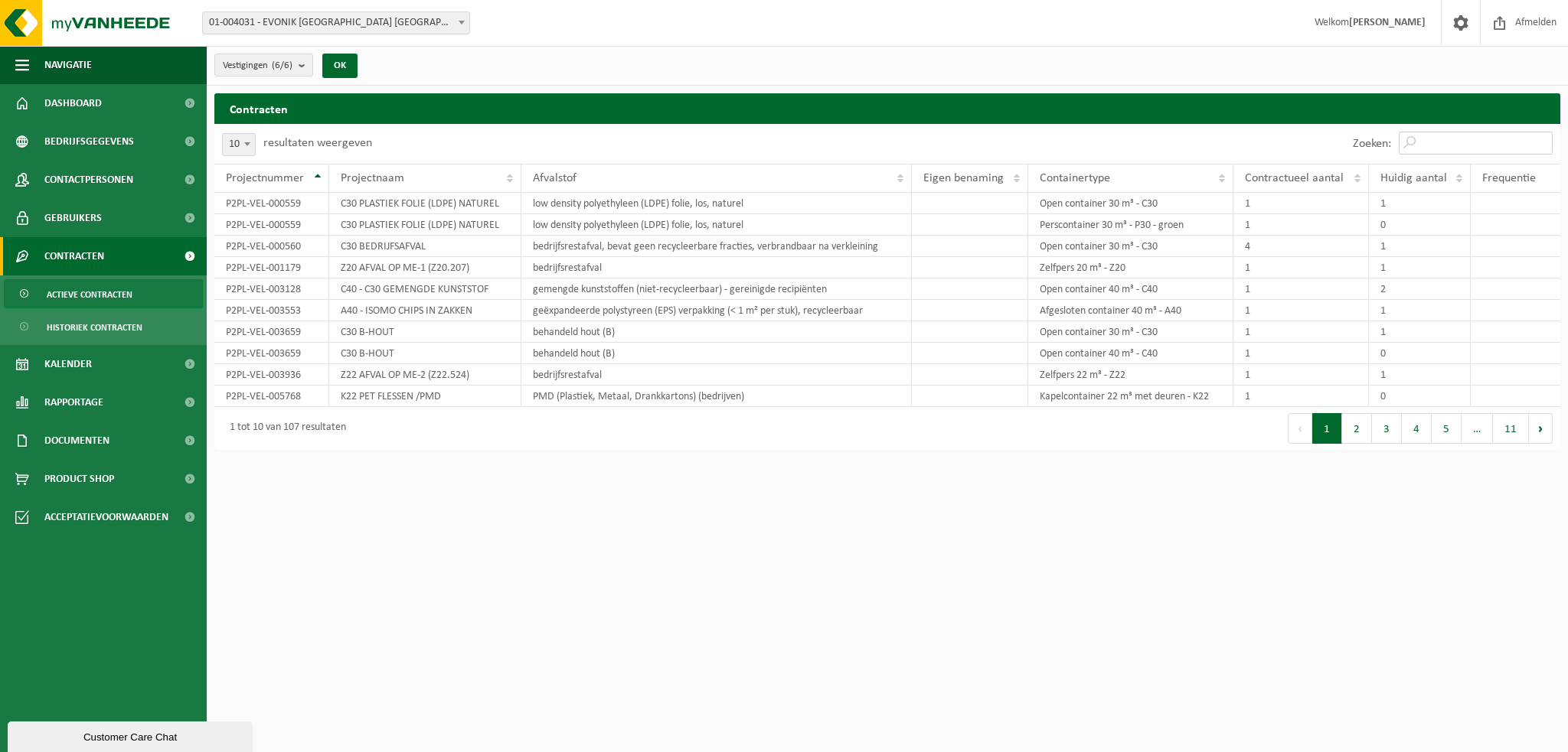
click at [1470, 147] on input "Zoeken:" at bounding box center [1476, 143] width 154 height 23
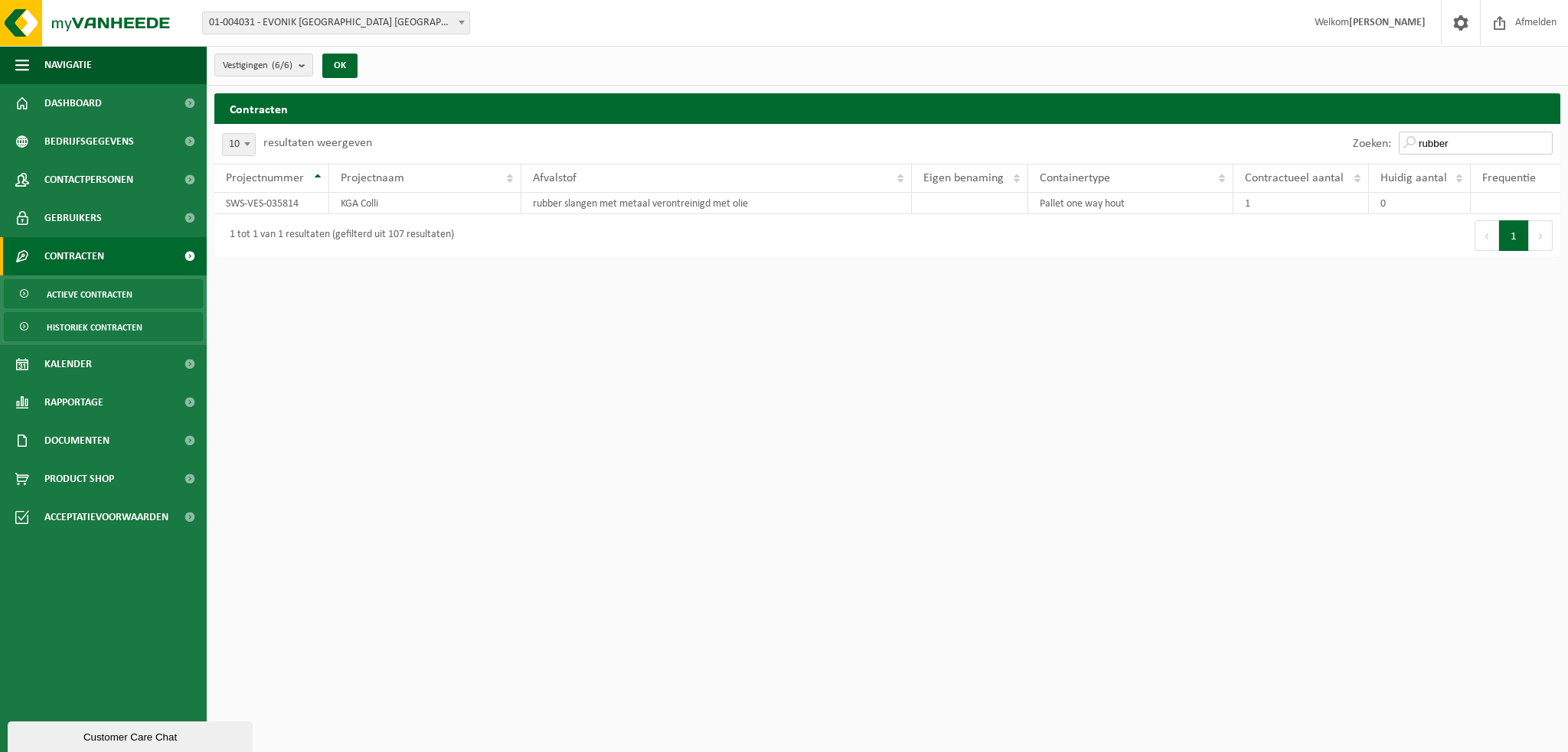
type input "rubber"
click at [70, 323] on span "Historiek contracten" at bounding box center [94, 328] width 96 height 29
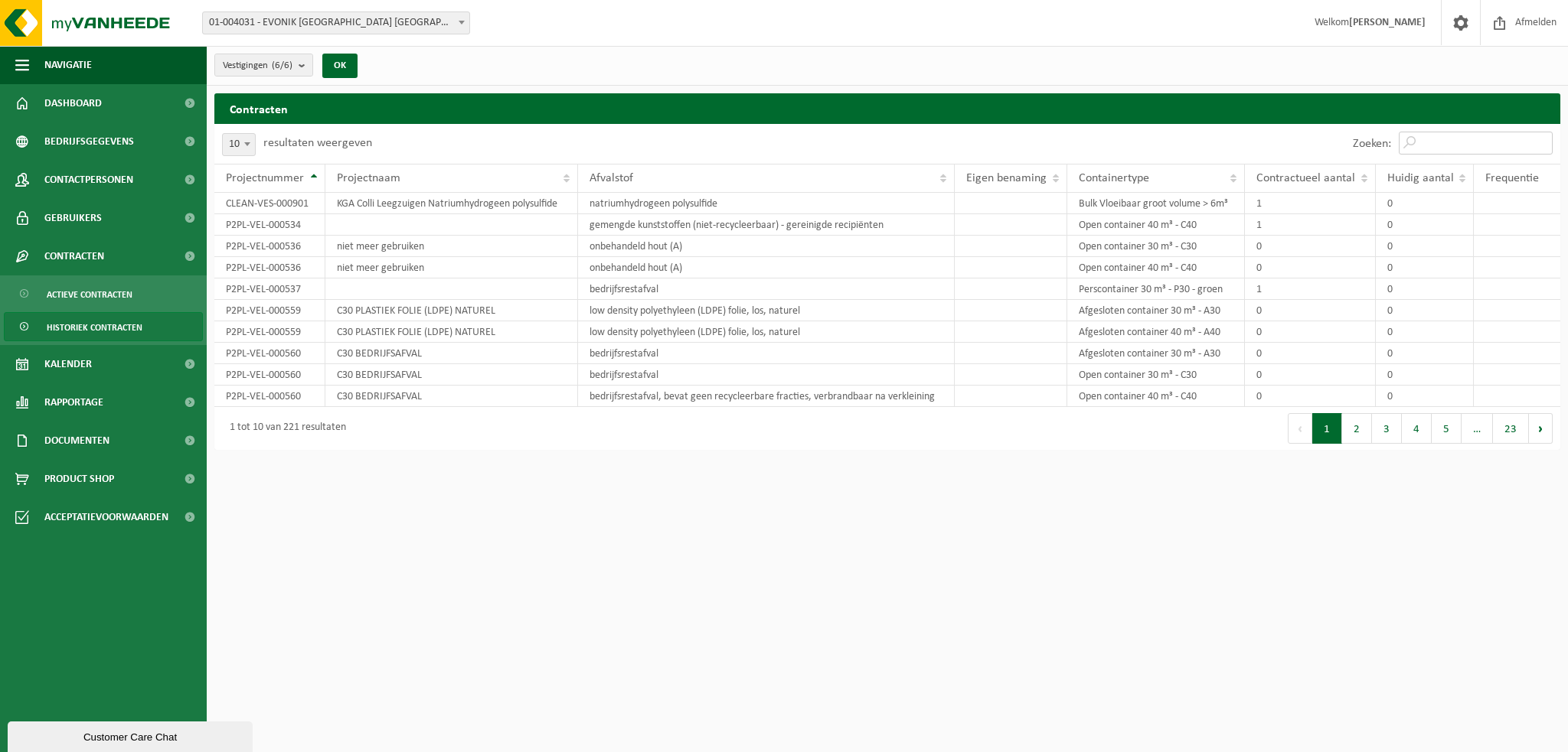
click at [1521, 139] on input "Zoeken:" at bounding box center [1476, 143] width 154 height 23
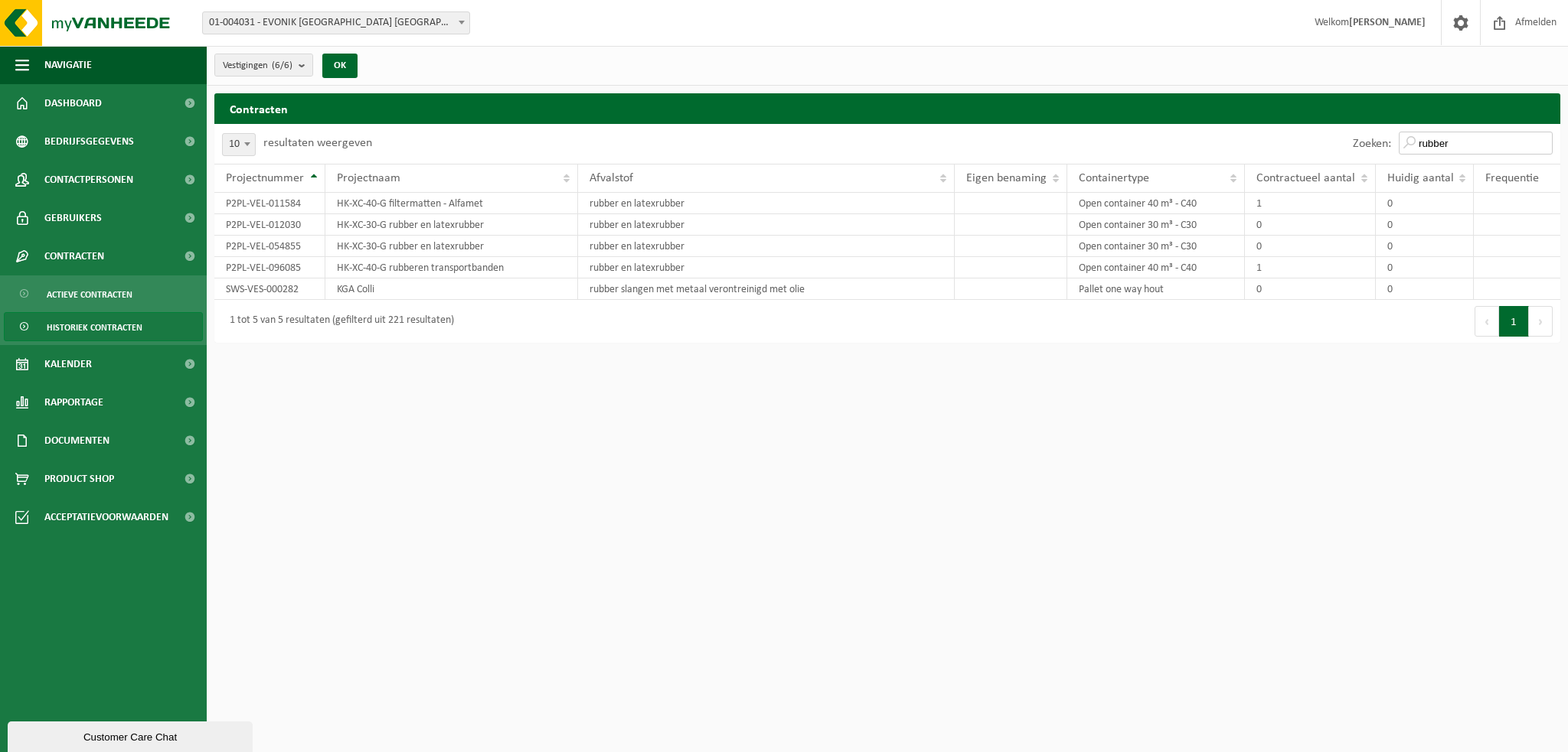
type input "rubber"
drag, startPoint x: 723, startPoint y: 397, endPoint x: 292, endPoint y: 275, distance: 447.9
click at [720, 397] on html "Vestiging: 01-004031 - EVONIK ANTWERPEN NV - ANTWERPEN 10-995870 - EVONIK - ACM…" at bounding box center [784, 376] width 1568 height 752
click at [126, 292] on span "Actieve contracten" at bounding box center [89, 295] width 86 height 29
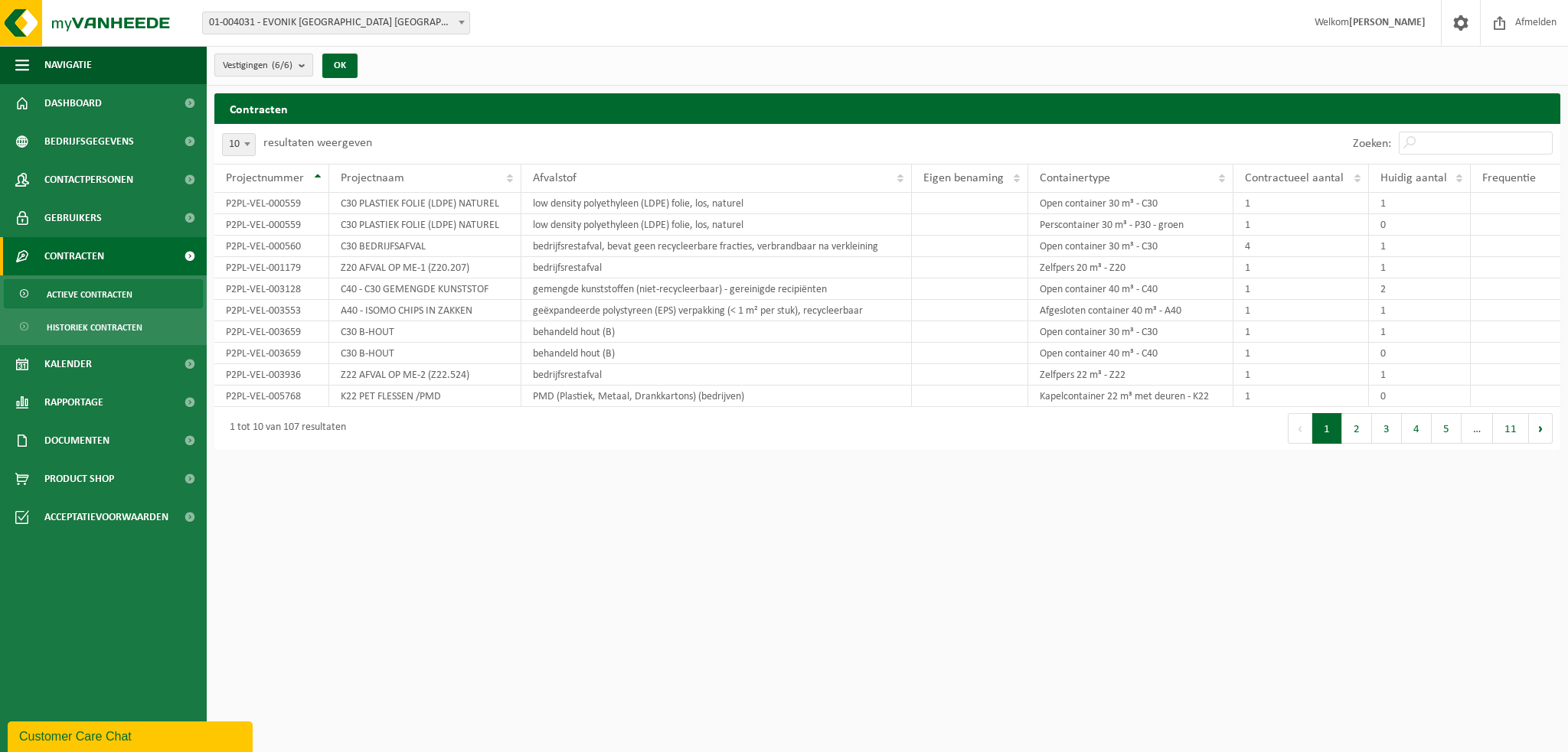
click at [303, 65] on b "submit" at bounding box center [305, 65] width 13 height 21
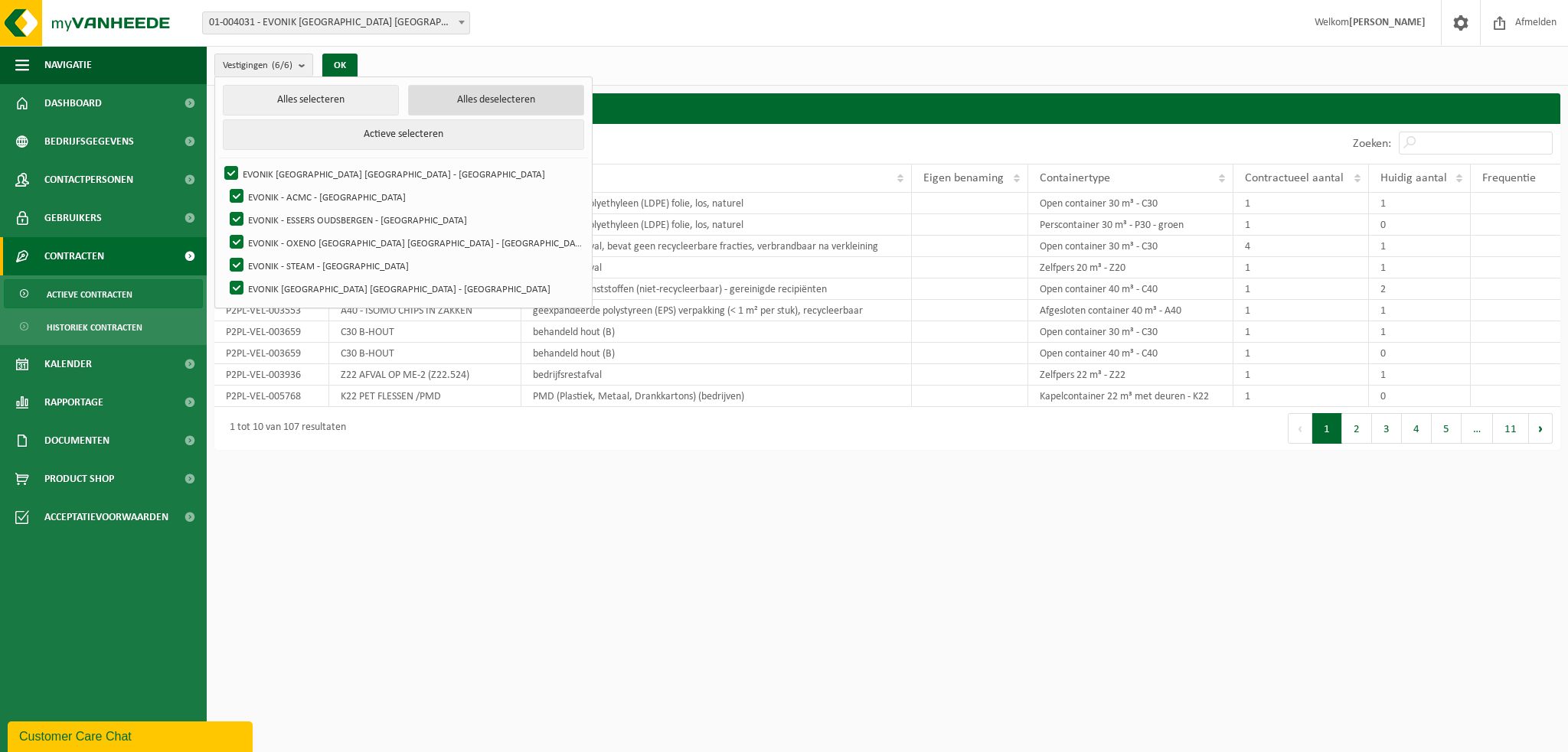
click at [408, 96] on button "Alles deselecteren" at bounding box center [496, 100] width 176 height 30
checkbox input "false"
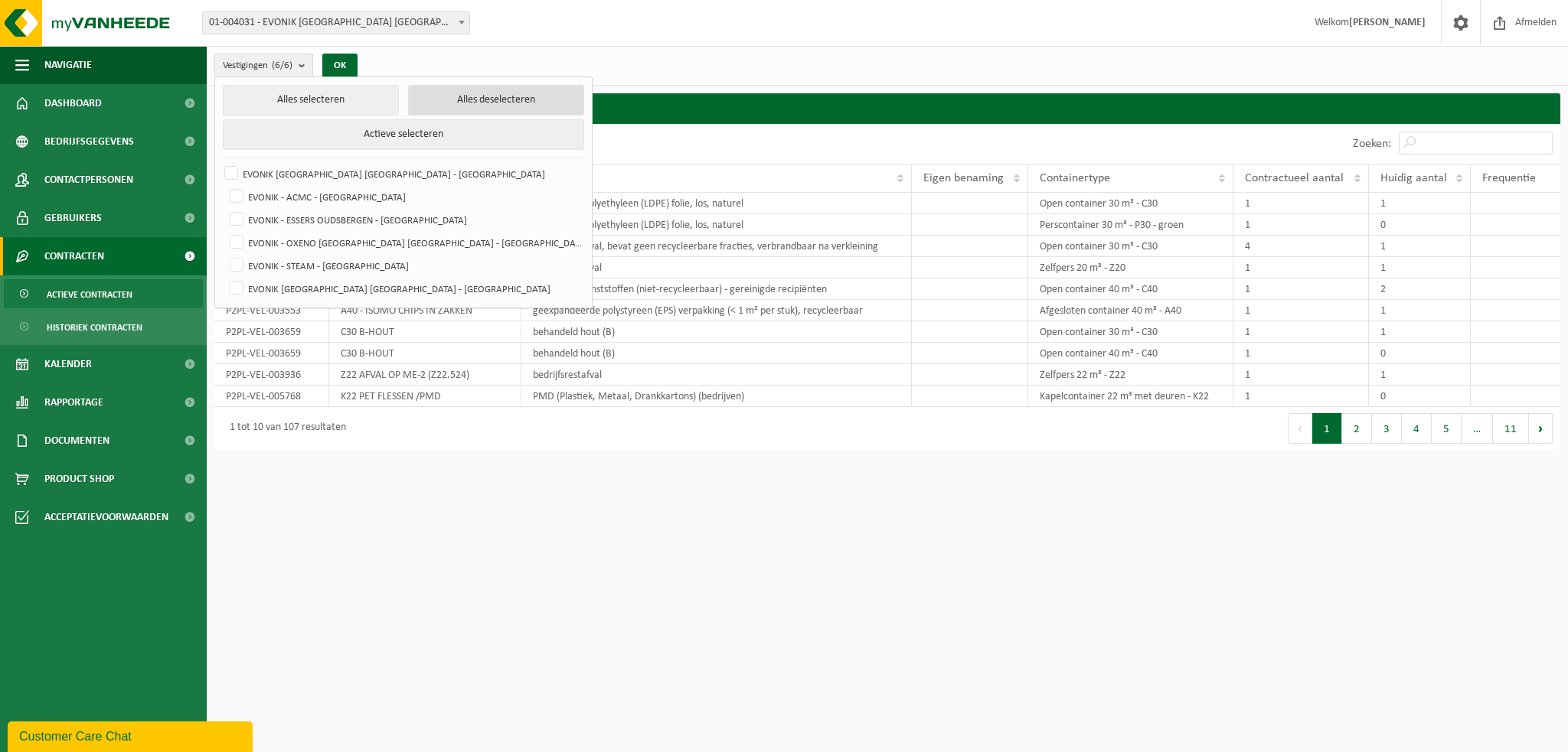
checkbox input "false"
click at [239, 262] on label "EVONIK - STEAM - [GEOGRAPHIC_DATA]" at bounding box center [405, 266] width 356 height 23
click at [224, 255] on input "EVONIK - STEAM - [GEOGRAPHIC_DATA]" at bounding box center [223, 254] width 1 height 1
checkbox input "true"
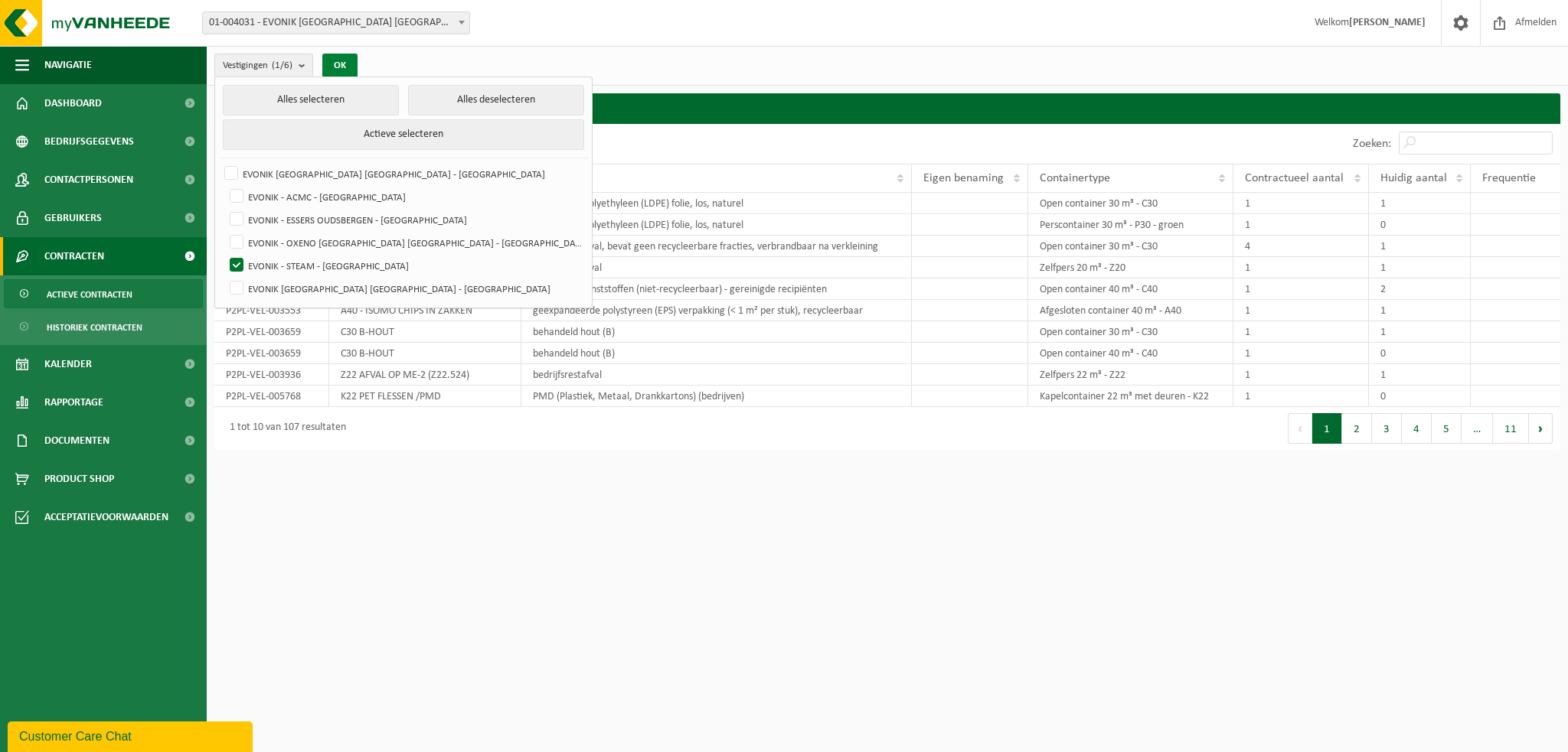
click at [340, 62] on button "OK" at bounding box center [340, 65] width 35 height 24
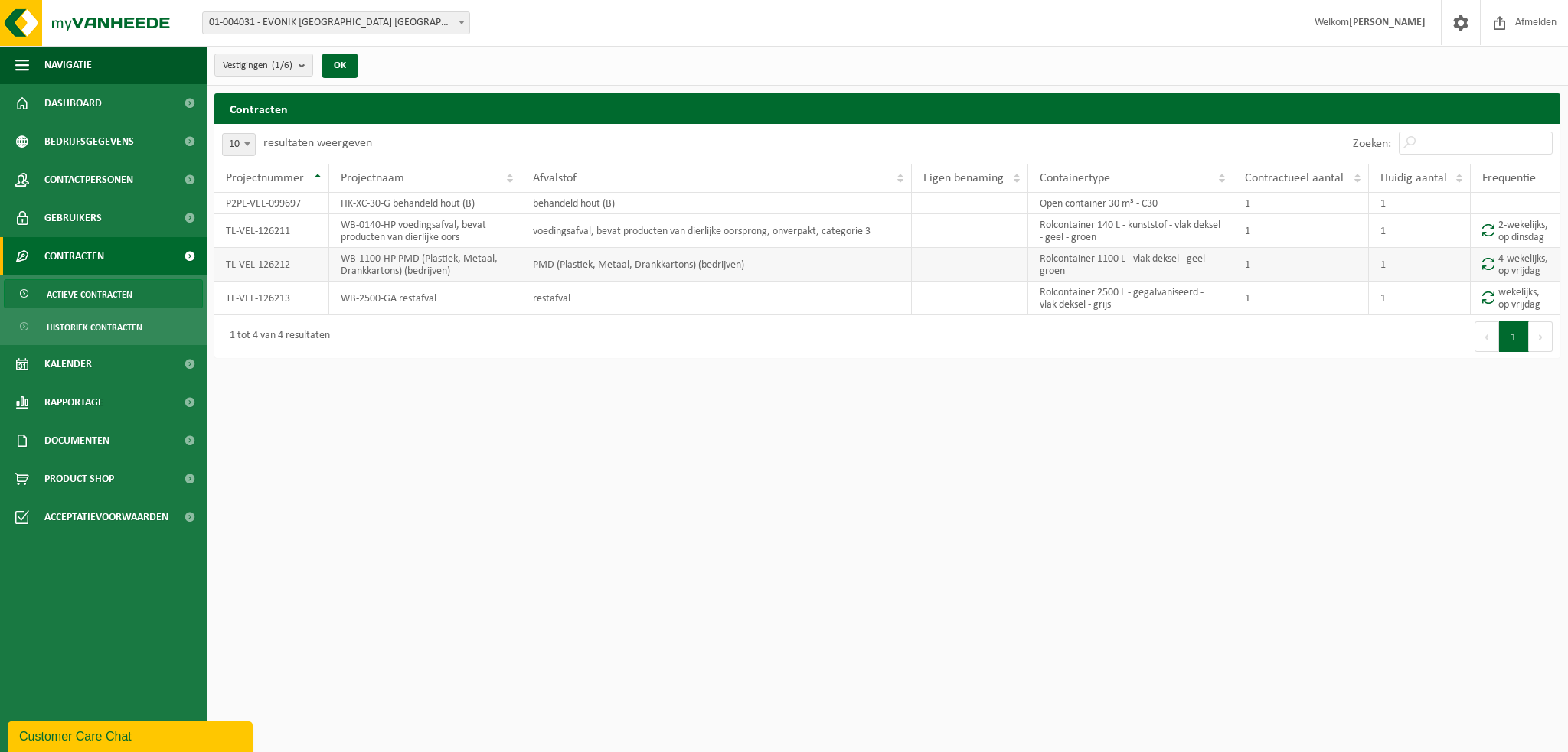
drag, startPoint x: 465, startPoint y: 292, endPoint x: 457, endPoint y: 291, distance: 8.1
click at [465, 281] on td "WB-1100-HP PMD (Plastiek, Metaal, Drankkartons) (bedrijven)" at bounding box center [424, 265] width 192 height 34
drag, startPoint x: 455, startPoint y: 291, endPoint x: 343, endPoint y: 281, distance: 112.4
click at [343, 281] on td "WB-1100-HP PMD (Plastiek, Metaal, Drankkartons) (bedrijven)" at bounding box center [424, 265] width 192 height 34
copy td "WB-1100-HP PMD (Plastiek, Metaal, Drankkartons) (bedrijven)"
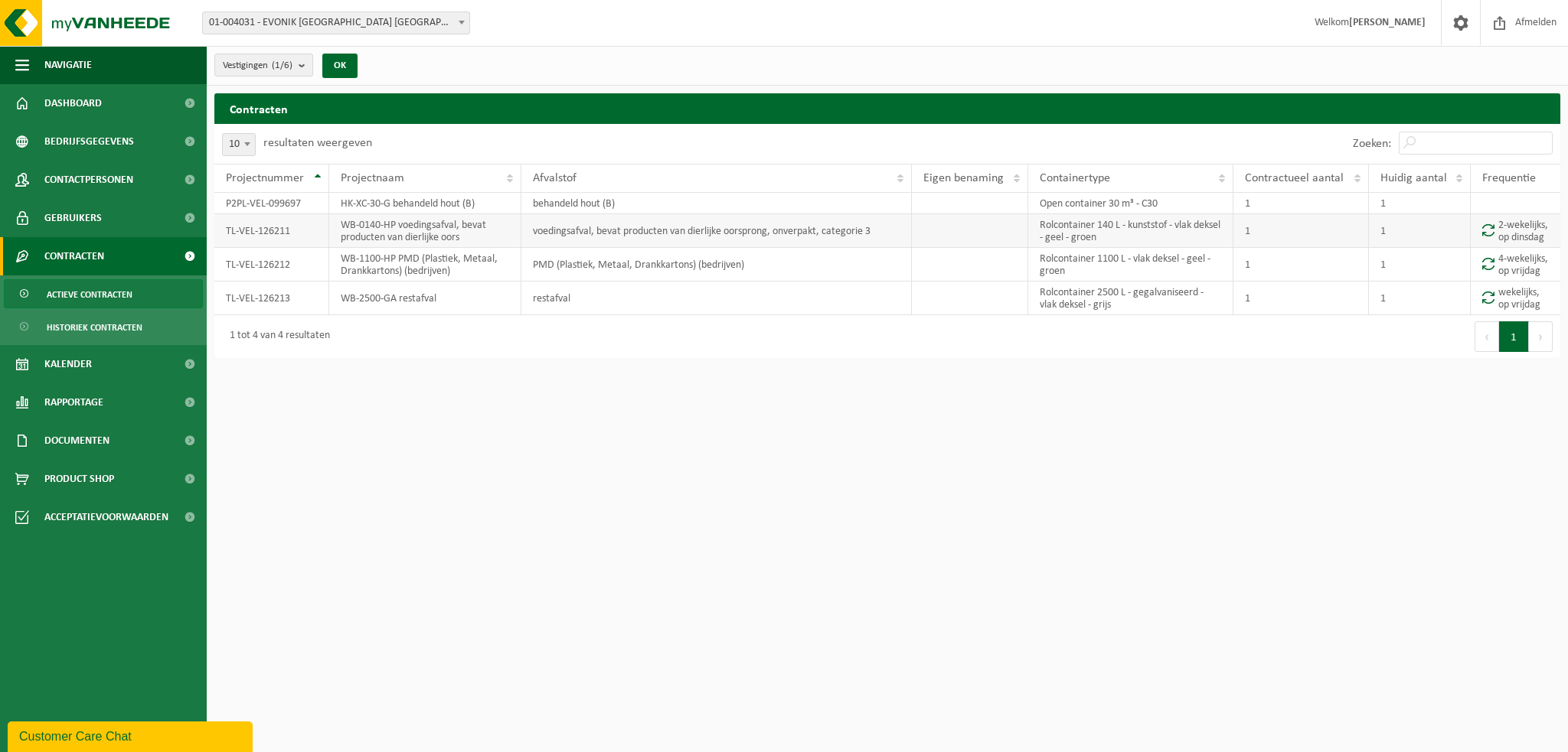
click at [485, 237] on td "WB-0140-HP voedingsafval, bevat producten van dierlijke oors" at bounding box center [424, 231] width 192 height 34
drag, startPoint x: 463, startPoint y: 246, endPoint x: 342, endPoint y: 226, distance: 122.6
click at [342, 226] on td "WB-0140-HP voedingsafval, bevat producten van dierlijke oors" at bounding box center [424, 231] width 192 height 34
copy td "WB-0140-HP voedingsafval, bevat producten van dierlijke oors"
click at [1143, 247] on td "Rolcontainer 140 L - kunststof - vlak deksel - geel - groen" at bounding box center [1131, 231] width 205 height 34
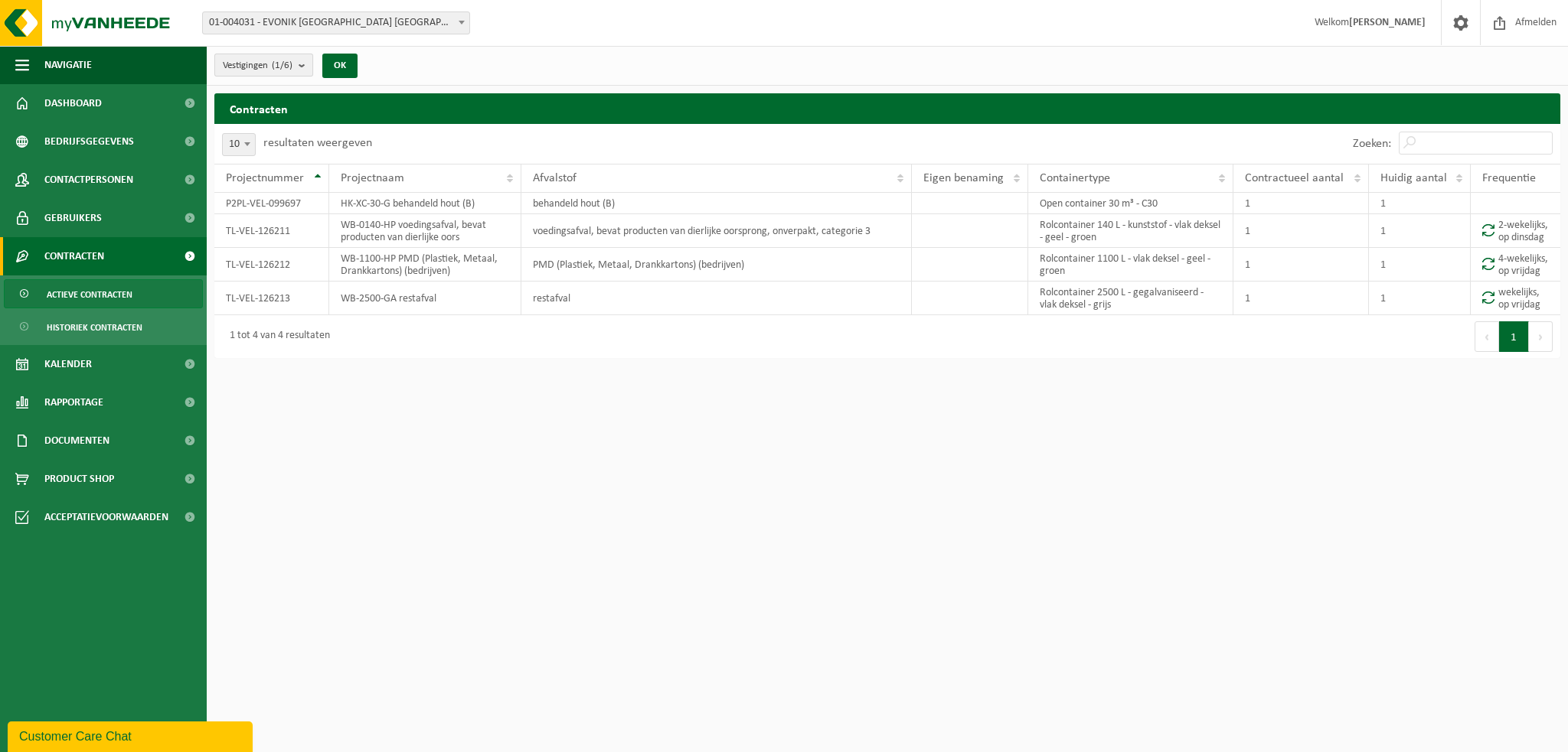
click at [309, 67] on b "submit" at bounding box center [305, 65] width 13 height 21
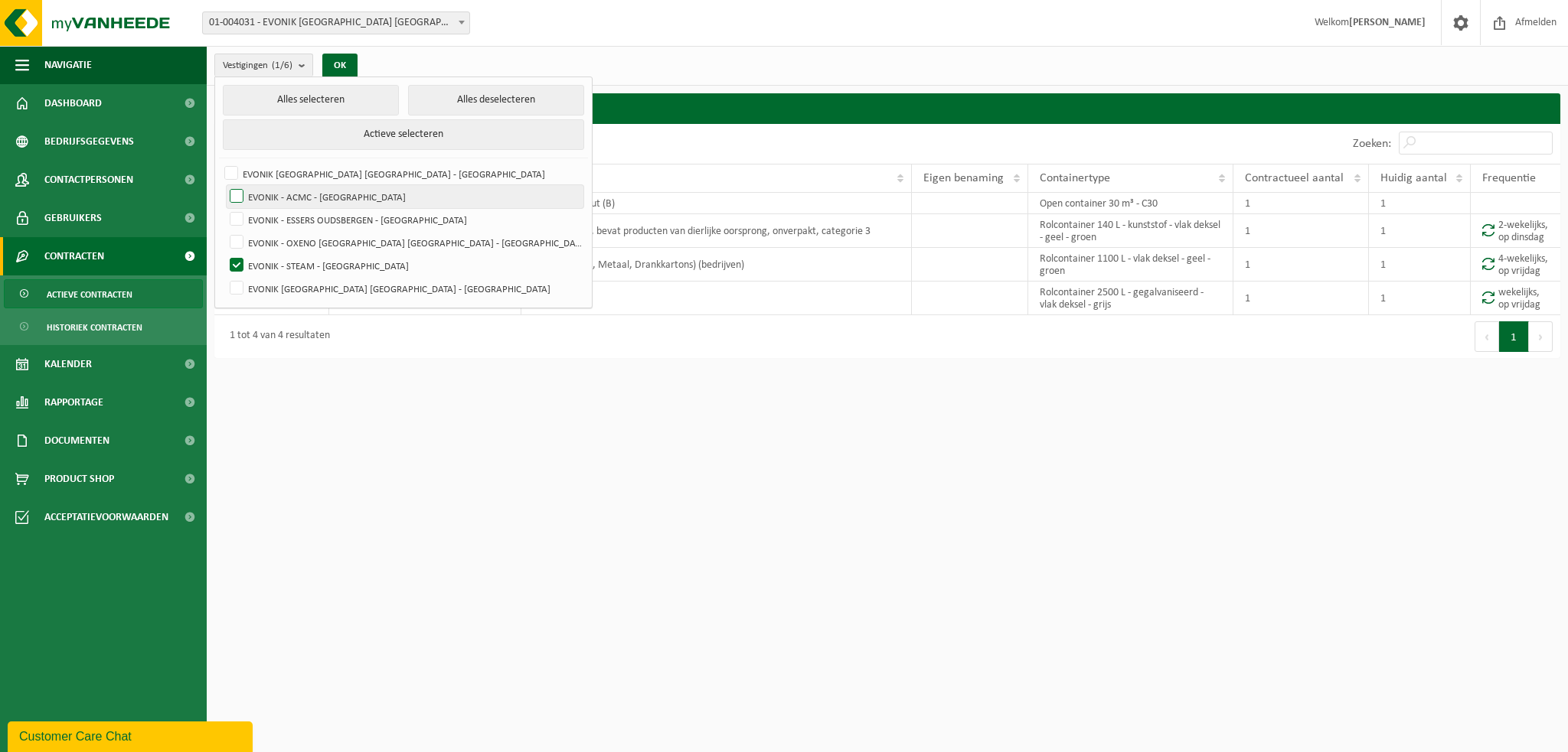
click at [244, 189] on label "EVONIK - ACMC - [GEOGRAPHIC_DATA]" at bounding box center [405, 196] width 356 height 23
click at [224, 185] on input "EVONIK - ACMC - [GEOGRAPHIC_DATA]" at bounding box center [223, 185] width 1 height 1
checkbox input "true"
click at [242, 260] on label "EVONIK - STEAM - [GEOGRAPHIC_DATA]" at bounding box center [405, 266] width 356 height 23
click at [224, 255] on input "EVONIK - STEAM - [GEOGRAPHIC_DATA]" at bounding box center [223, 254] width 1 height 1
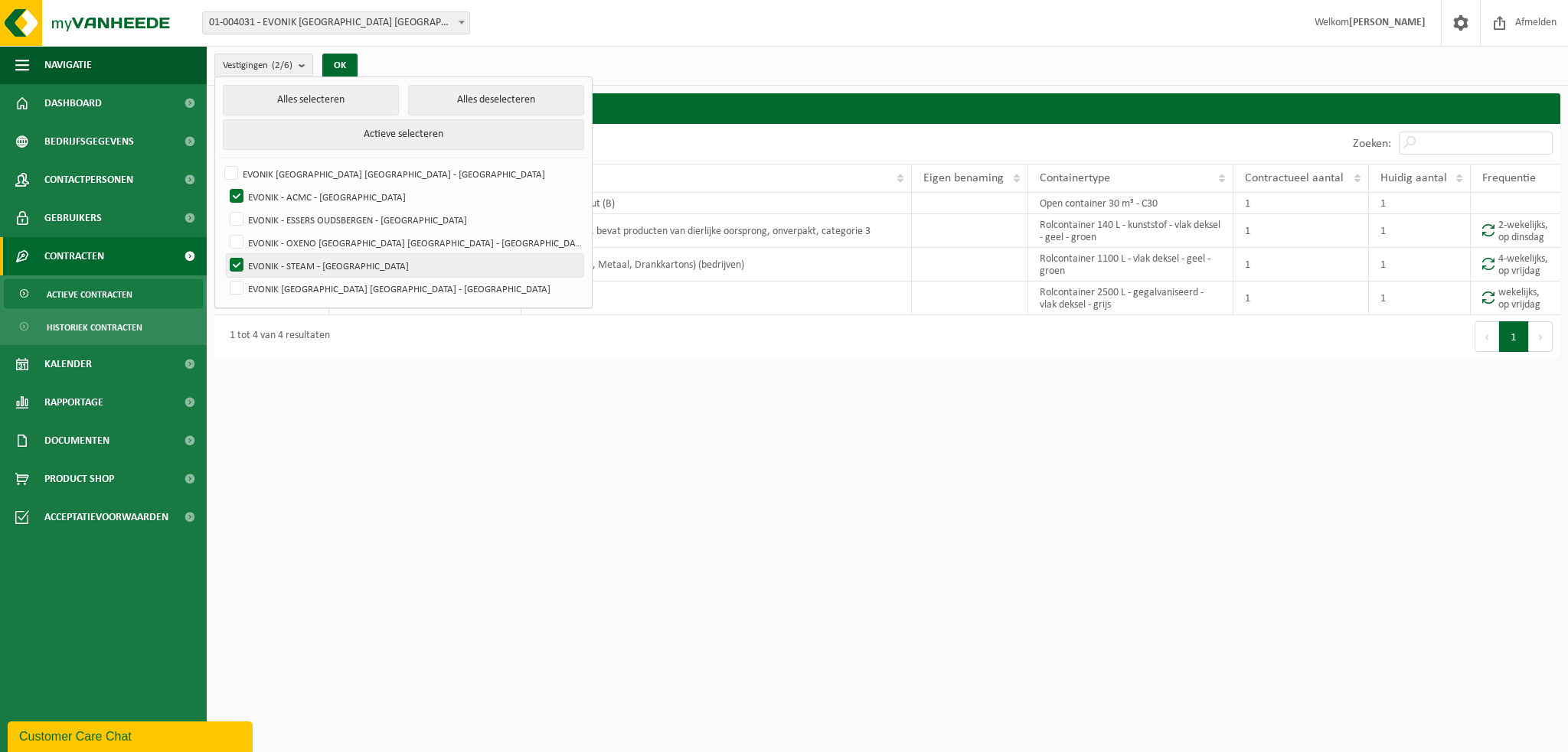
checkbox input "false"
click at [339, 61] on button "OK" at bounding box center [340, 65] width 35 height 24
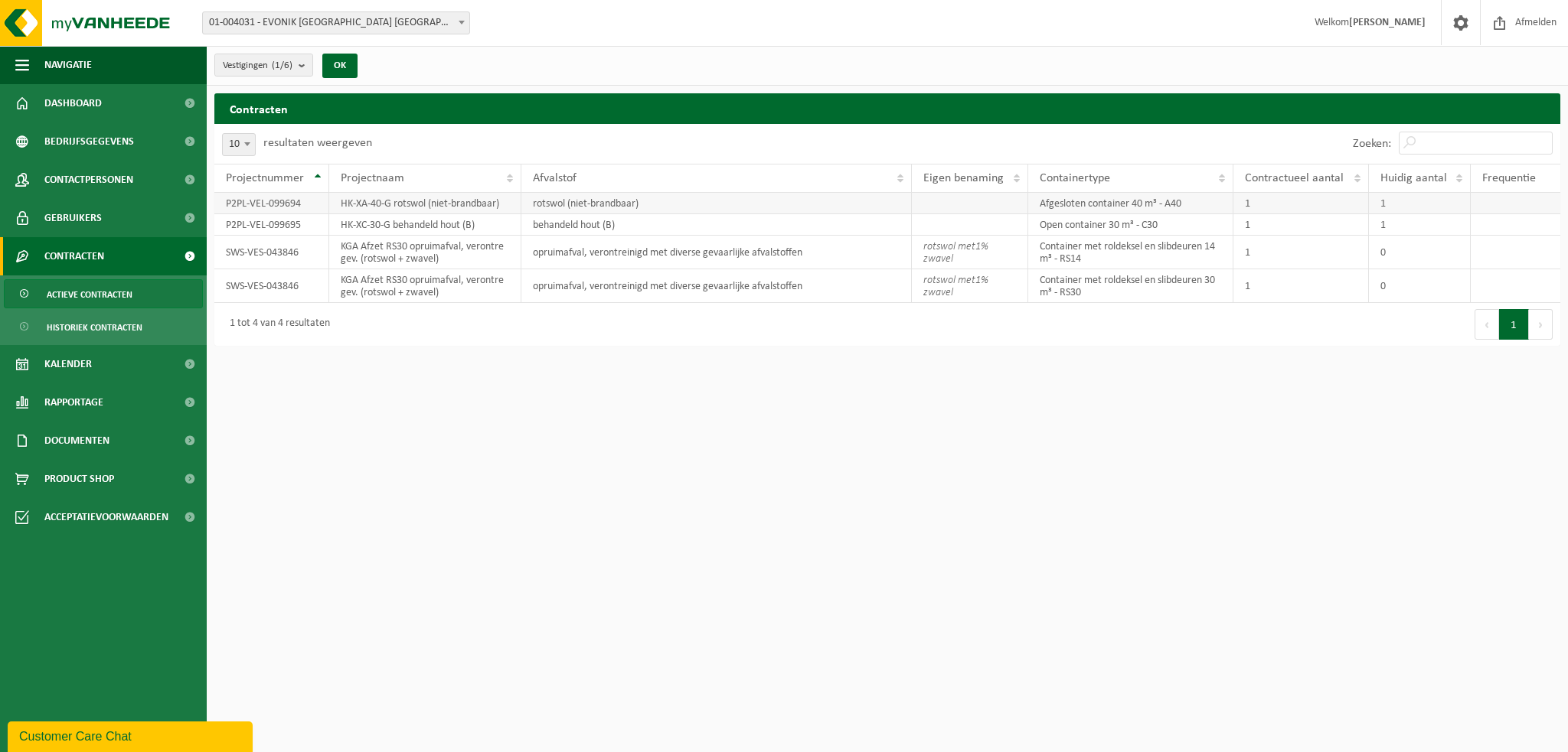
click at [510, 206] on td "HK-XA-40-G rotswol (niet-brandbaar)" at bounding box center [424, 204] width 192 height 21
drag, startPoint x: 499, startPoint y: 206, endPoint x: 344, endPoint y: 206, distance: 155.0
click at [344, 206] on td "HK-XA-40-G rotswol (niet-brandbaar)" at bounding box center [424, 204] width 192 height 21
copy td "HK-XA-40-G rotswol (niet-brandbaar)"
click at [323, 207] on td "P2PL-VEL-099694" at bounding box center [272, 204] width 115 height 21
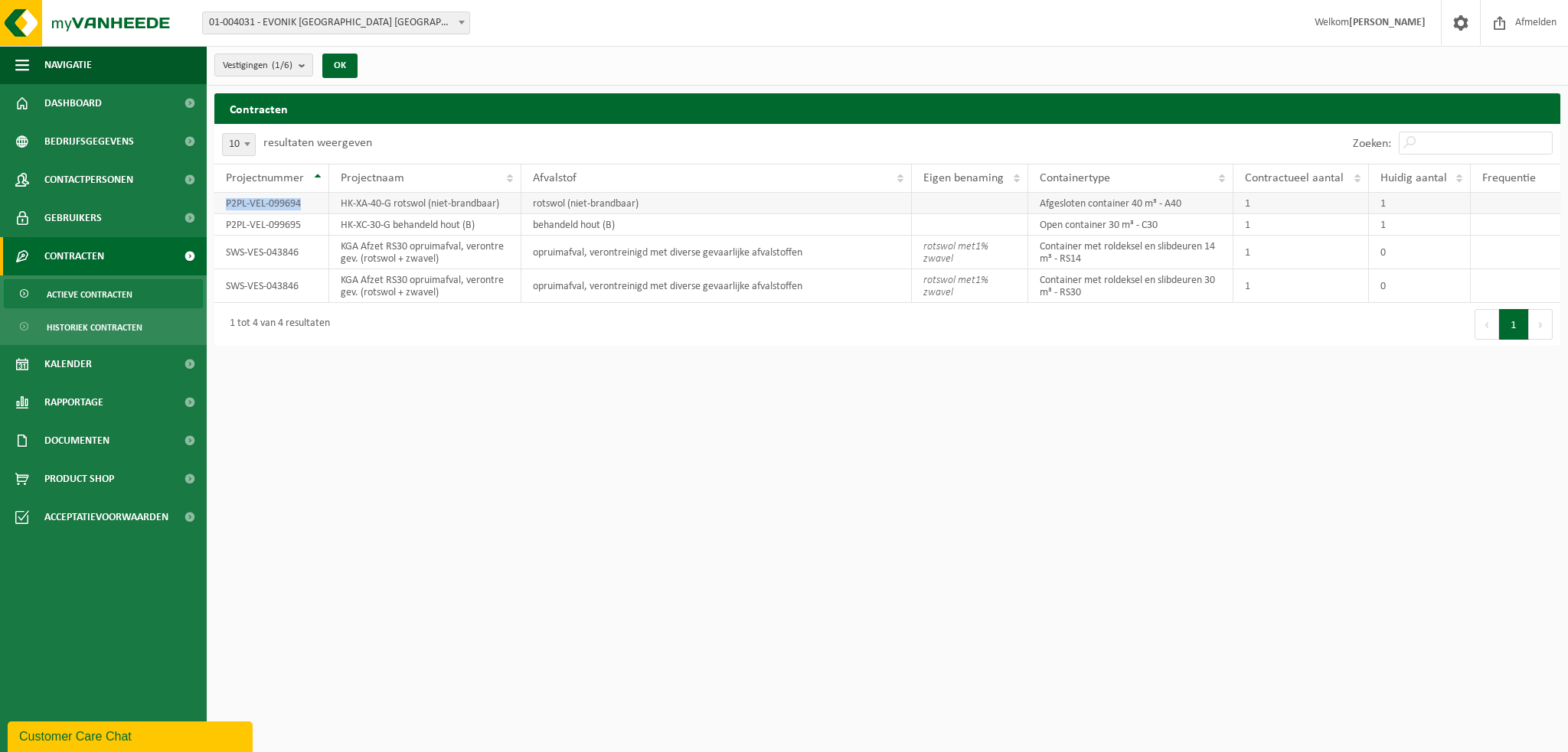
drag, startPoint x: 306, startPoint y: 205, endPoint x: 225, endPoint y: 208, distance: 81.1
click at [225, 208] on td "P2PL-VEL-099694" at bounding box center [272, 204] width 115 height 21
copy td "P2PL-VEL-099694"
click at [288, 206] on td "P2PL-VEL-099694" at bounding box center [272, 204] width 115 height 21
drag, startPoint x: 300, startPoint y: 202, endPoint x: 221, endPoint y: 205, distance: 79.1
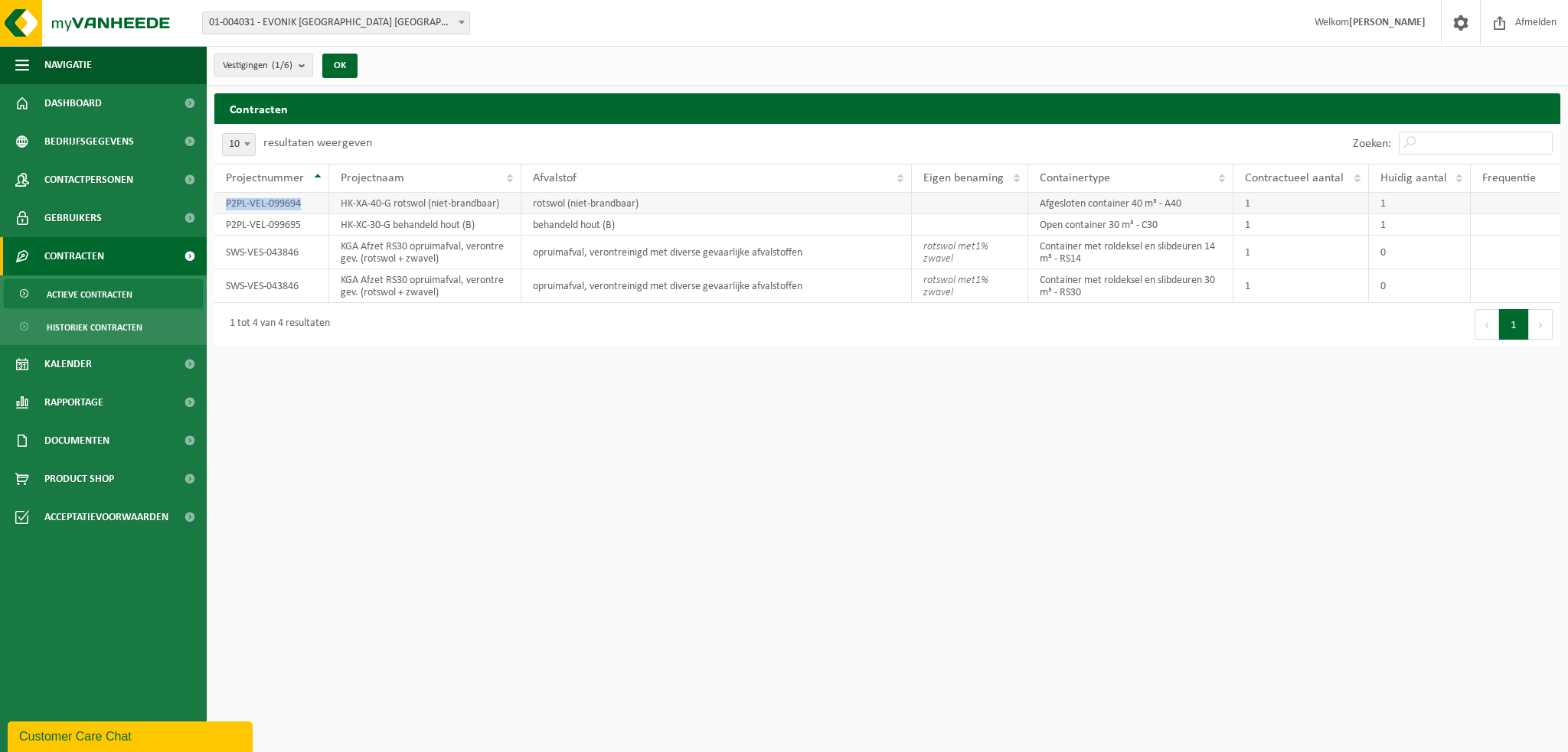
click at [221, 205] on td "P2PL-VEL-099694" at bounding box center [272, 204] width 115 height 21
copy td "P2PL-VEL-099694"
click at [1455, 136] on input "Zoeken:" at bounding box center [1476, 143] width 154 height 23
paste input "TL-VEL-126211"
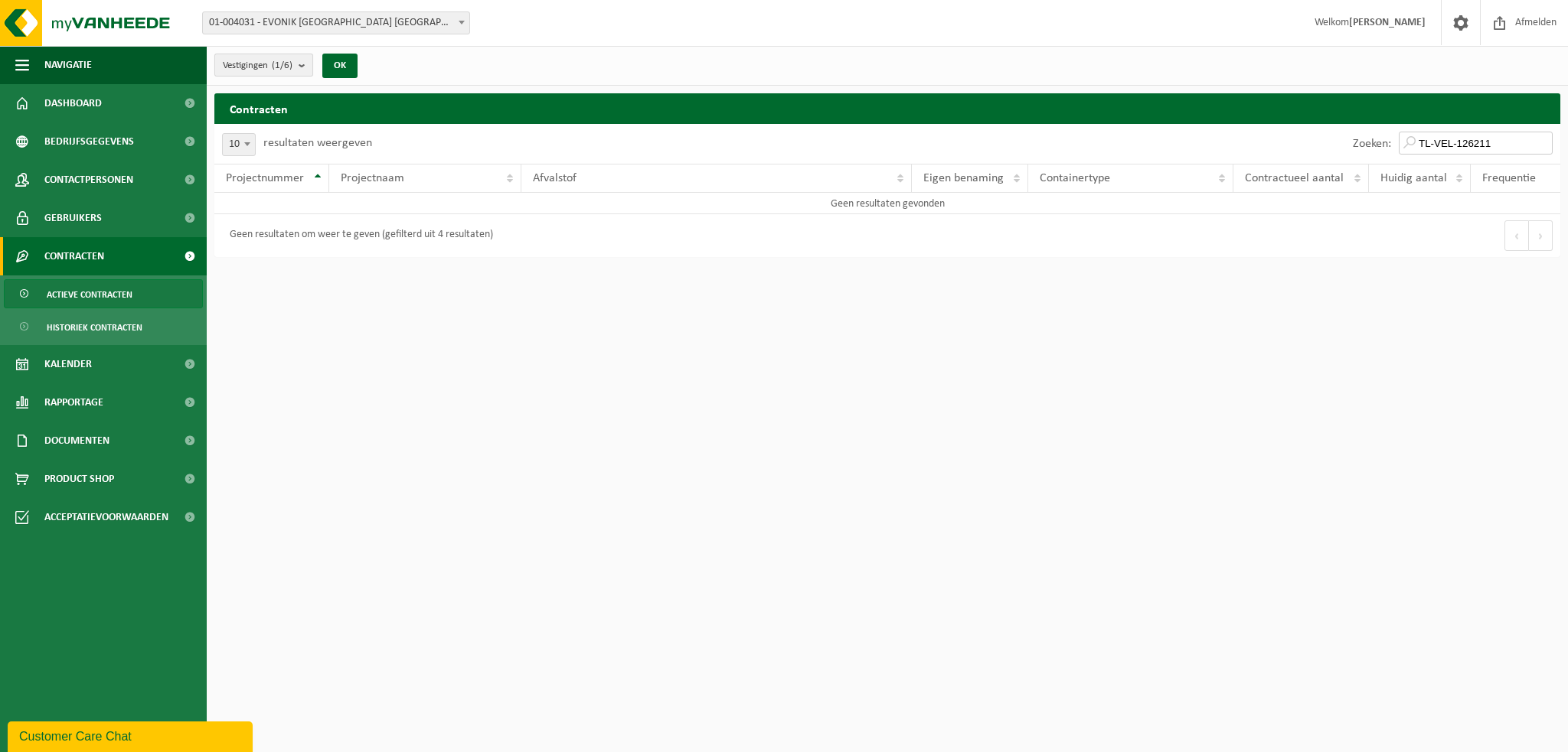
type input "TL-VEL-126211"
click at [298, 65] on button "Vestigingen (1/6)" at bounding box center [264, 65] width 99 height 23
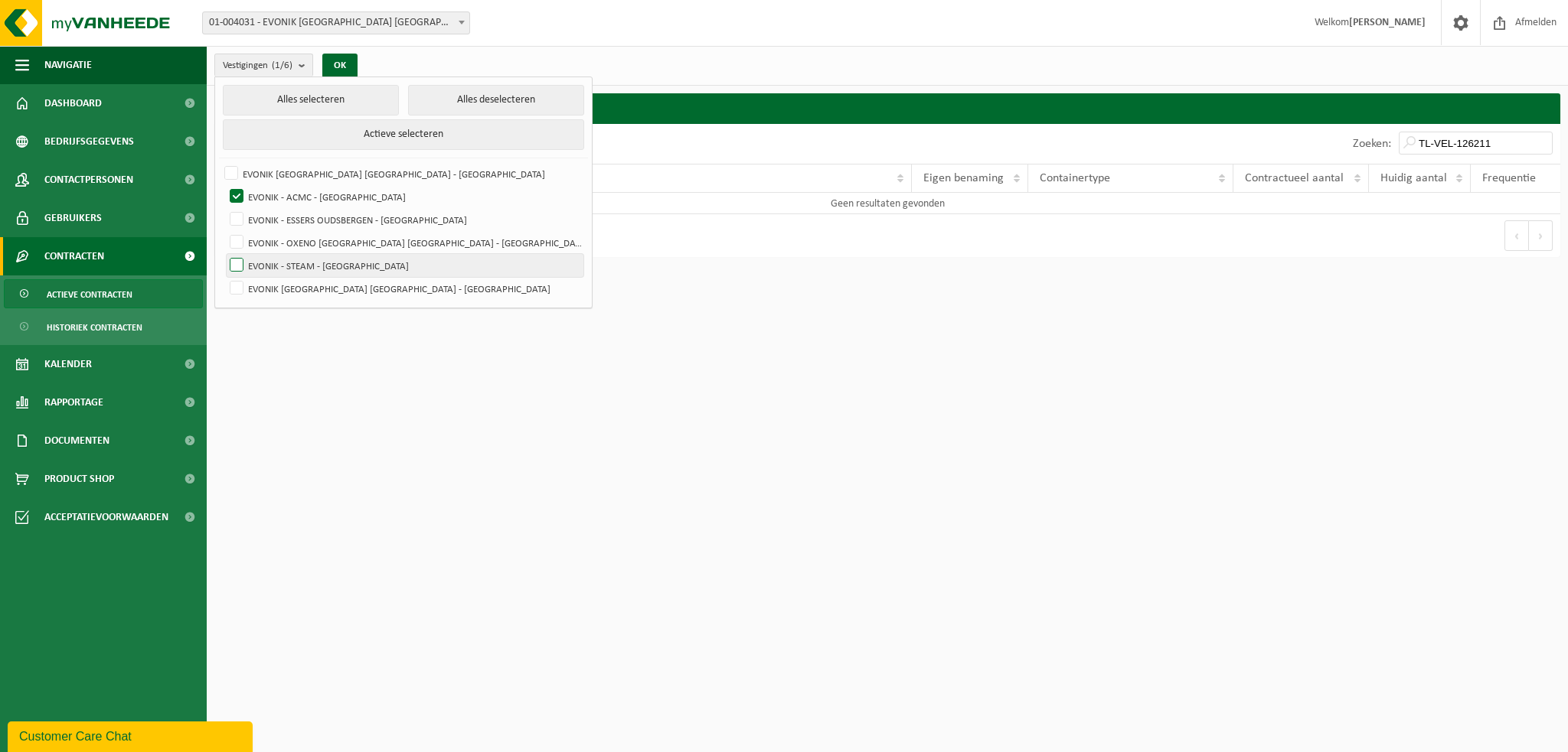
click at [286, 257] on label "EVONIK - STEAM - [GEOGRAPHIC_DATA]" at bounding box center [405, 266] width 356 height 23
click at [224, 255] on input "EVONIK - STEAM - [GEOGRAPHIC_DATA]" at bounding box center [223, 254] width 1 height 1
checkbox input "true"
click at [300, 201] on label "EVONIK - ACMC - [GEOGRAPHIC_DATA]" at bounding box center [405, 196] width 356 height 23
click at [224, 185] on input "EVONIK - ACMC - [GEOGRAPHIC_DATA]" at bounding box center [223, 185] width 1 height 1
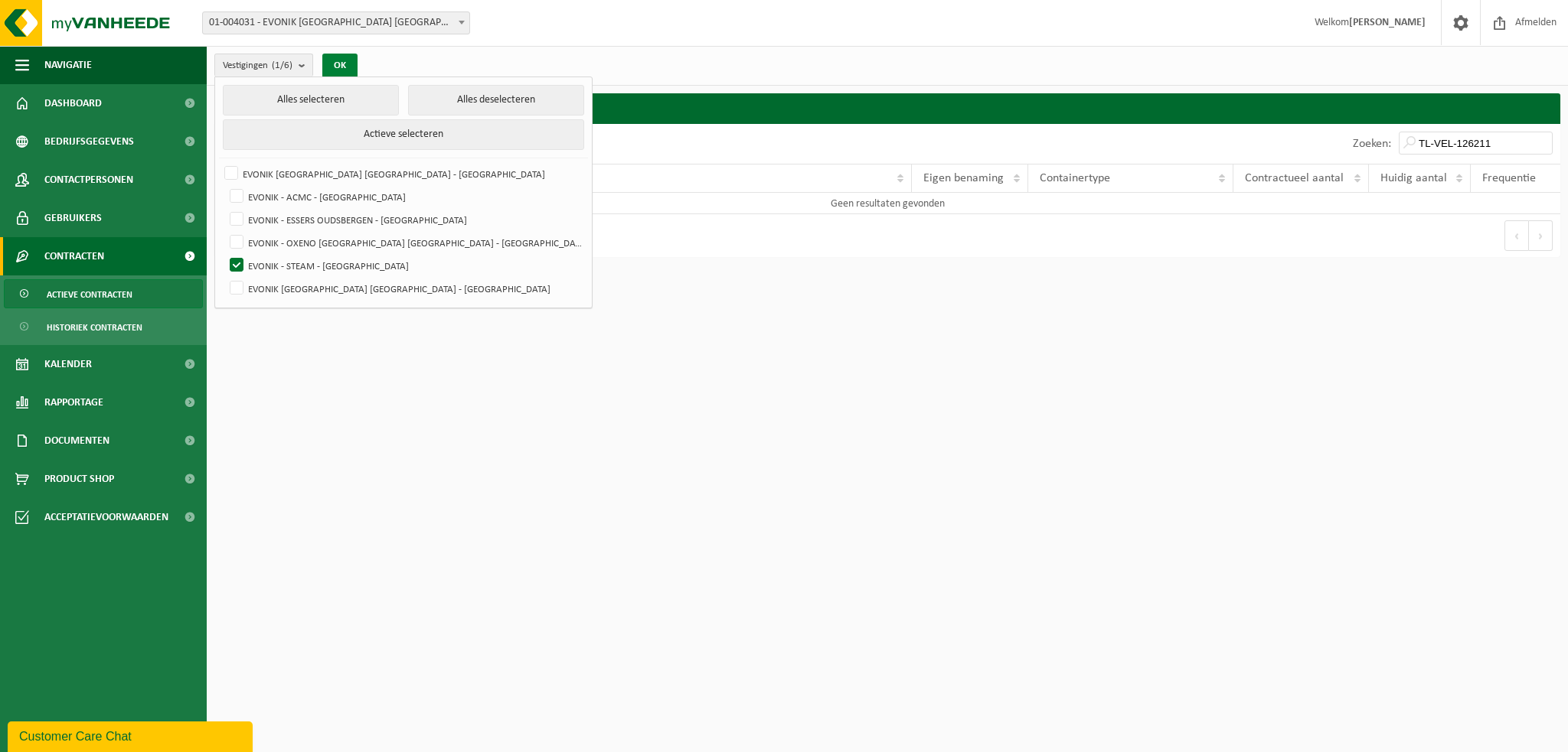
click at [341, 67] on button "OK" at bounding box center [340, 65] width 35 height 24
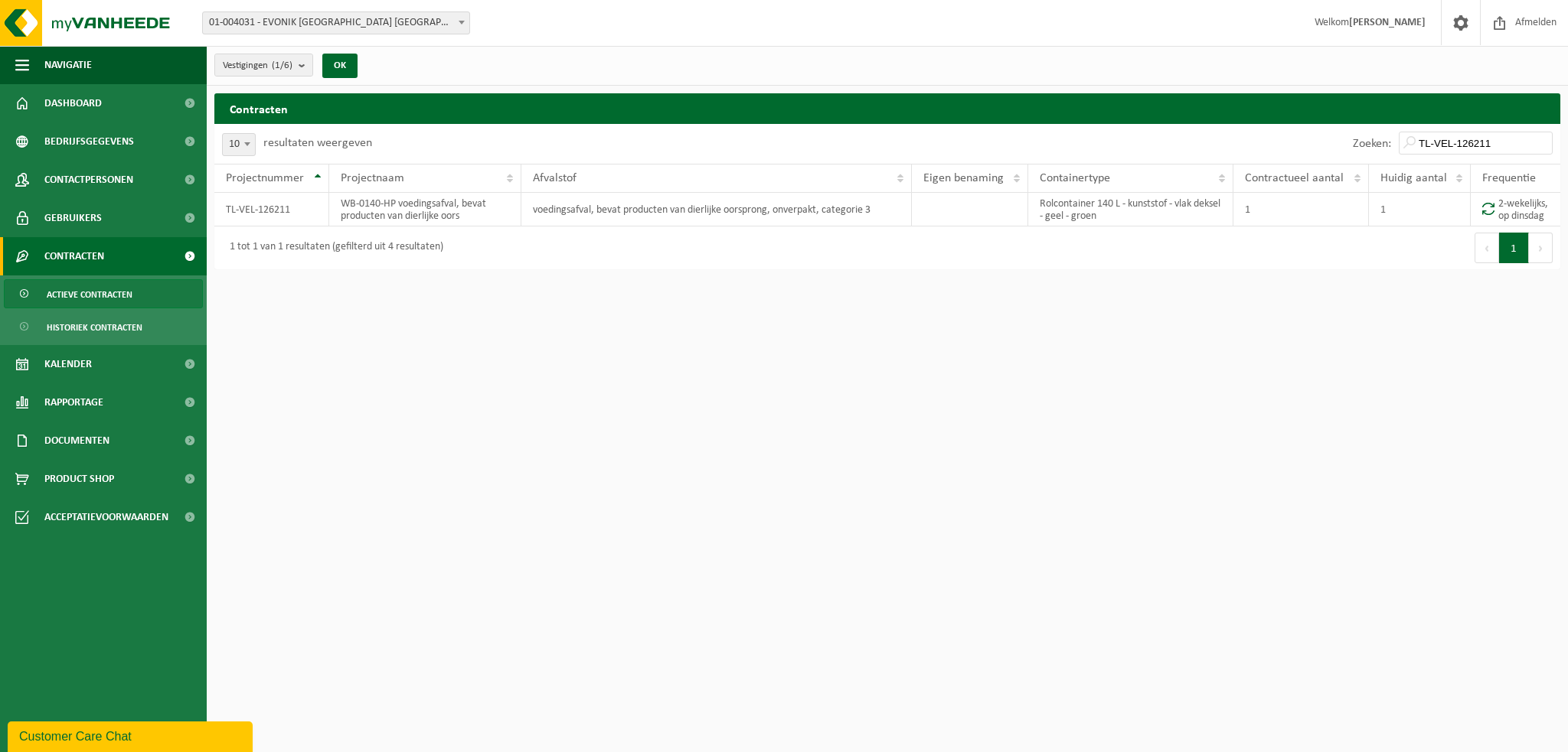
click at [1160, 322] on html "Vestiging: 01-004031 - EVONIK ANTWERPEN NV - ANTWERPEN 10-995870 - EVONIK - ACM…" at bounding box center [784, 376] width 1568 height 752
click at [298, 64] on button "Vestigingen (1/6)" at bounding box center [264, 65] width 99 height 23
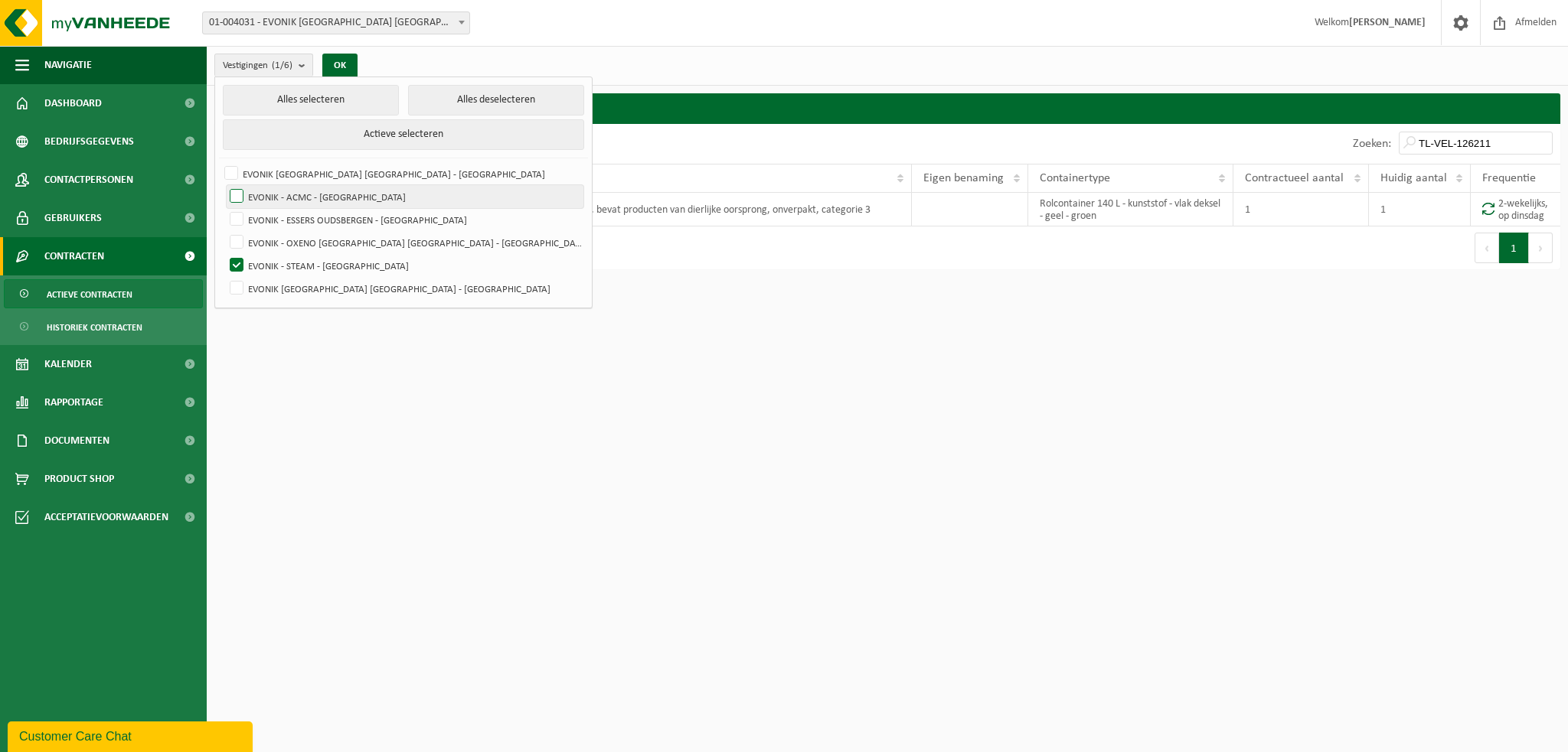
click at [239, 192] on label "EVONIK - ACMC - ANTWERPEN" at bounding box center [405, 196] width 356 height 23
click at [224, 185] on input "EVONIK - ACMC - [GEOGRAPHIC_DATA]" at bounding box center [223, 185] width 1 height 1
checkbox input "true"
click at [240, 265] on label "EVONIK - STEAM - [GEOGRAPHIC_DATA]" at bounding box center [405, 266] width 356 height 23
click at [224, 255] on input "EVONIK - STEAM - [GEOGRAPHIC_DATA]" at bounding box center [223, 254] width 1 height 1
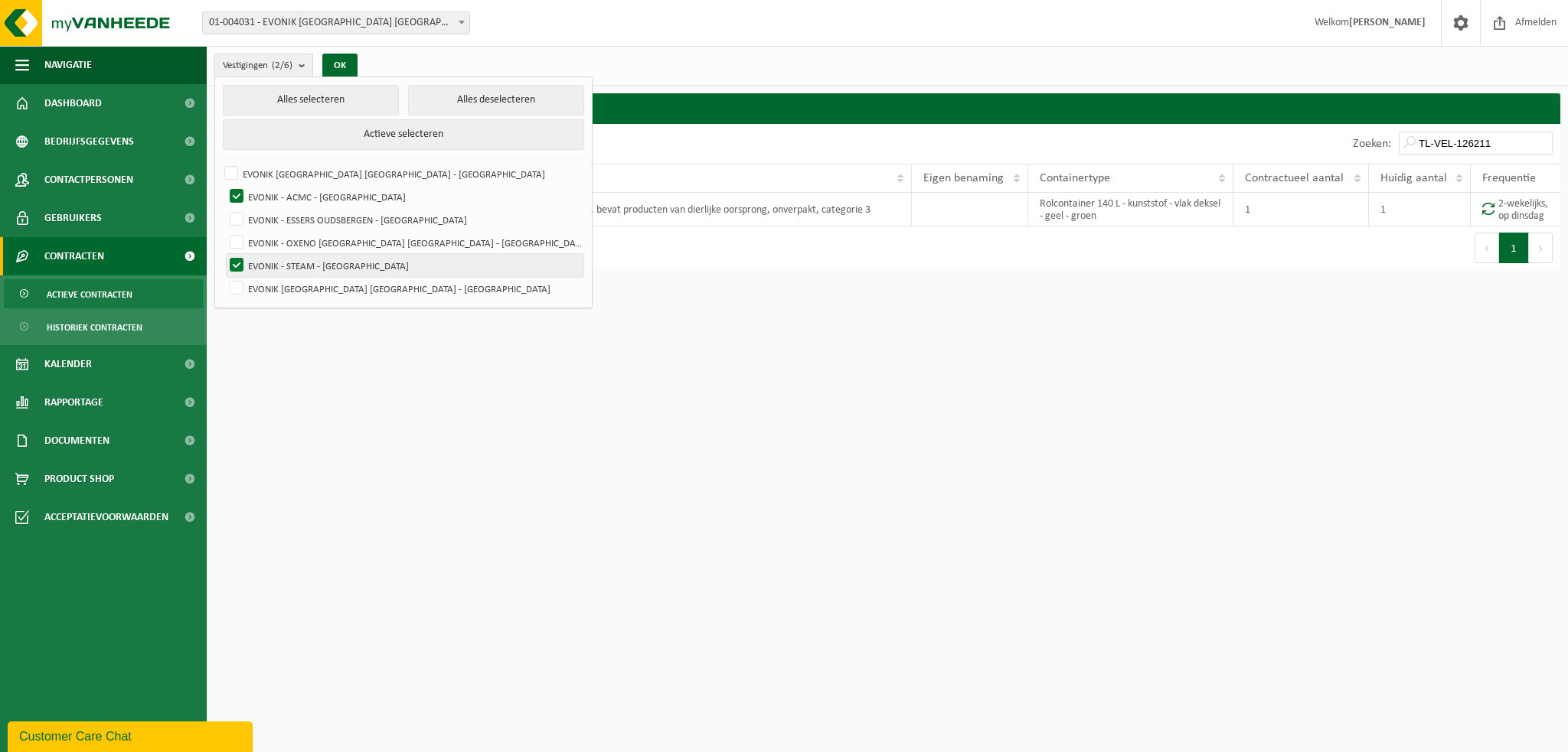
checkbox input "false"
click at [347, 71] on button "OK" at bounding box center [340, 65] width 35 height 24
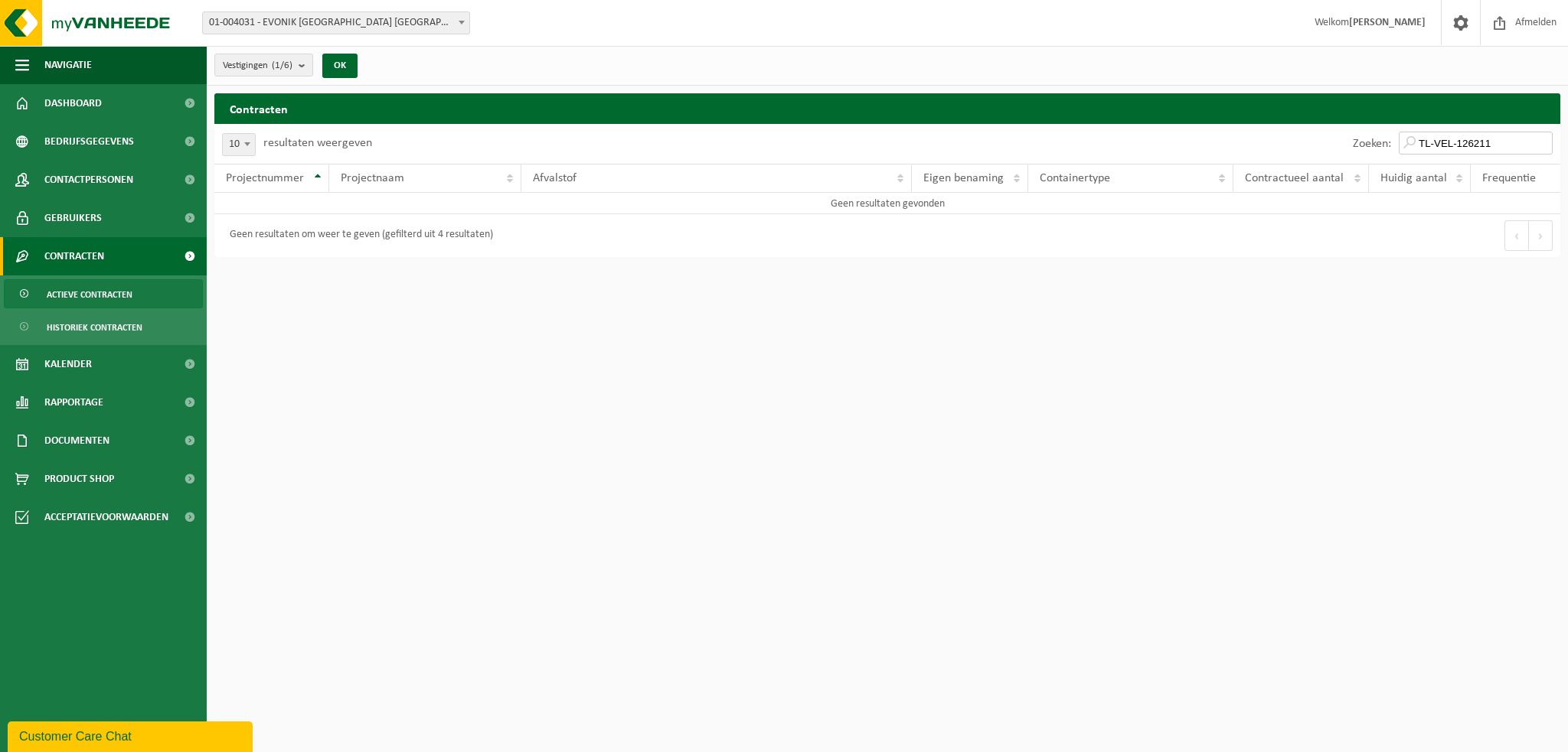
drag, startPoint x: 1513, startPoint y: 149, endPoint x: 1323, endPoint y: 153, distance: 190.0
click at [1323, 153] on div "Zoeken: TL-VEL-126211" at bounding box center [1223, 144] width 673 height 40
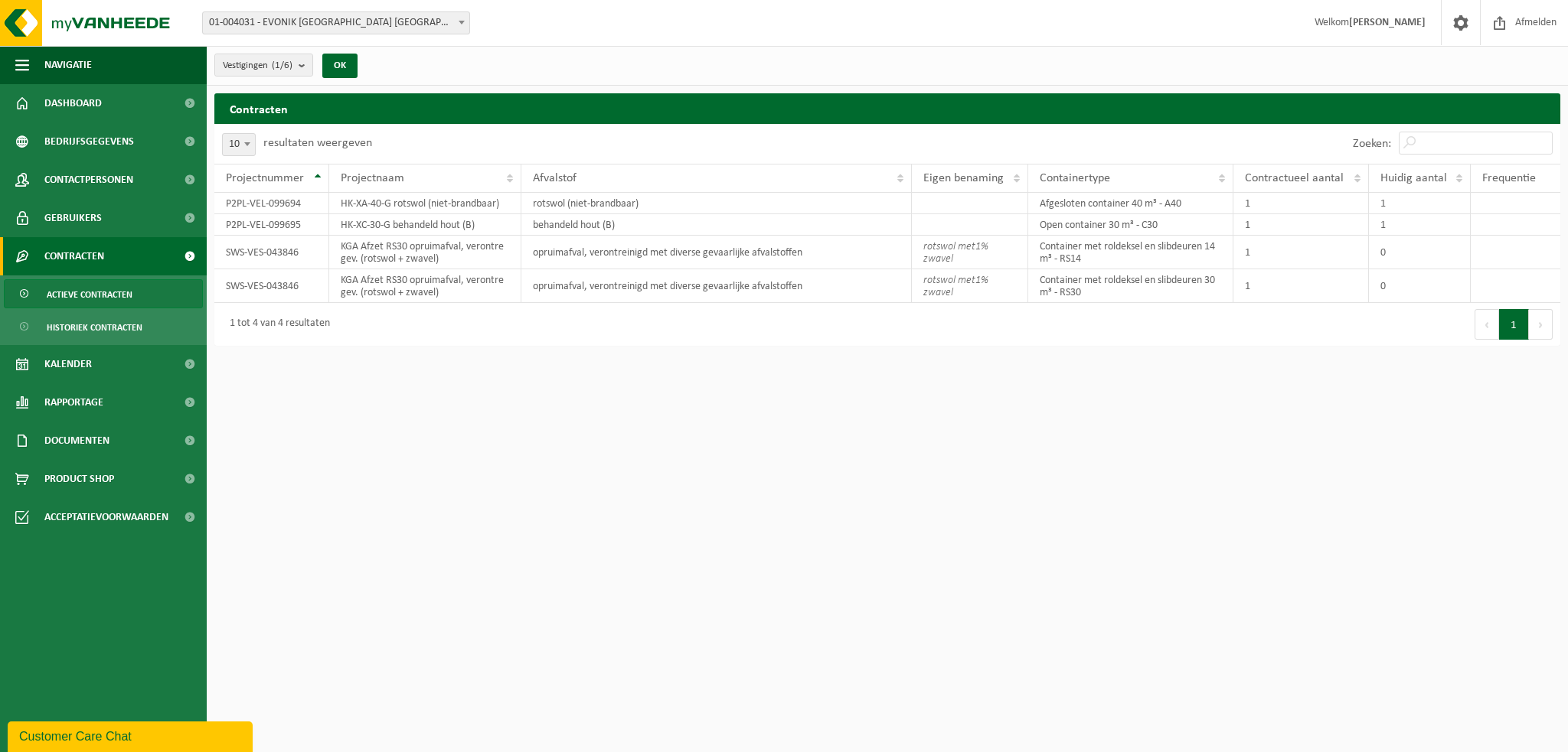
click at [1496, 507] on html "Vestiging: 01-004031 - EVONIK [GEOGRAPHIC_DATA] [GEOGRAPHIC_DATA] - [GEOGRAPHIC…" at bounding box center [784, 376] width 1568 height 752
drag, startPoint x: 492, startPoint y: 221, endPoint x: 339, endPoint y: 220, distance: 153.0
click at [339, 220] on td "HK-XC-30-G behandeld hout (B)" at bounding box center [424, 225] width 192 height 21
copy td "HK-XC-30-G behandeld hout (B)"
drag, startPoint x: 304, startPoint y: 222, endPoint x: 228, endPoint y: 219, distance: 76.1
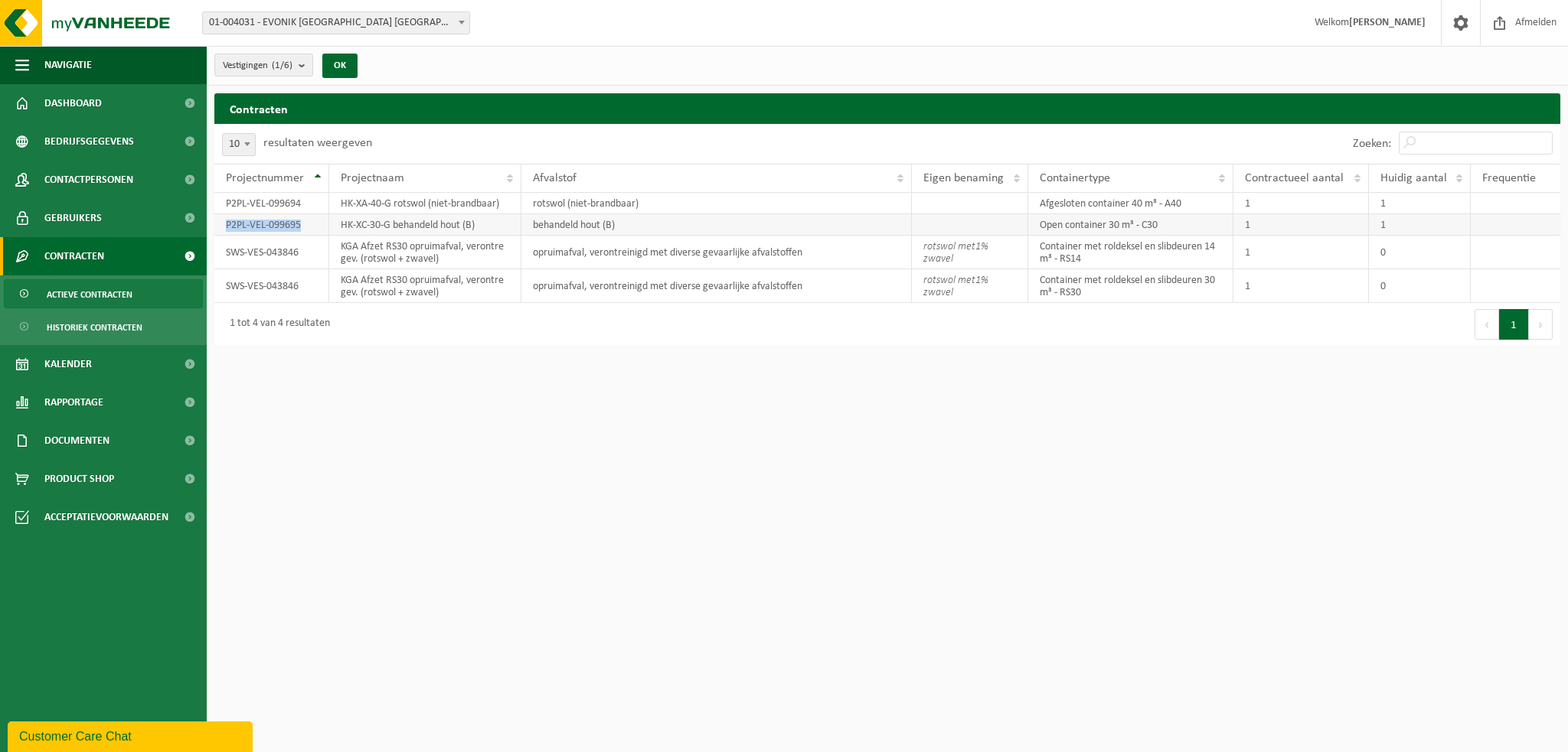
click at [228, 219] on td "P2PL-VEL-099695" at bounding box center [272, 225] width 115 height 21
copy td "P2PL-VEL-099695"
click at [435, 261] on td "KGA Afzet RS30 opruimafval, verontre gev. (rotswol + zwavel)" at bounding box center [424, 253] width 192 height 34
drag, startPoint x: 438, startPoint y: 260, endPoint x: 341, endPoint y: 247, distance: 97.9
click at [341, 247] on td "KGA Afzet RS30 opruimafval, verontre gev. (rotswol + zwavel)" at bounding box center [424, 253] width 192 height 34
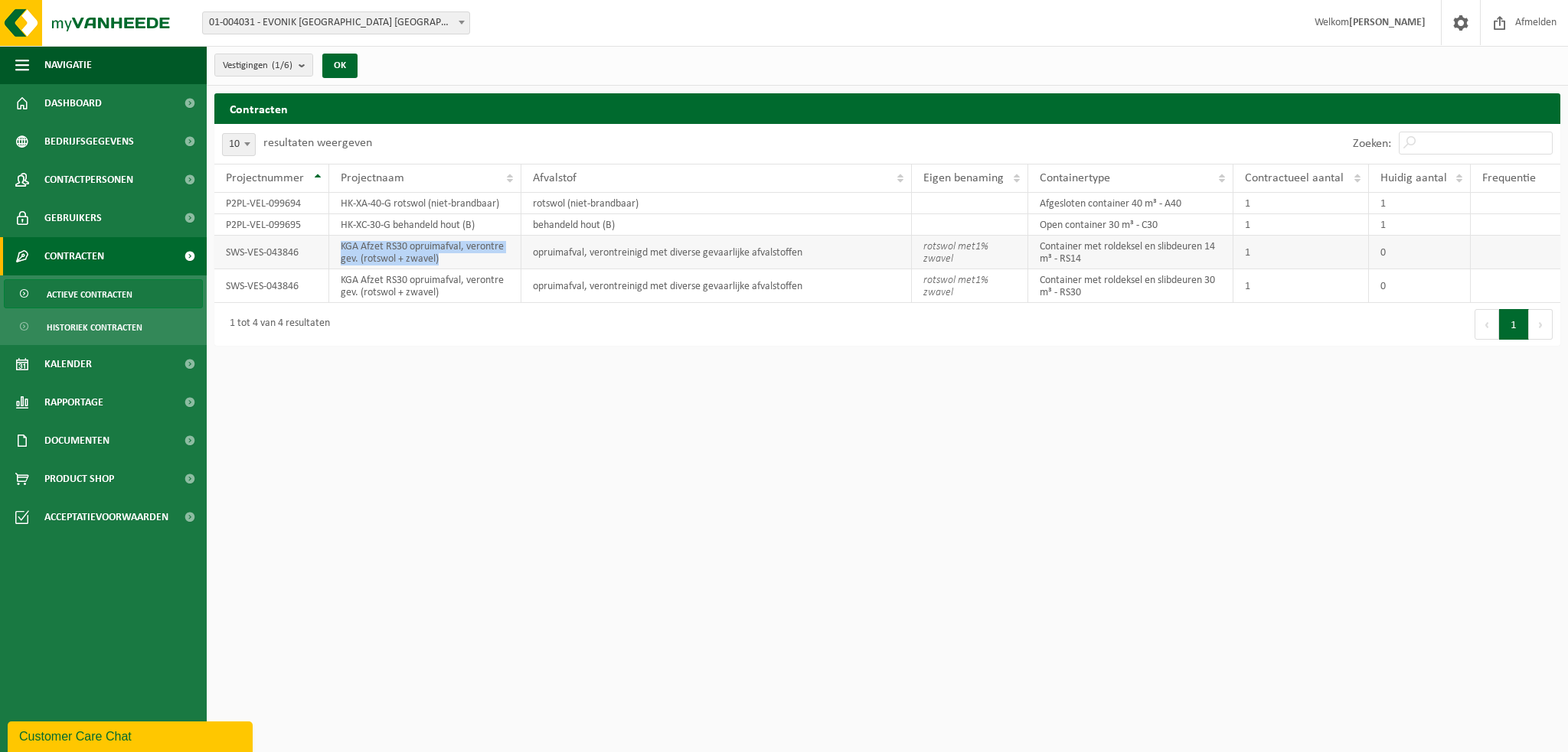
copy td "KGA Afzet RS30 opruimafval, verontre gev. (rotswol + zwavel)"
drag, startPoint x: 303, startPoint y: 251, endPoint x: 216, endPoint y: 250, distance: 87.0
click at [216, 250] on td "SWS-VES-043846" at bounding box center [272, 253] width 115 height 34
copy td "SWS-VES-043846"
drag, startPoint x: 833, startPoint y: 255, endPoint x: 530, endPoint y: 260, distance: 303.0
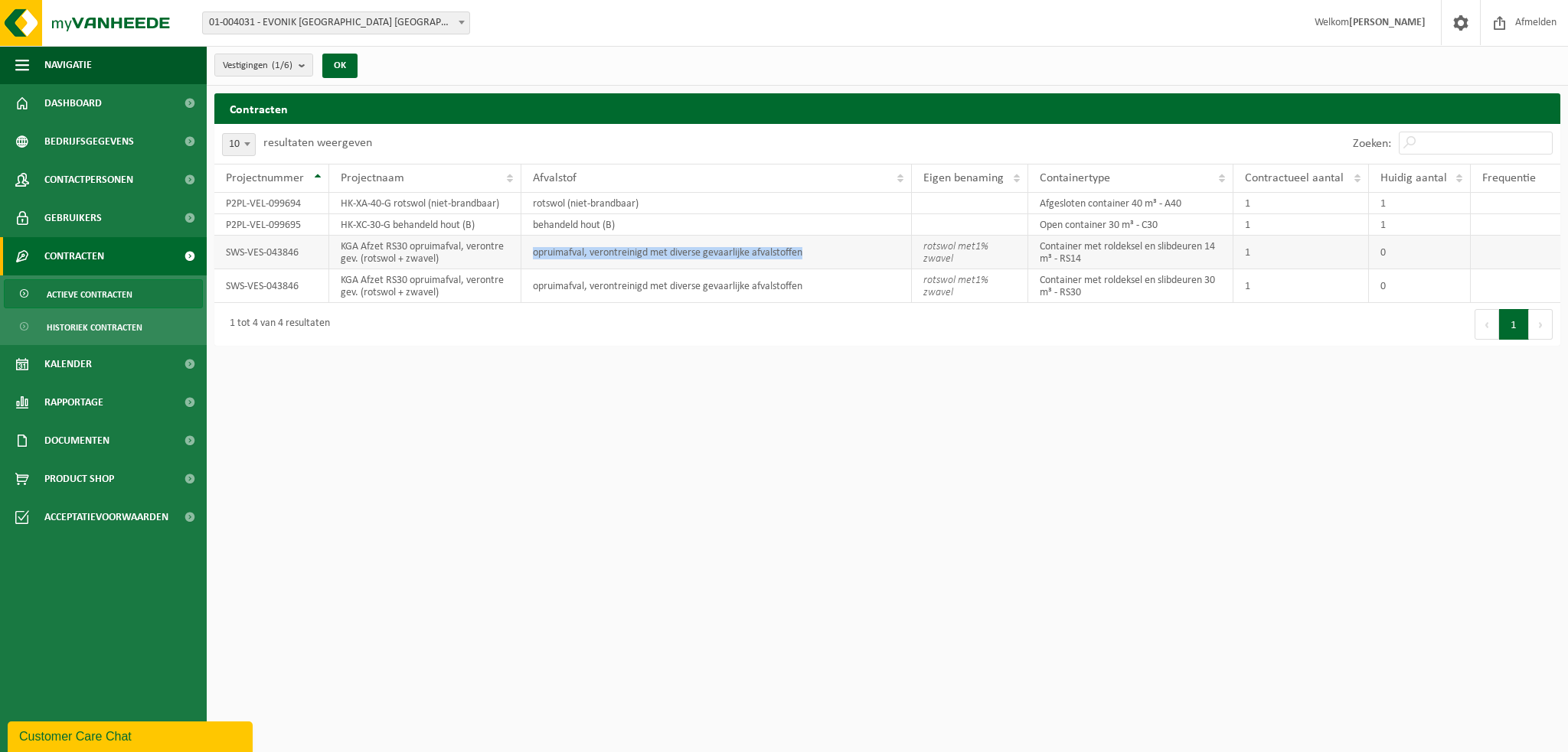
click at [530, 260] on td "opruimafval, verontreinigd met diverse gevaarlijke afvalstoffen" at bounding box center [717, 253] width 390 height 34
copy td "opruimafval, verontreinigd met diverse gevaarlijke afvalstoffen"
click at [300, 66] on b "submit" at bounding box center [305, 65] width 13 height 21
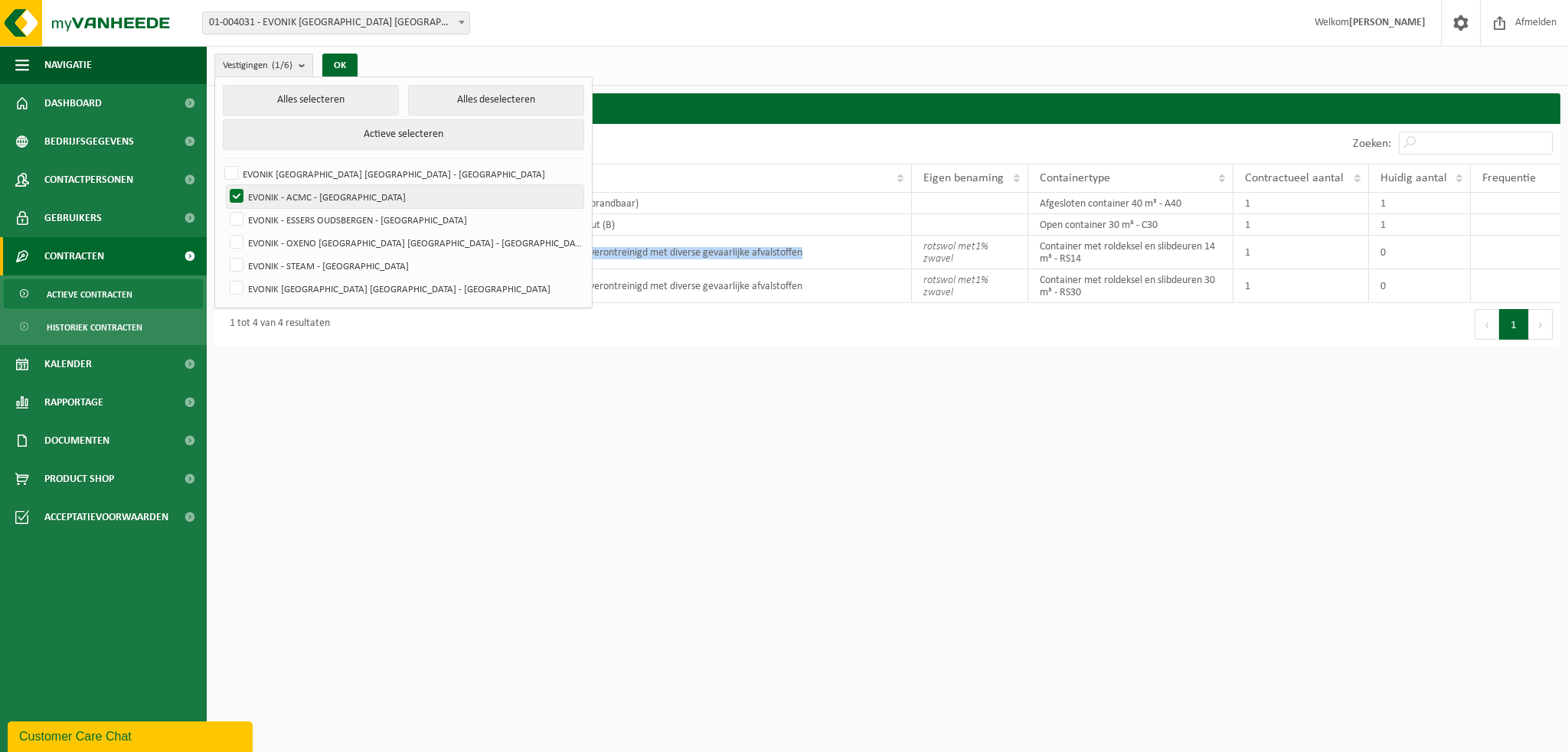
click at [234, 189] on label "EVONIK - ACMC - [GEOGRAPHIC_DATA]" at bounding box center [405, 196] width 356 height 23
click at [224, 185] on input "EVONIK - ACMC - [GEOGRAPHIC_DATA]" at bounding box center [223, 185] width 1 height 1
checkbox input "false"
click at [229, 174] on label "EVONIK [GEOGRAPHIC_DATA] [GEOGRAPHIC_DATA] - [GEOGRAPHIC_DATA]" at bounding box center [402, 174] width 361 height 23
click at [219, 163] on input "EVONIK [GEOGRAPHIC_DATA] [GEOGRAPHIC_DATA] - [GEOGRAPHIC_DATA]" at bounding box center [218, 162] width 1 height 1
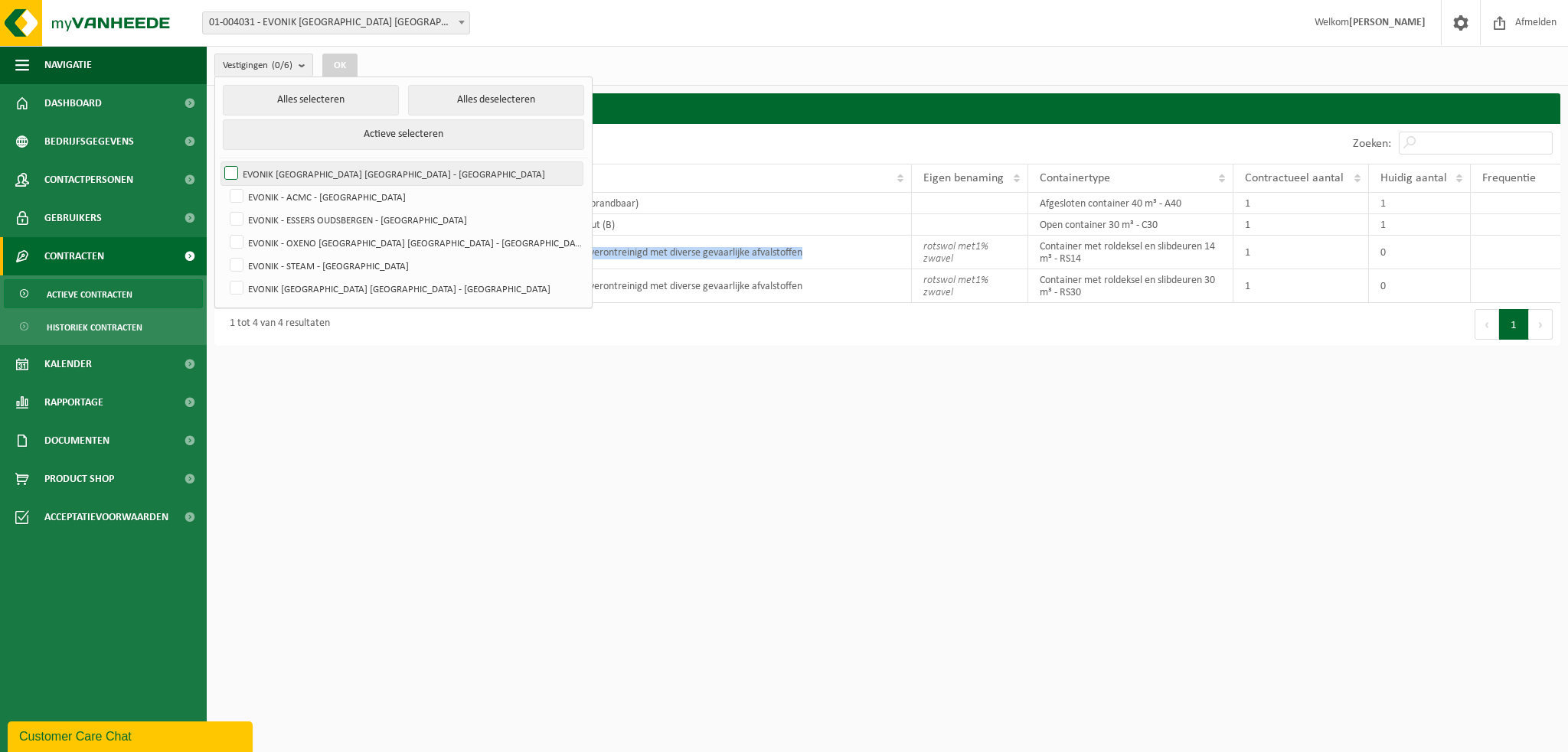
checkbox input "true"
click at [241, 286] on label "EVONIK [GEOGRAPHIC_DATA] [GEOGRAPHIC_DATA] - [GEOGRAPHIC_DATA]" at bounding box center [405, 288] width 356 height 23
click at [224, 277] on input "EVONIK [GEOGRAPHIC_DATA] [GEOGRAPHIC_DATA] - [GEOGRAPHIC_DATA]" at bounding box center [223, 276] width 1 height 1
checkbox input "true"
click at [287, 94] on button "Alles selecteren" at bounding box center [310, 100] width 176 height 30
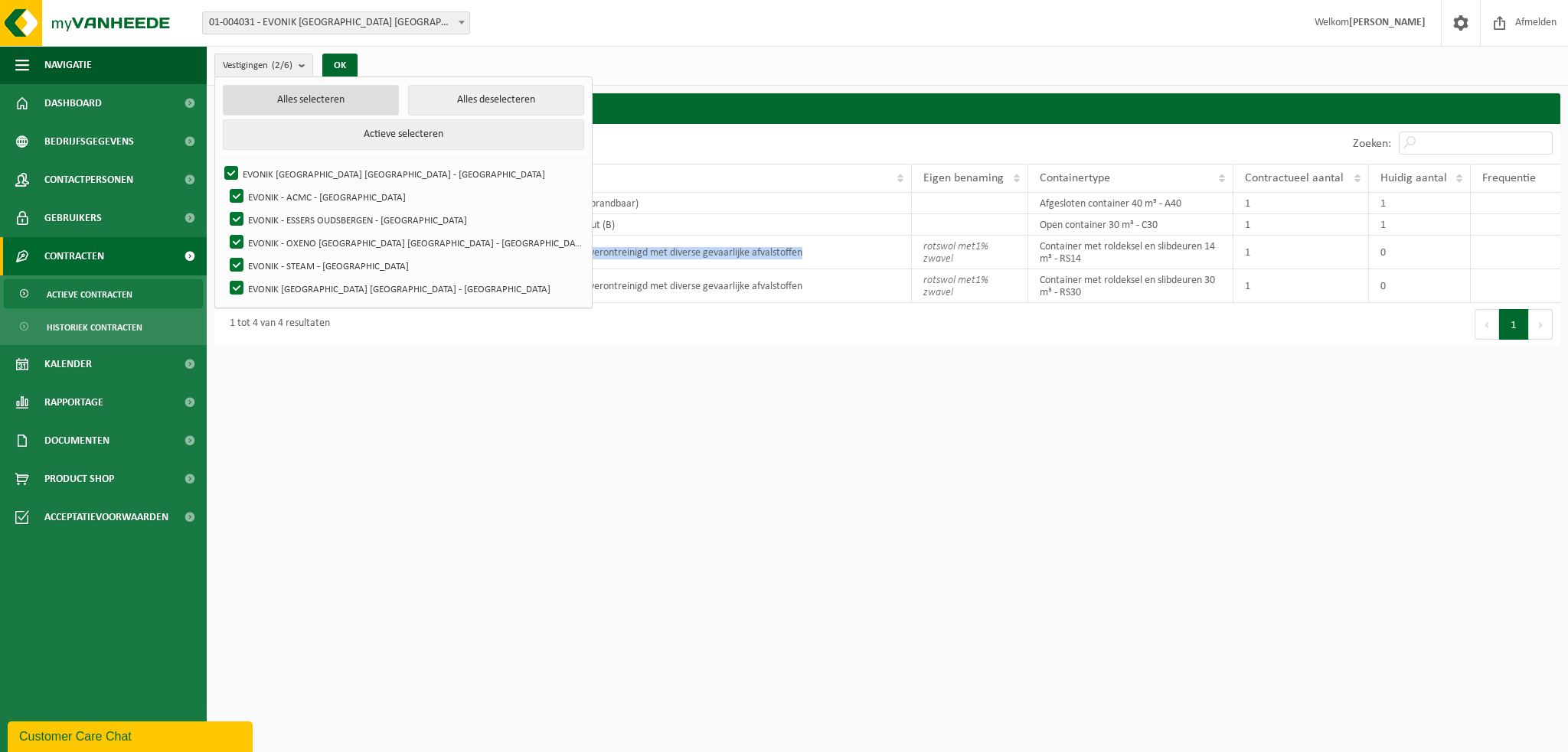
checkbox input "true"
click at [352, 68] on button "OK" at bounding box center [340, 65] width 35 height 24
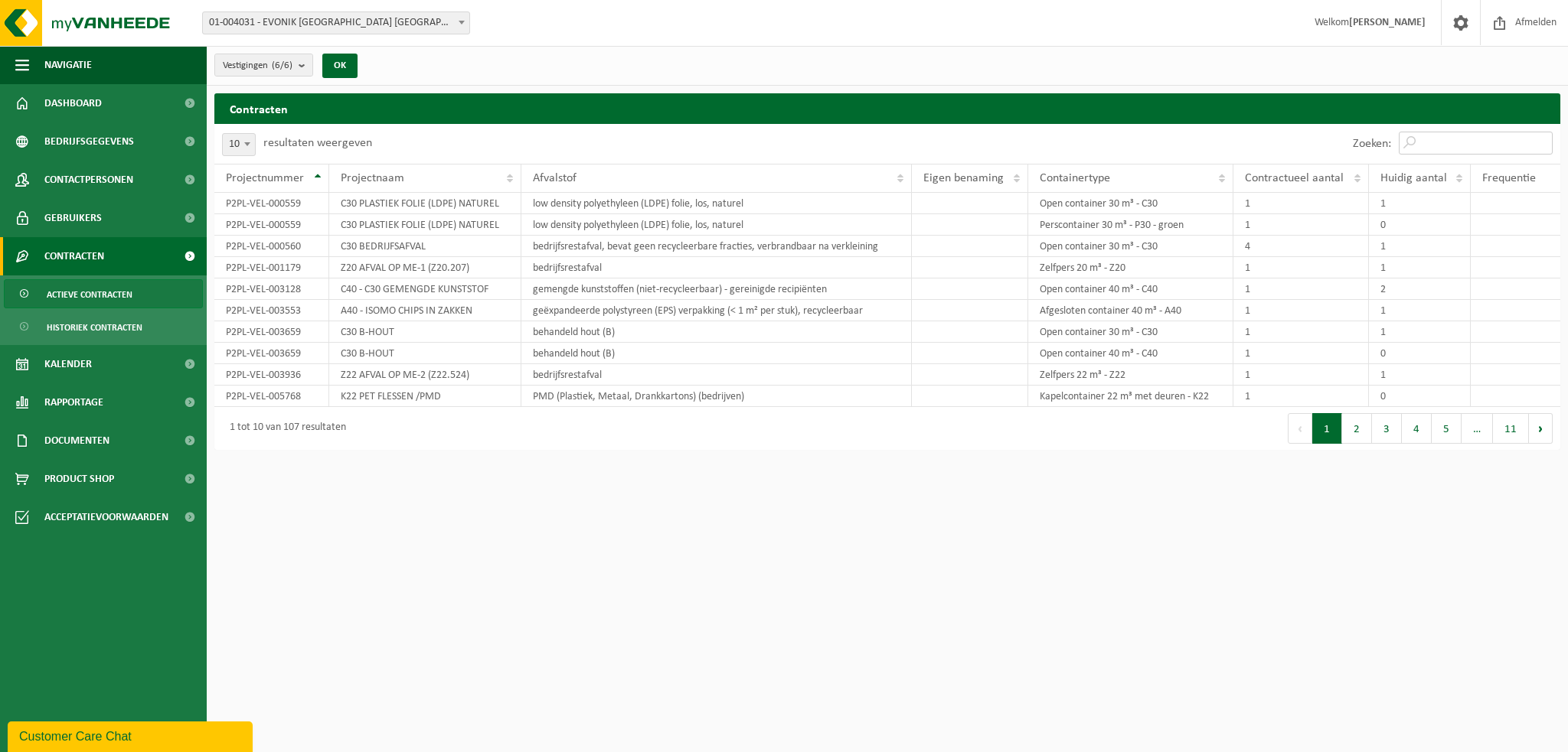
click at [1431, 138] on input "Zoeken:" at bounding box center [1476, 143] width 154 height 23
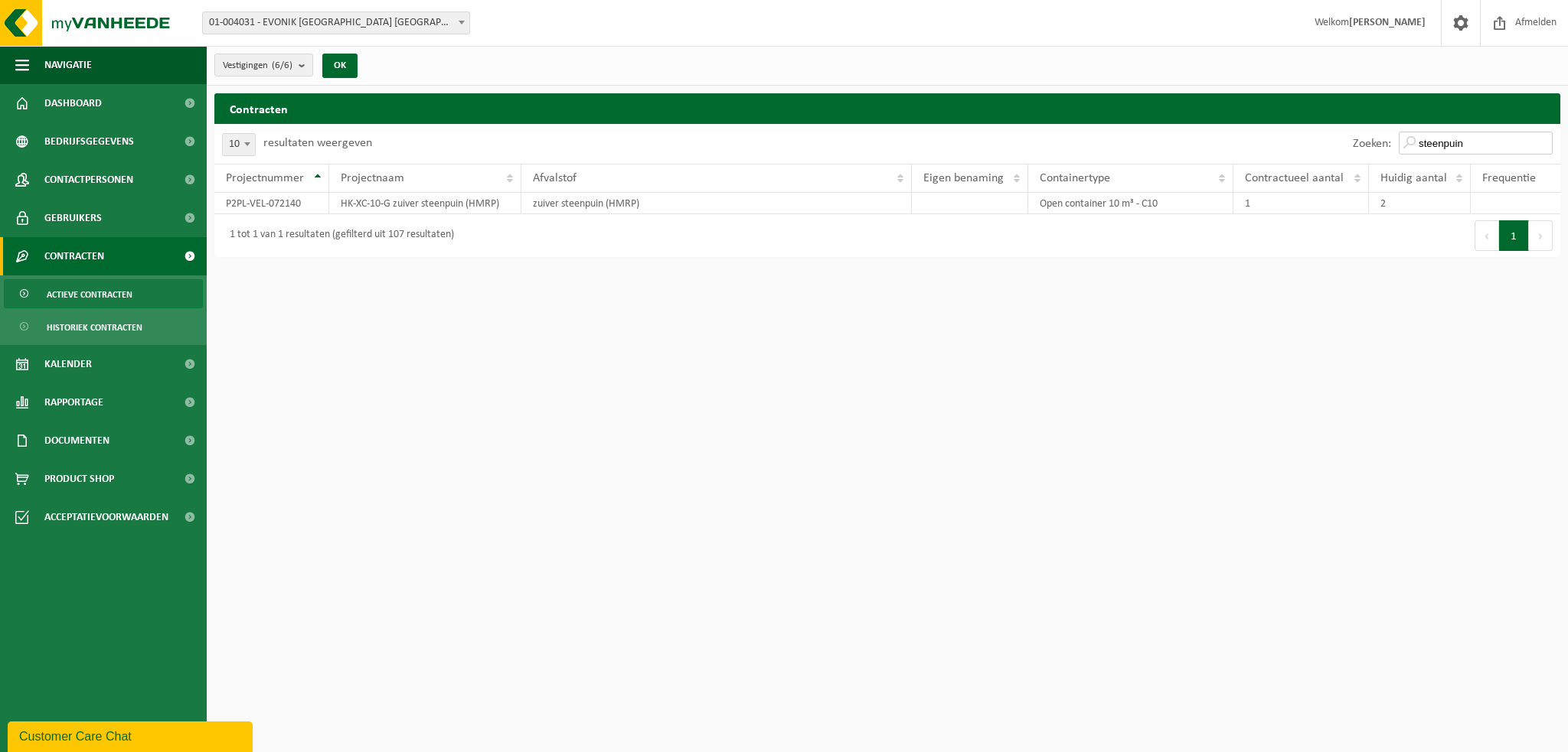
type input "steenpuin"
click at [310, 64] on b "submit" at bounding box center [305, 65] width 13 height 21
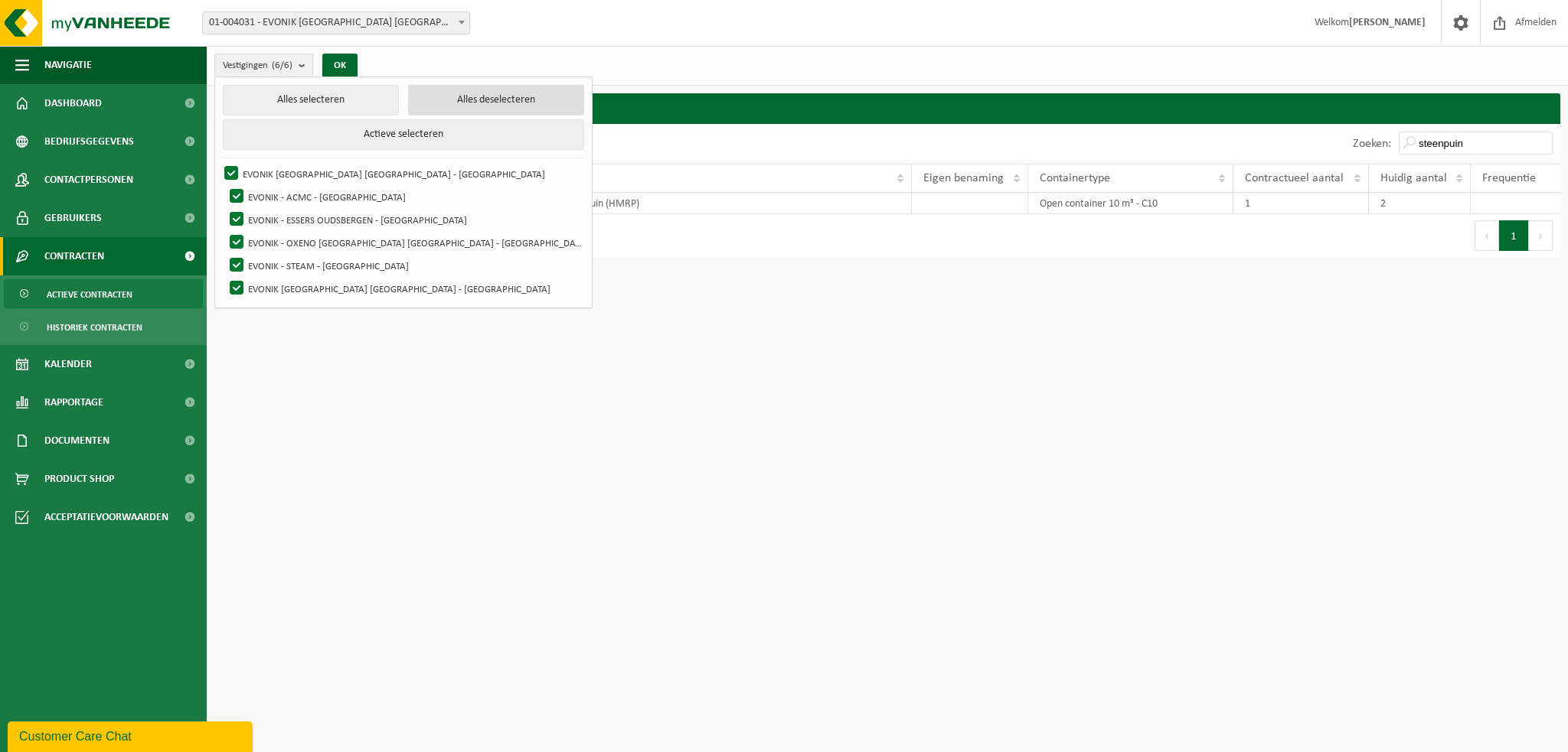
click at [408, 106] on button "Alles deselecteren" at bounding box center [496, 100] width 176 height 30
checkbox input "false"
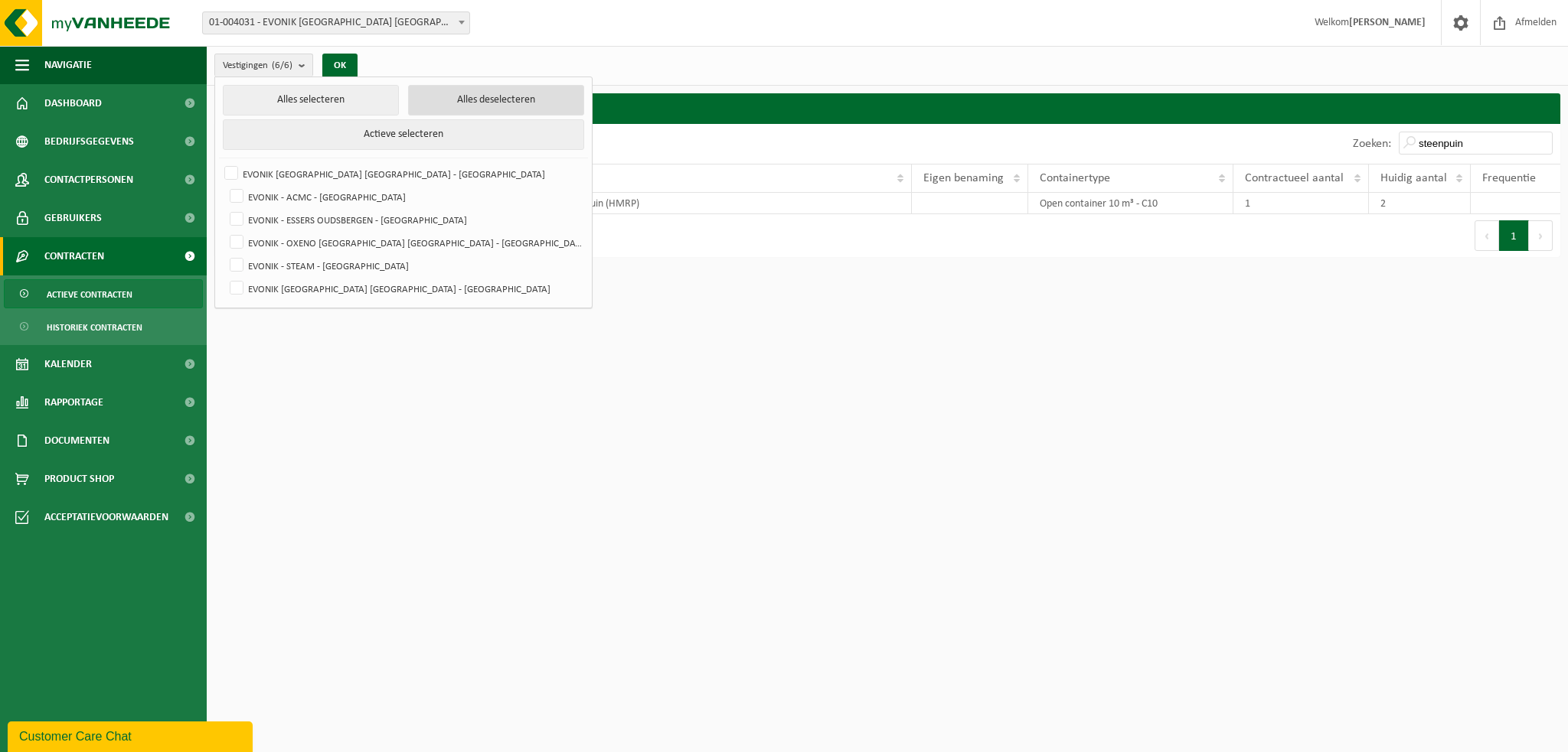
checkbox input "false"
click at [239, 282] on label "EVONIK [GEOGRAPHIC_DATA] [GEOGRAPHIC_DATA] - [GEOGRAPHIC_DATA]" at bounding box center [405, 288] width 356 height 23
click at [224, 277] on input "EVONIK [GEOGRAPHIC_DATA] [GEOGRAPHIC_DATA] - [GEOGRAPHIC_DATA]" at bounding box center [223, 276] width 1 height 1
checkbox input "true"
click at [341, 58] on button "OK" at bounding box center [340, 65] width 35 height 24
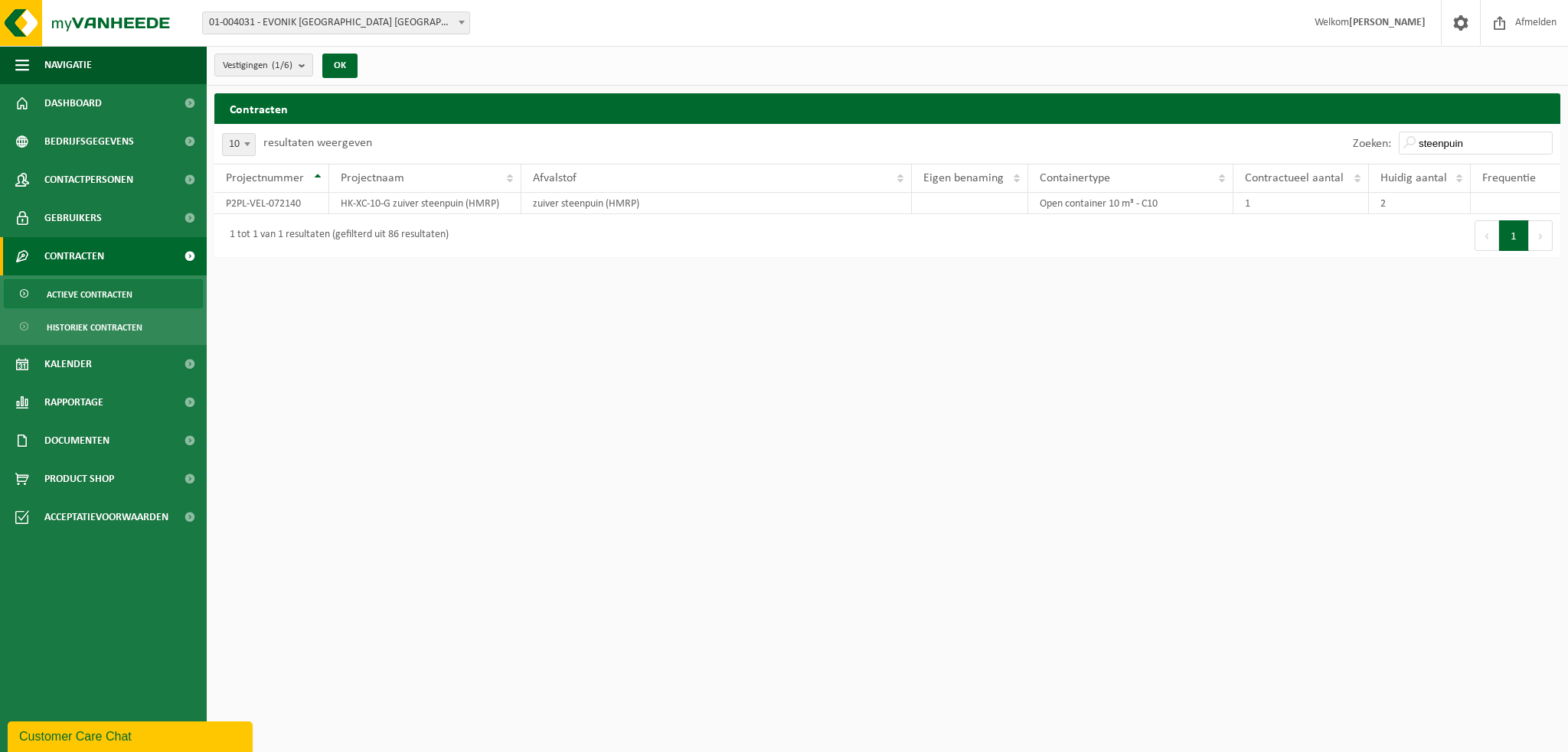
click at [1417, 303] on html "Vestiging: 01-004031 - EVONIK [GEOGRAPHIC_DATA] [GEOGRAPHIC_DATA] - [GEOGRAPHIC…" at bounding box center [784, 376] width 1568 height 752
click at [299, 71] on button "Vestigingen (1/6)" at bounding box center [264, 65] width 99 height 23
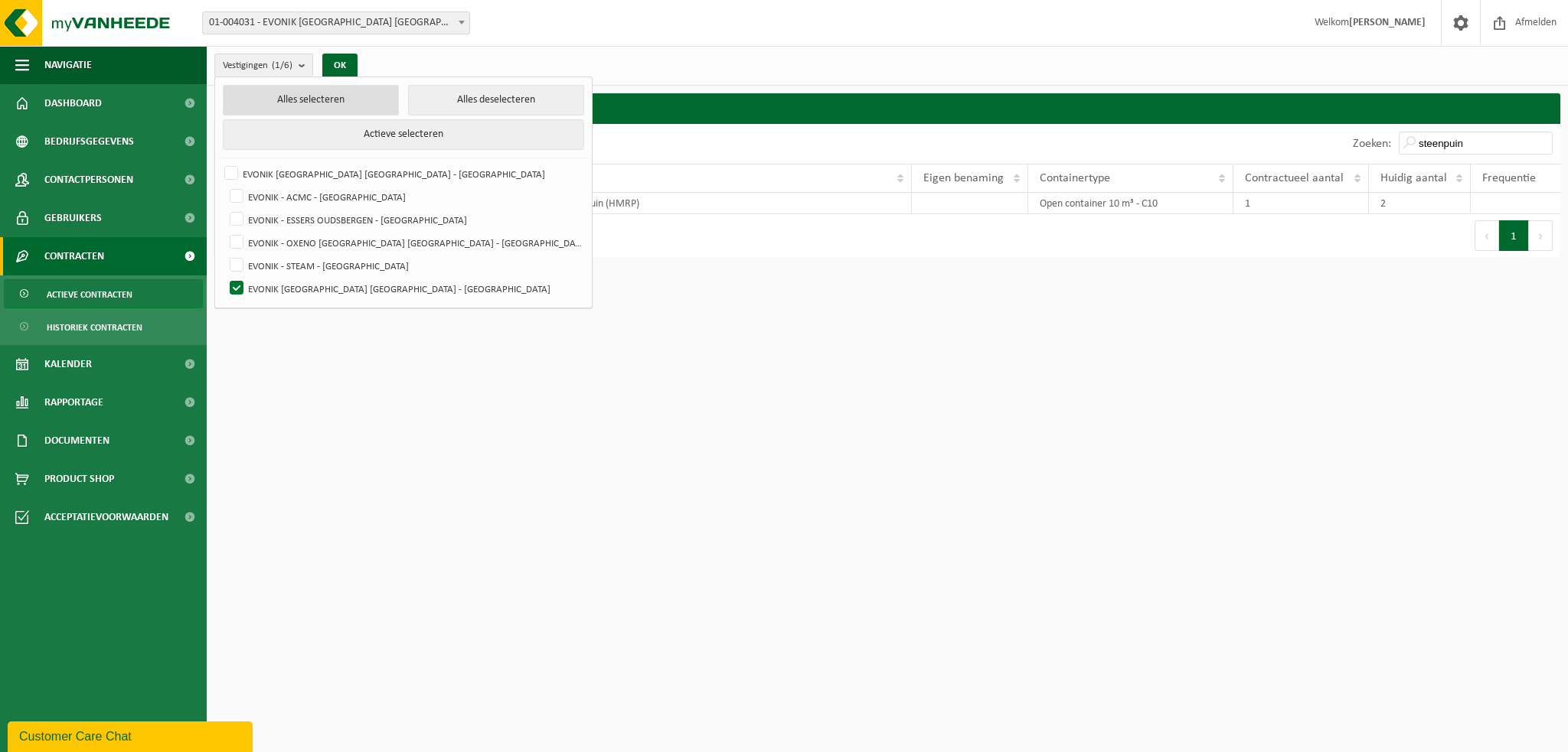
click at [257, 110] on button "Alles selecteren" at bounding box center [310, 100] width 176 height 30
checkbox input "true"
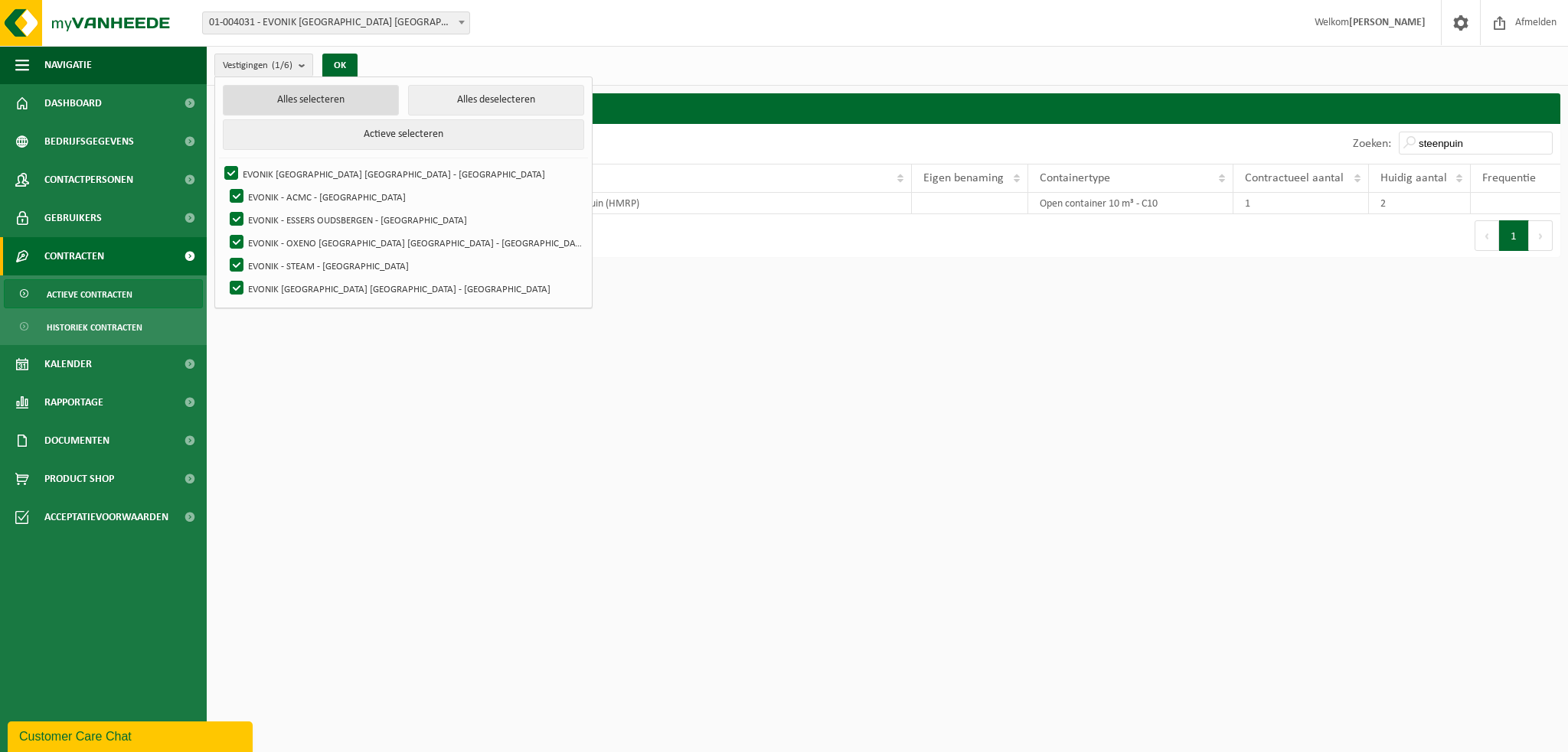
checkbox input "true"
click at [343, 64] on button "OK" at bounding box center [340, 65] width 35 height 24
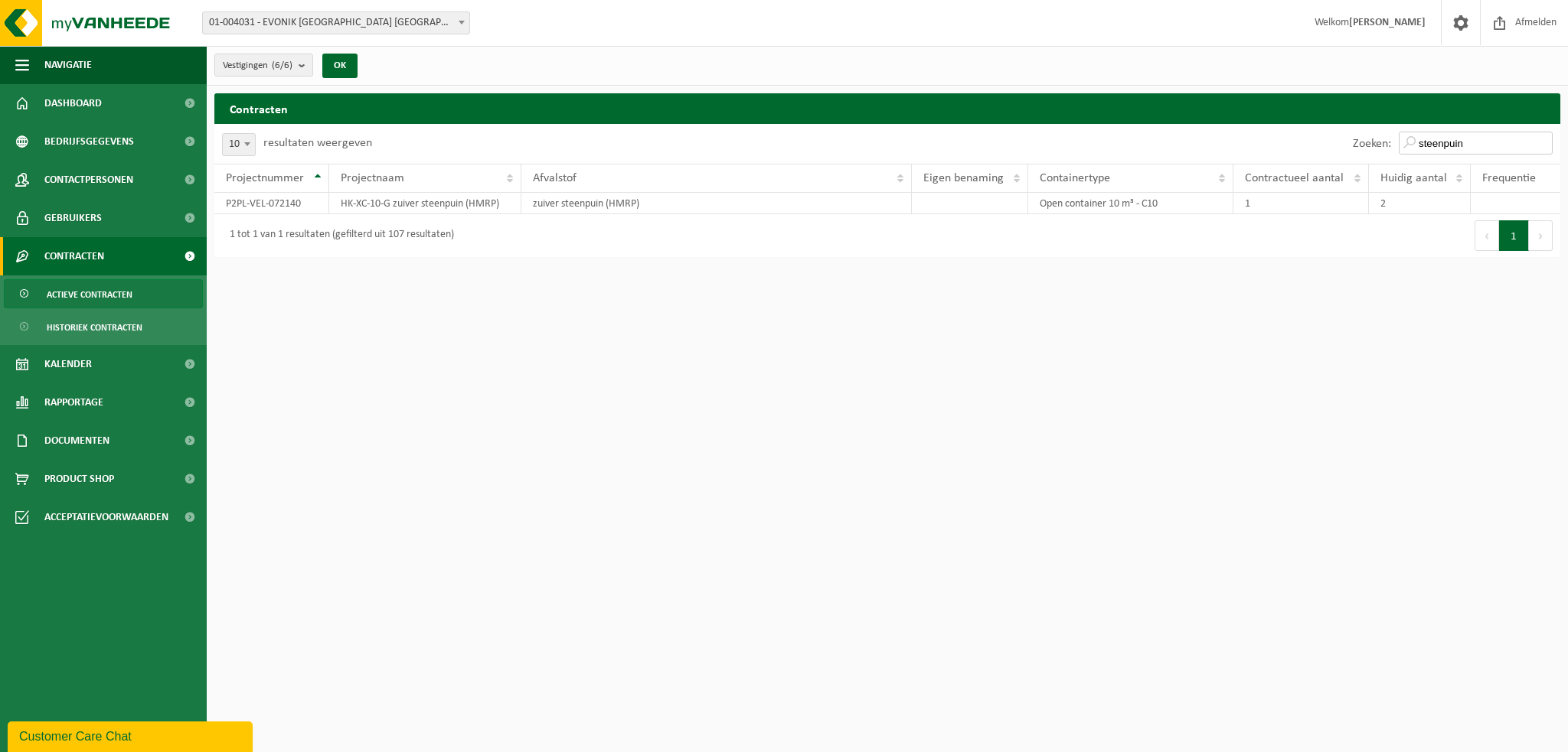
drag, startPoint x: 1482, startPoint y: 140, endPoint x: 1415, endPoint y: 133, distance: 67.4
click at [1415, 133] on input "steenpuin" at bounding box center [1476, 143] width 154 height 23
drag, startPoint x: 1479, startPoint y: 145, endPoint x: 1419, endPoint y: 140, distance: 60.2
click at [1419, 140] on input "beton" at bounding box center [1476, 143] width 154 height 23
type input "a"
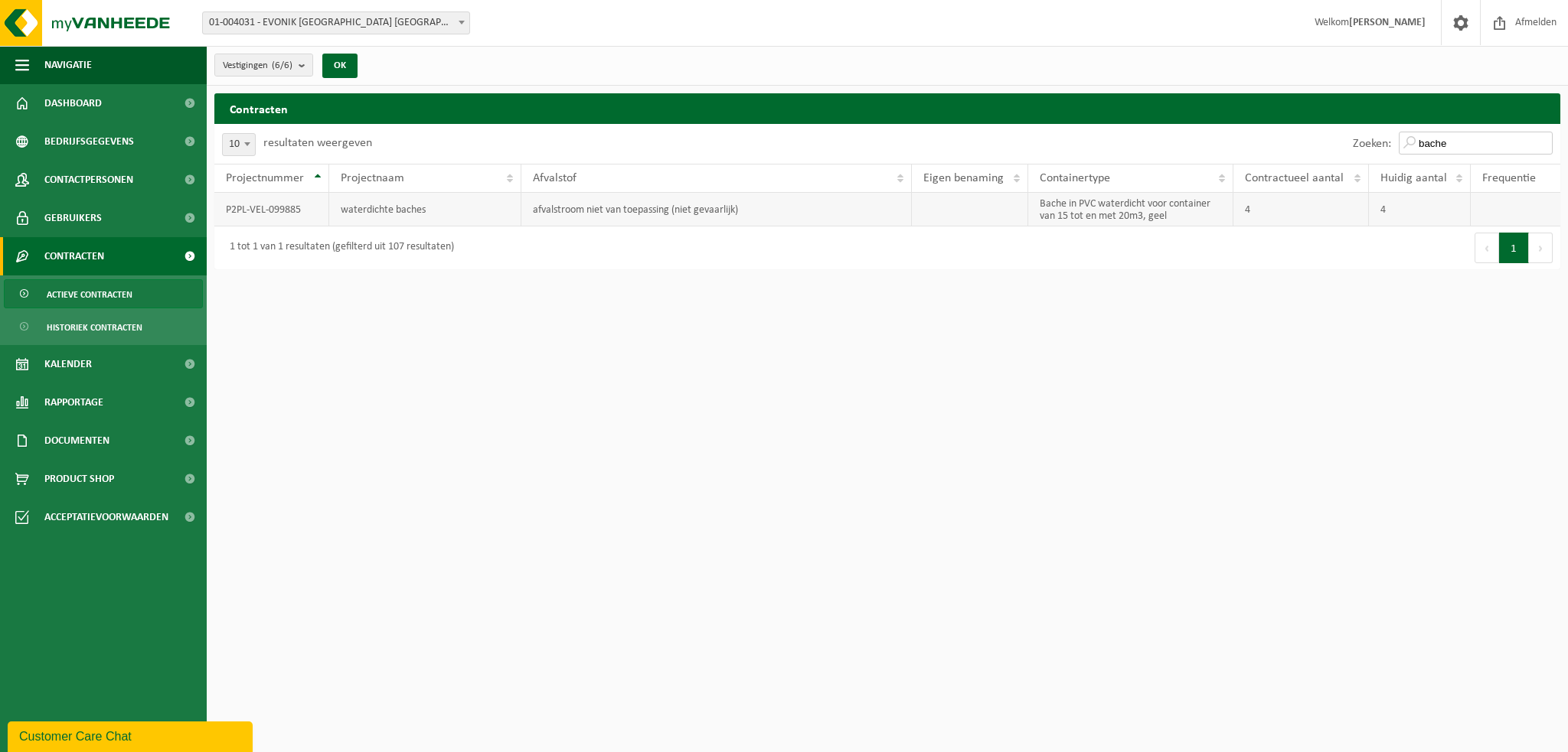
type input "bache"
drag, startPoint x: 472, startPoint y: 209, endPoint x: 340, endPoint y: 209, distance: 132.0
click at [340, 209] on td "waterdichte baches" at bounding box center [424, 210] width 192 height 34
drag, startPoint x: 302, startPoint y: 206, endPoint x: 227, endPoint y: 207, distance: 75.0
click at [227, 207] on td "P2PL-VEL-099885" at bounding box center [272, 210] width 115 height 34
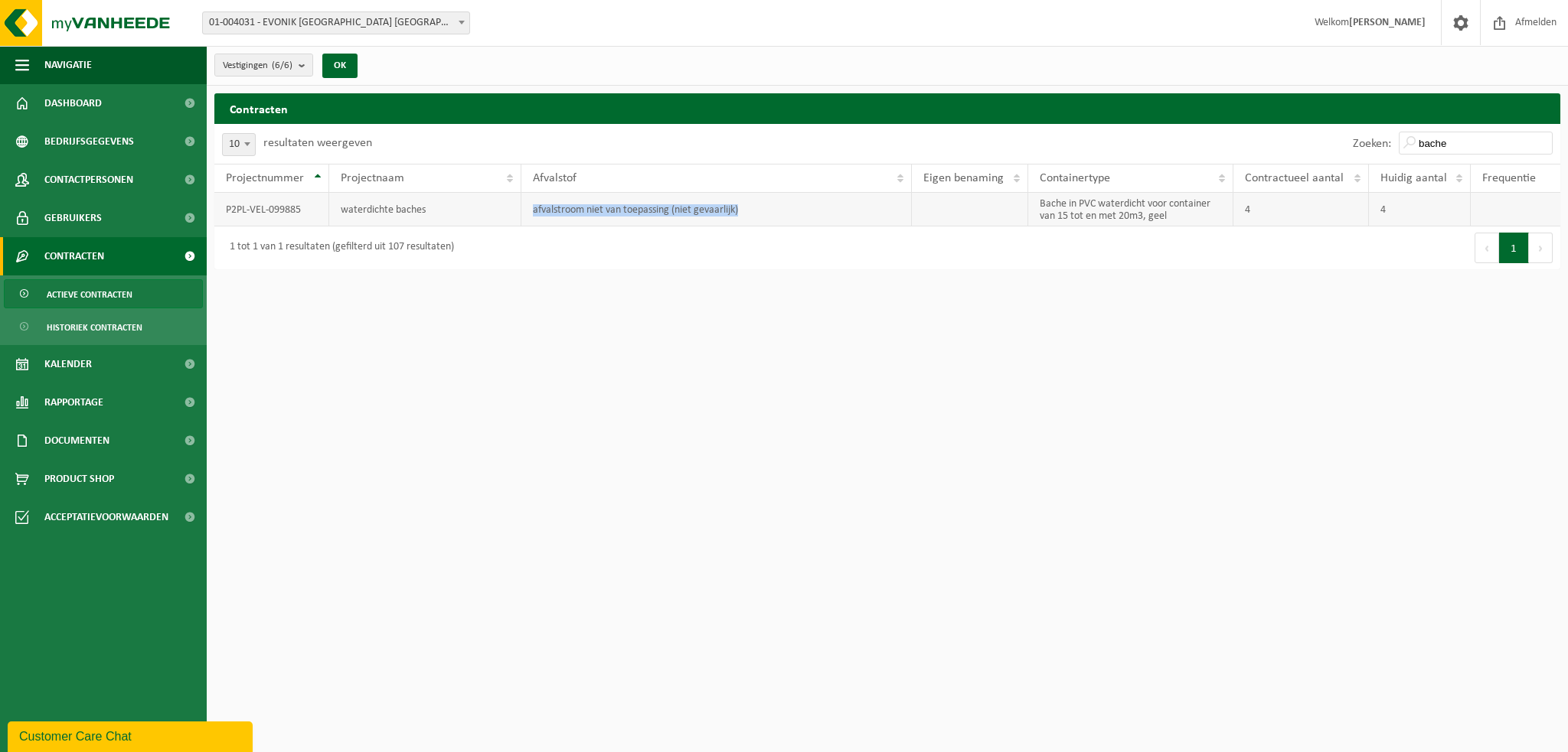
drag, startPoint x: 754, startPoint y: 206, endPoint x: 535, endPoint y: 209, distance: 219.0
click at [535, 209] on td "afvalstroom niet van toepassing (niet gevaarlijk)" at bounding box center [717, 210] width 390 height 34
drag, startPoint x: 1174, startPoint y: 217, endPoint x: 1040, endPoint y: 200, distance: 135.1
click at [1040, 200] on td "Bache in PVC waterdicht voor container van 15 tot en met 20m3, geel" at bounding box center [1131, 210] width 205 height 34
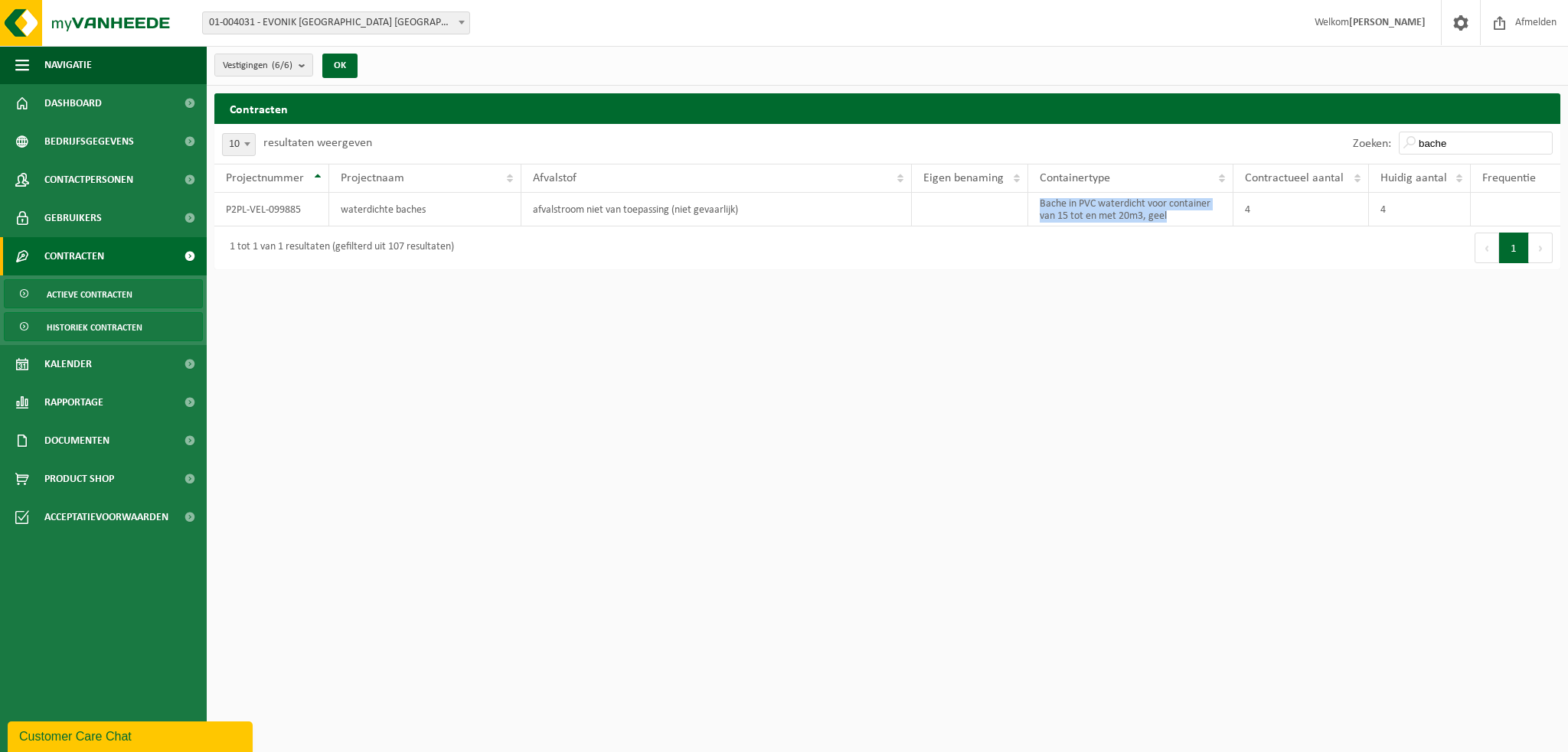
click at [133, 326] on span "Historiek contracten" at bounding box center [94, 328] width 96 height 29
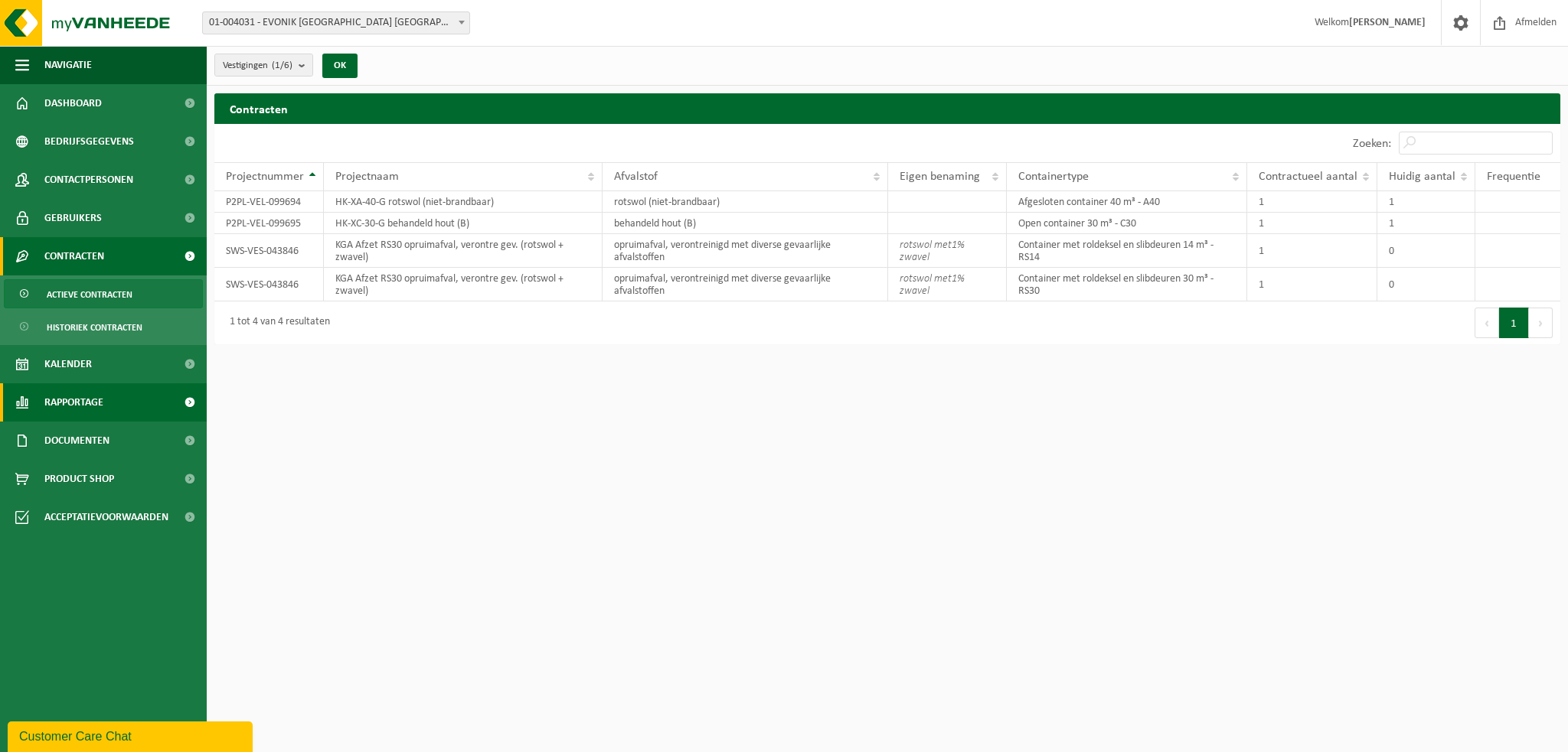
click at [92, 394] on span "Rapportage" at bounding box center [74, 402] width 59 height 38
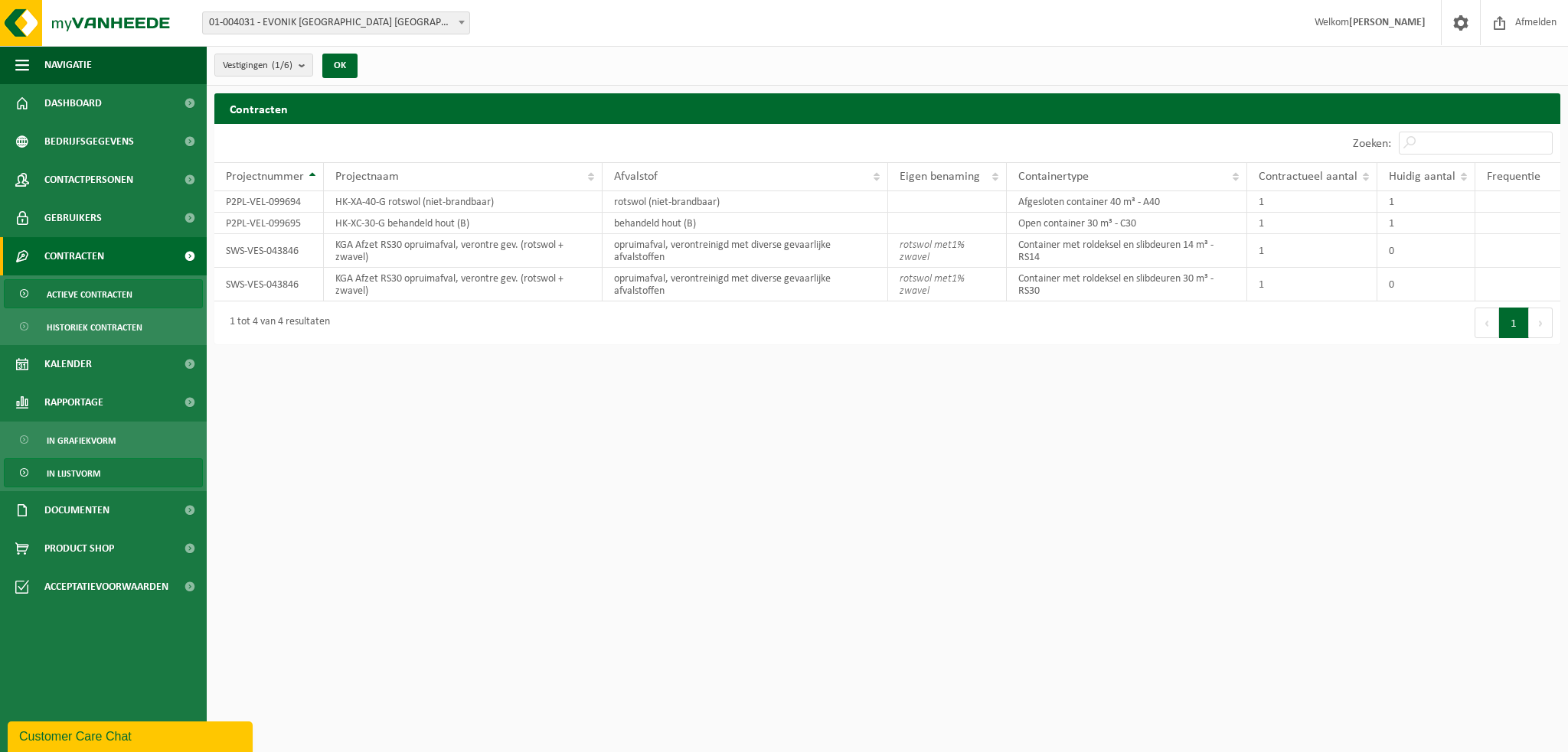
click at [92, 464] on span "In lijstvorm" at bounding box center [73, 473] width 54 height 29
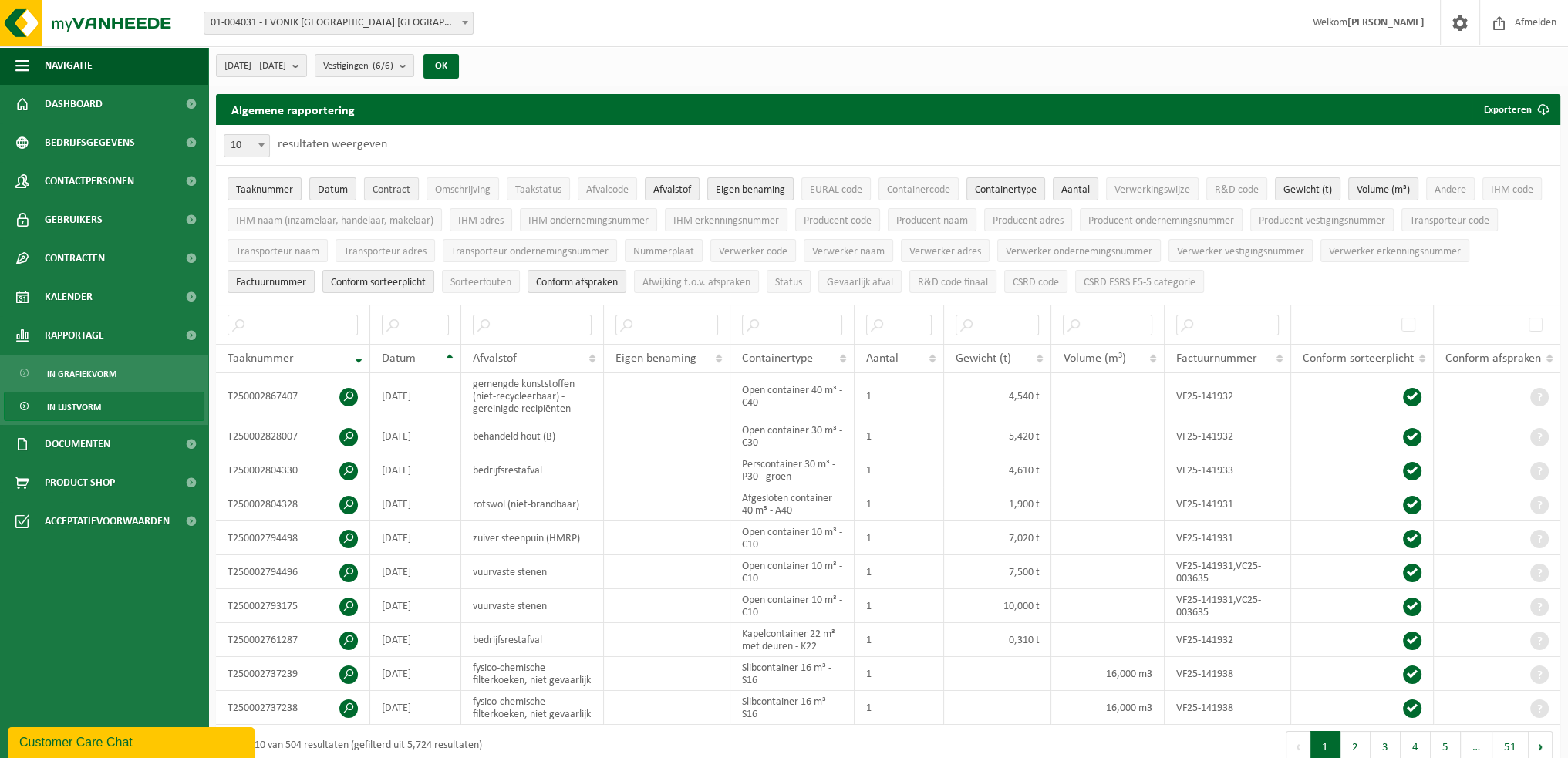
click at [374, 195] on span "Contract" at bounding box center [392, 190] width 38 height 12
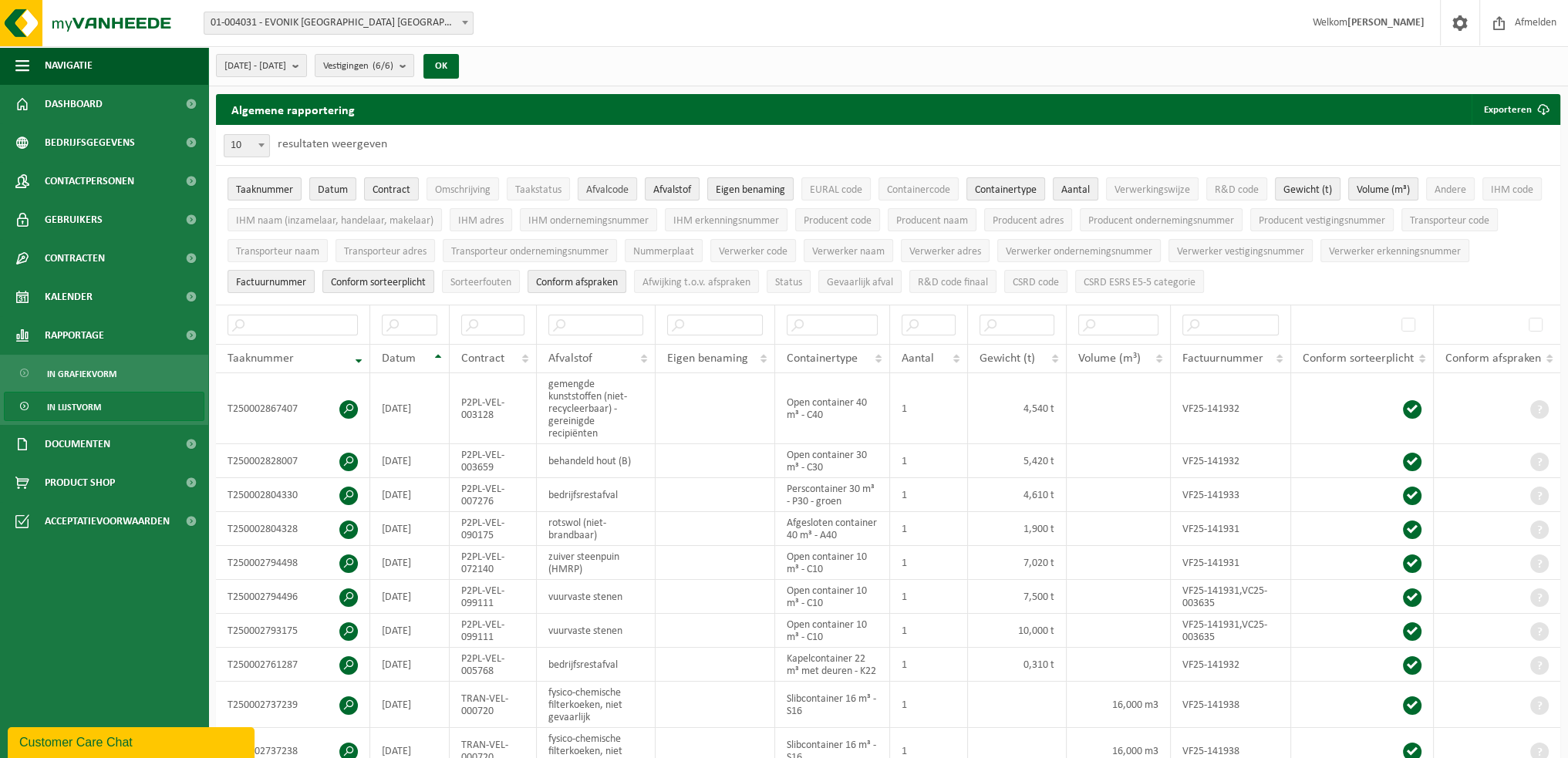
click at [626, 187] on span "Afvalcode" at bounding box center [607, 190] width 42 height 12
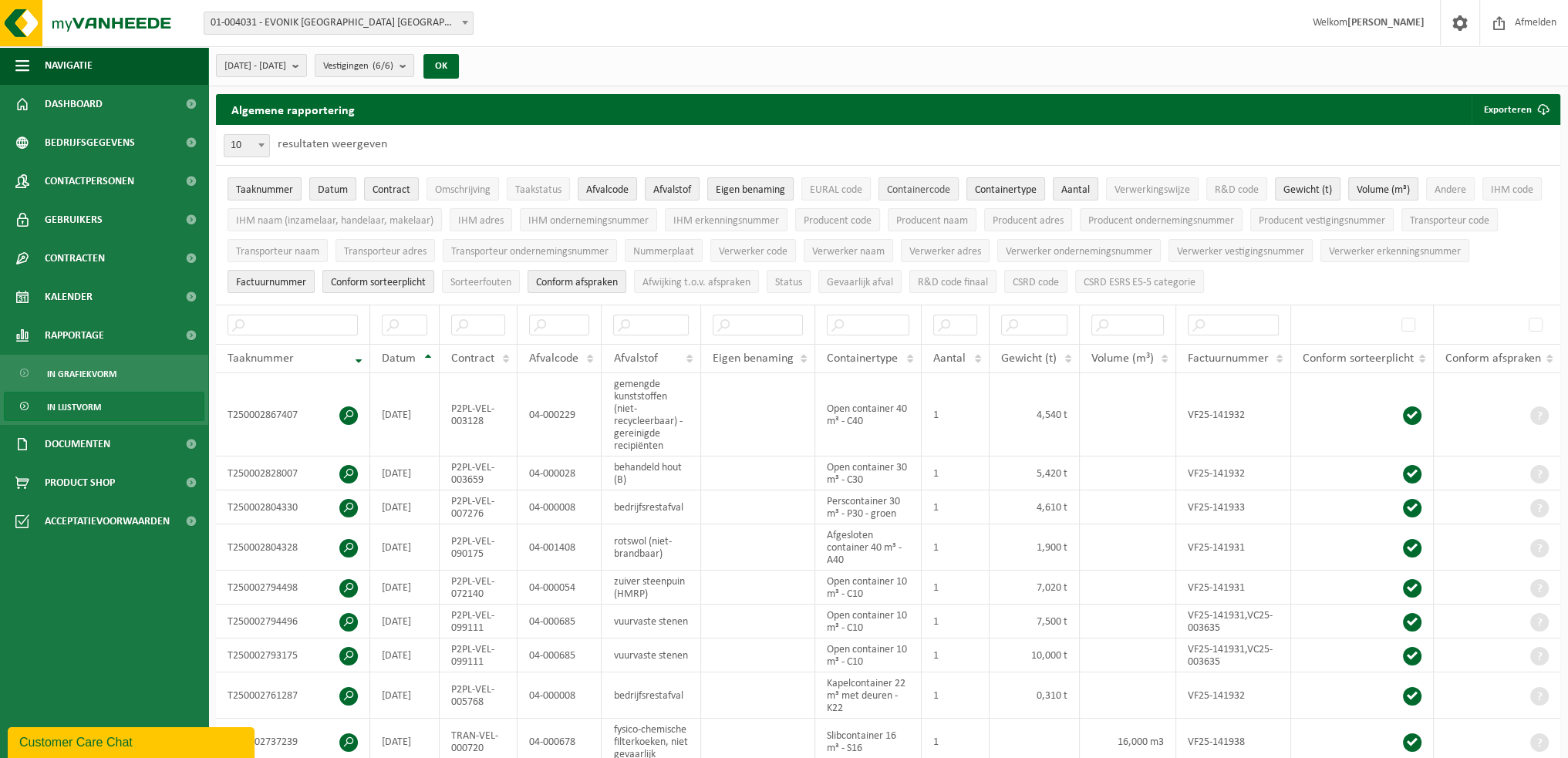
click at [892, 187] on span "Containercode" at bounding box center [919, 190] width 63 height 12
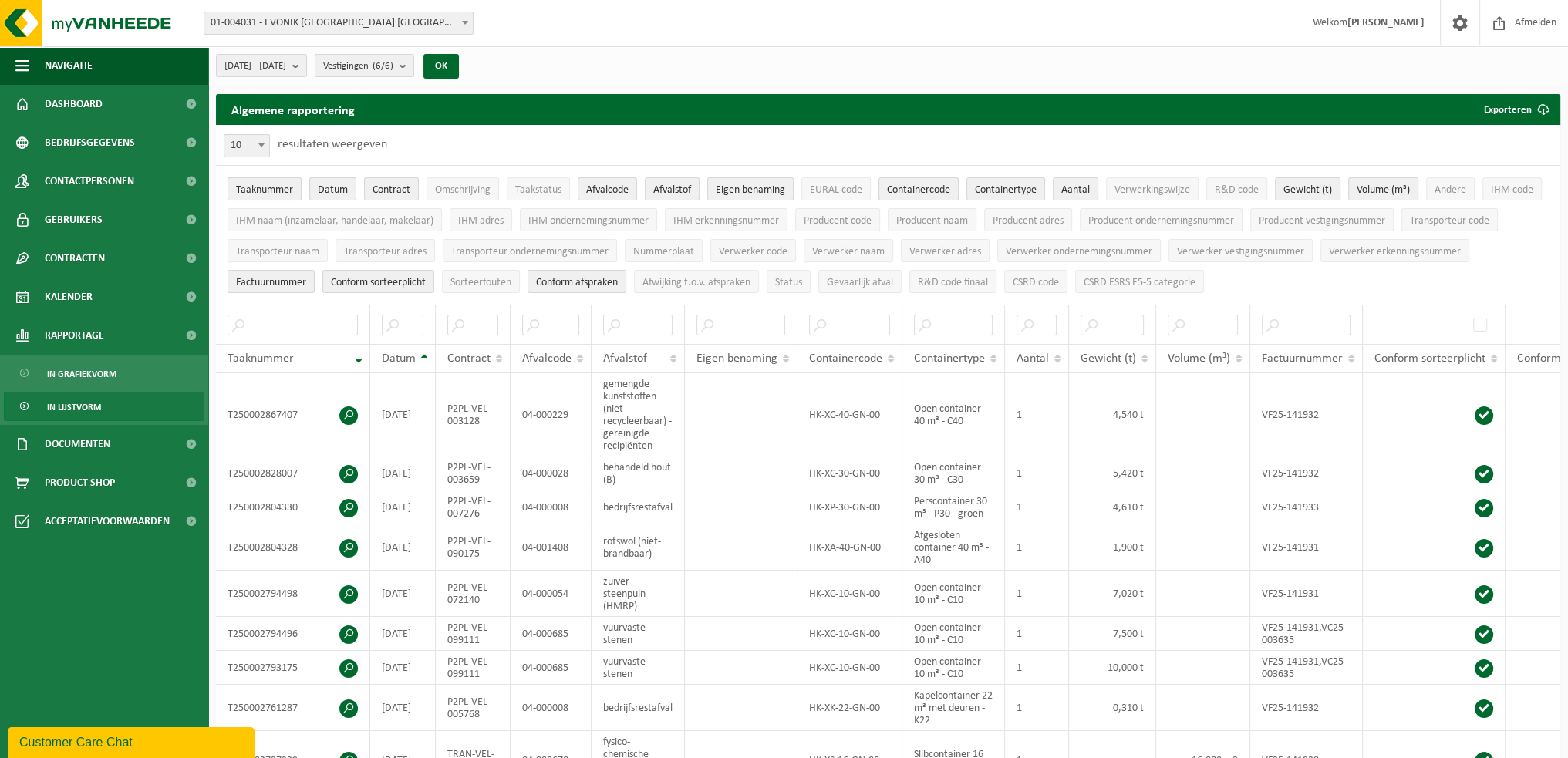
click at [281, 195] on span "Taaknummer" at bounding box center [264, 190] width 57 height 12
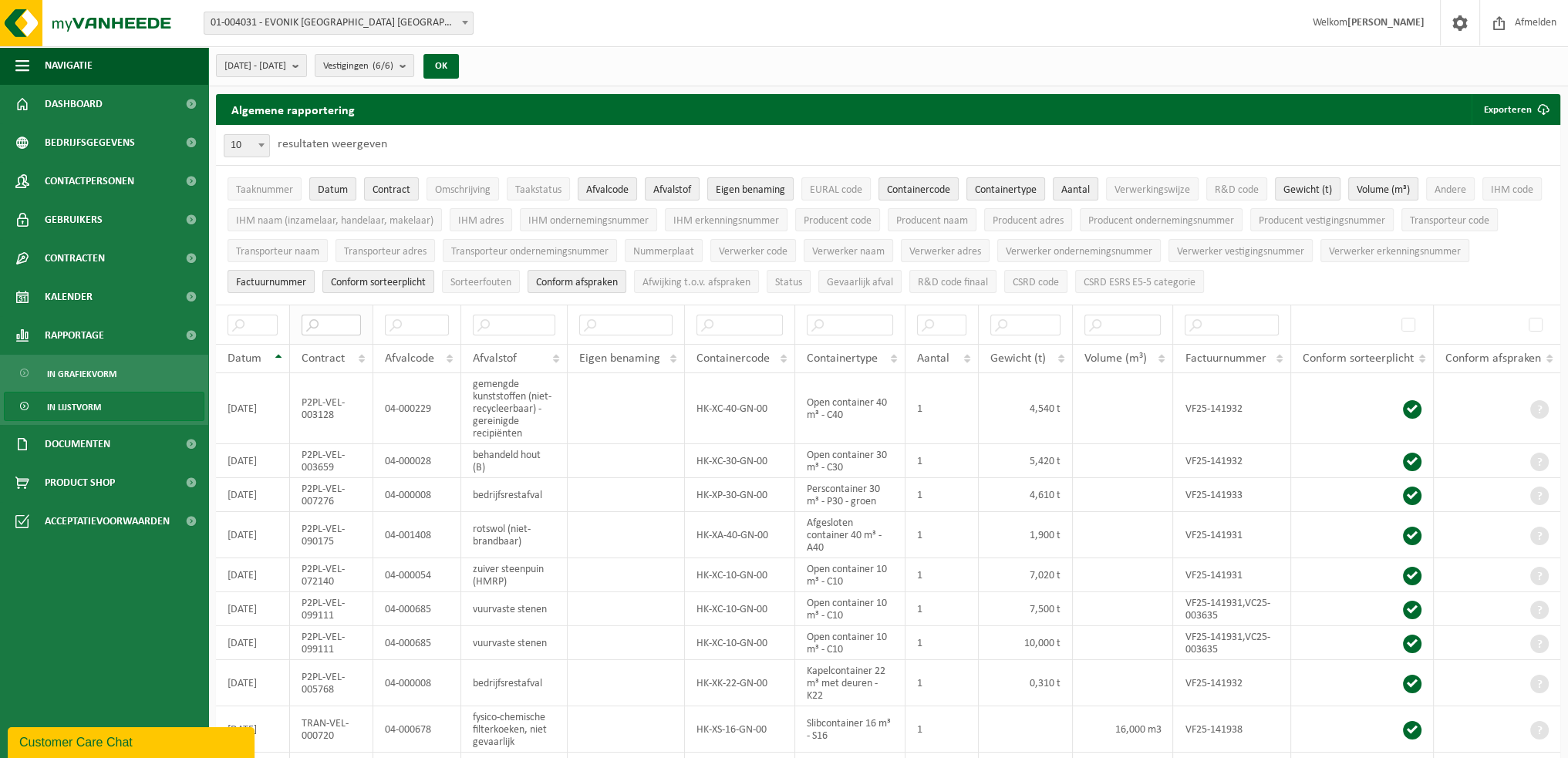
click at [333, 316] on input "text" at bounding box center [330, 325] width 59 height 21
paste input "P2PL-VEL-099695"
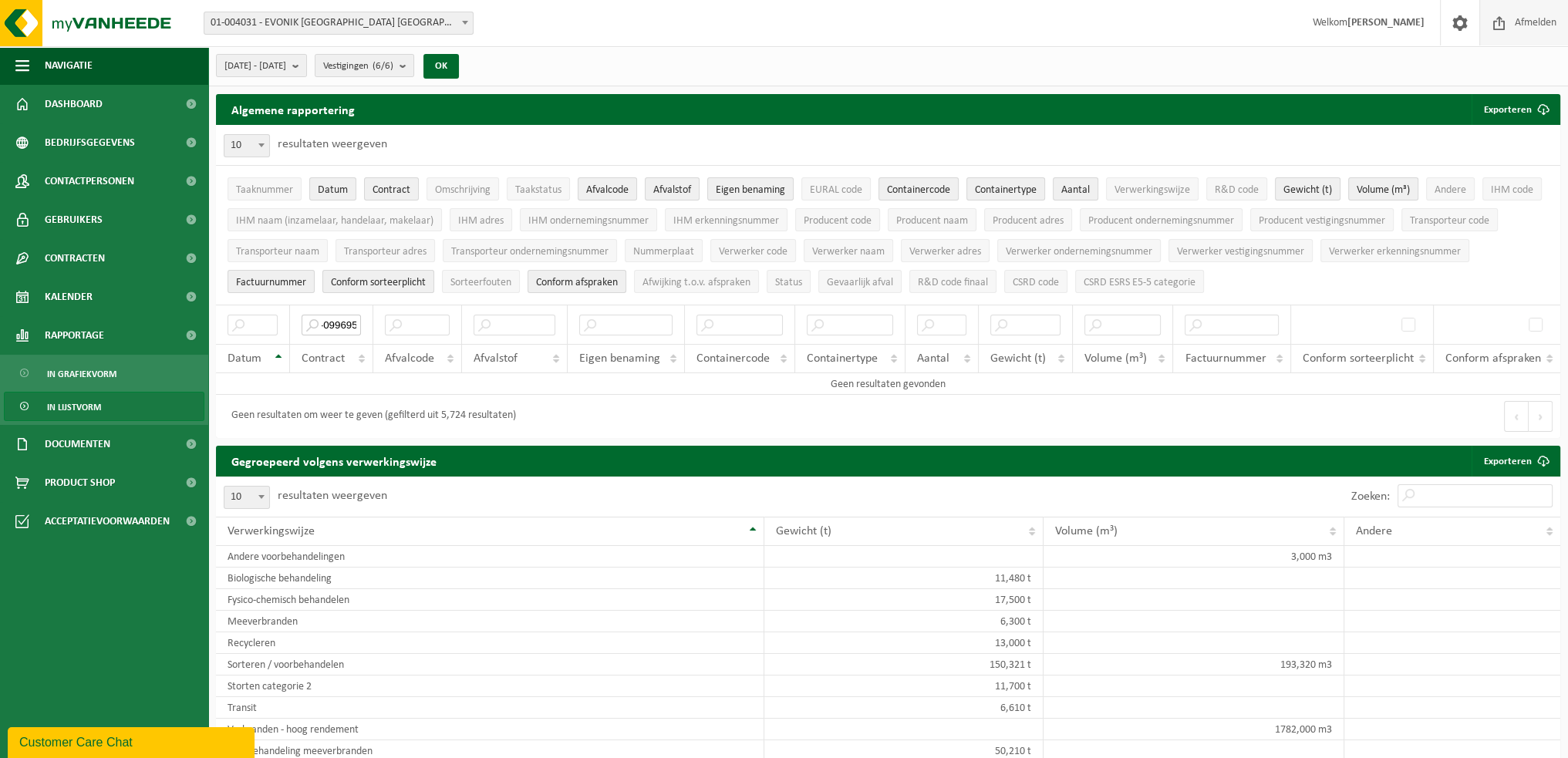
type input "P2PL-VEL-099695"
click at [306, 66] on b "submit" at bounding box center [299, 66] width 14 height 22
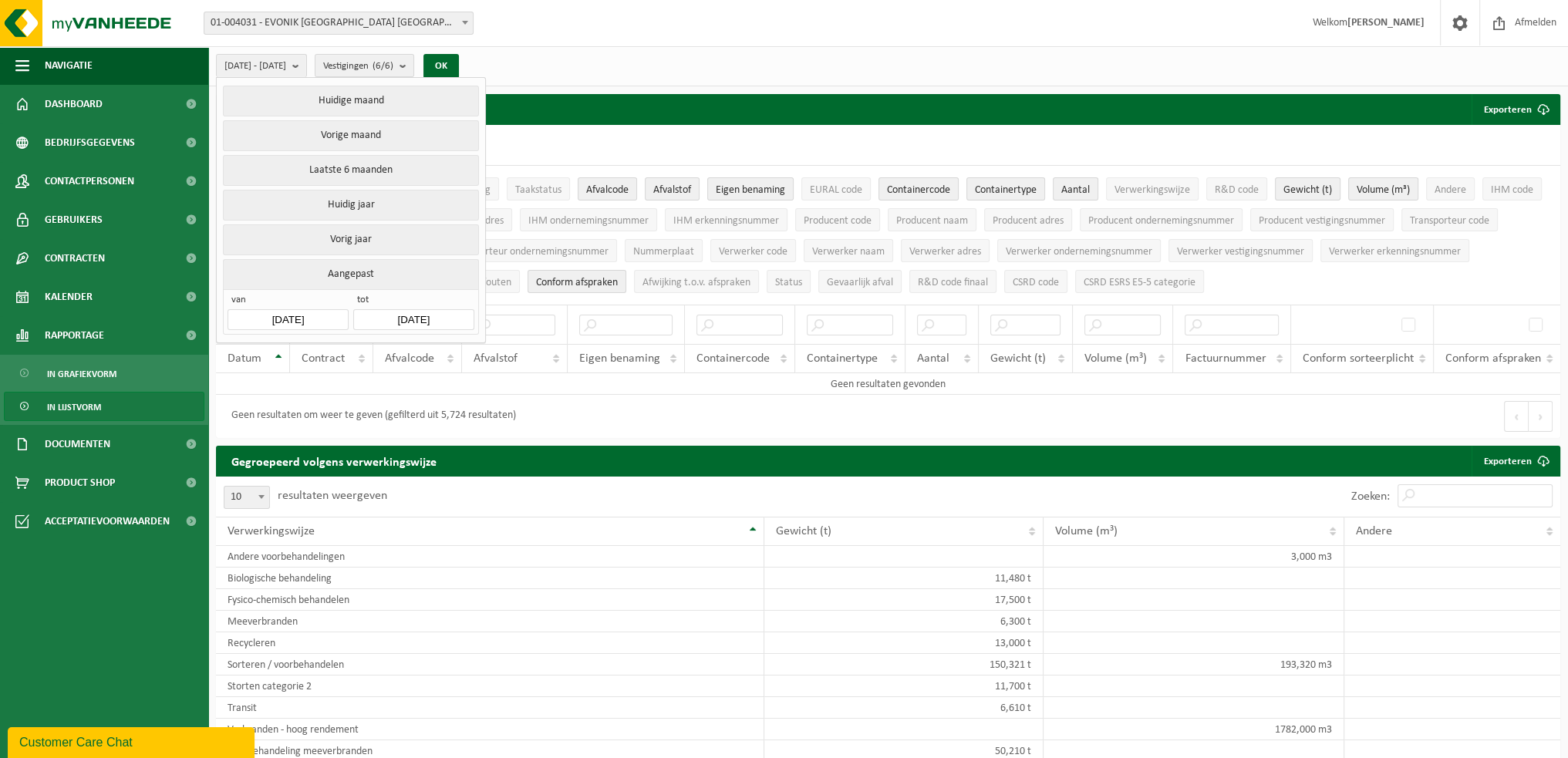
click at [383, 267] on button "Aangepast" at bounding box center [351, 274] width 256 height 30
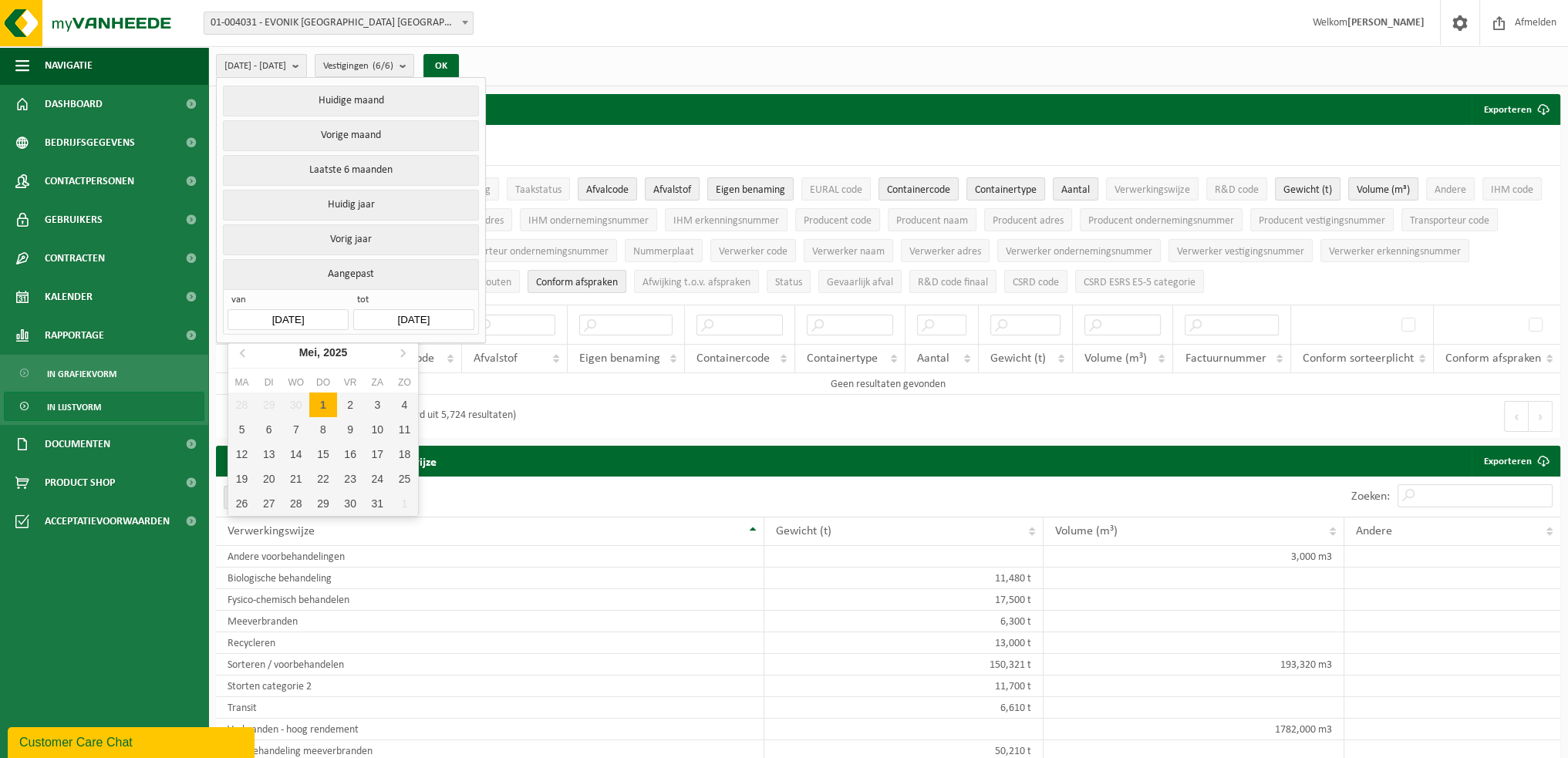
click at [320, 317] on input "[DATE]" at bounding box center [288, 320] width 121 height 21
click at [247, 353] on icon at bounding box center [243, 352] width 24 height 24
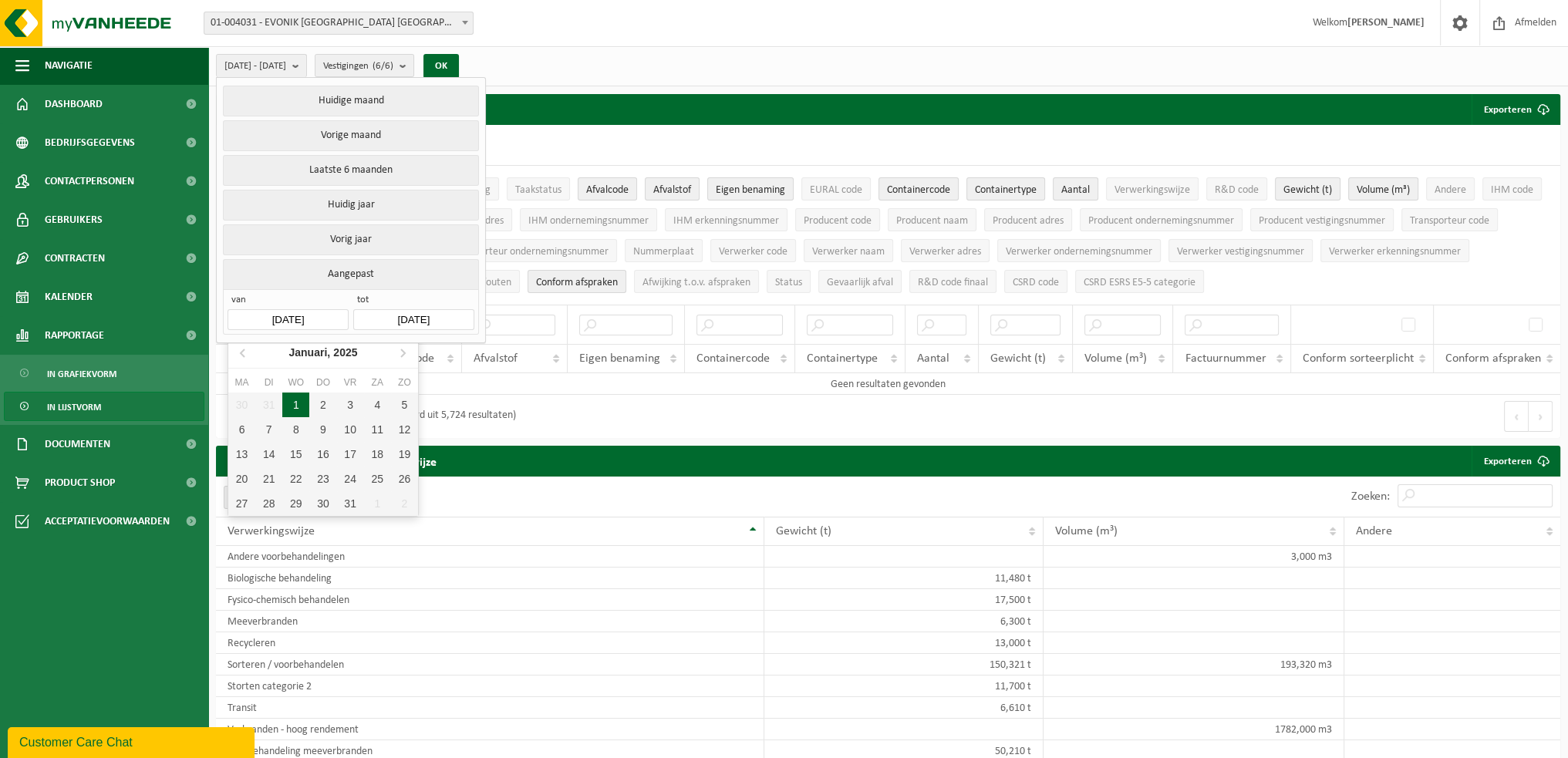
click at [303, 395] on div "1" at bounding box center [296, 404] width 27 height 24
type input "[DATE]"
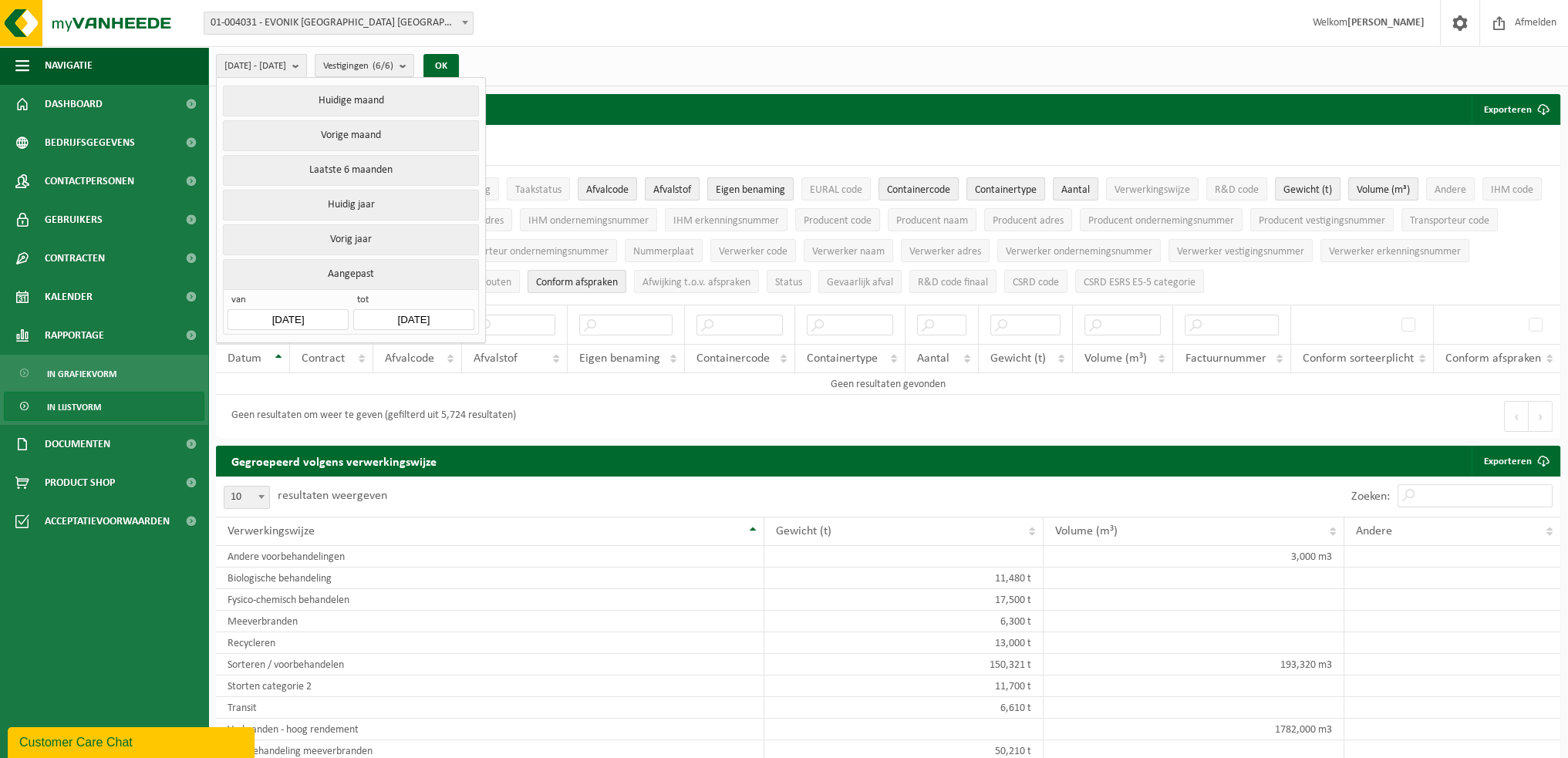
click at [557, 395] on div "Geen resultaten om weer te geven (gefilterd uit 5,724 resultaten)" at bounding box center [552, 417] width 672 height 43
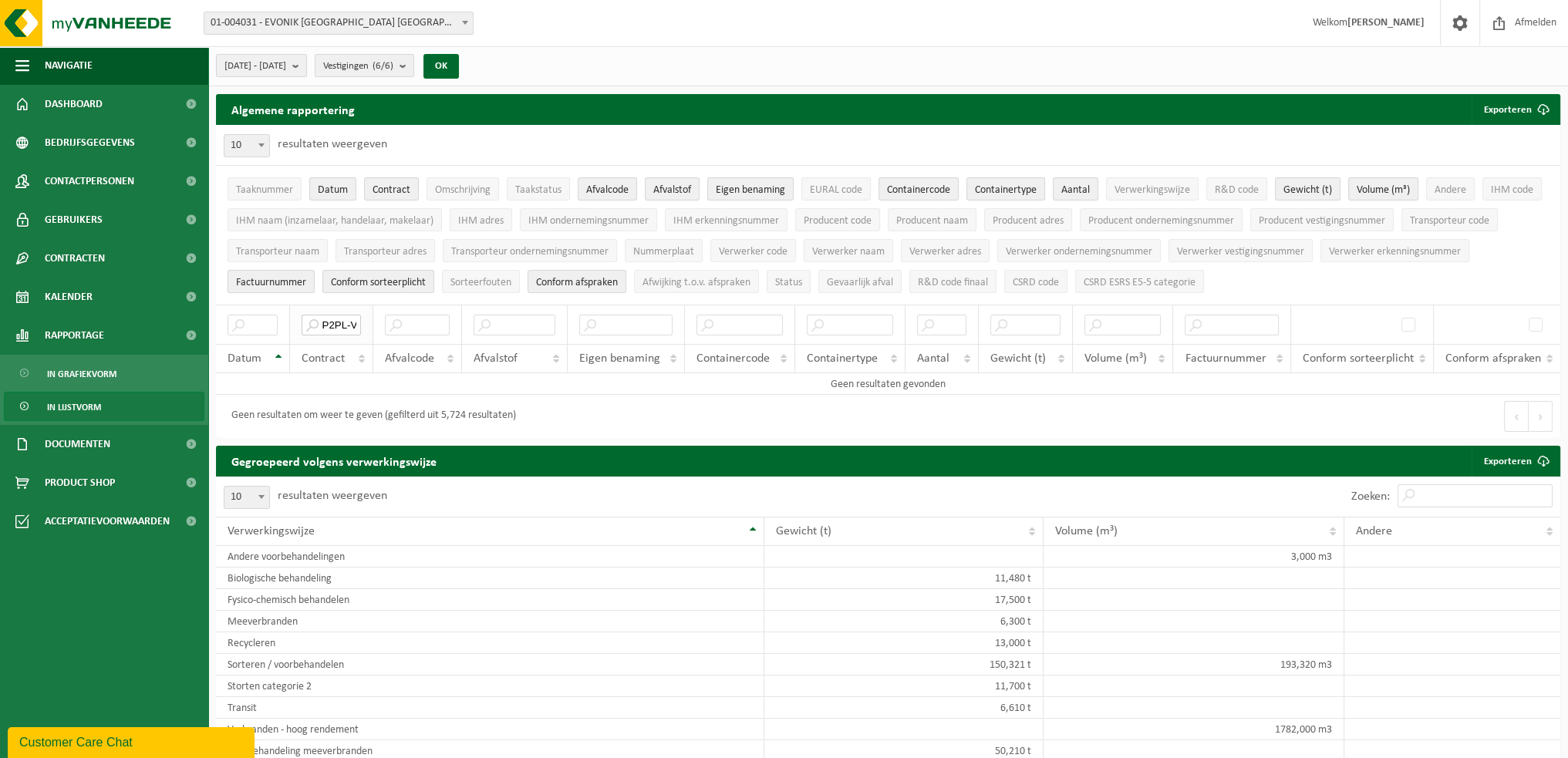
click at [326, 320] on input "P2PL-VEL-099695" at bounding box center [330, 325] width 59 height 21
drag, startPoint x: 320, startPoint y: 323, endPoint x: 438, endPoint y: 324, distance: 118.0
click at [438, 324] on tr "P2PL-VEL-099695" at bounding box center [888, 325] width 1345 height 40
paste input "TL-VEL-095931"
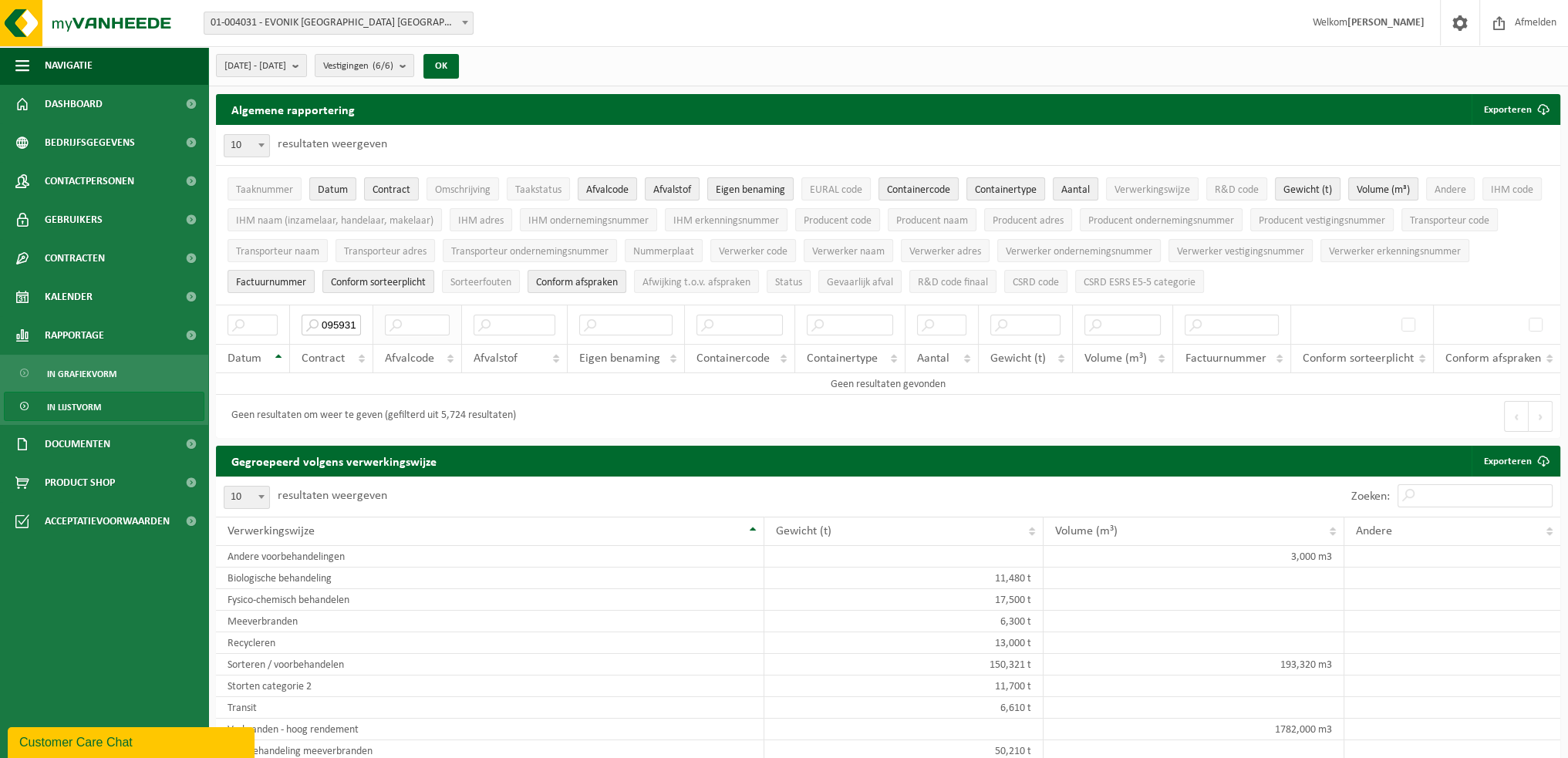
scroll to position [0, 38]
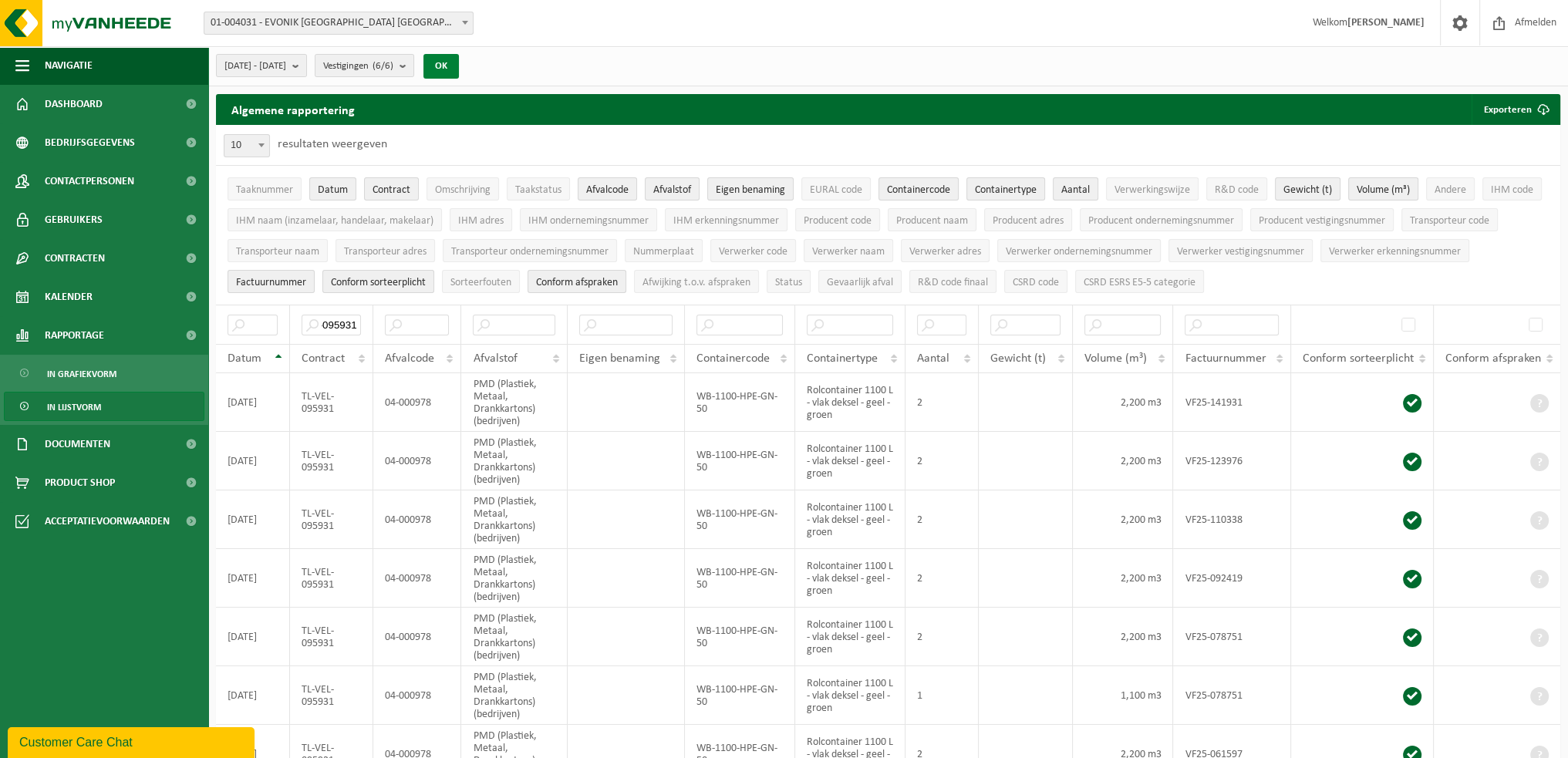
click at [459, 60] on button "OK" at bounding box center [440, 66] width 35 height 24
drag, startPoint x: 725, startPoint y: 409, endPoint x: 693, endPoint y: 390, distance: 37.2
click at [693, 390] on td "WB-1100-HPE-GN-50" at bounding box center [740, 402] width 111 height 59
copy td "WB-1100-HPE-GN-50"
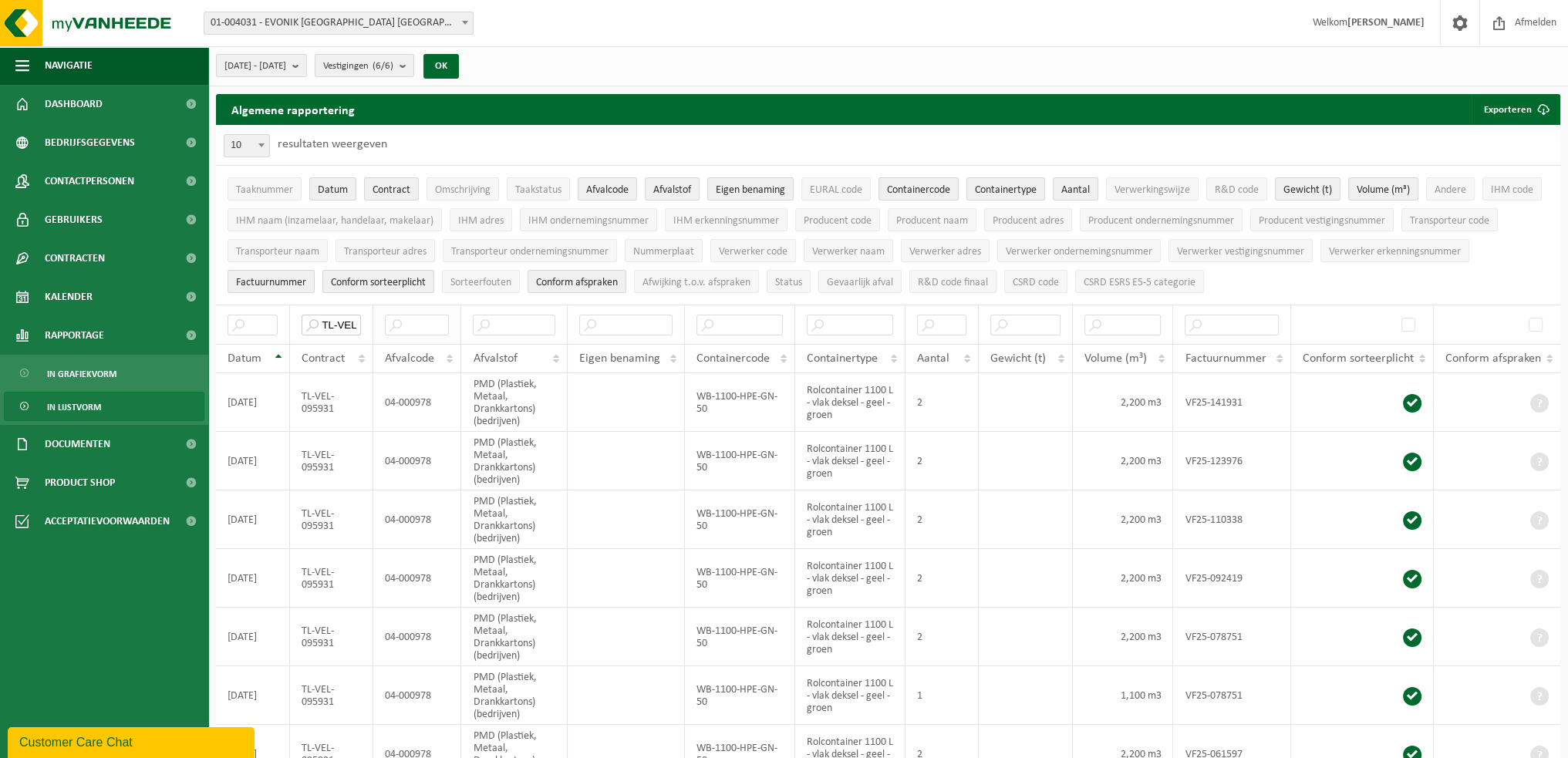
scroll to position [0, 38]
drag, startPoint x: 321, startPoint y: 318, endPoint x: 515, endPoint y: 317, distance: 194.0
click at [515, 317] on tr "TL-VEL-095931" at bounding box center [888, 325] width 1345 height 40
paste input "129554"
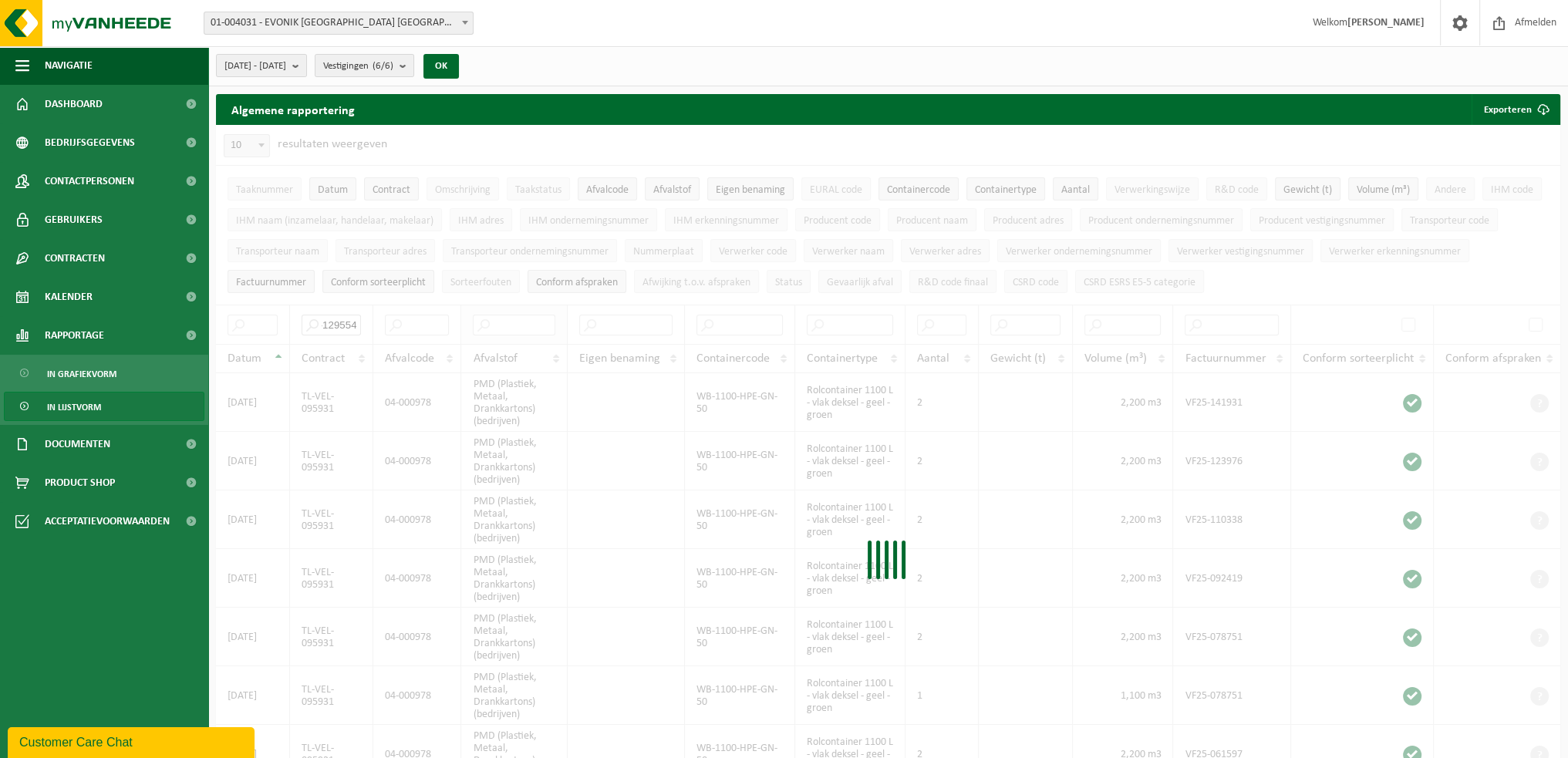
type input "TL-VEL-129554"
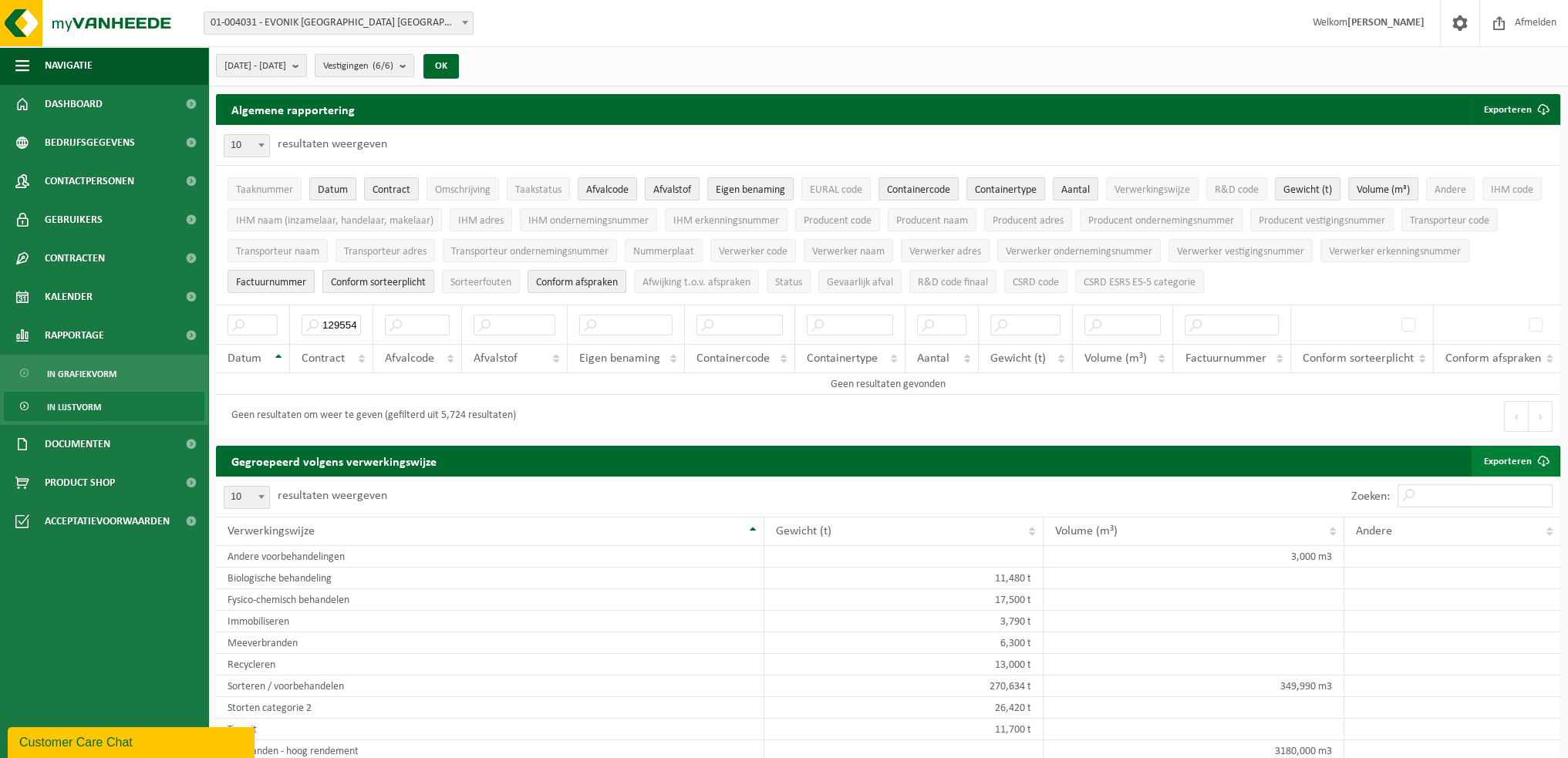
scroll to position [0, 0]
click at [709, 397] on div "Geen resultaten om weer te geven (gefilterd uit 5,724 resultaten)" at bounding box center [552, 417] width 672 height 43
click at [546, 326] on input "text" at bounding box center [515, 325] width 83 height 21
type input "PMD"
click at [329, 319] on input "TL-VEL-129554" at bounding box center [330, 325] width 59 height 21
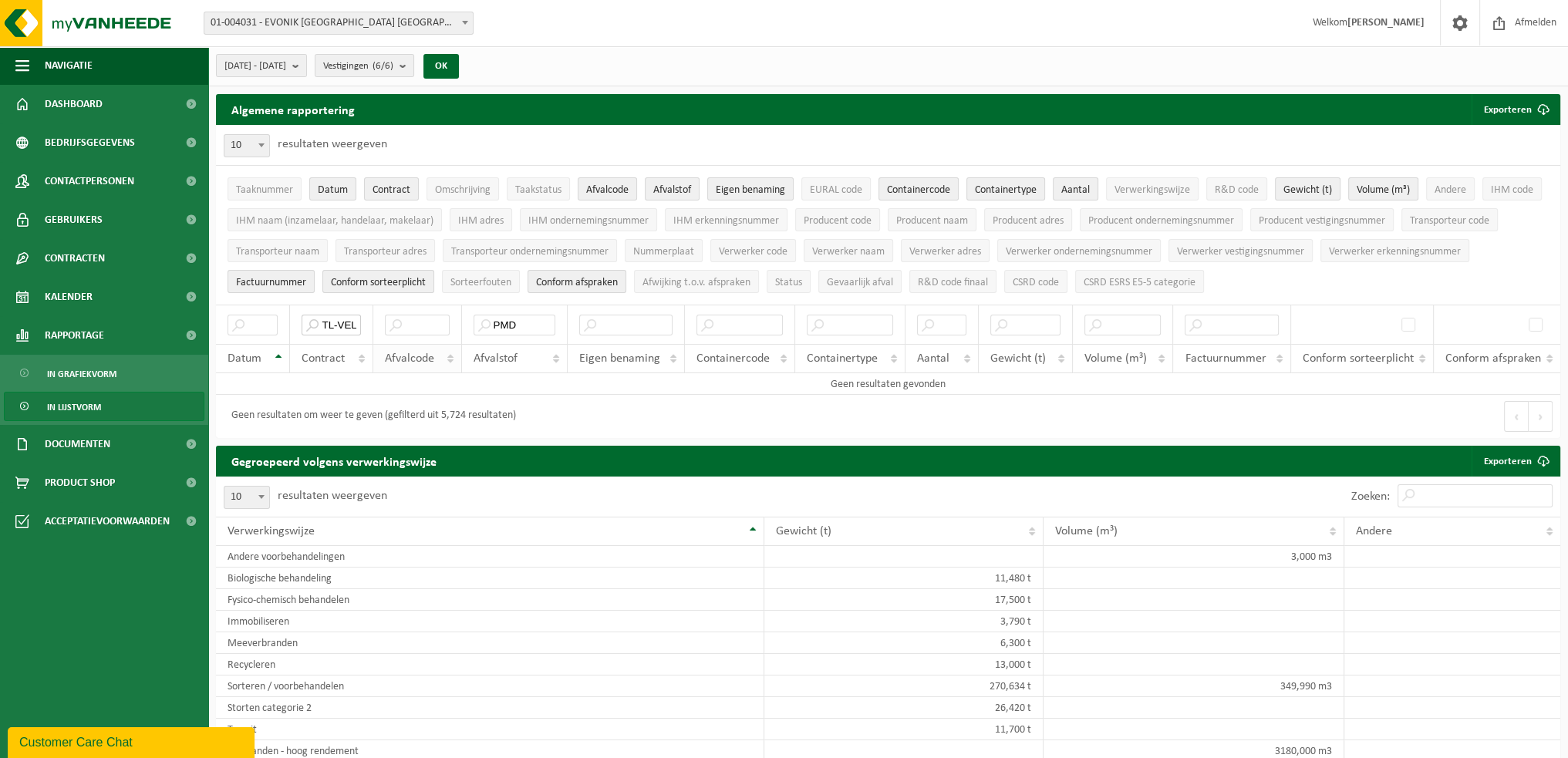
scroll to position [0, 38]
drag, startPoint x: 329, startPoint y: 319, endPoint x: 451, endPoint y: 347, distance: 125.2
click at [451, 347] on thead "TL-VEL-129554 PMD Datum Contract Afvalcode Afvalstof Eigen benaming Containerco…" at bounding box center [888, 339] width 1345 height 68
type input "T"
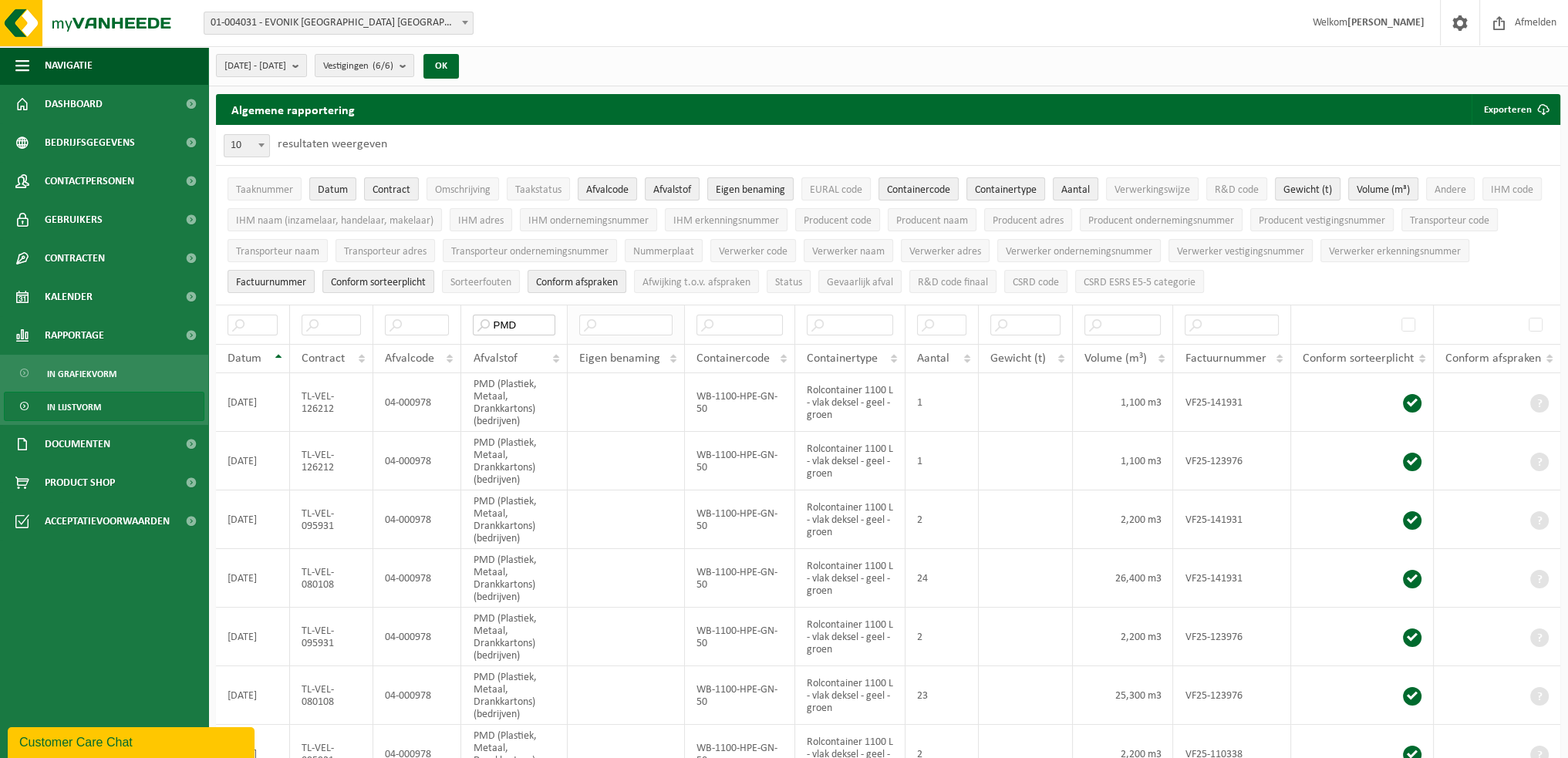
drag, startPoint x: 497, startPoint y: 322, endPoint x: 633, endPoint y: 334, distance: 136.5
click at [633, 334] on tr "PMD" at bounding box center [888, 325] width 1345 height 40
type input "P"
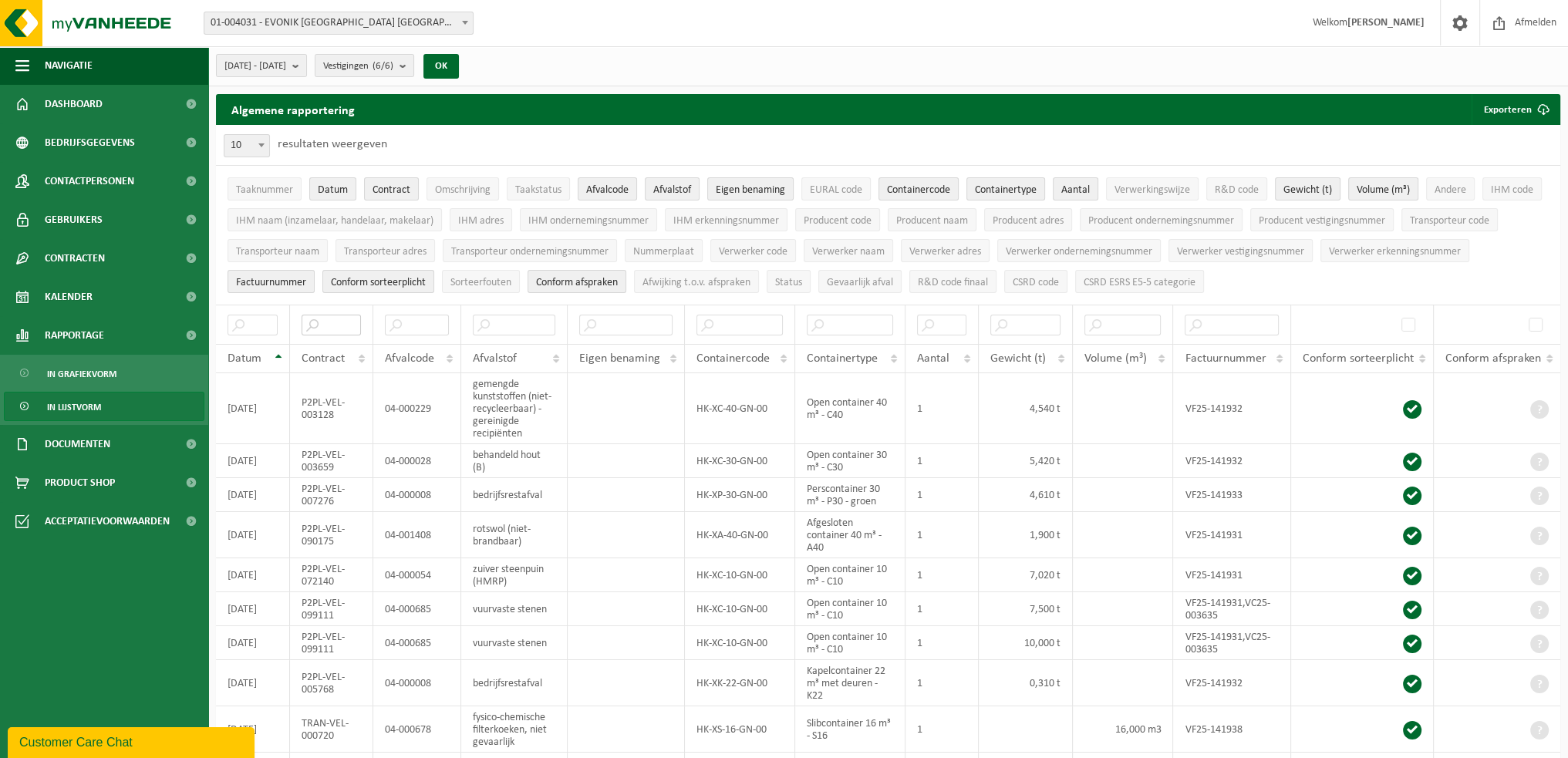
click at [331, 323] on input "text" at bounding box center [330, 325] width 59 height 21
paste input "P2PL-VEL-099738"
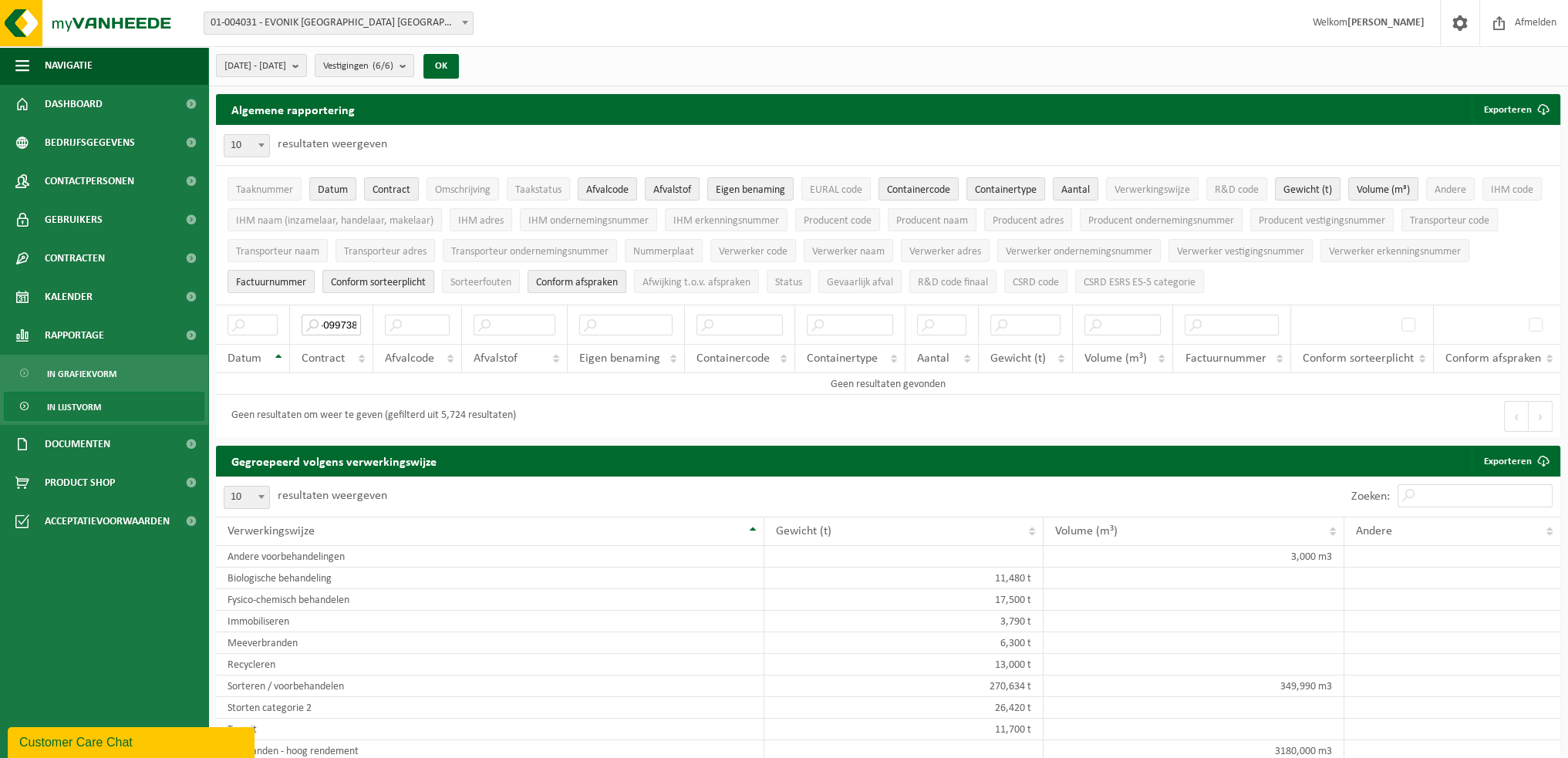
type input "P2PL-VEL-099738"
click at [858, 323] on input "text" at bounding box center [850, 325] width 87 height 21
drag, startPoint x: 324, startPoint y: 317, endPoint x: 563, endPoint y: 340, distance: 240.1
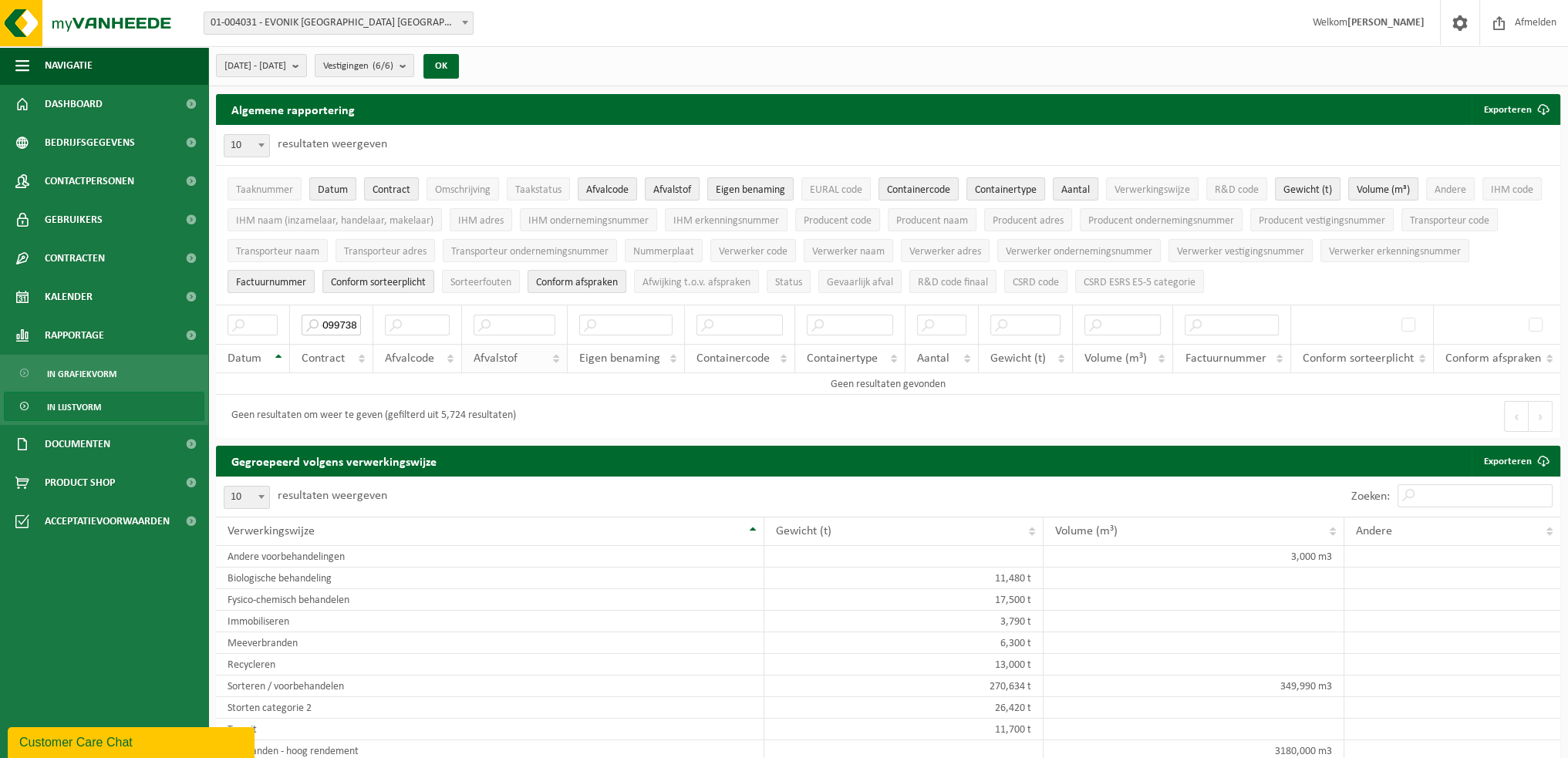
click at [563, 340] on thead "P2PL-VEL-099738 Datum Contract Afvalcode Afvalstof Eigen benaming Containercode…" at bounding box center [888, 339] width 1345 height 68
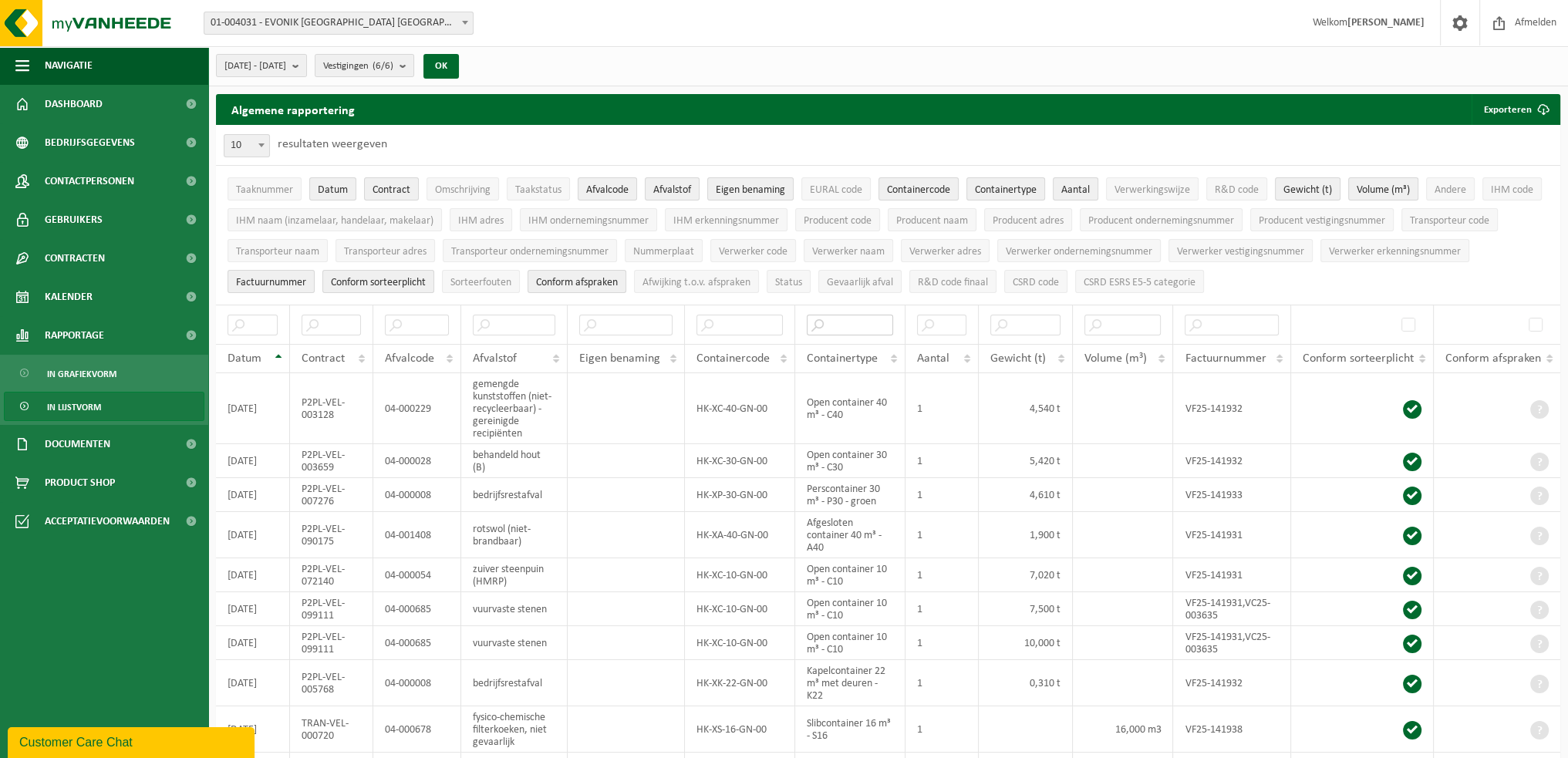
click at [866, 326] on input "text" at bounding box center [850, 325] width 87 height 21
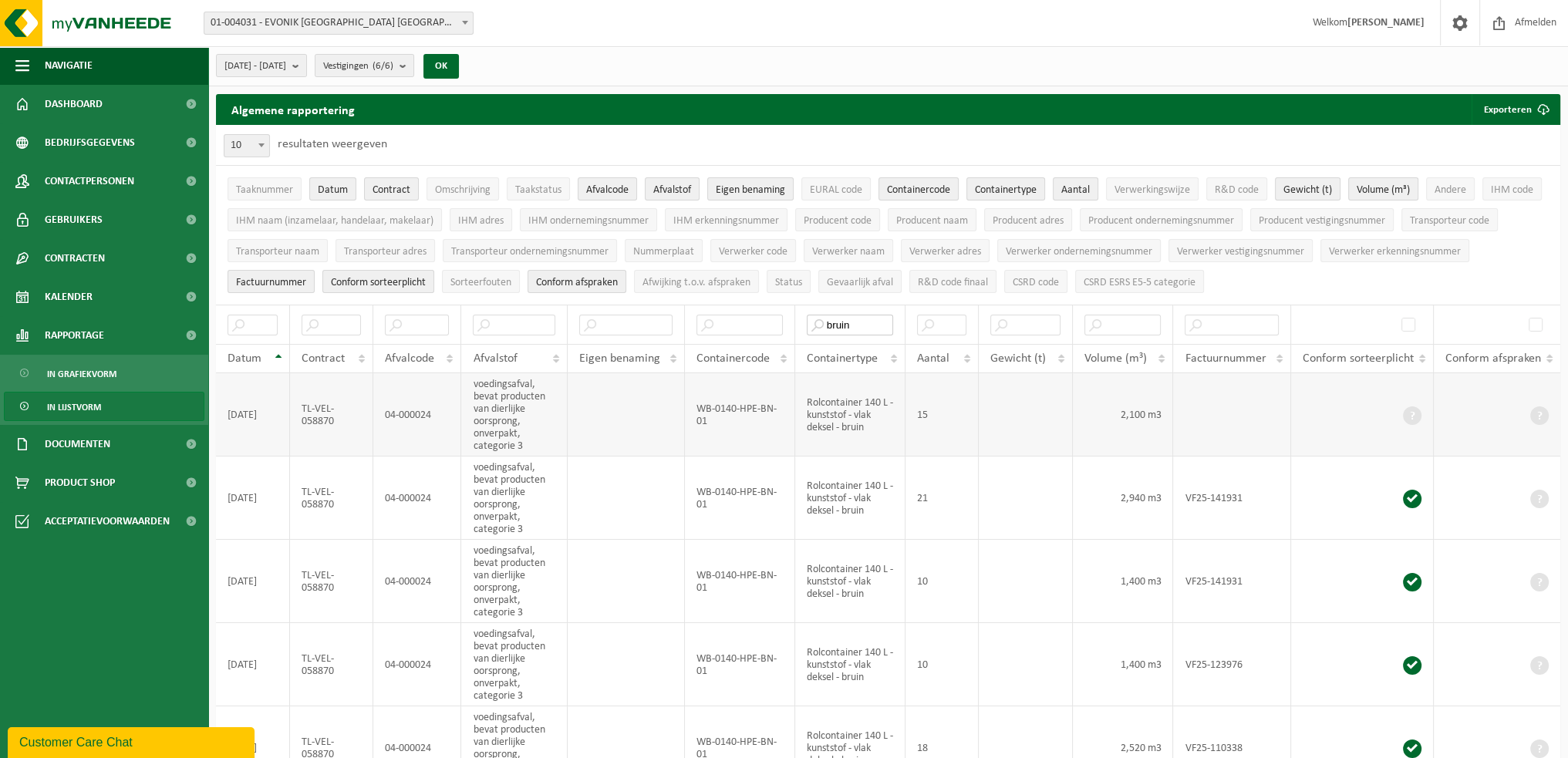
type input "bruin"
drag, startPoint x: 712, startPoint y: 421, endPoint x: 697, endPoint y: 412, distance: 17.5
click at [697, 412] on td "WB-0140-HPE-BN-01" at bounding box center [740, 415] width 111 height 84
copy td "WB-0140-HPE-BN-01"
drag, startPoint x: 852, startPoint y: 326, endPoint x: 817, endPoint y: 326, distance: 35.0
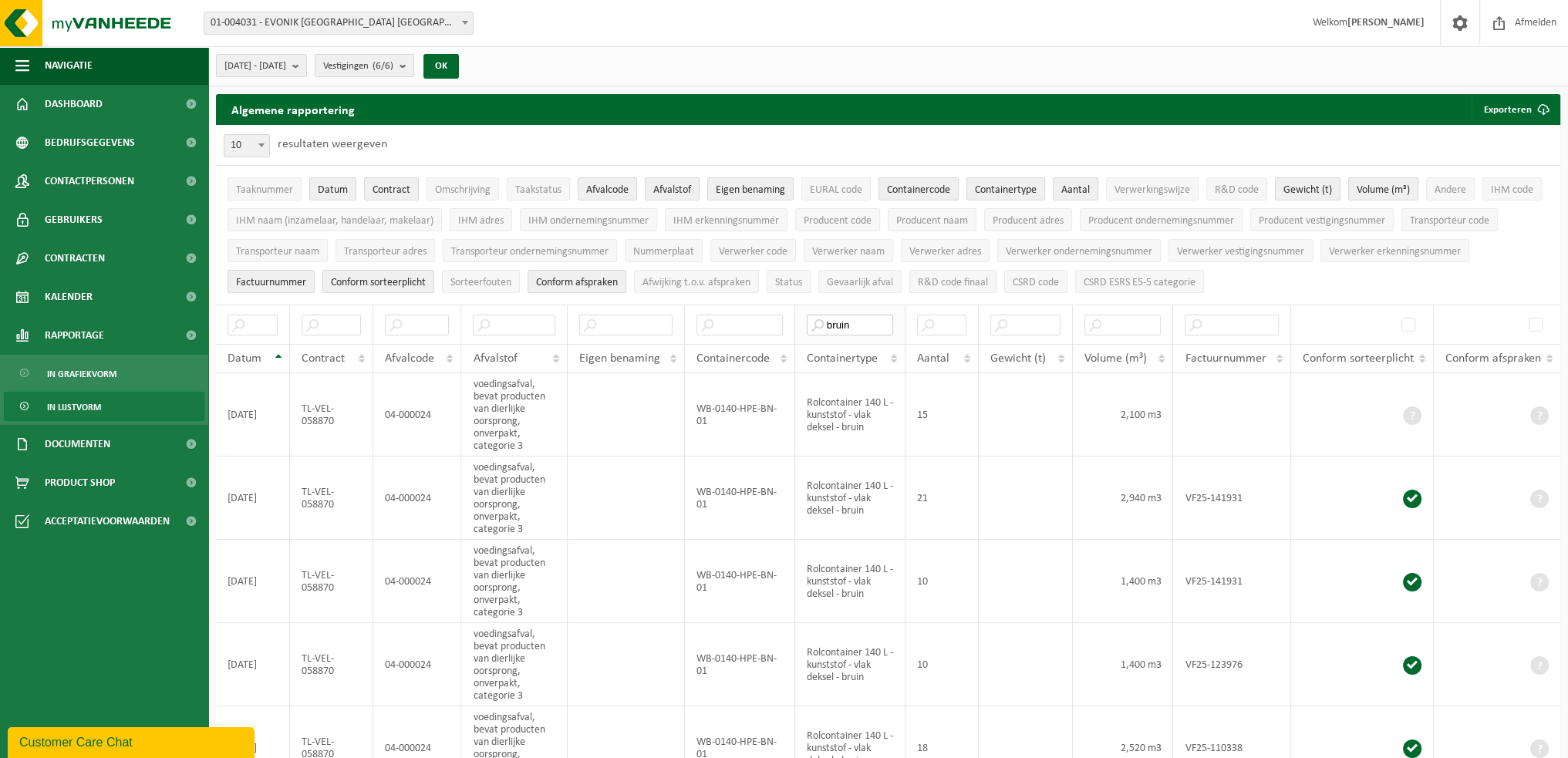
click at [817, 326] on input "bruin" at bounding box center [850, 325] width 87 height 21
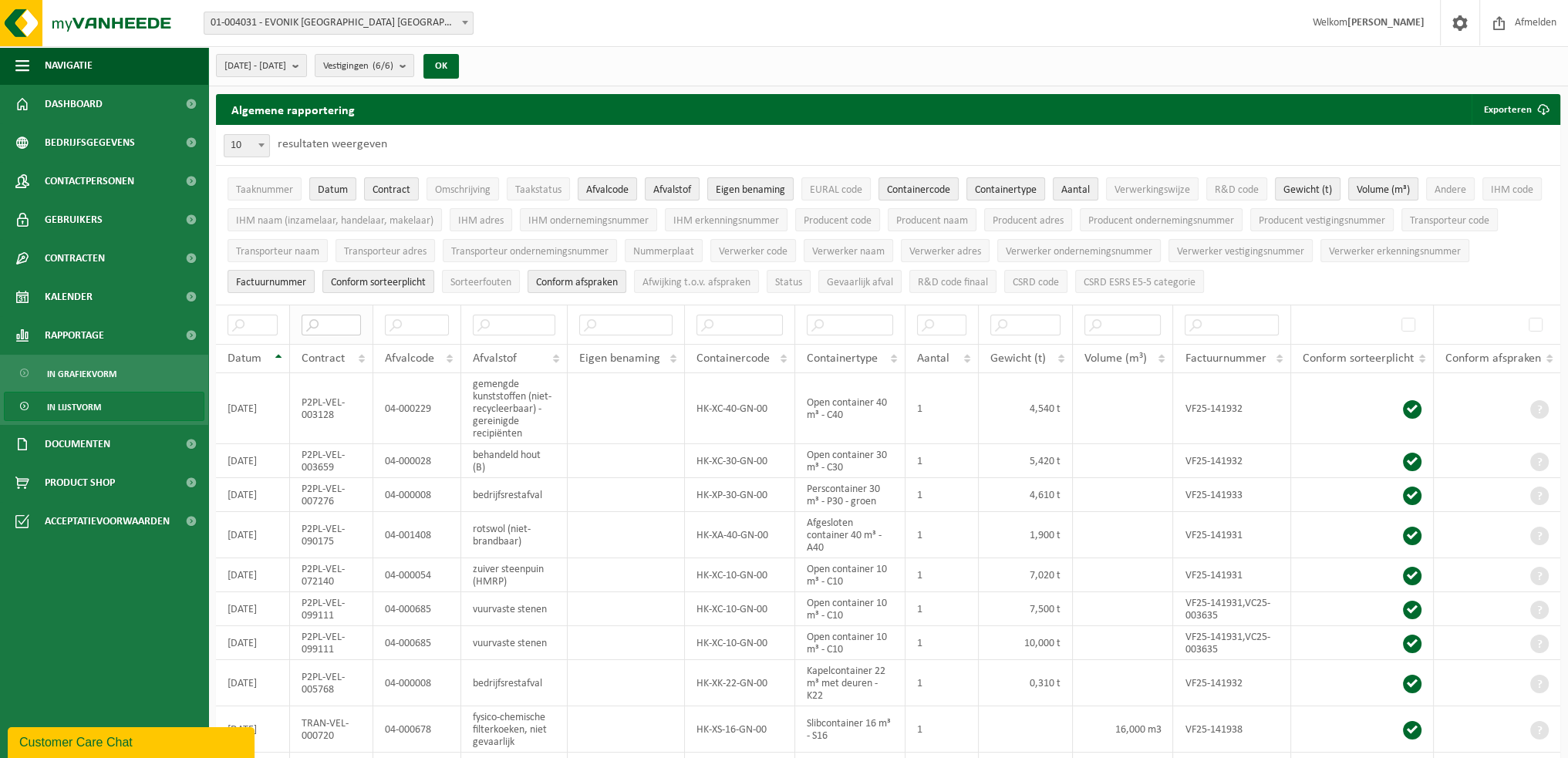
click at [337, 317] on input "text" at bounding box center [330, 325] width 59 height 21
paste input "P2PL-VEL-076023"
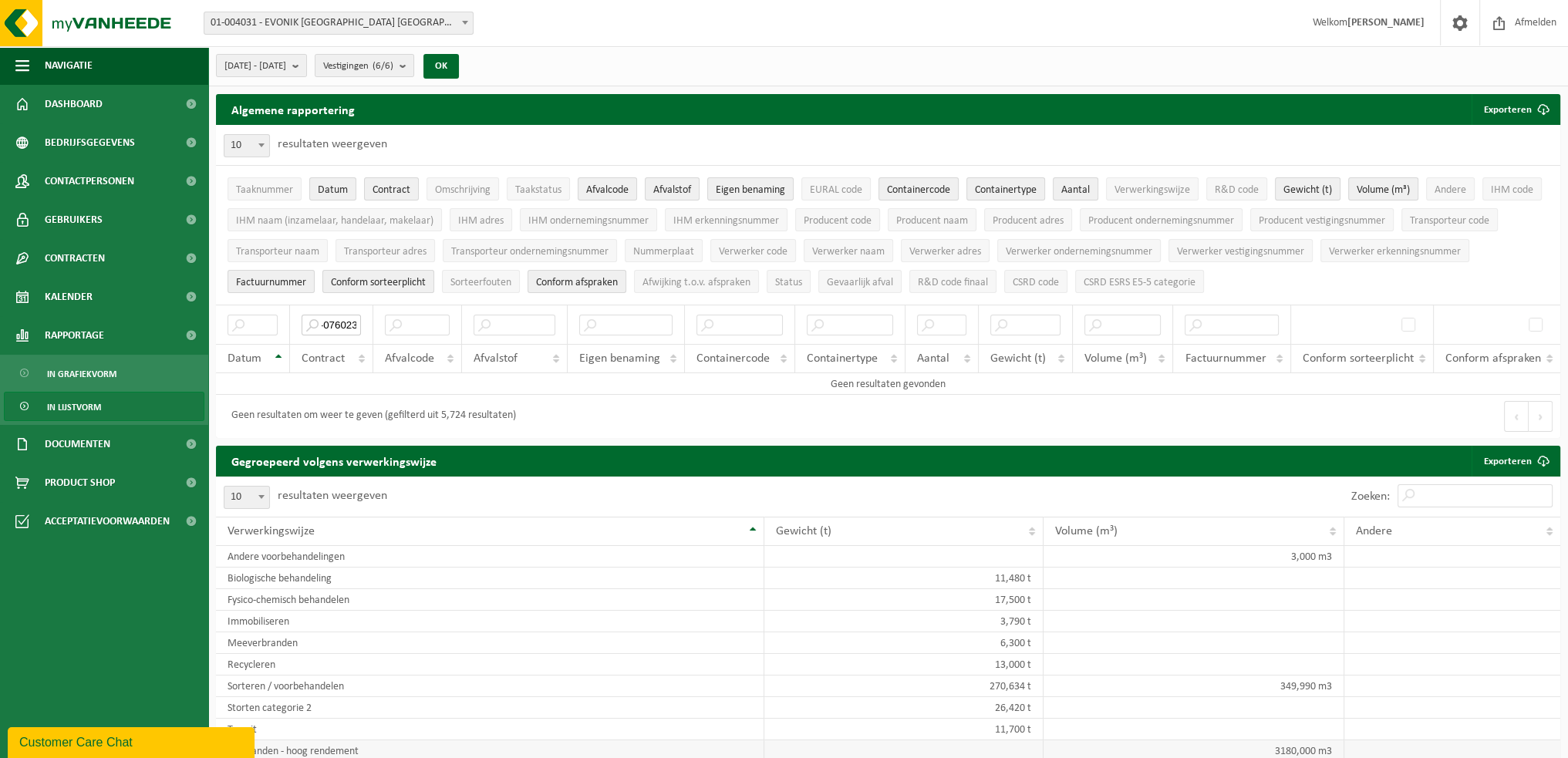
type input "P2PL-VEL-076023"
click at [832, 318] on input "text" at bounding box center [850, 325] width 87 height 21
drag, startPoint x: 324, startPoint y: 317, endPoint x: 476, endPoint y: 317, distance: 152.0
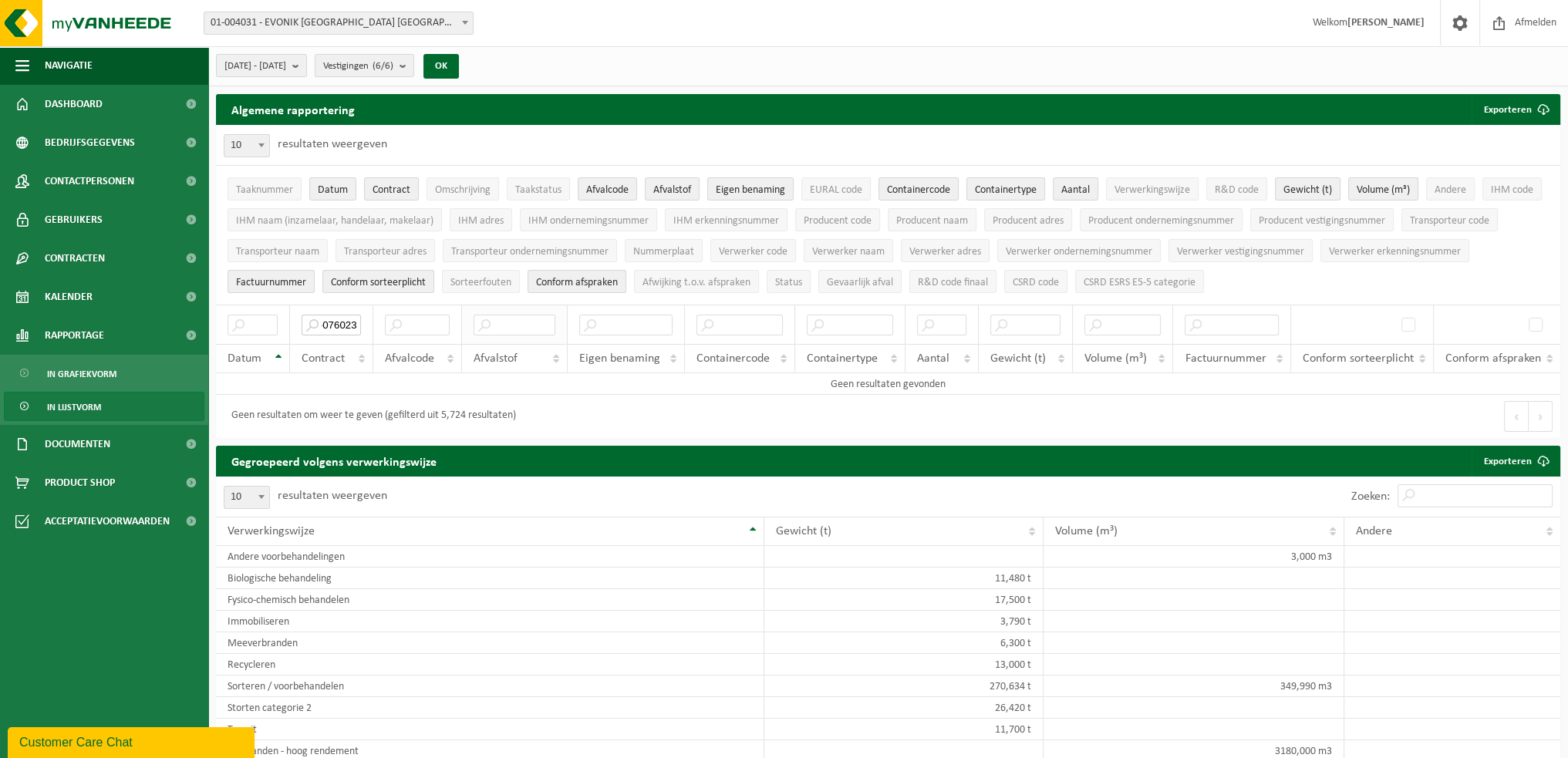
click at [476, 317] on tr "P2PL-VEL-076023" at bounding box center [888, 325] width 1345 height 40
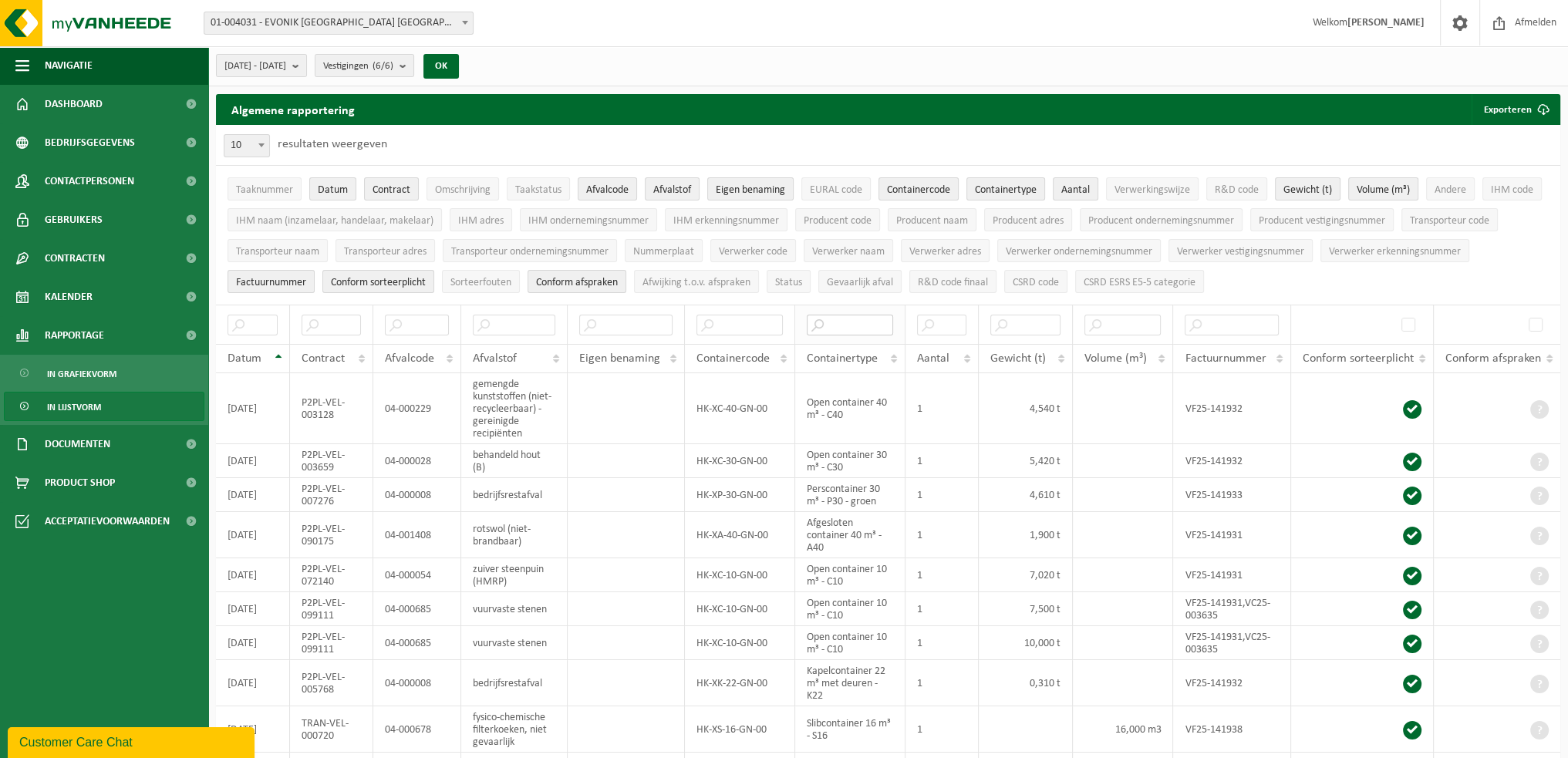
click at [856, 326] on input "text" at bounding box center [850, 325] width 87 height 21
click at [344, 320] on input "text" at bounding box center [330, 325] width 59 height 21
paste input "TL-VEL-017494"
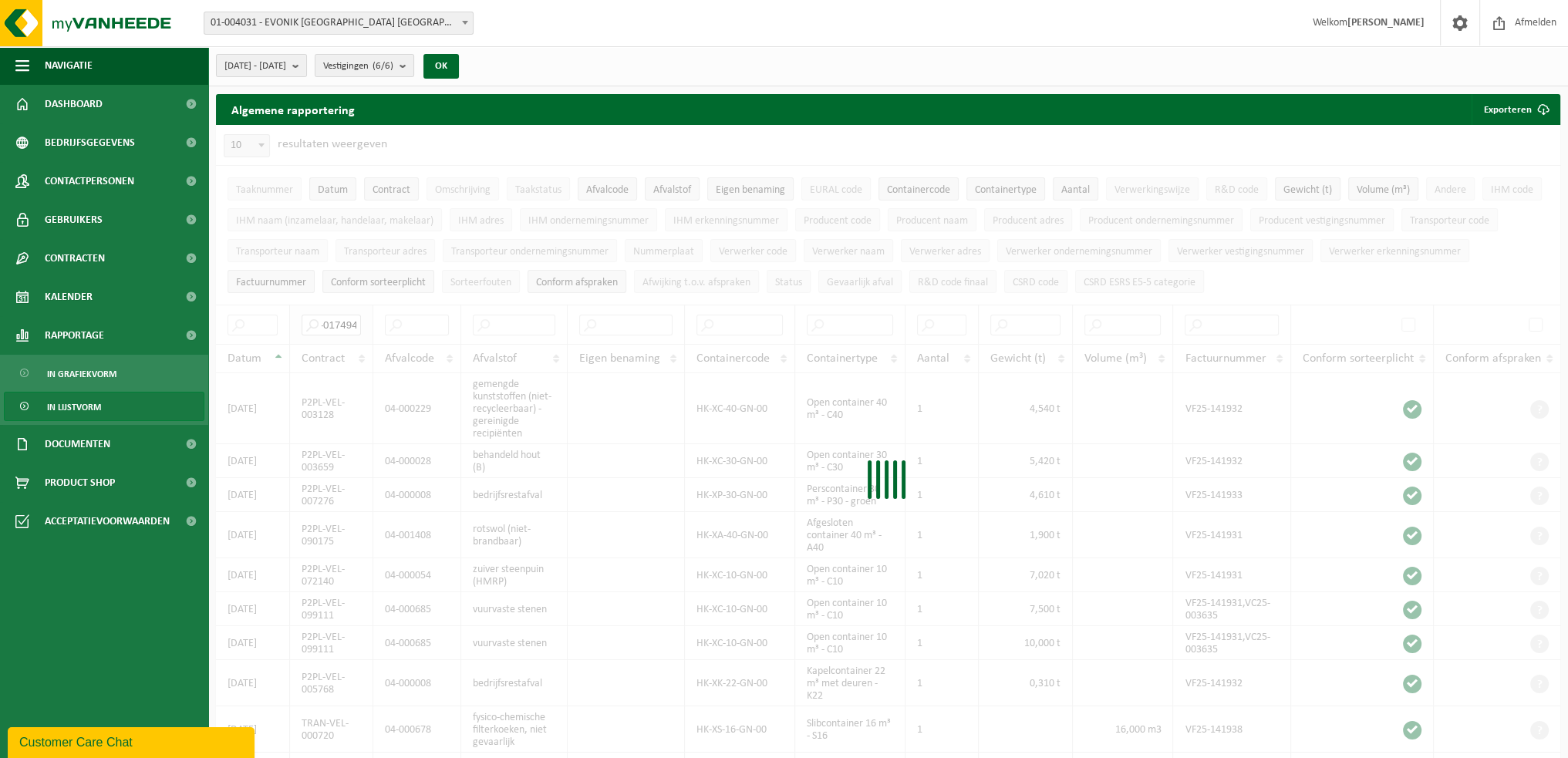
type input "TL-VEL-017494"
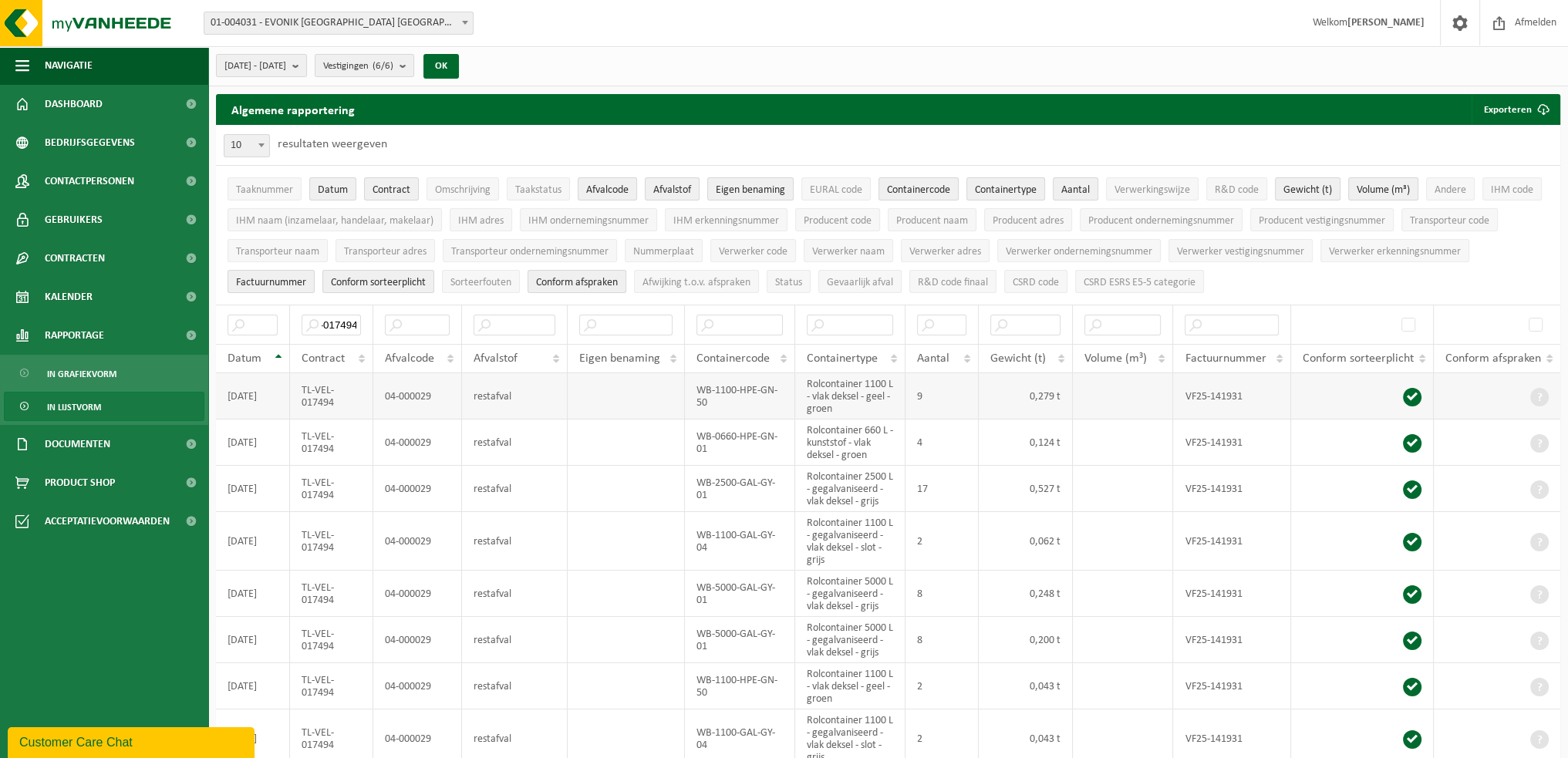
scroll to position [0, 0]
drag, startPoint x: 845, startPoint y: 406, endPoint x: 807, endPoint y: 382, distance: 44.9
click at [807, 382] on td "Rolcontainer 1100 L - vlak deksel - geel - groen" at bounding box center [851, 396] width 111 height 46
copy td "Rolcontainer 1100 L - vlak deksel - geel - groen"
drag, startPoint x: 723, startPoint y: 401, endPoint x: 694, endPoint y: 390, distance: 31.0
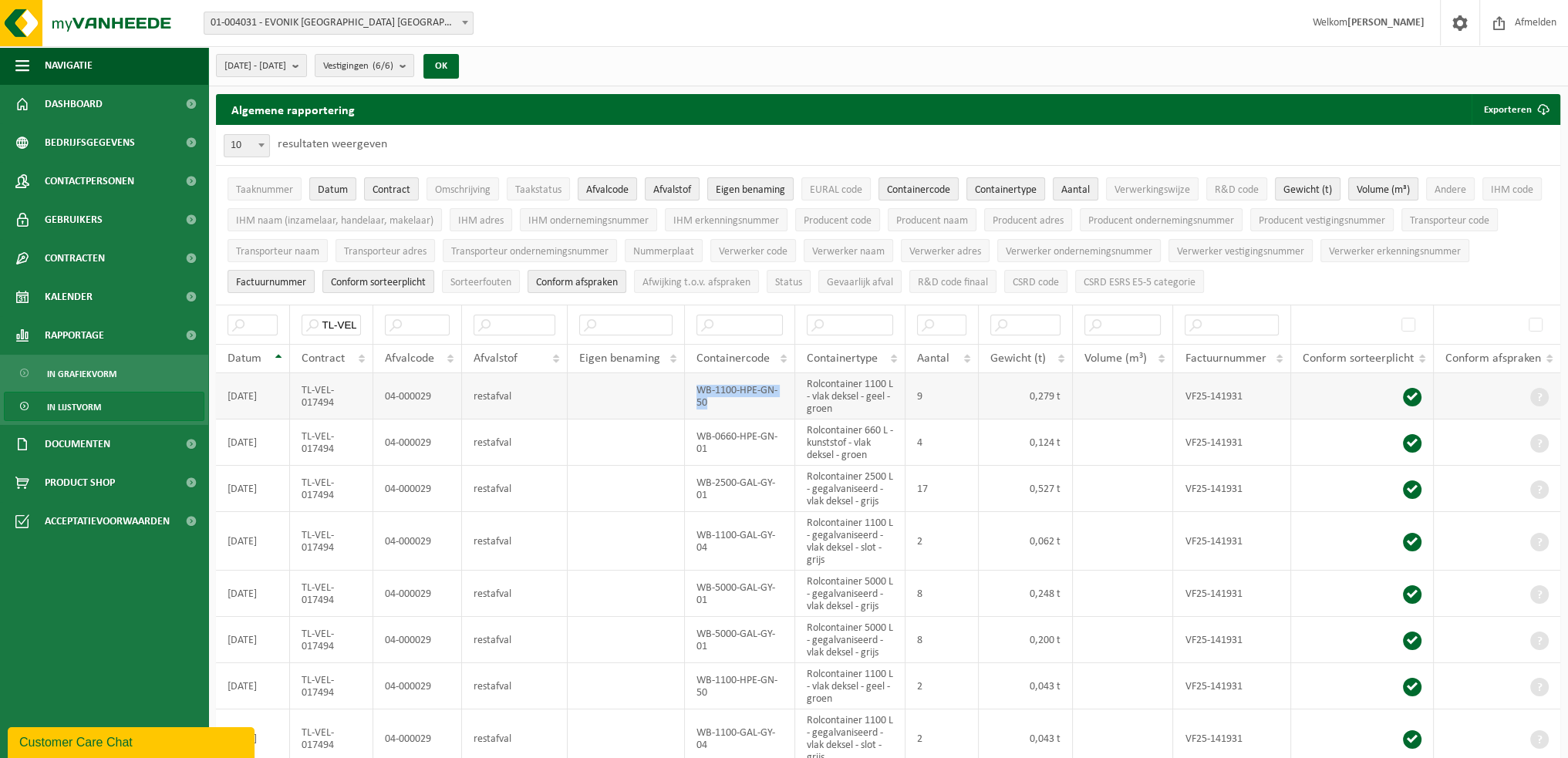
click at [694, 390] on td "WB-1100-HPE-GN-50" at bounding box center [740, 396] width 111 height 46
copy td "WB-1100-HPE-GN-50"
drag, startPoint x: 322, startPoint y: 322, endPoint x: 676, endPoint y: 331, distance: 354.1
click at [676, 331] on tr "TL-VEL-017494" at bounding box center [888, 325] width 1345 height 40
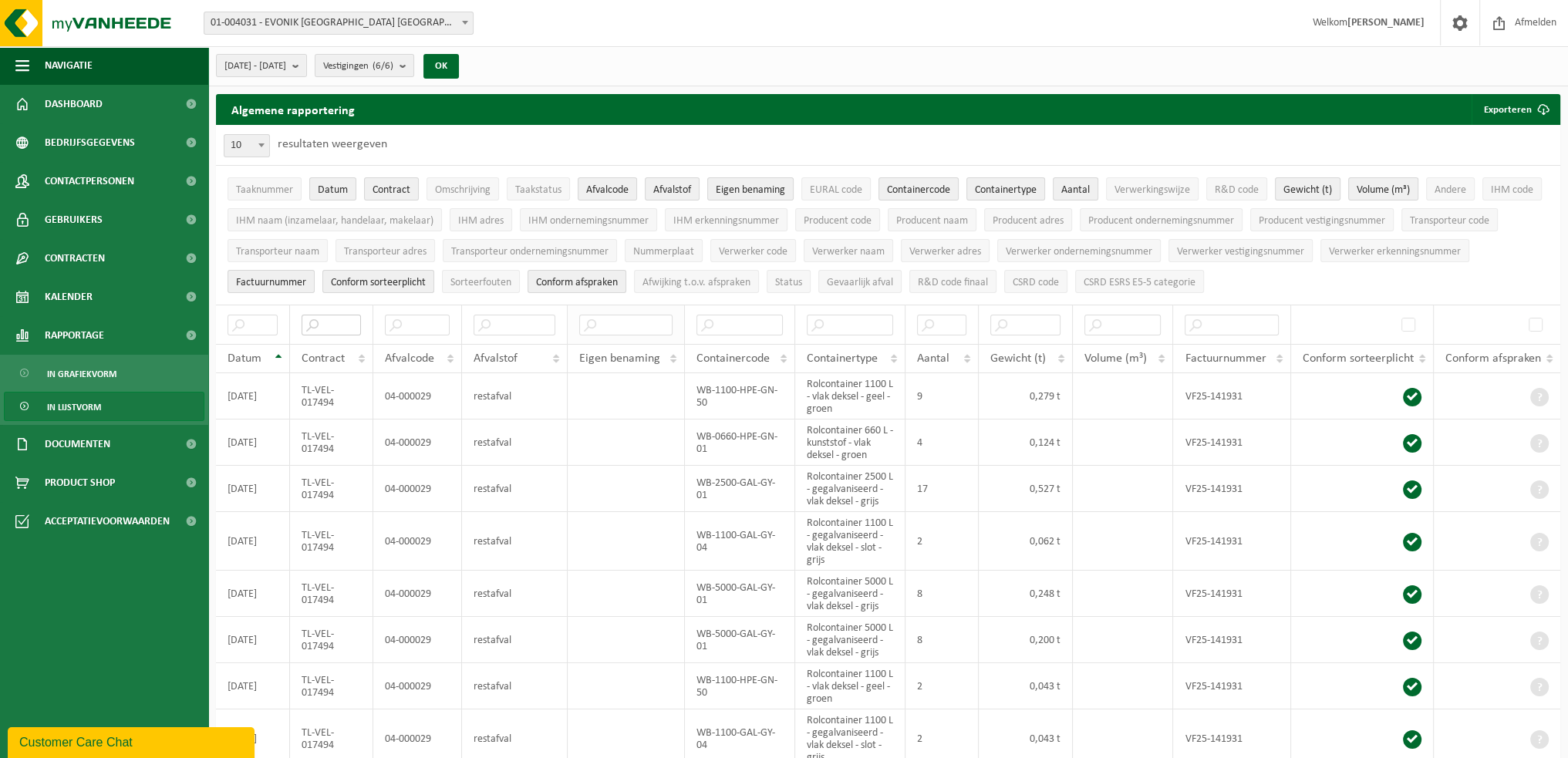
scroll to position [0, 0]
paste input "P2PL-VEL-006782"
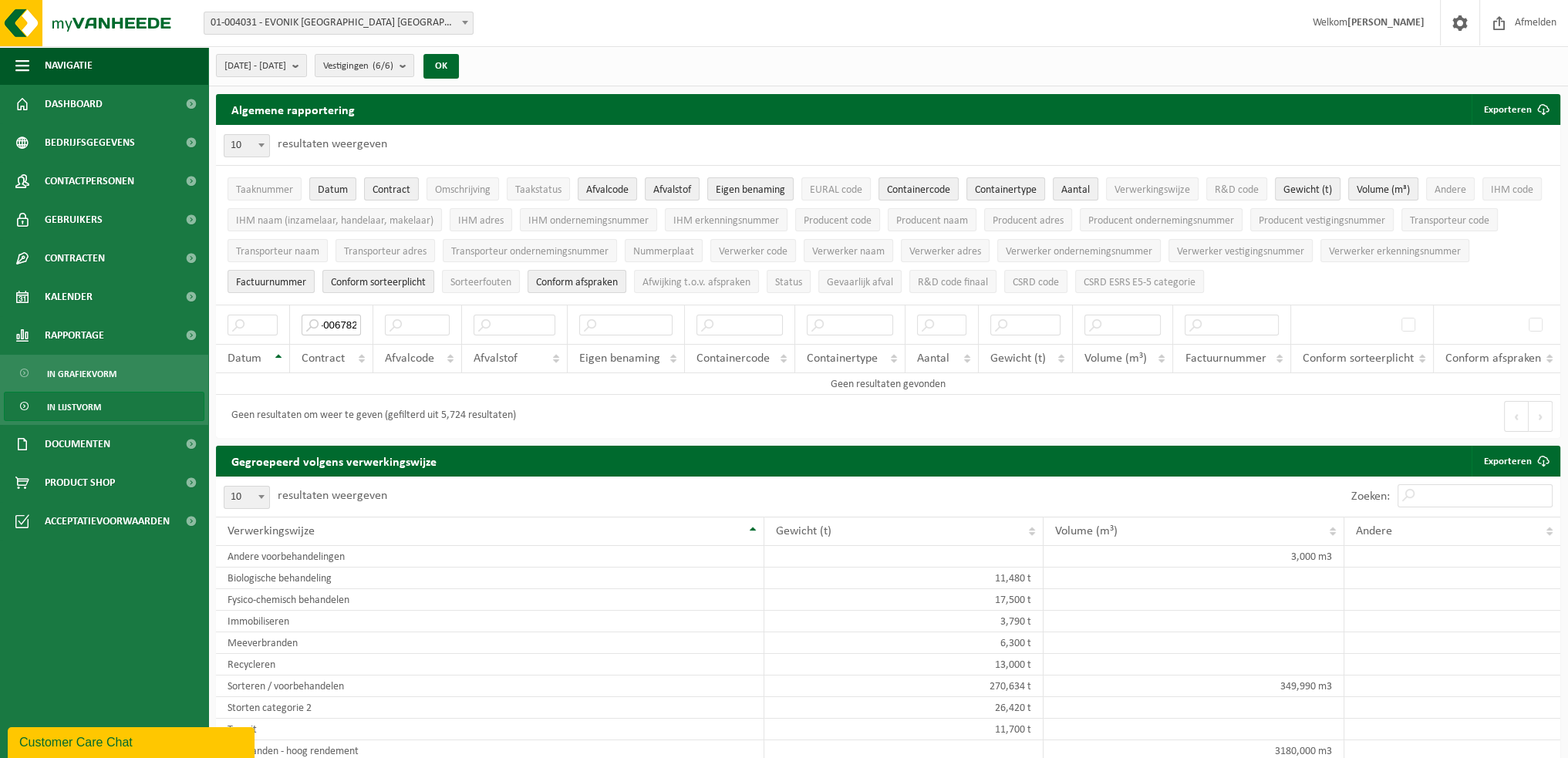
scroll to position [0, 51]
drag, startPoint x: 324, startPoint y: 317, endPoint x: 457, endPoint y: 300, distance: 134.1
click at [457, 300] on div "10 25 50 100 10 resultaten weergeven Taaknummer Datum Contract Omschrijving Taa…" at bounding box center [888, 282] width 1345 height 313
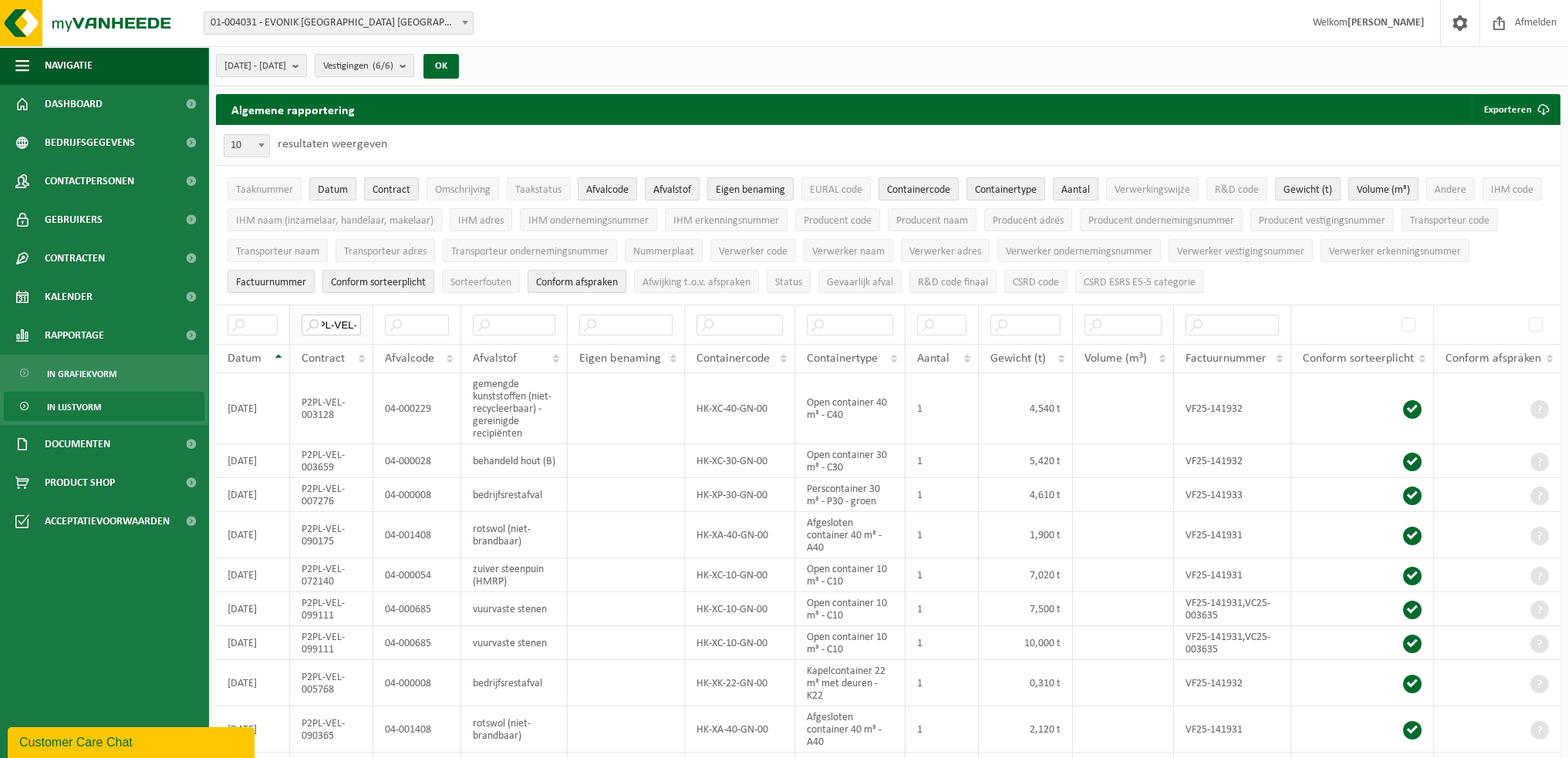
scroll to position [0, 0]
drag, startPoint x: 348, startPoint y: 318, endPoint x: 315, endPoint y: 320, distance: 33.1
click at [315, 320] on input "P2PL-VEL-" at bounding box center [330, 325] width 59 height 21
type input "-"
click at [527, 317] on input "text" at bounding box center [514, 325] width 83 height 21
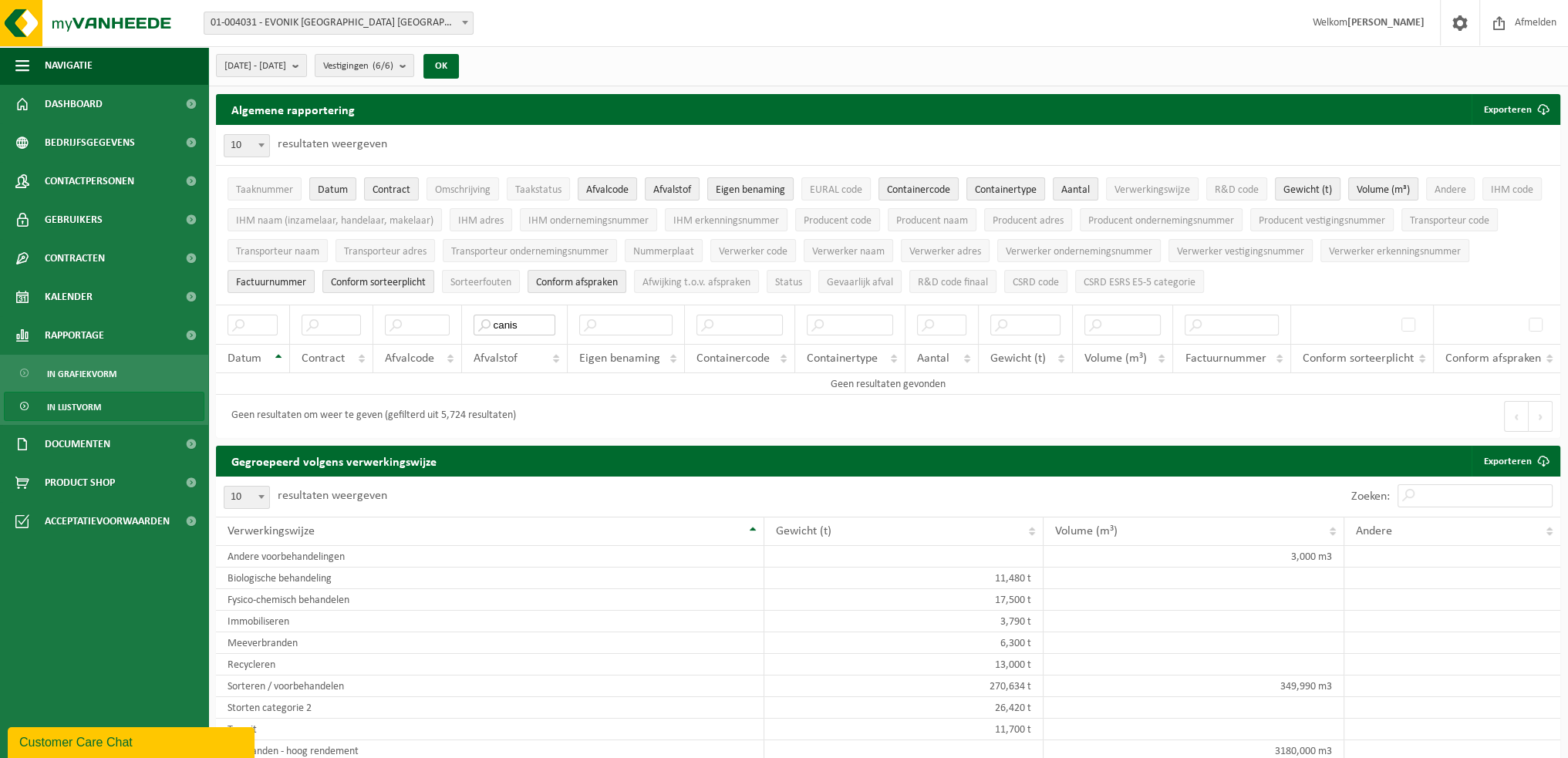
type input "canis"
click at [342, 326] on input "text" at bounding box center [330, 325] width 59 height 21
type input "3553"
drag, startPoint x: 522, startPoint y: 320, endPoint x: 474, endPoint y: 326, distance: 48.4
click at [474, 326] on input "canis" at bounding box center [515, 325] width 83 height 21
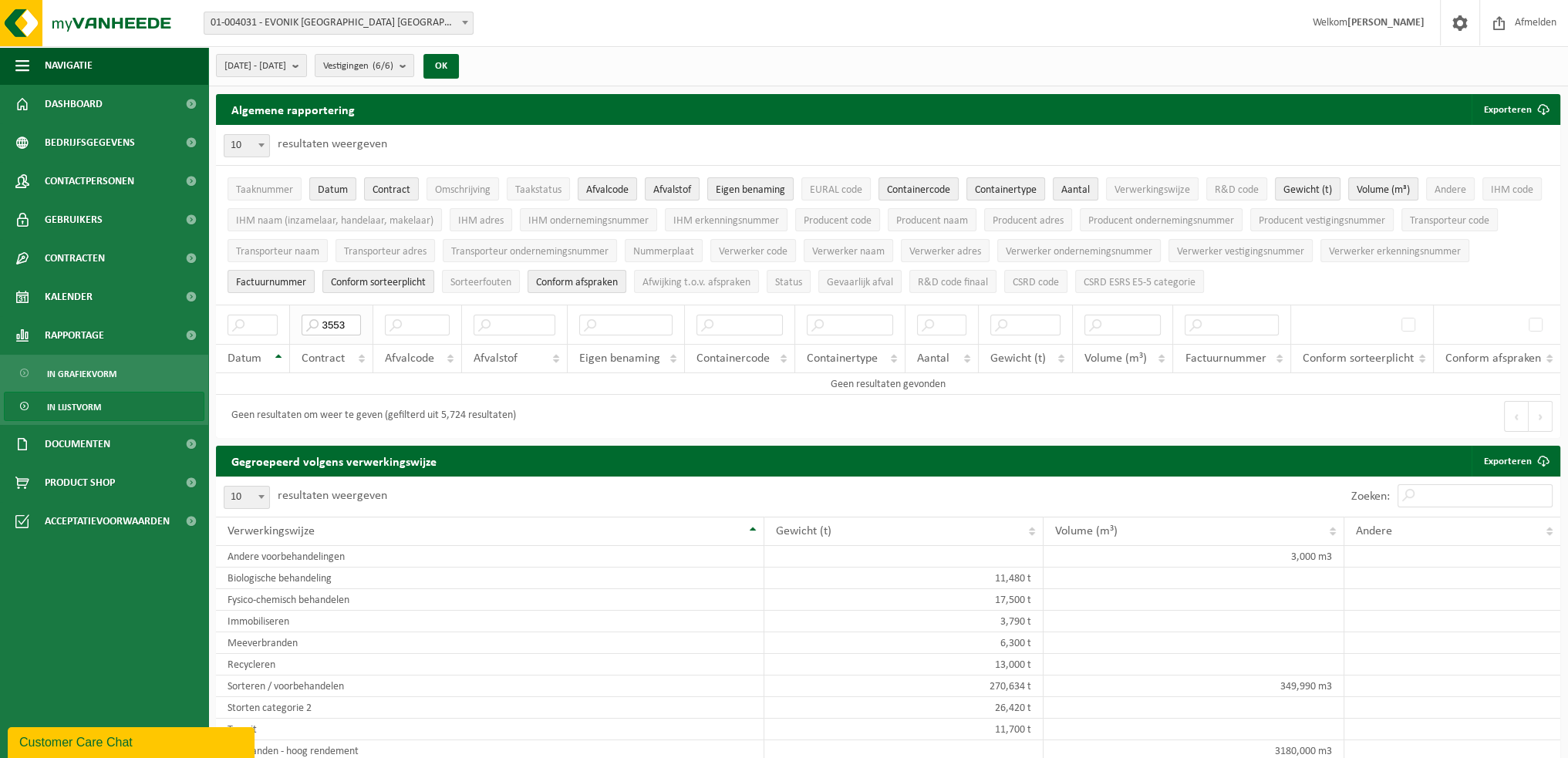
drag, startPoint x: 347, startPoint y: 314, endPoint x: 293, endPoint y: 316, distance: 54.0
click at [293, 316] on th "3553" at bounding box center [331, 325] width 83 height 40
type input "6779"
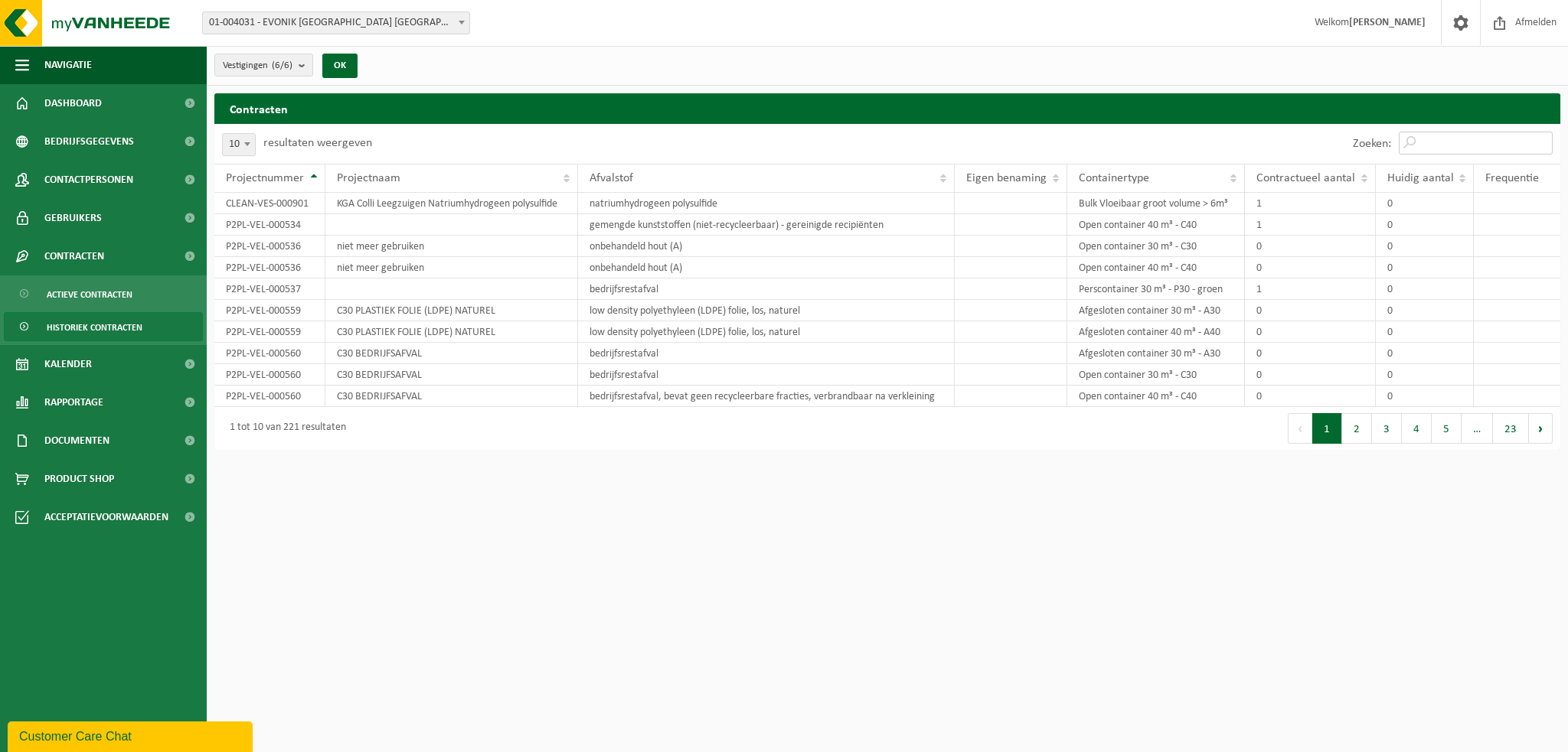
click at [1446, 144] on input "Zoeken:" at bounding box center [1476, 143] width 154 height 23
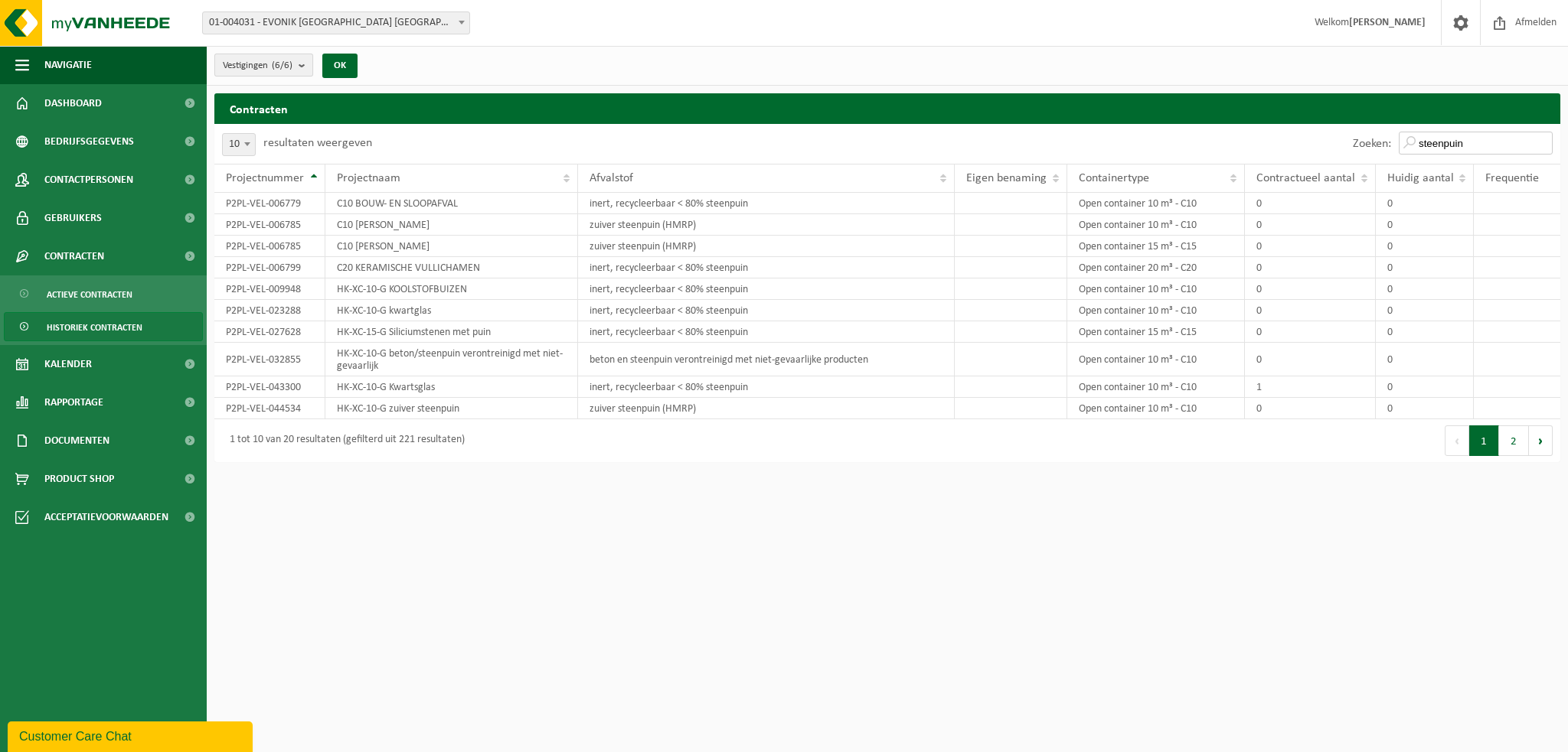
type input "steenpuin"
click at [304, 67] on b "submit" at bounding box center [305, 65] width 13 height 21
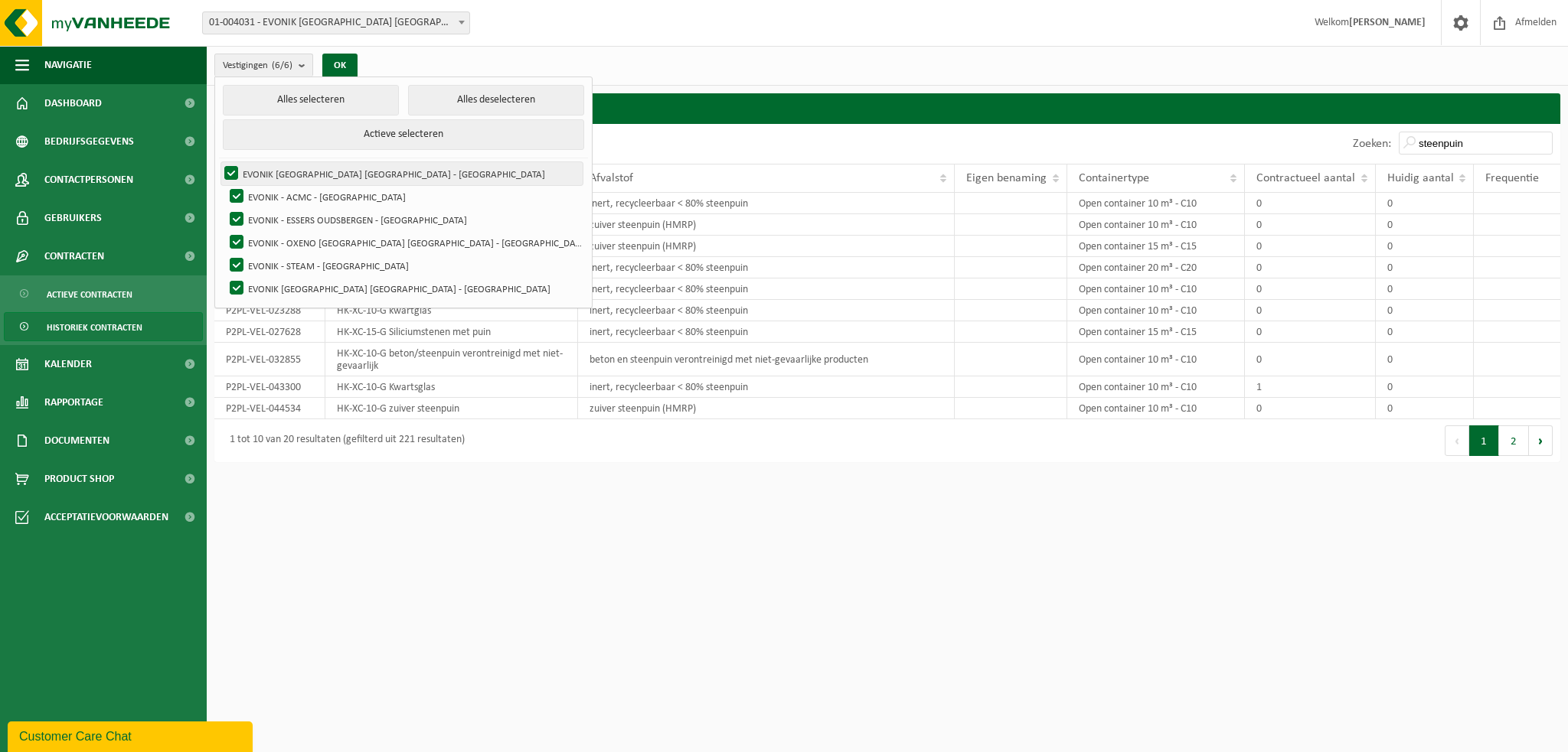
click at [234, 167] on label "EVONIK [GEOGRAPHIC_DATA] [GEOGRAPHIC_DATA] - [GEOGRAPHIC_DATA]" at bounding box center [402, 174] width 361 height 23
click at [219, 163] on input "EVONIK [GEOGRAPHIC_DATA] [GEOGRAPHIC_DATA] - [GEOGRAPHIC_DATA]" at bounding box center [218, 162] width 1 height 1
checkbox input "false"
click at [408, 89] on button "Alles deselecteren" at bounding box center [496, 100] width 176 height 30
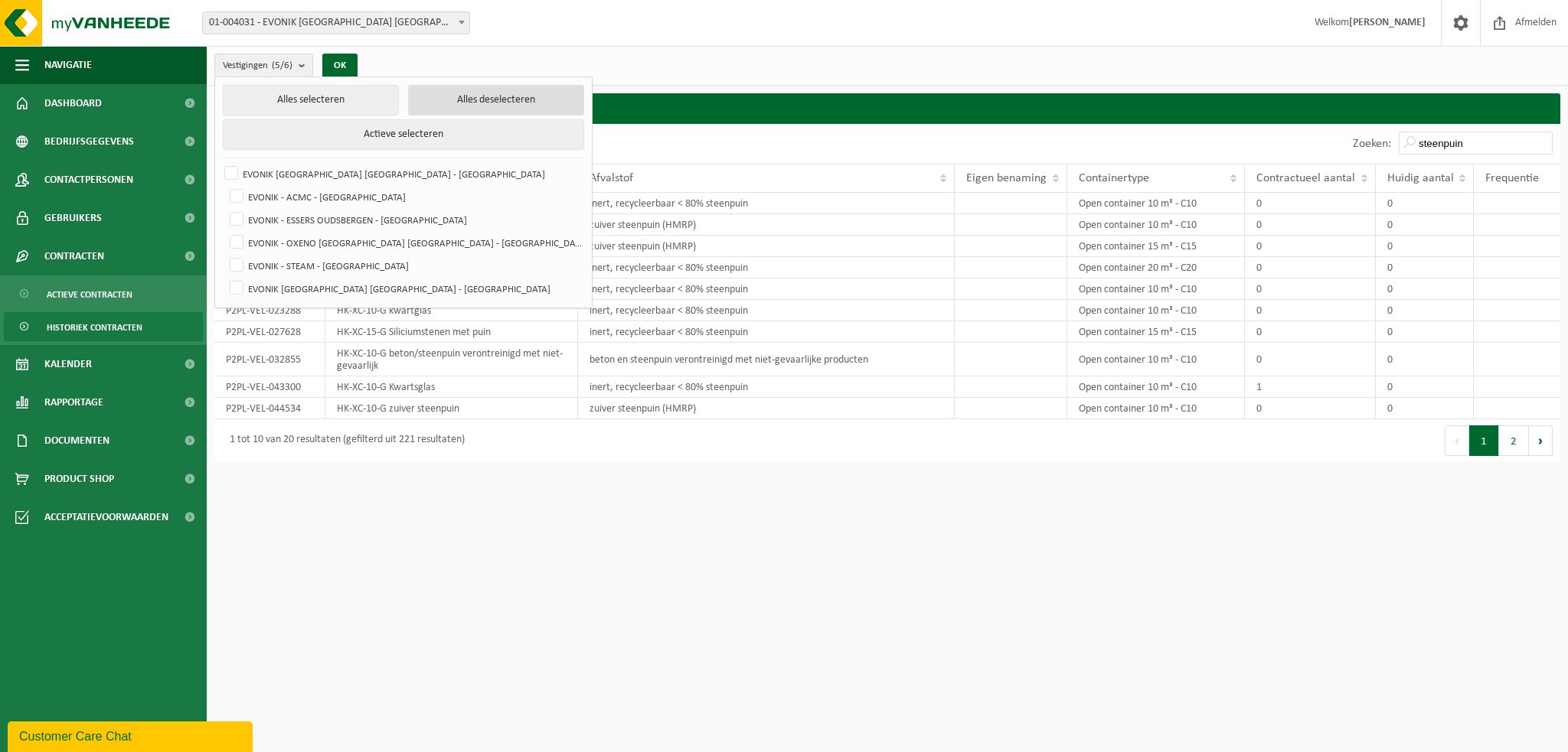
checkbox input "false"
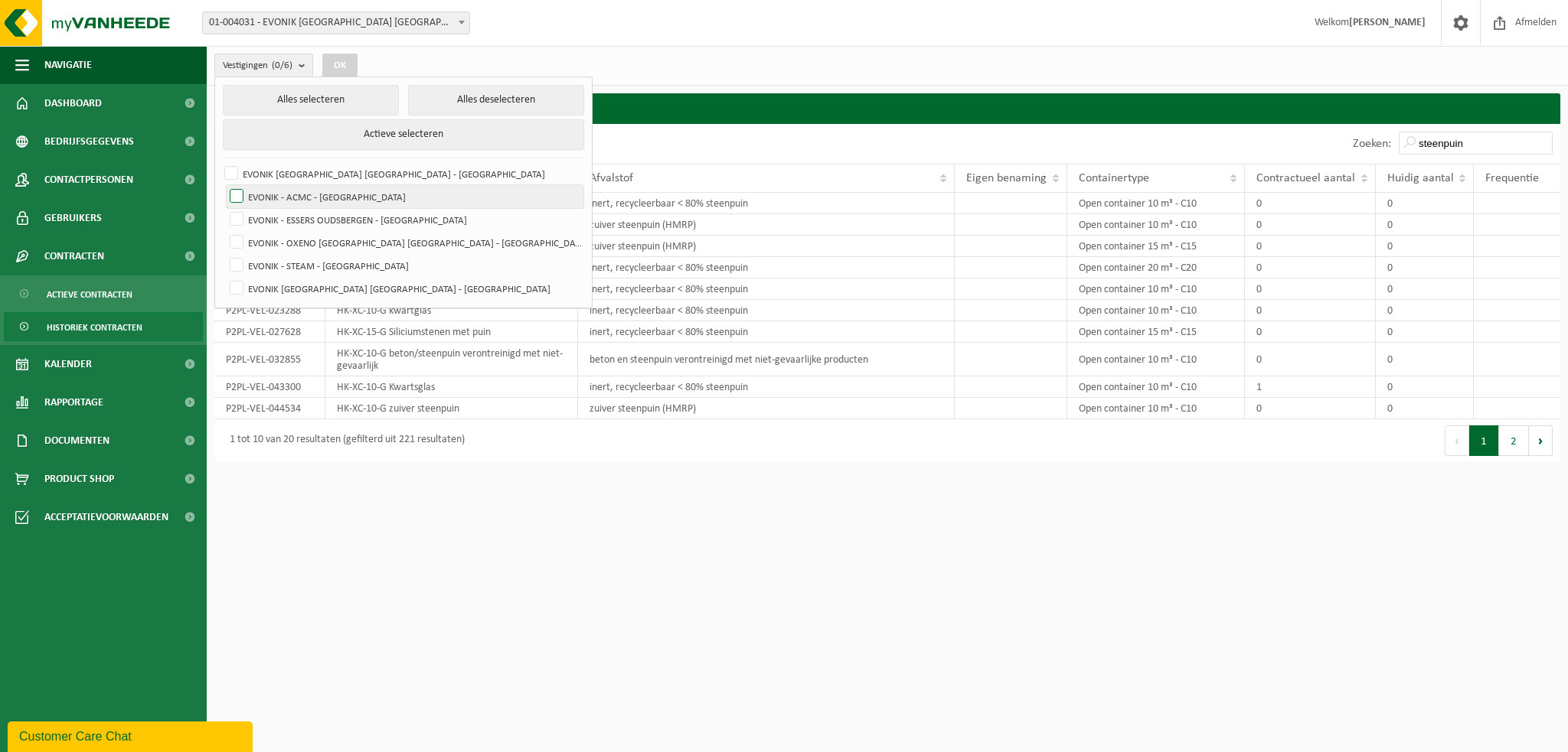
click at [241, 198] on label "EVONIK - ACMC - [GEOGRAPHIC_DATA]" at bounding box center [405, 196] width 356 height 23
click at [224, 185] on input "EVONIK - ACMC - [GEOGRAPHIC_DATA]" at bounding box center [223, 185] width 1 height 1
checkbox input "true"
click at [340, 67] on button "OK" at bounding box center [340, 65] width 35 height 24
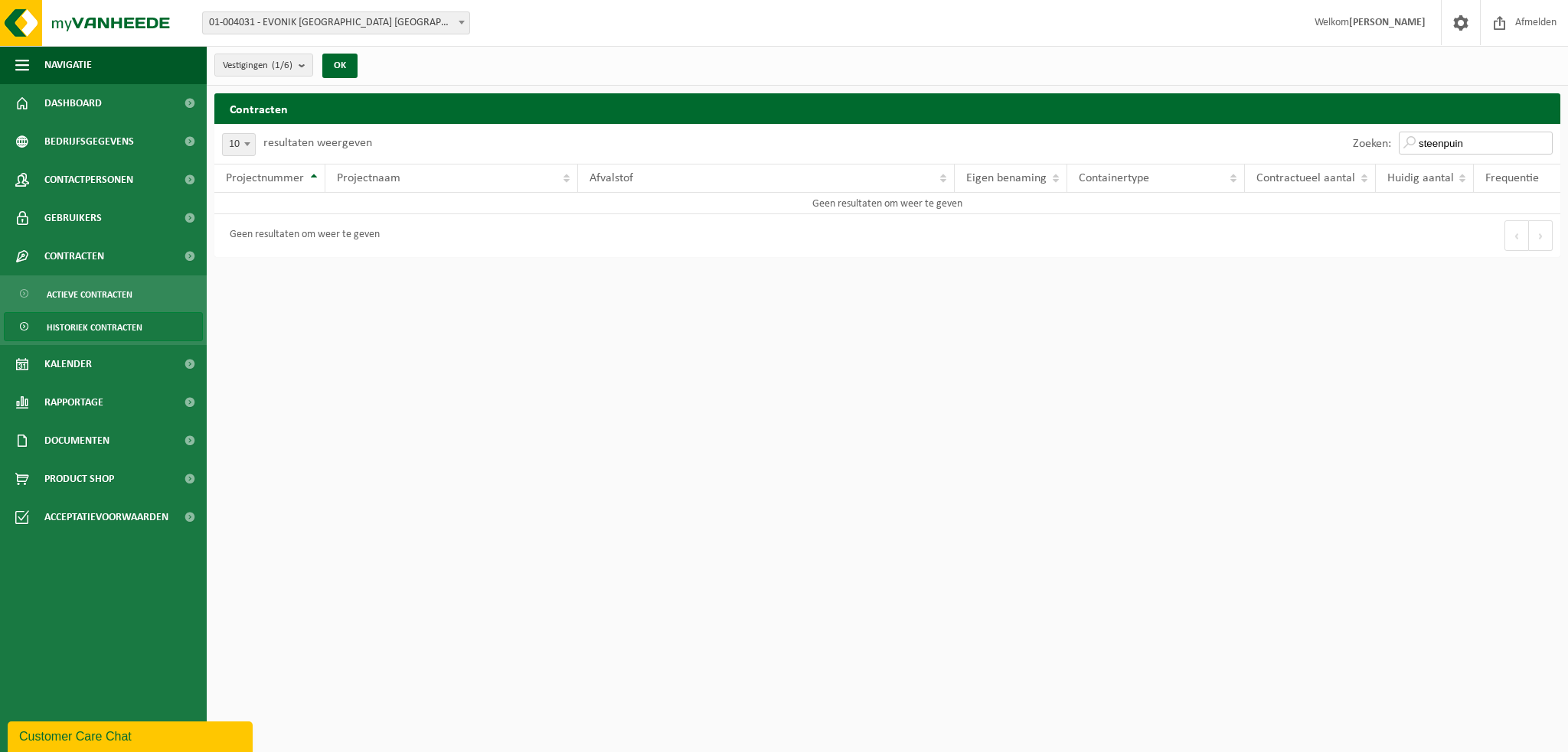
drag, startPoint x: 1488, startPoint y: 141, endPoint x: 1418, endPoint y: 141, distance: 70.0
click at [1418, 141] on input "steenpuin" at bounding box center [1476, 143] width 154 height 23
drag, startPoint x: 1464, startPoint y: 136, endPoint x: 1400, endPoint y: 147, distance: 64.9
click at [1400, 147] on div "Zoeken: beton" at bounding box center [1453, 144] width 215 height 40
type input "analyse"
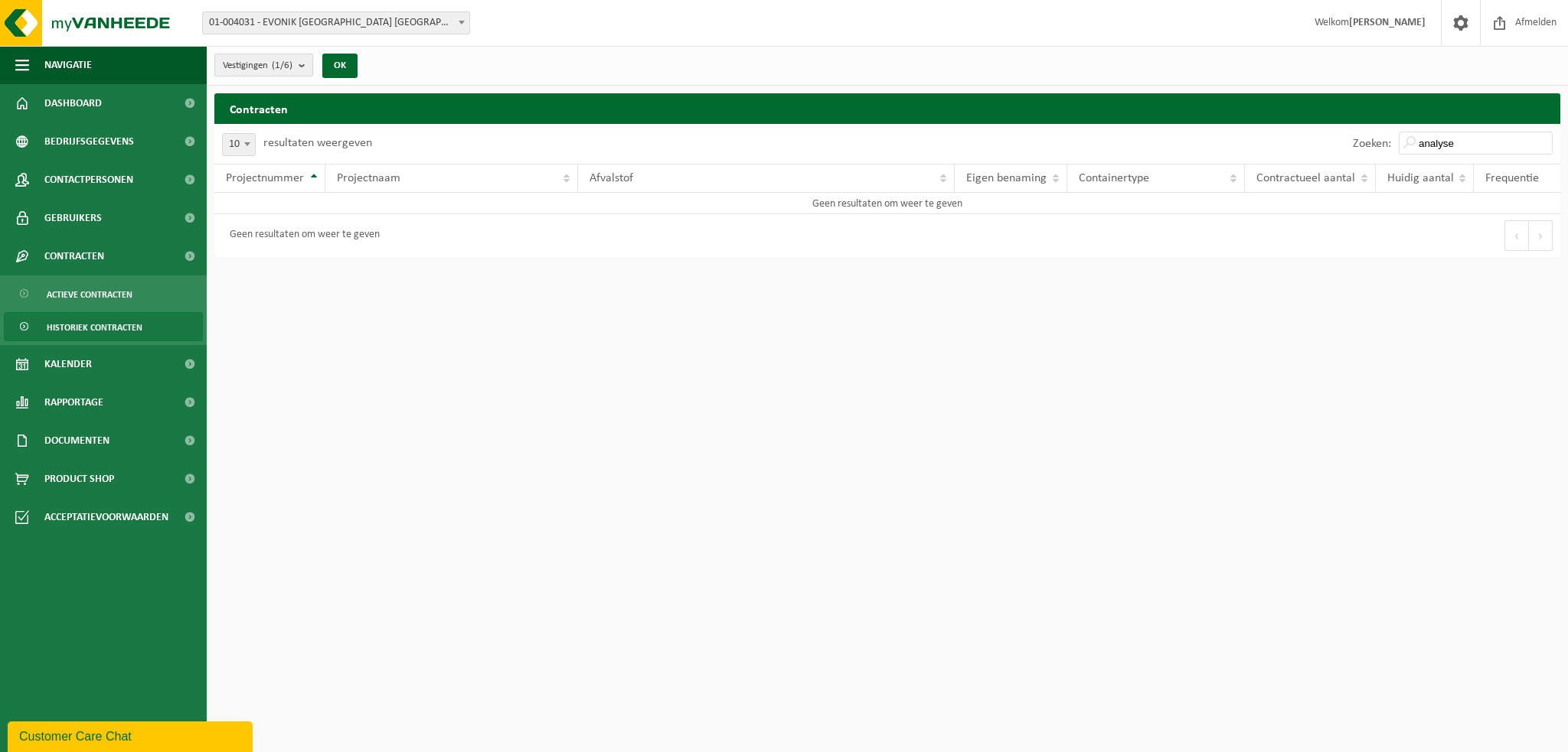
click at [306, 60] on b "submit" at bounding box center [305, 65] width 13 height 21
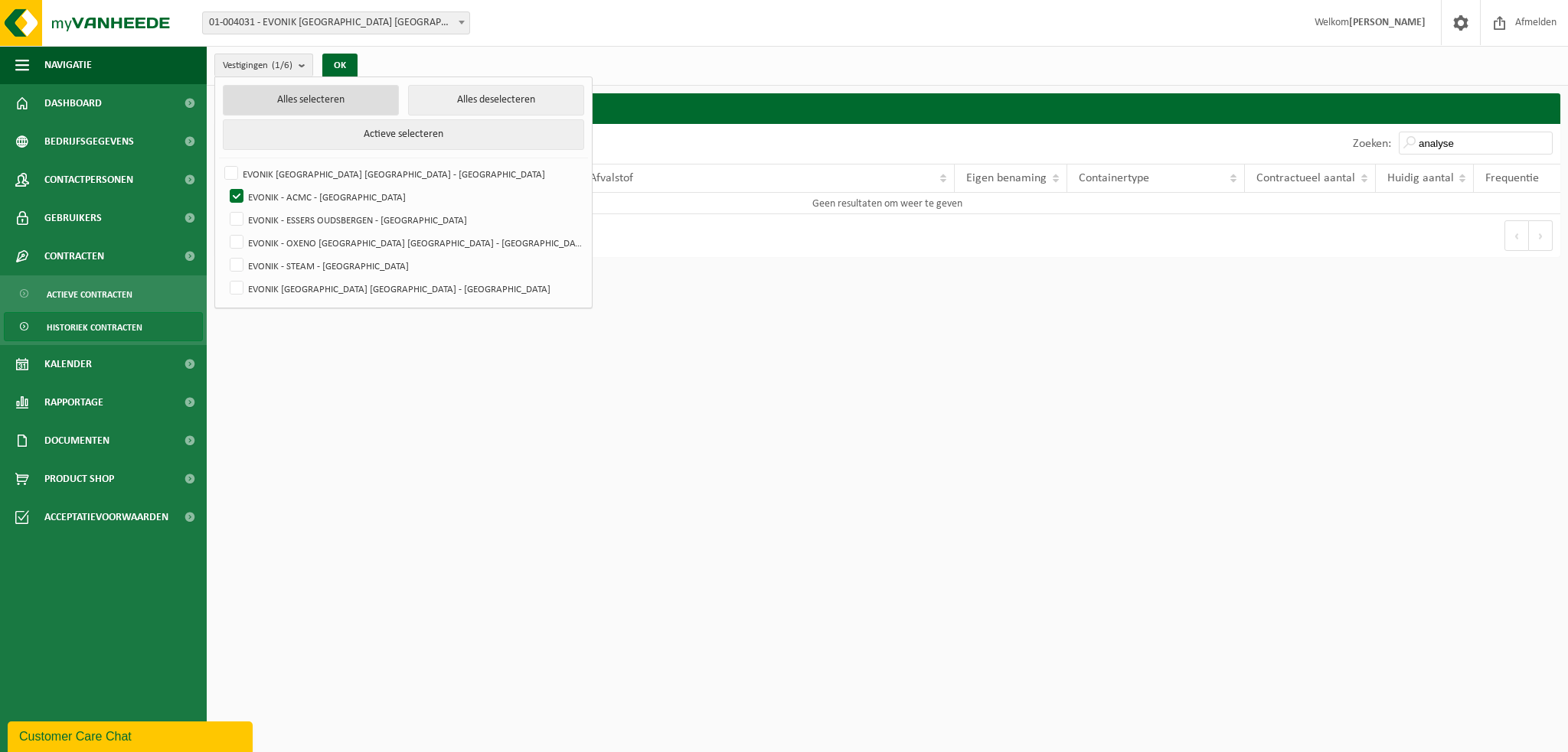
click at [296, 94] on button "Alles selecteren" at bounding box center [310, 100] width 176 height 30
checkbox input "true"
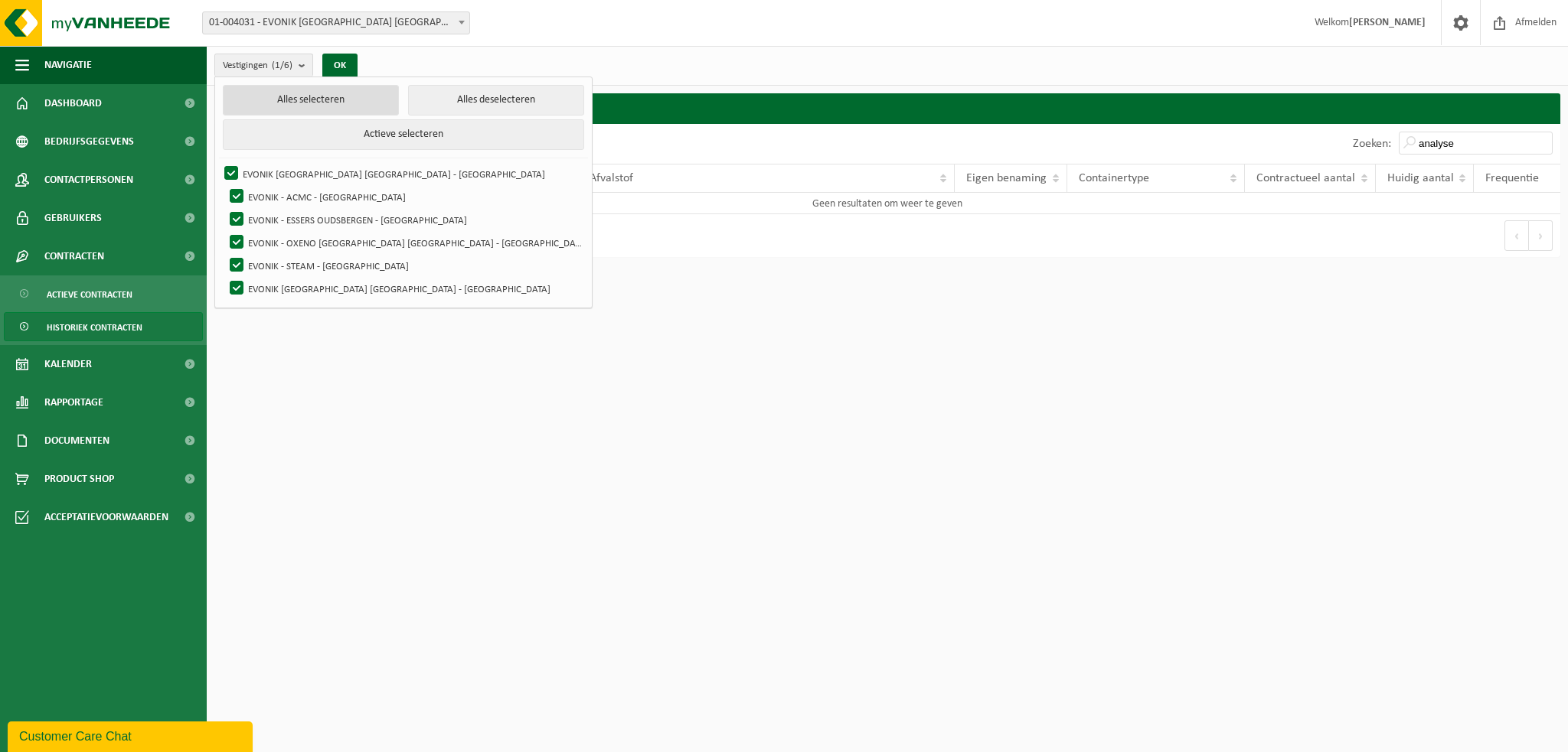
checkbox input "true"
click at [341, 57] on button "OK" at bounding box center [340, 65] width 35 height 24
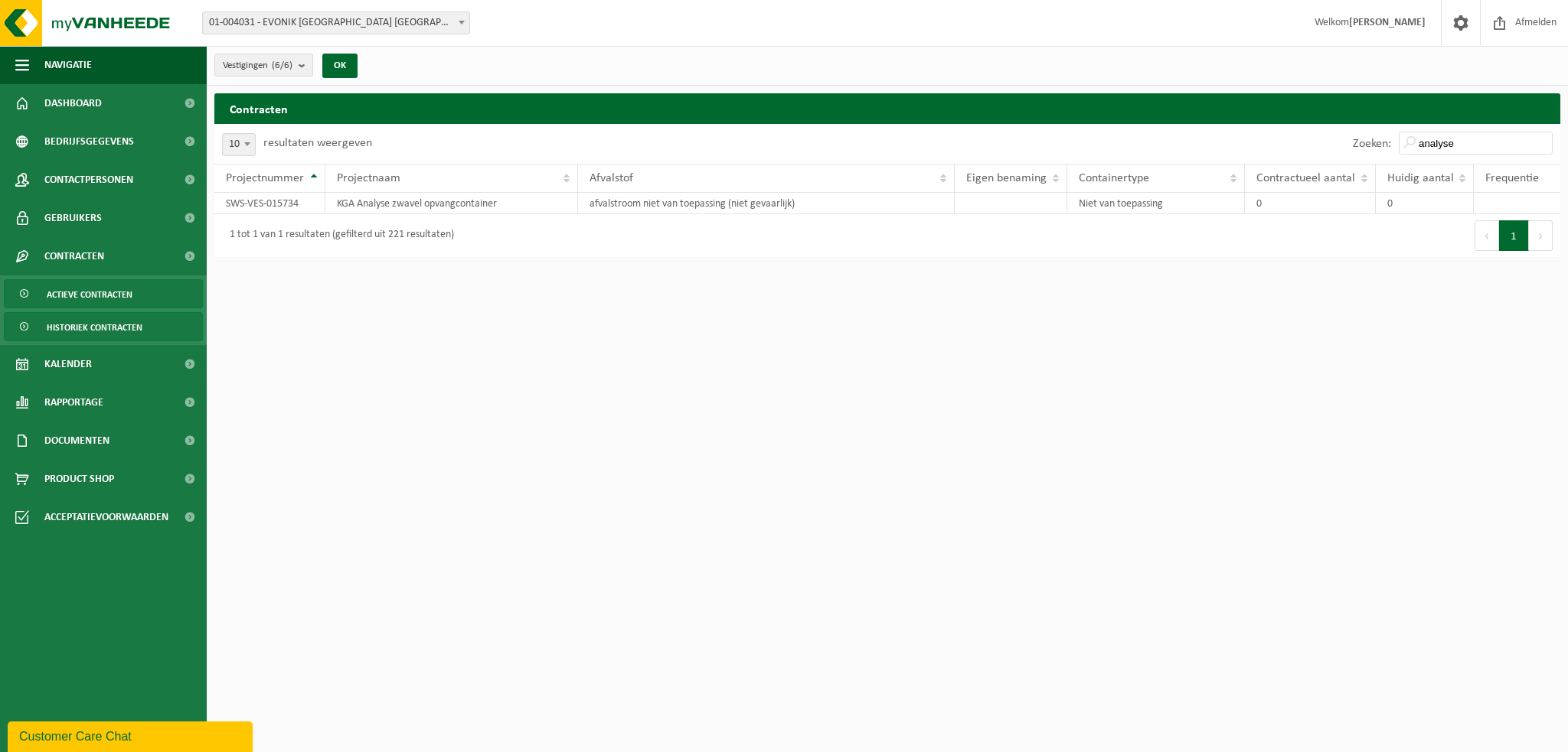
click at [120, 294] on span "Actieve contracten" at bounding box center [89, 295] width 86 height 29
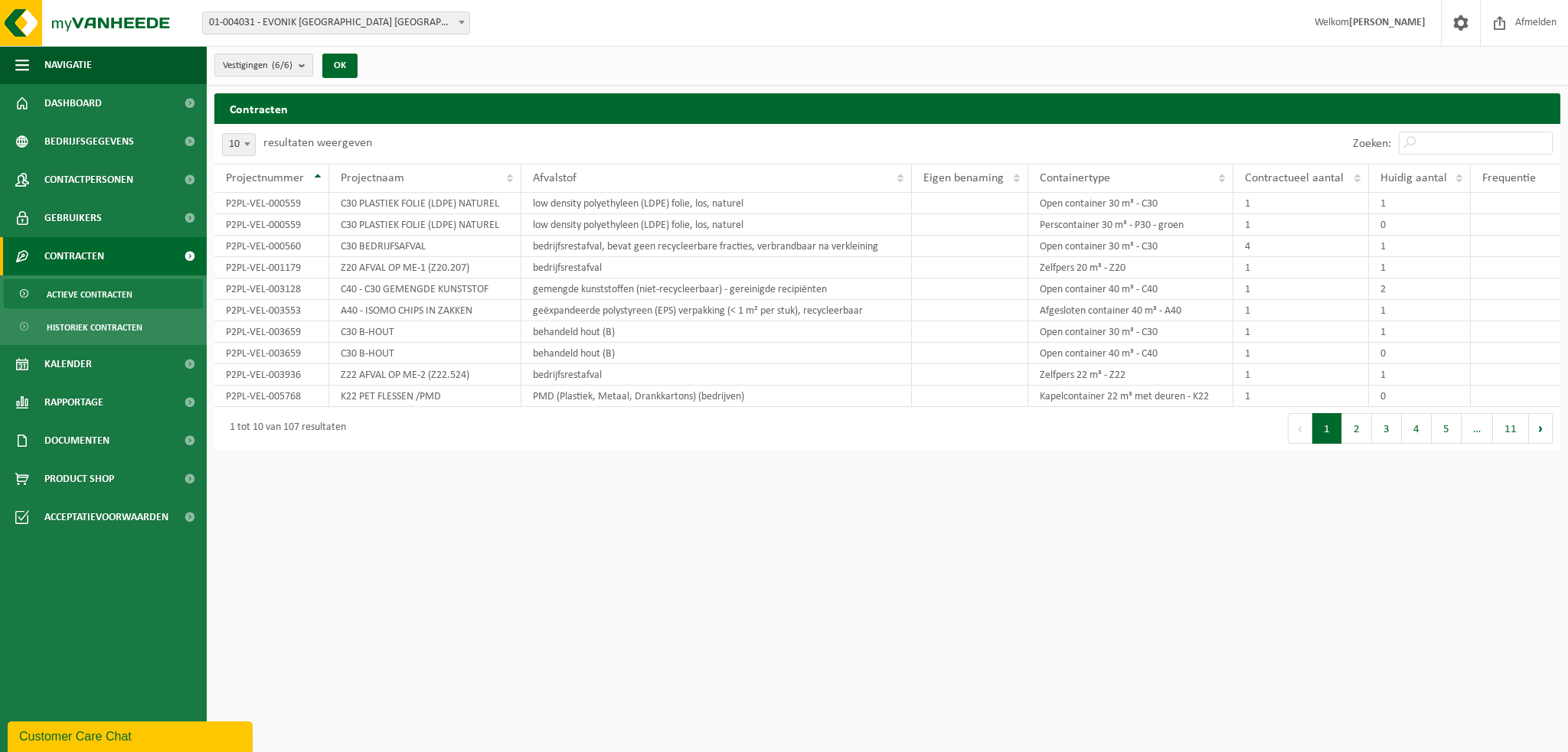
click at [291, 63] on count "(6/6)" at bounding box center [281, 65] width 21 height 10
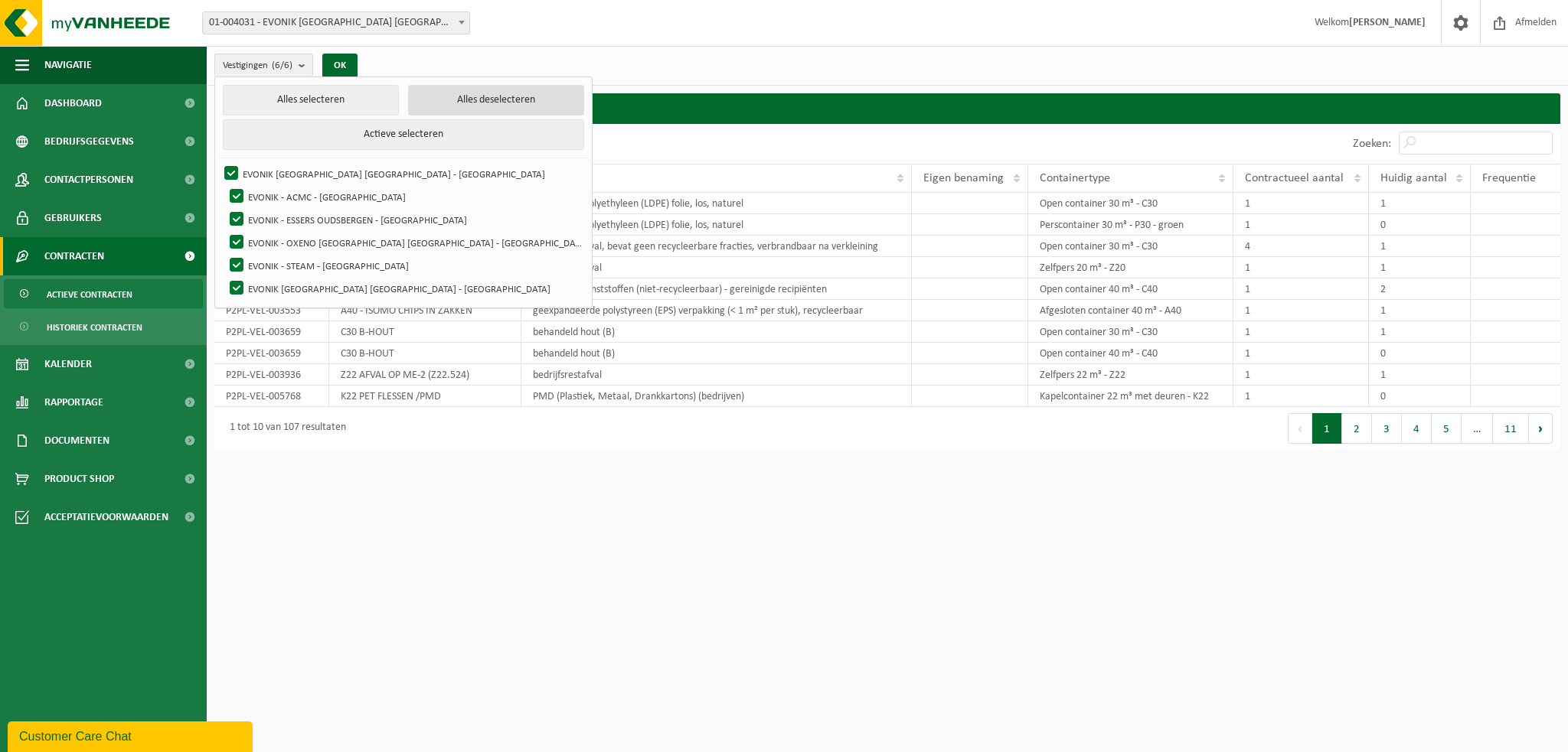
click at [408, 104] on button "Alles deselecteren" at bounding box center [496, 100] width 176 height 30
checkbox input "false"
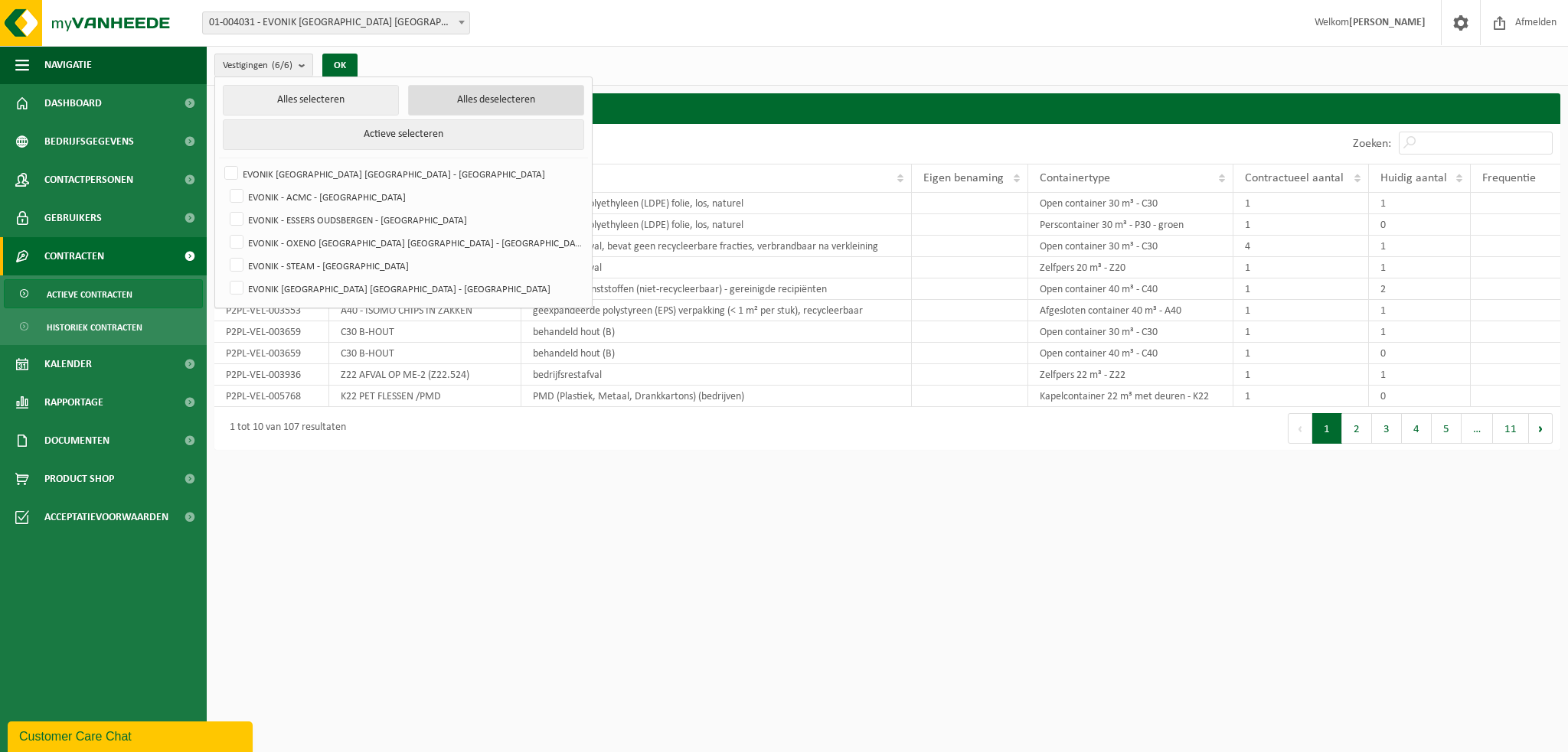
checkbox input "false"
click at [239, 236] on label "EVONIK - OXENO [GEOGRAPHIC_DATA] [GEOGRAPHIC_DATA] - [GEOGRAPHIC_DATA]" at bounding box center [405, 243] width 356 height 23
click at [224, 231] on input "EVONIK - OXENO [GEOGRAPHIC_DATA] [GEOGRAPHIC_DATA] - [GEOGRAPHIC_DATA]" at bounding box center [223, 230] width 1 height 1
checkbox input "true"
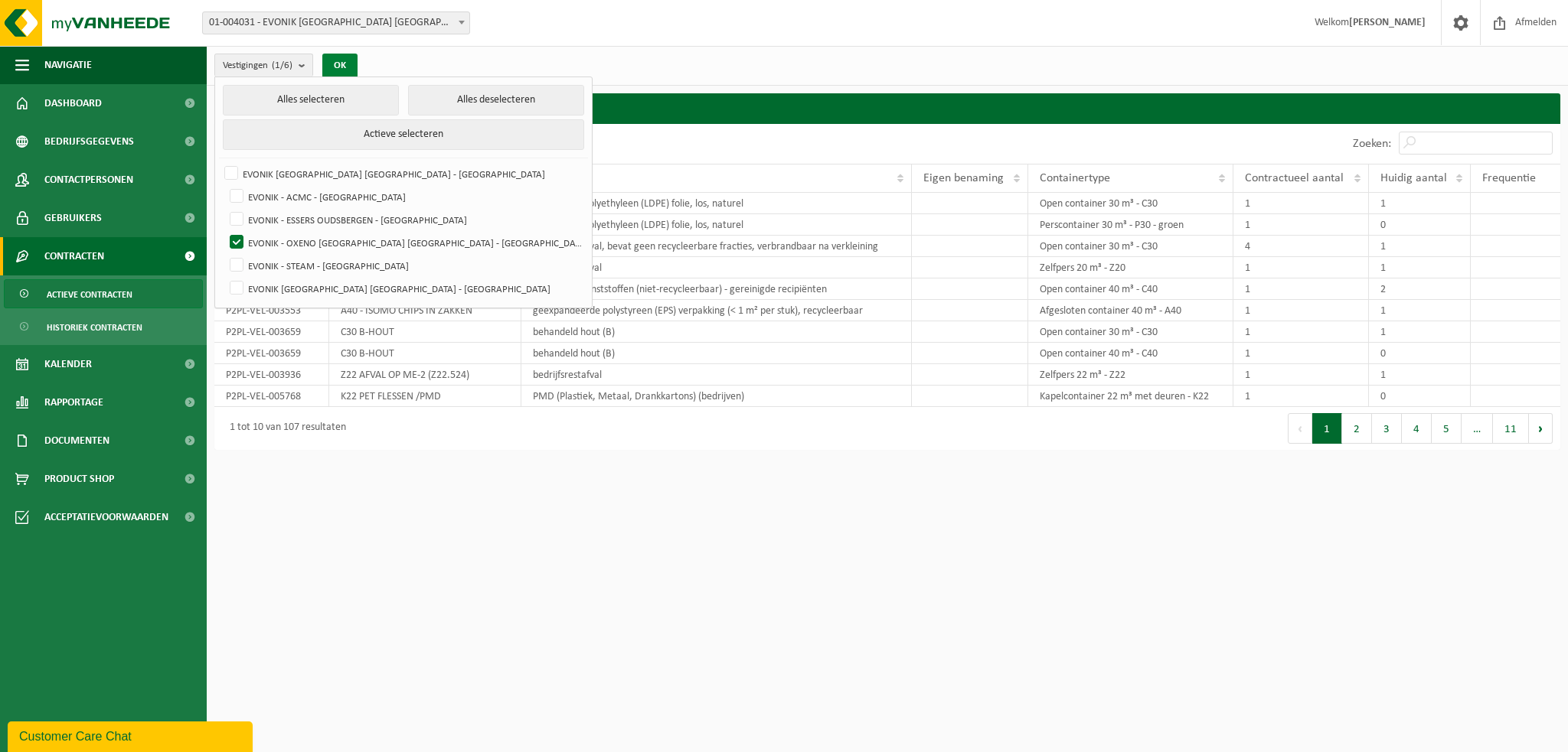
click at [348, 63] on button "OK" at bounding box center [340, 65] width 35 height 24
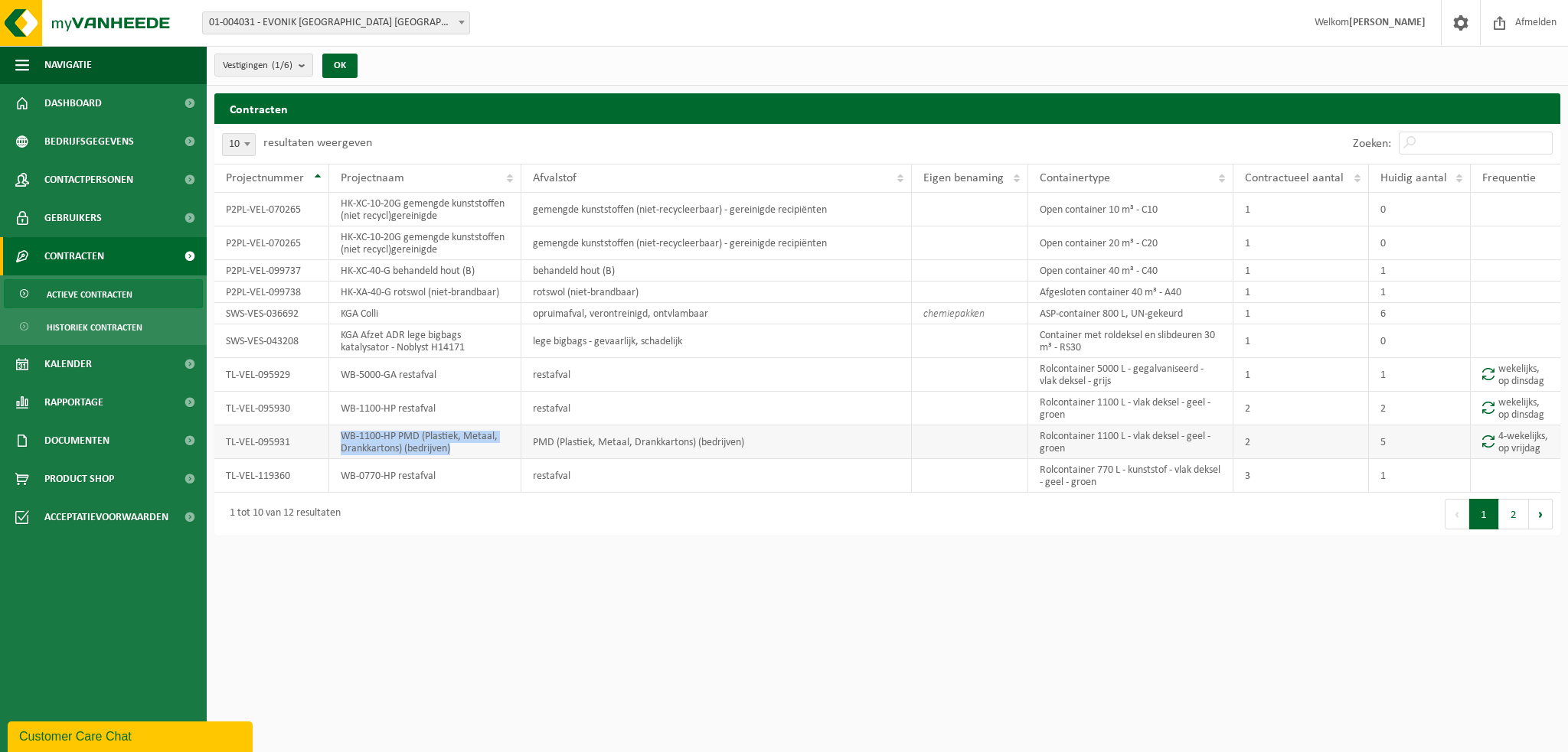
drag, startPoint x: 479, startPoint y: 462, endPoint x: 345, endPoint y: 443, distance: 135.3
click at [345, 443] on td "WB-1100-HP PMD (Plastiek, Metaal, Drankkartons) (bedrijven)" at bounding box center [424, 442] width 192 height 34
copy td "WB-1100-HP PMD (Plastiek, Metaal, Drankkartons) (bedrijven)"
drag, startPoint x: 303, startPoint y: 447, endPoint x: 225, endPoint y: 447, distance: 78.0
click at [225, 447] on td "TL-VEL-095931" at bounding box center [272, 442] width 115 height 34
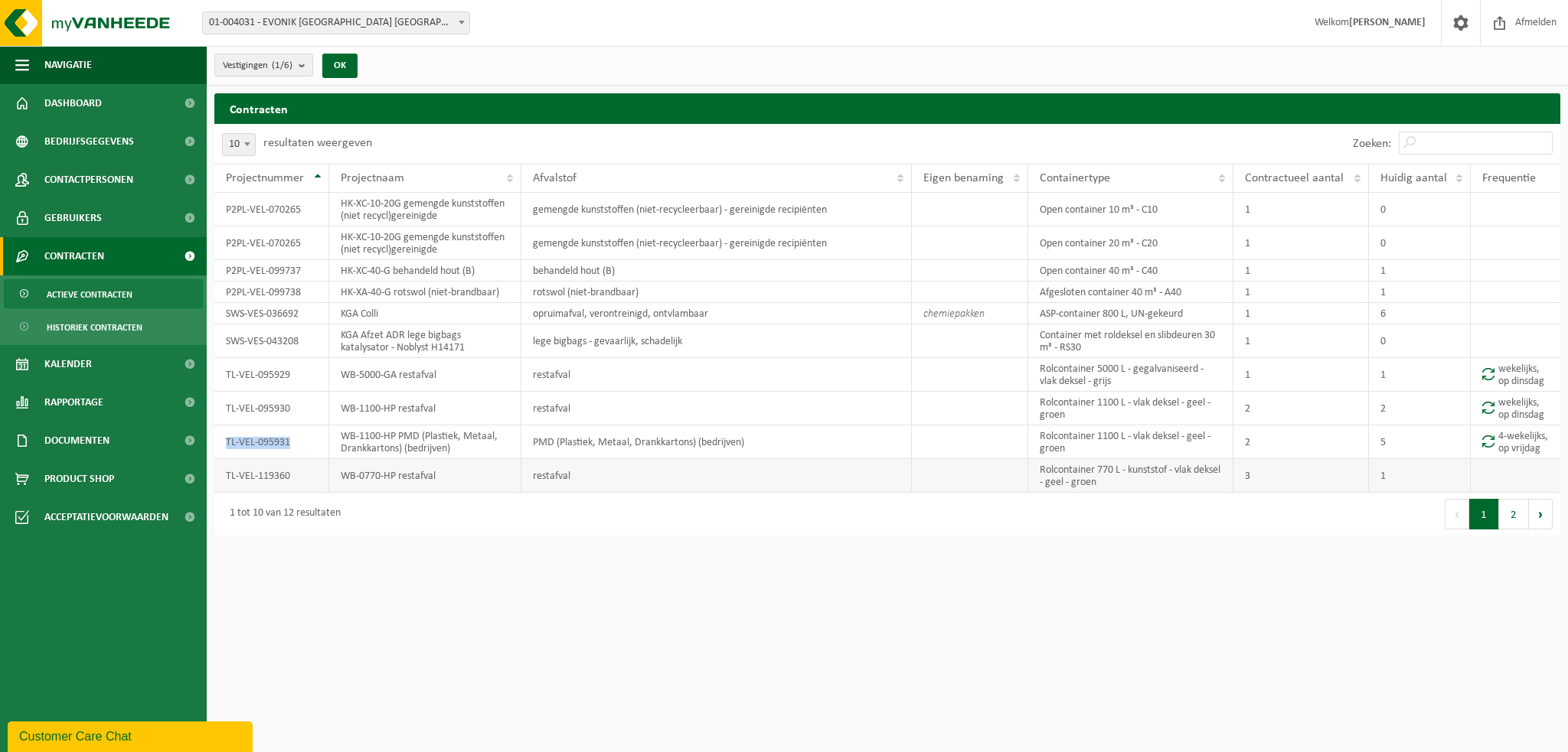
copy td "TL-VEL-095931"
drag, startPoint x: 752, startPoint y: 446, endPoint x: 525, endPoint y: 443, distance: 227.0
click at [525, 443] on td "PMD (Plastiek, Metaal, Drankkartons) (bedrijven)" at bounding box center [717, 442] width 390 height 34
copy td "PMD (Plastiek, Metaal, Drankkartons) (bedrijven)"
click at [248, 142] on b at bounding box center [247, 144] width 6 height 4
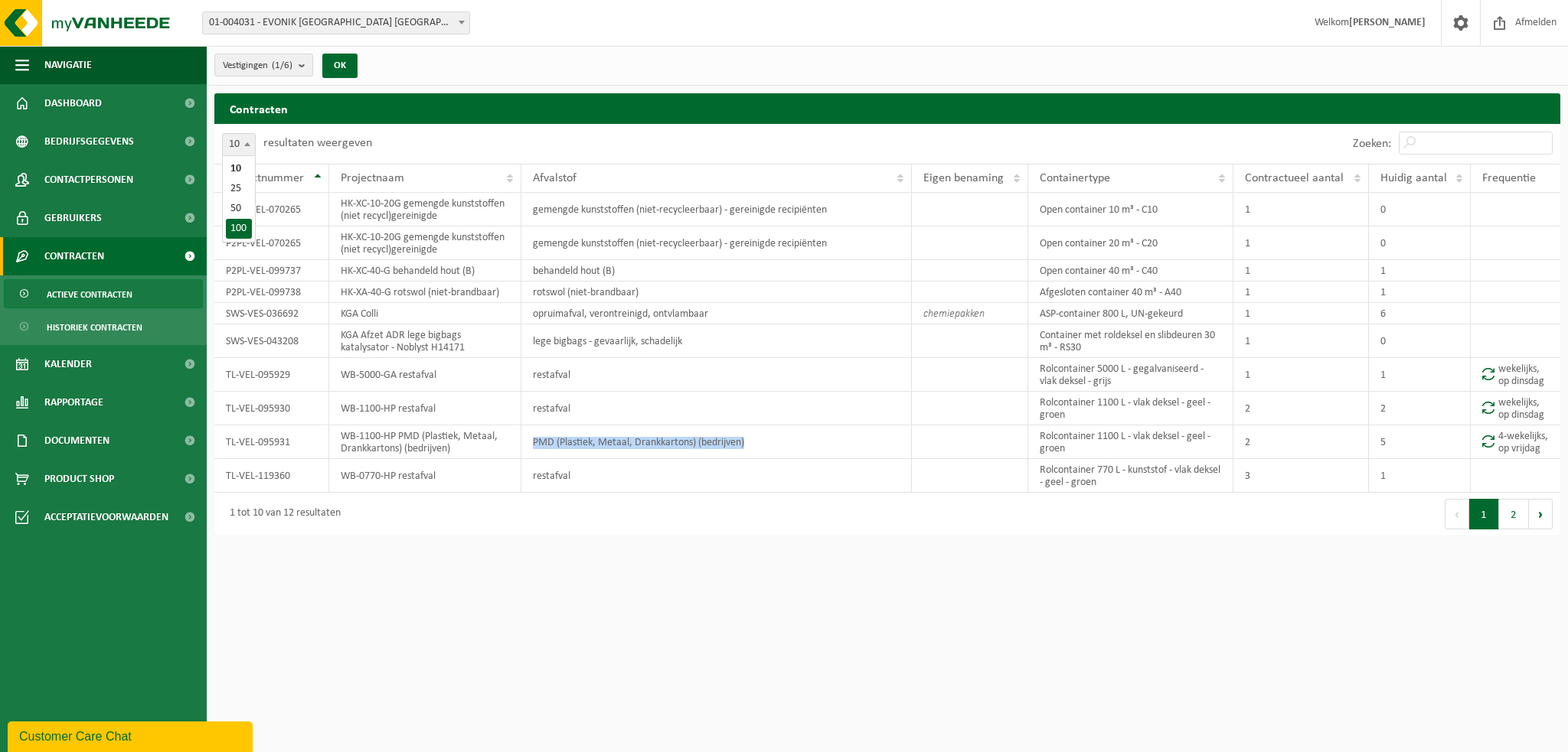
select select "100"
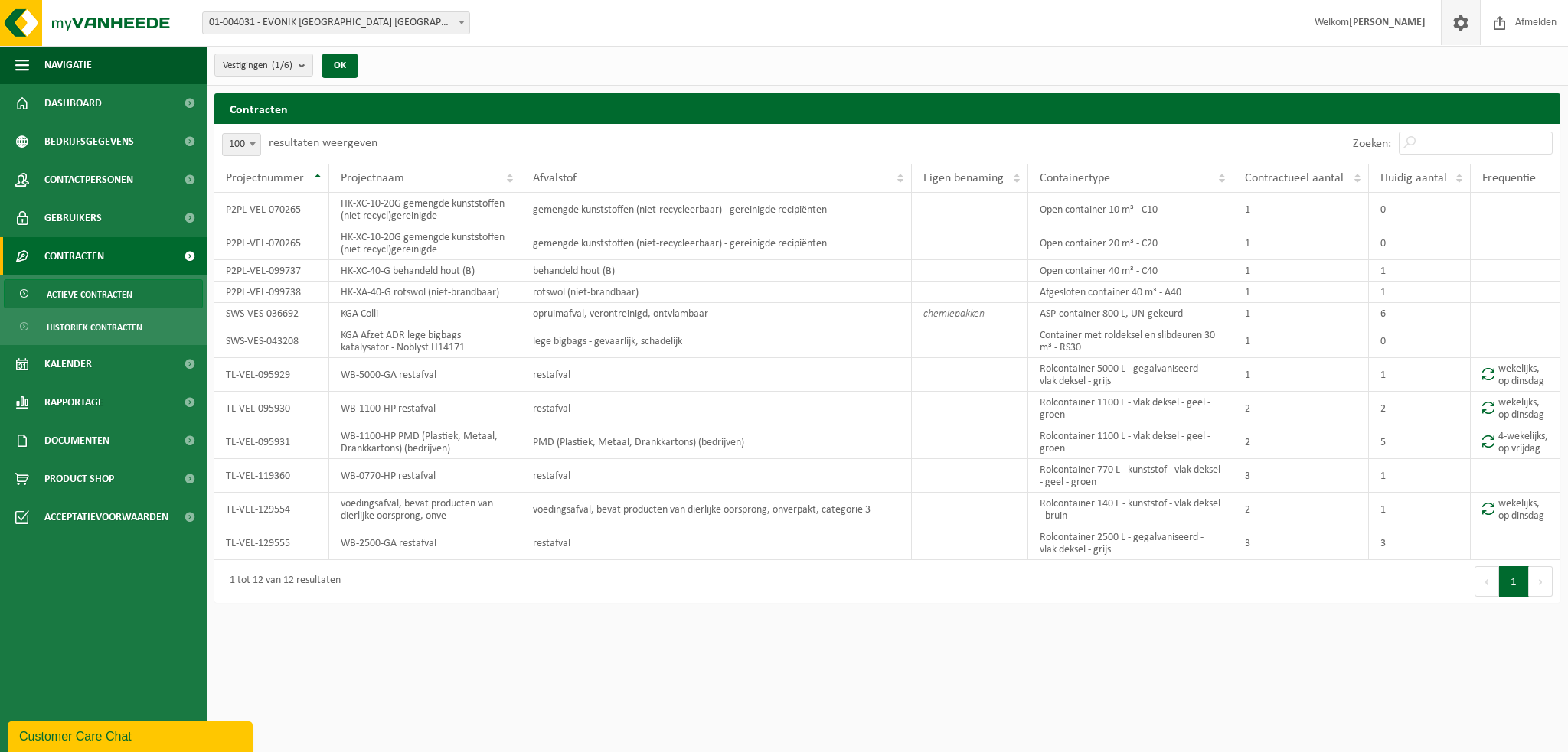
click at [1464, 23] on span at bounding box center [1461, 22] width 23 height 46
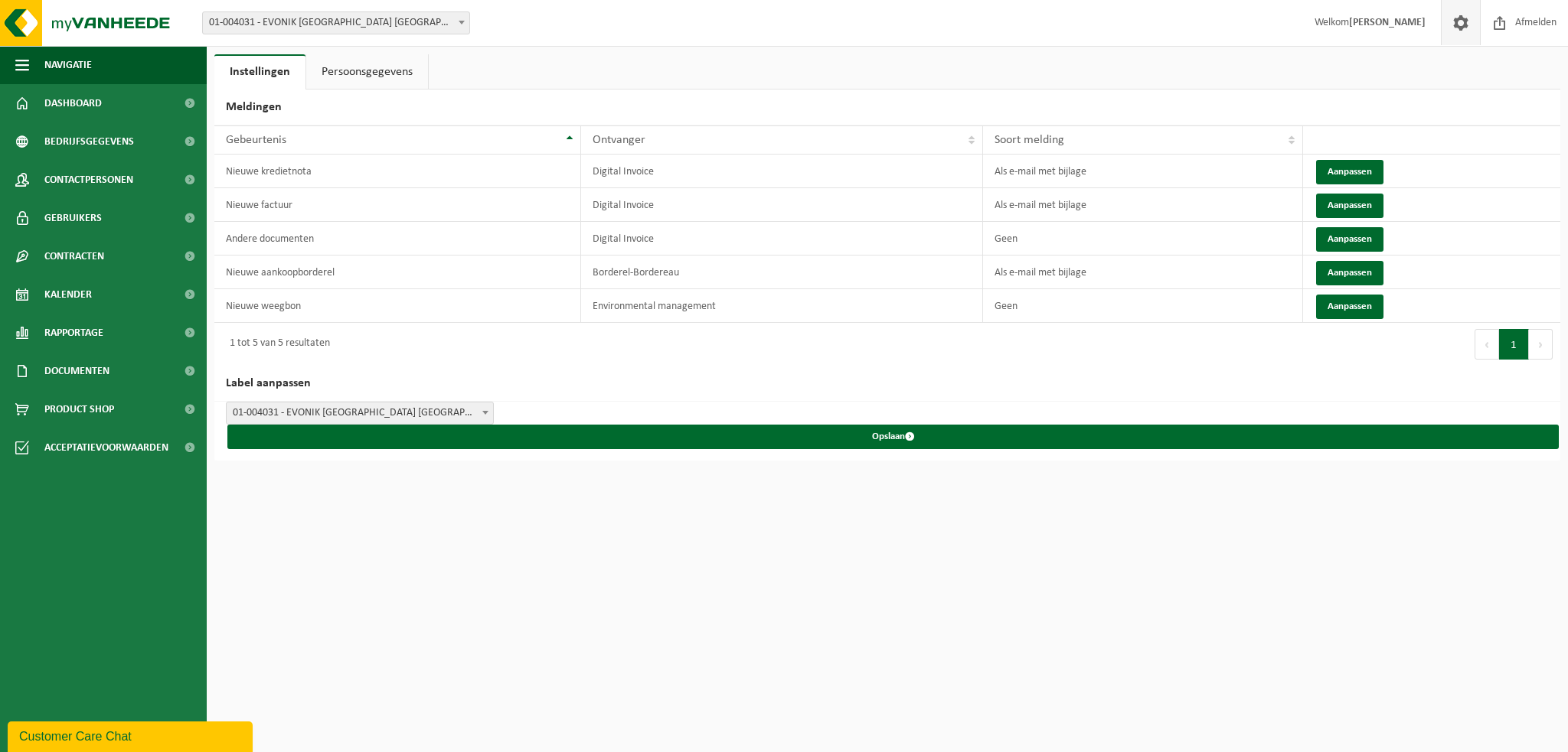
click at [410, 62] on link "Persoonsgegevens" at bounding box center [367, 71] width 122 height 35
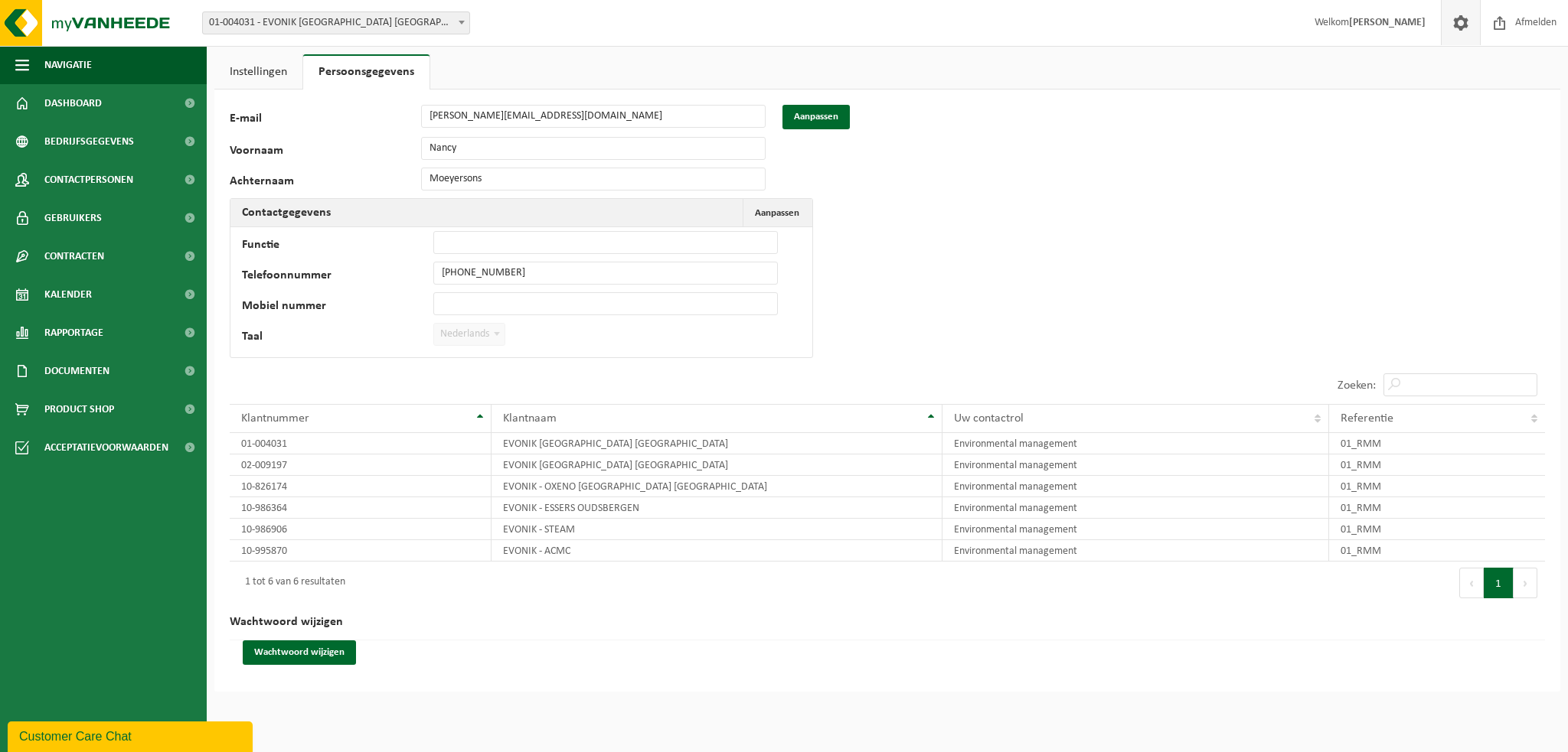
click at [266, 68] on link "Instellingen" at bounding box center [258, 71] width 88 height 35
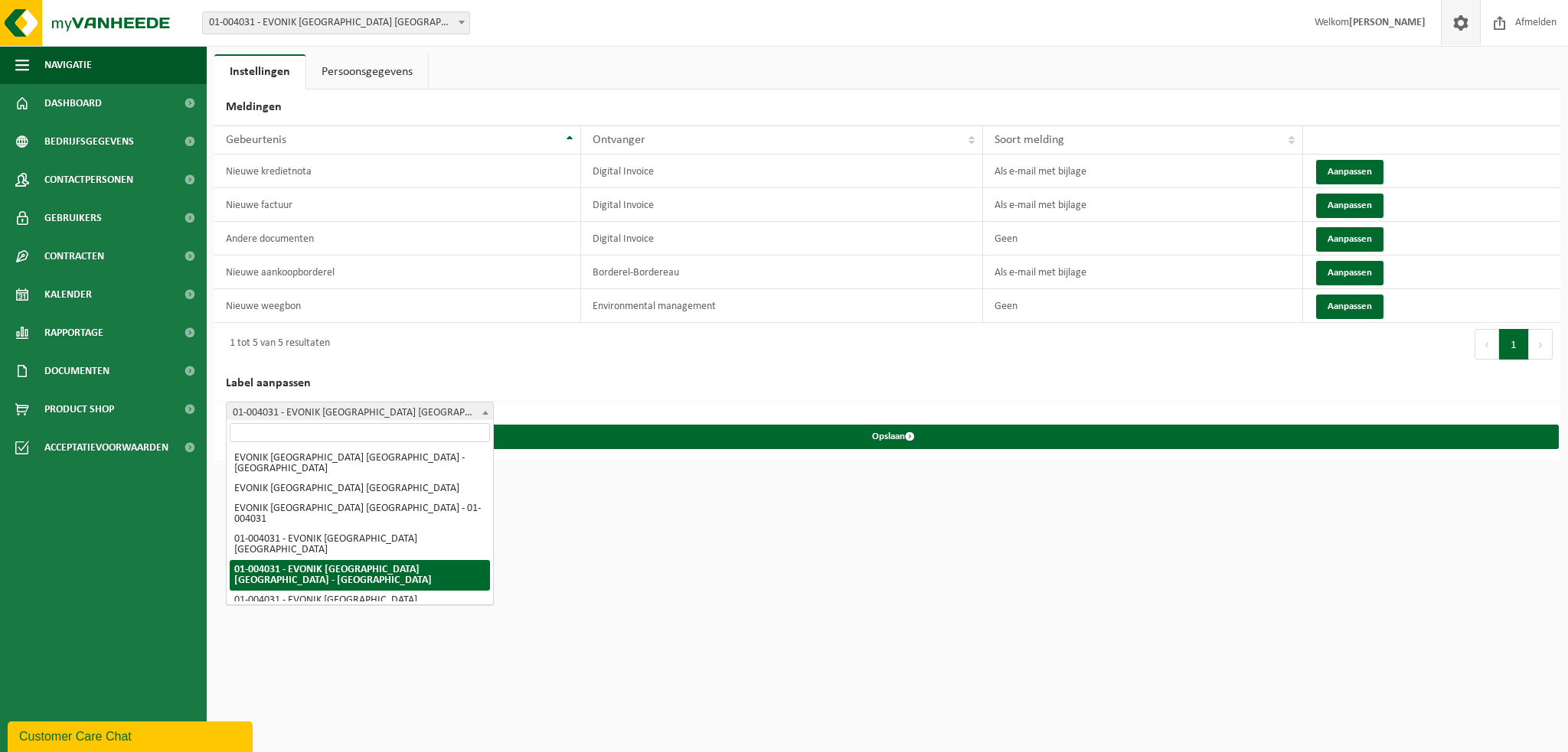
click at [481, 409] on span at bounding box center [485, 413] width 15 height 20
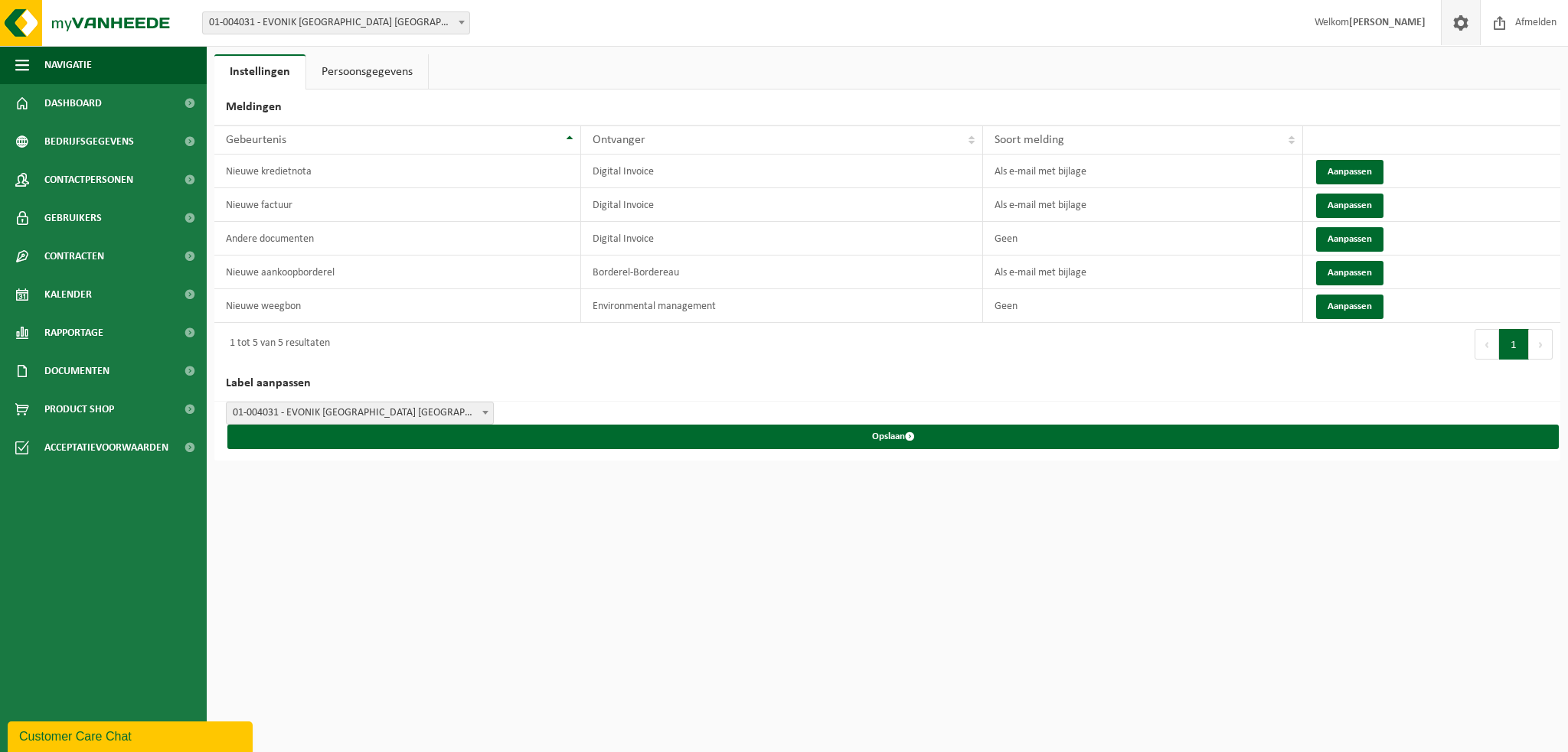
click at [481, 409] on span at bounding box center [485, 413] width 15 height 20
click at [179, 263] on span at bounding box center [189, 256] width 35 height 38
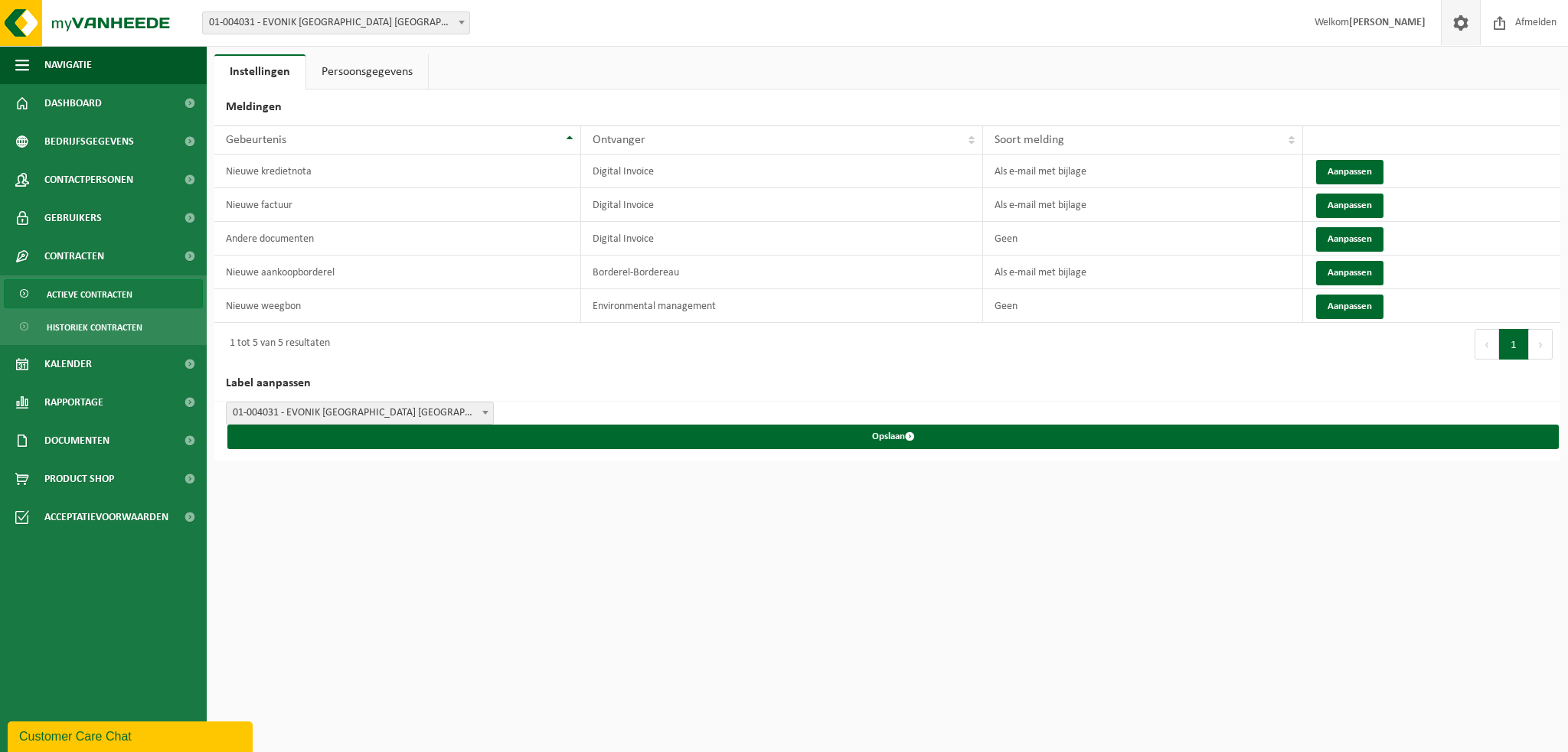
click at [166, 288] on link "Actieve contracten" at bounding box center [103, 294] width 199 height 29
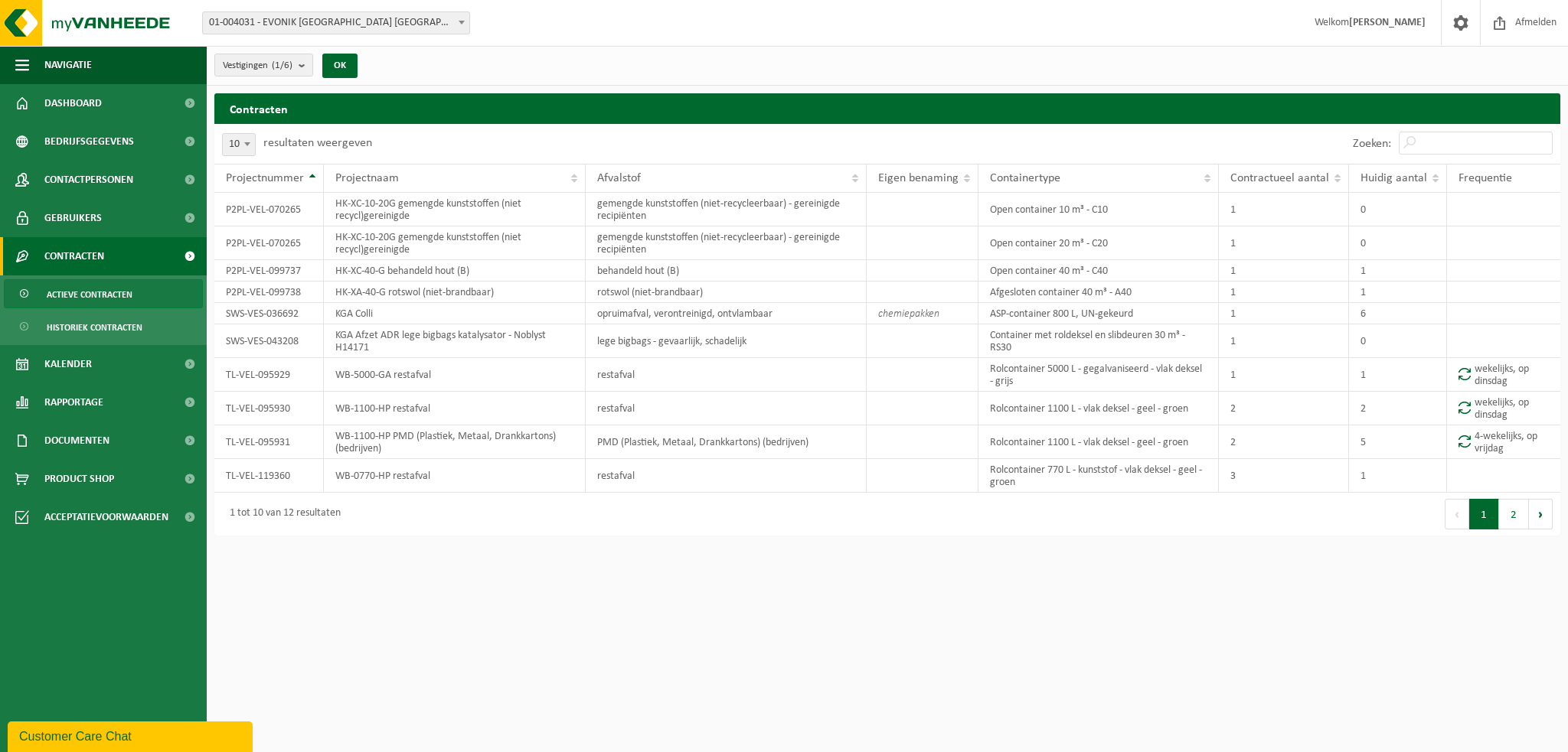
click at [950, 582] on html "Vestiging: 01-004031 - EVONIK [GEOGRAPHIC_DATA] [GEOGRAPHIC_DATA] - [GEOGRAPHIC…" at bounding box center [784, 376] width 1568 height 752
click at [239, 138] on span at bounding box center [247, 144] width 15 height 20
select select "100"
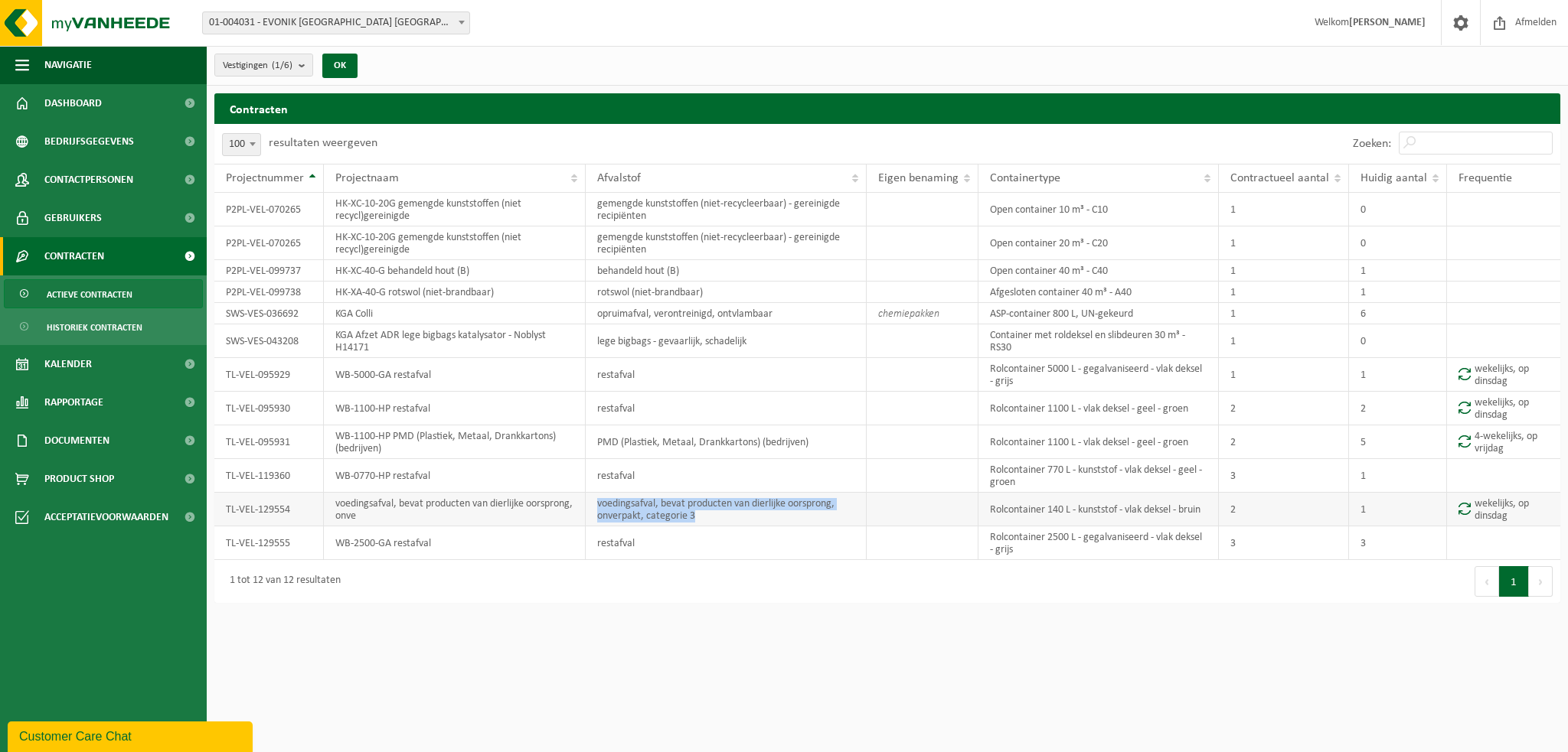
drag, startPoint x: 698, startPoint y: 513, endPoint x: 597, endPoint y: 503, distance: 101.5
click at [597, 503] on td "voedingsafval, bevat producten van dierlijke oorsprong, onverpakt, categorie 3" at bounding box center [726, 510] width 281 height 34
copy td "voedingsafval, bevat producten van dierlijke oorsprong, onverpakt, categorie 3"
drag, startPoint x: 415, startPoint y: 518, endPoint x: 332, endPoint y: 506, distance: 83.9
click at [332, 506] on td "voedingsafval, bevat producten van dierlijke oorsprong, onve" at bounding box center [454, 510] width 262 height 34
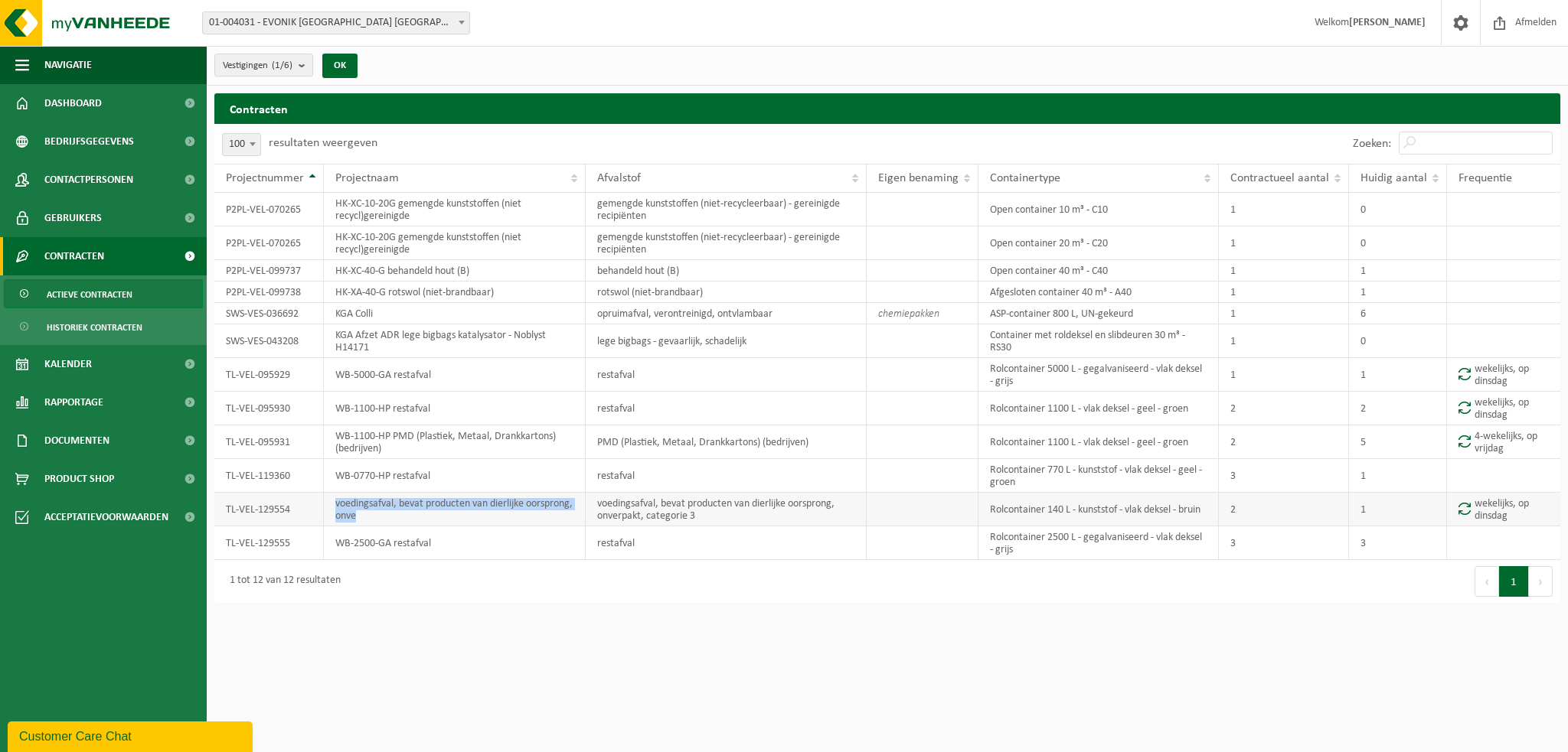
copy td "voedingsafval, bevat producten van dierlijke oorsprong, onve"
drag, startPoint x: 298, startPoint y: 507, endPoint x: 228, endPoint y: 511, distance: 70.1
click at [228, 511] on td "TL-VEL-129554" at bounding box center [269, 510] width 110 height 34
copy td "TL-VEL-129554"
click at [637, 293] on td "rotswol (niet-brandbaar)" at bounding box center [726, 292] width 281 height 21
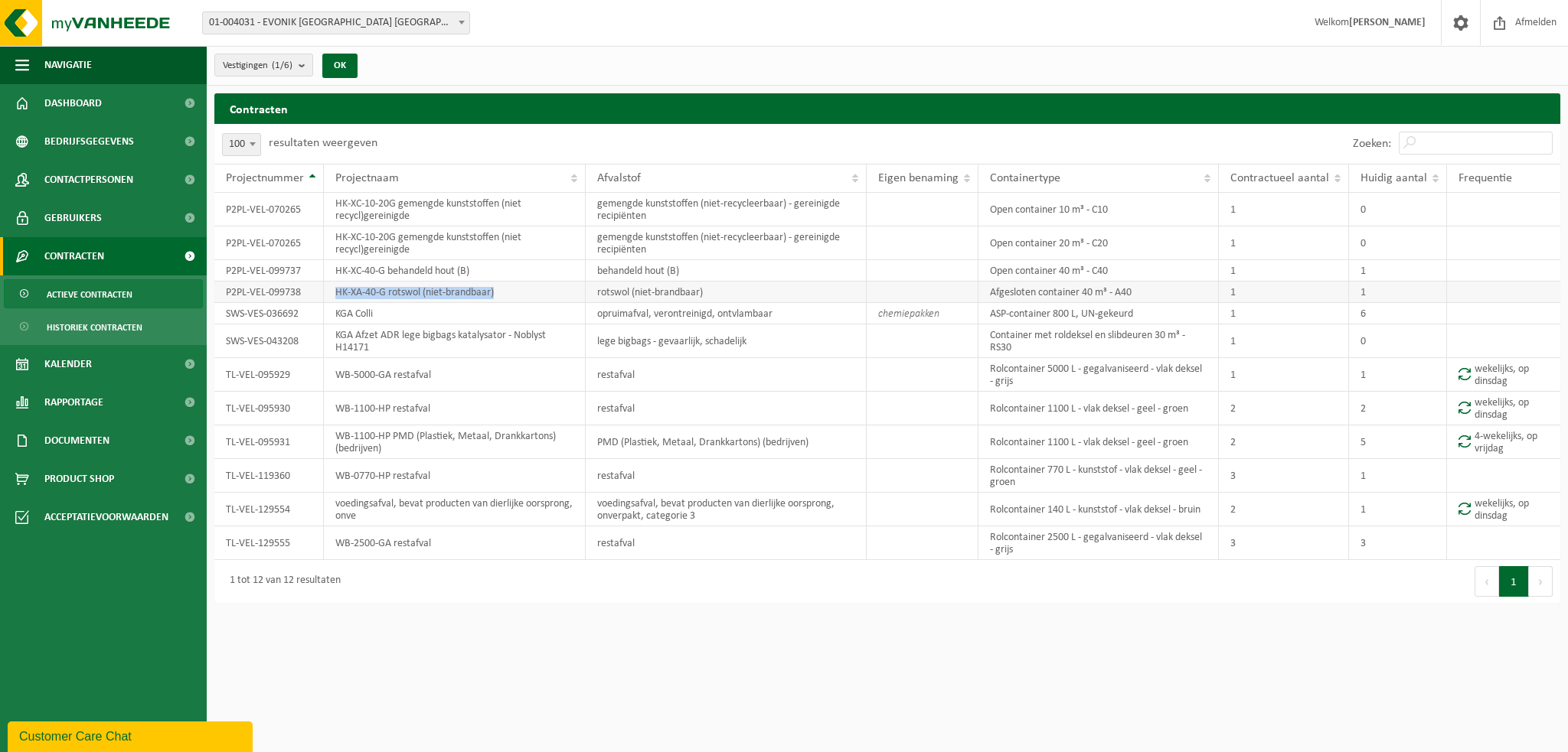
drag, startPoint x: 514, startPoint y: 294, endPoint x: 320, endPoint y: 293, distance: 194.0
click at [320, 293] on tr "P2PL-VEL-099738 HK-XA-40-G rotswol (niet-brandbaar) rotswol (niet-brandbaar) Af…" at bounding box center [887, 292] width 1346 height 21
copy tr "HK-XA-40-G rotswol (niet-brandbaar)"
click at [303, 291] on td "P2PL-VEL-099738" at bounding box center [269, 292] width 110 height 21
drag, startPoint x: 303, startPoint y: 292, endPoint x: 219, endPoint y: 291, distance: 84.0
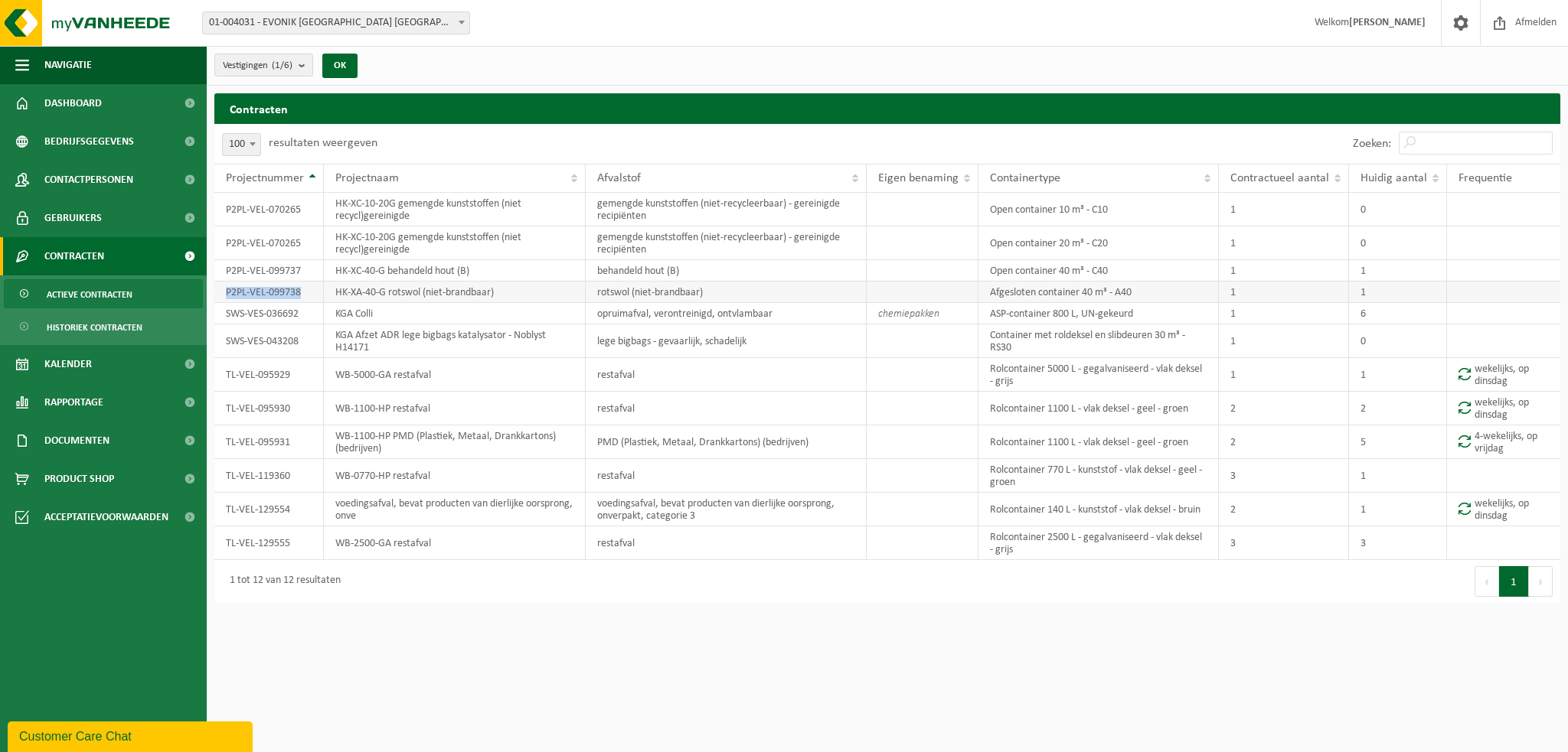
click at [219, 291] on td "P2PL-VEL-099738" at bounding box center [269, 292] width 110 height 21
copy td "P2PL-VEL-099738"
drag, startPoint x: 708, startPoint y: 290, endPoint x: 598, endPoint y: 290, distance: 110.0
click at [598, 290] on td "rotswol (niet-brandbaar)" at bounding box center [726, 292] width 281 height 21
copy td "rotswol (niet-brandbaar)"
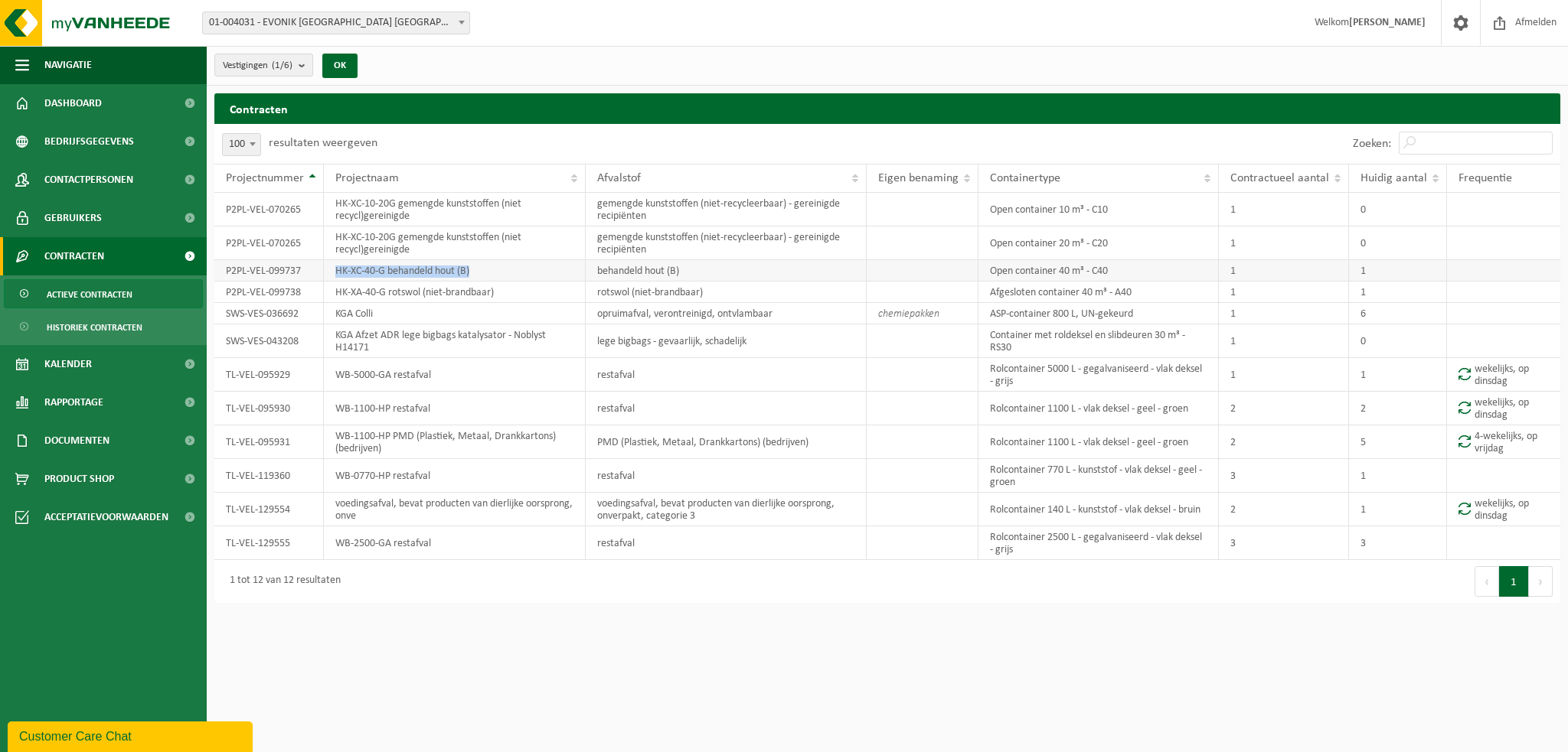
drag, startPoint x: 482, startPoint y: 266, endPoint x: 335, endPoint y: 265, distance: 147.0
click at [335, 265] on td "HK-XC-40-G behandeld hout (B)" at bounding box center [454, 271] width 262 height 21
copy td "HK-XC-40-G behandeld hout (B)"
drag, startPoint x: 303, startPoint y: 271, endPoint x: 222, endPoint y: 271, distance: 81.0
click at [222, 271] on td "P2PL-VEL-099737" at bounding box center [269, 271] width 110 height 21
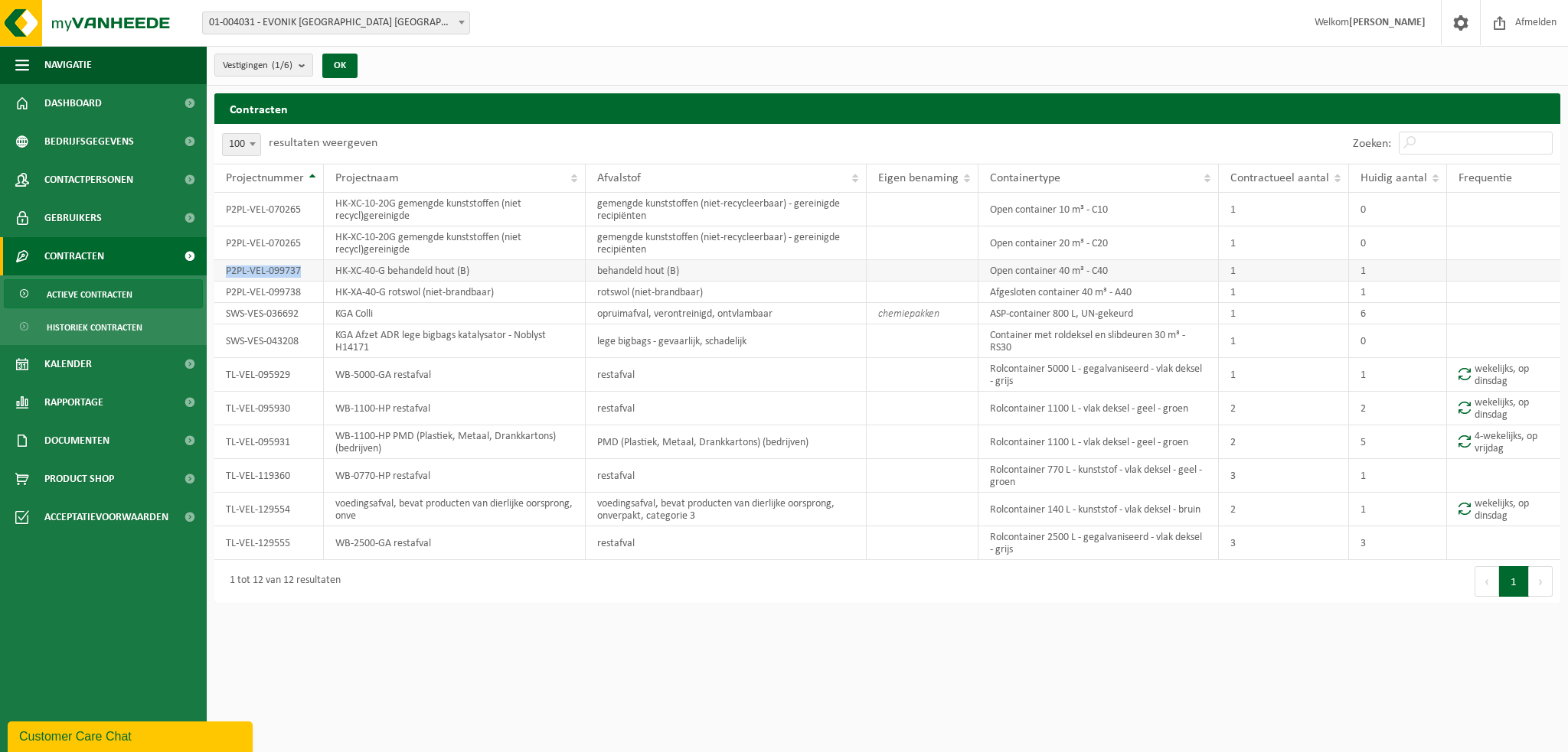
copy td "P2PL-VEL-099737"
click at [741, 581] on div "1 tot 12 van 12 resultaten" at bounding box center [550, 581] width 673 height 43
click at [566, 543] on td "WB-2500-GA restafval" at bounding box center [454, 544] width 262 height 34
click at [504, 554] on td "WB-2500-GA restafval" at bounding box center [454, 544] width 262 height 34
drag, startPoint x: 431, startPoint y: 538, endPoint x: 337, endPoint y: 539, distance: 94.0
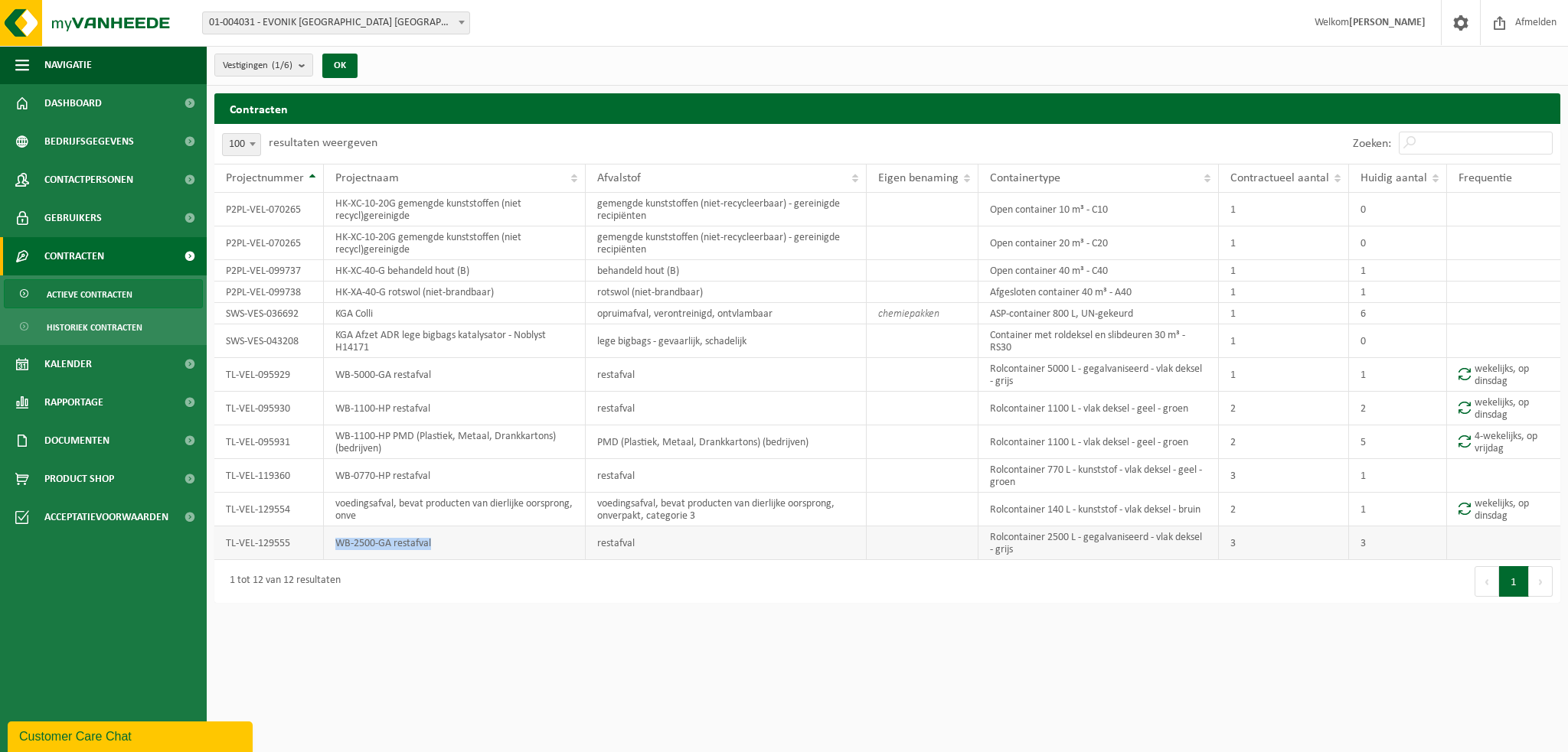
click at [337, 539] on td "WB-2500-GA restafval" at bounding box center [454, 544] width 262 height 34
copy td "WB-2500-GA restafval"
drag, startPoint x: 290, startPoint y: 544, endPoint x: 227, endPoint y: 547, distance: 63.1
click at [227, 547] on td "TL-VEL-129555" at bounding box center [269, 544] width 110 height 34
copy td "TL-VEL-129555"
